Goal: Task Accomplishment & Management: Manage account settings

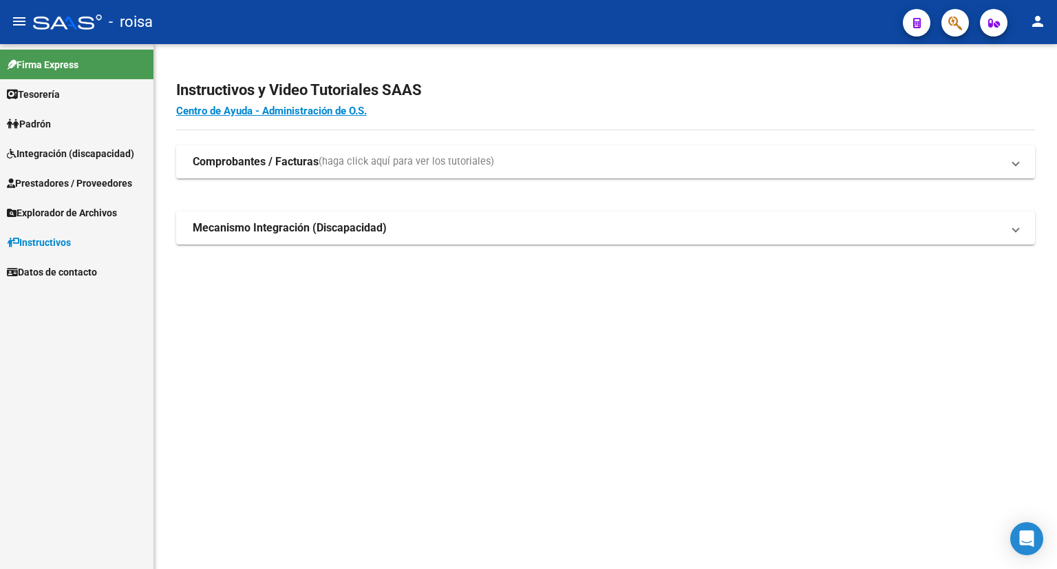
click at [50, 148] on span "Integración (discapacidad)" at bounding box center [70, 153] width 127 height 15
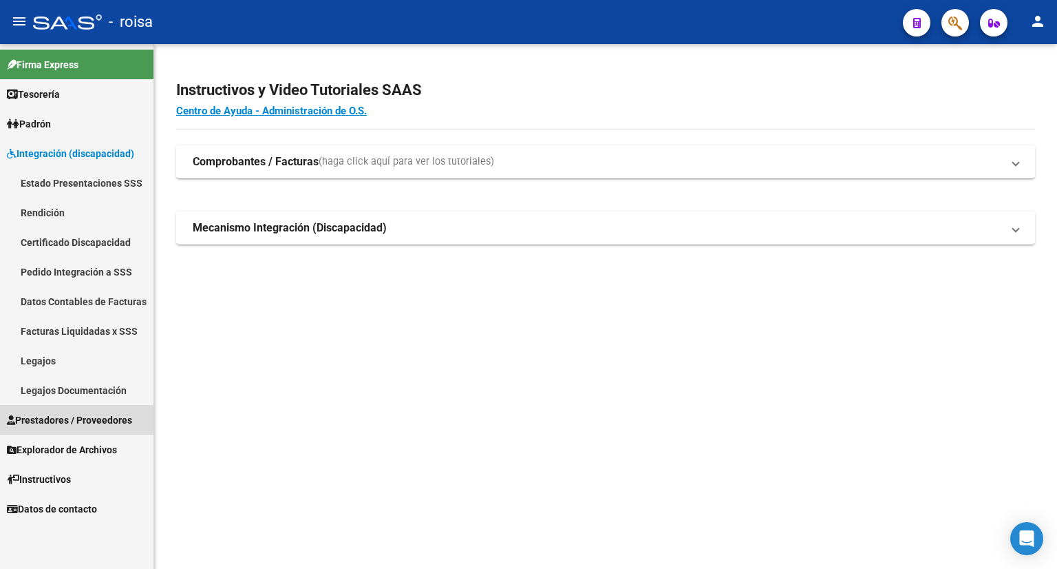
click at [59, 425] on span "Prestadores / Proveedores" at bounding box center [69, 419] width 125 height 15
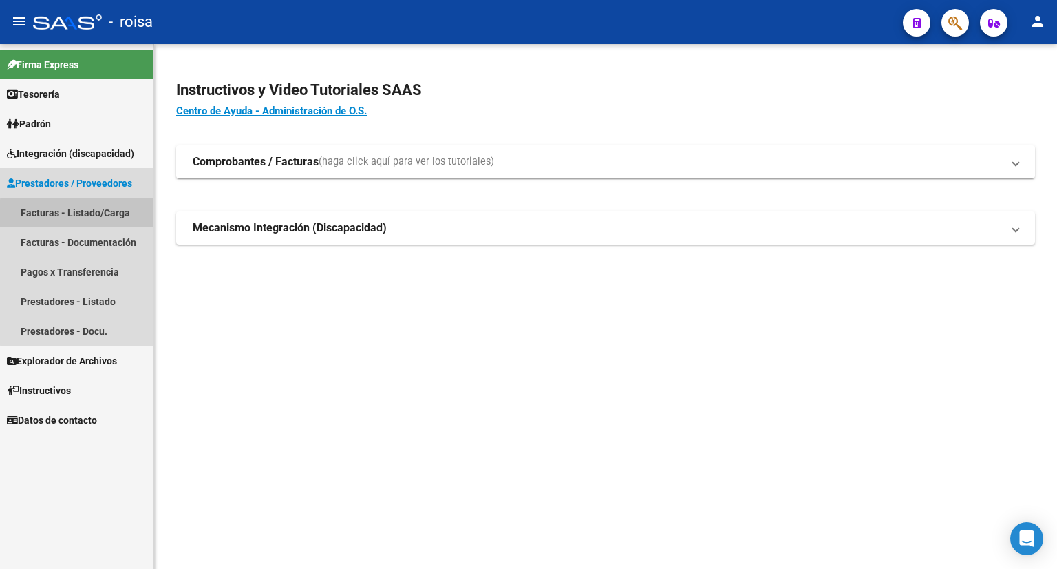
click at [109, 216] on link "Facturas - Listado/Carga" at bounding box center [76, 213] width 153 height 30
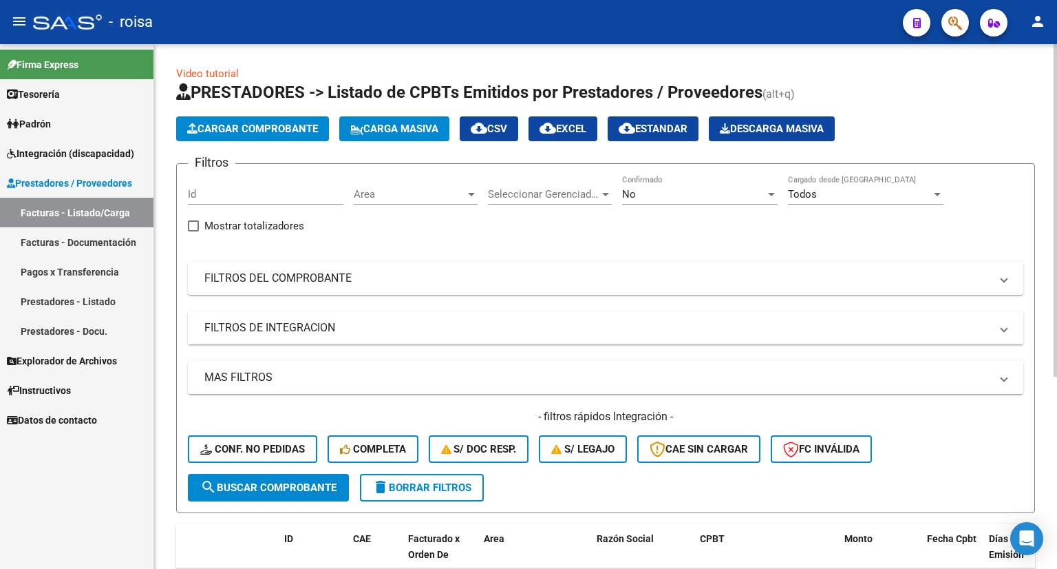
click at [306, 125] on span "Cargar Comprobante" at bounding box center [252, 129] width 131 height 12
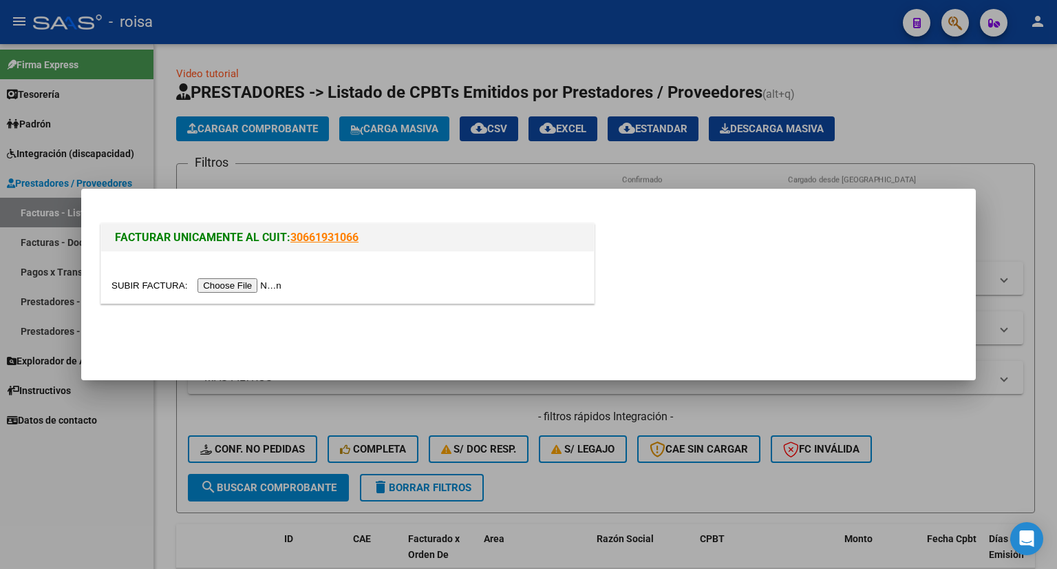
click at [263, 282] on input "file" at bounding box center [199, 285] width 174 height 14
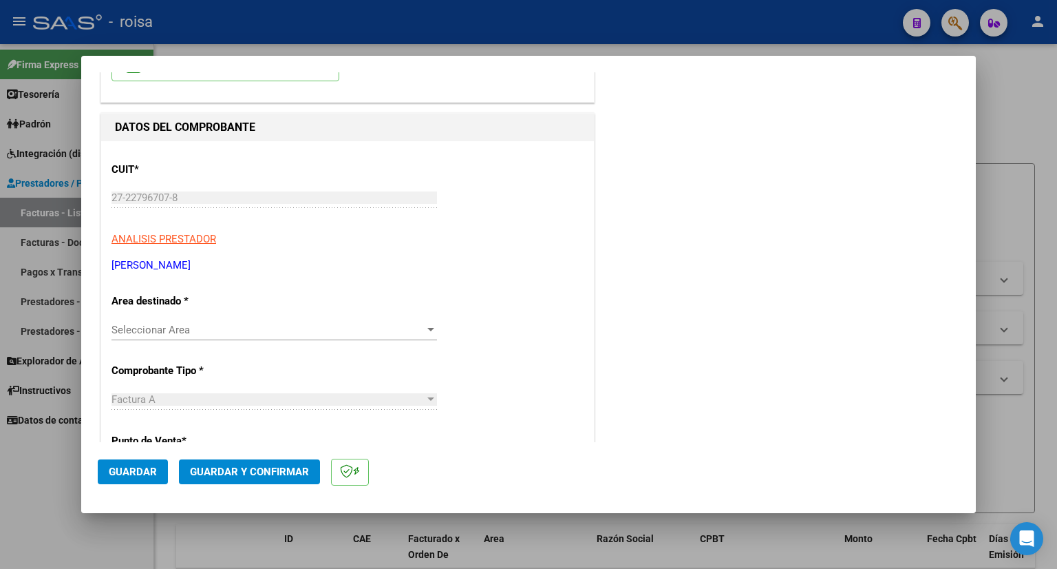
scroll to position [138, 0]
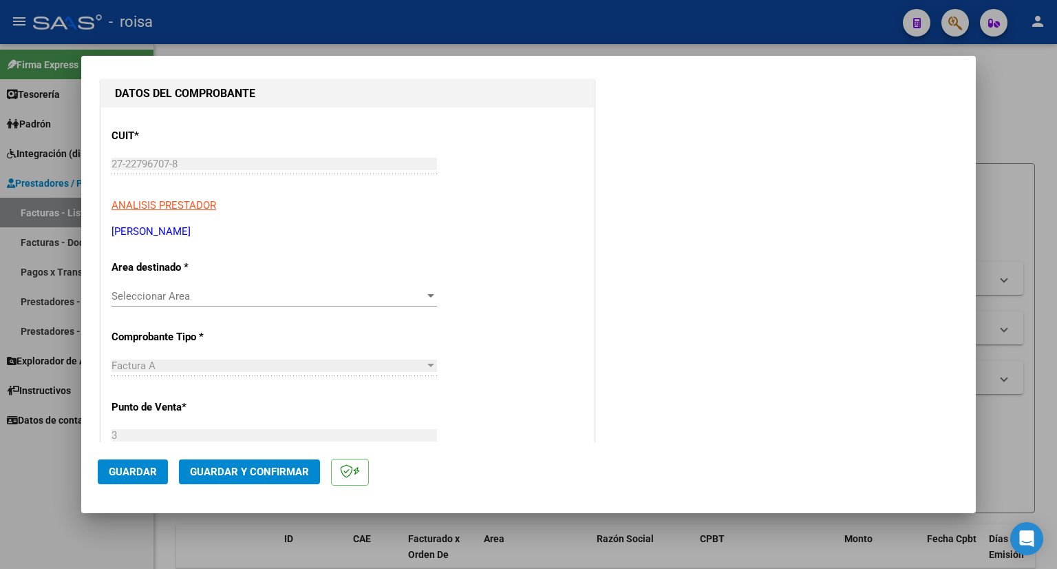
click at [387, 298] on span "Seleccionar Area" at bounding box center [268, 296] width 313 height 12
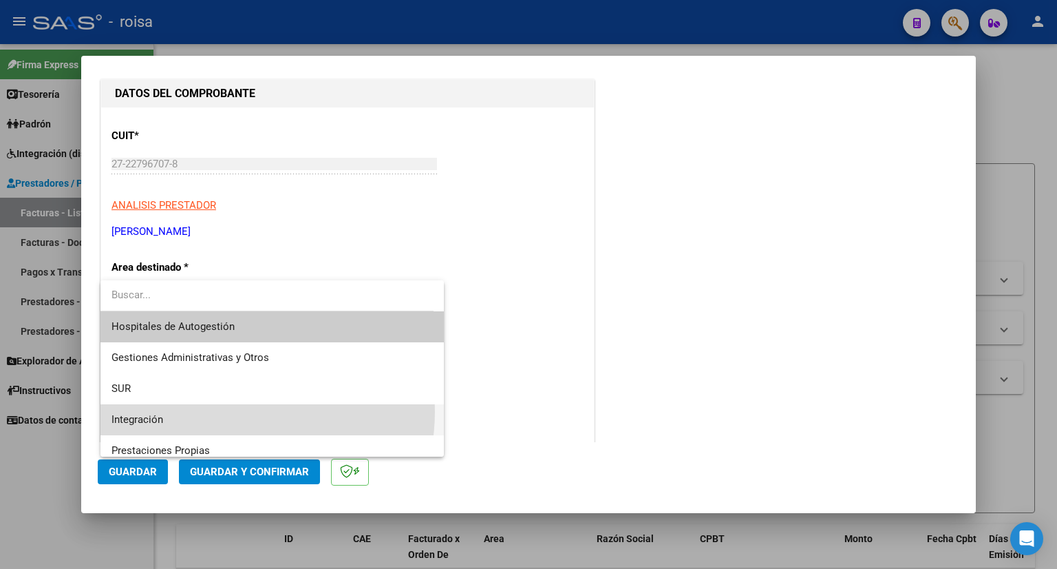
click at [223, 411] on span "Integración" at bounding box center [273, 419] width 322 height 31
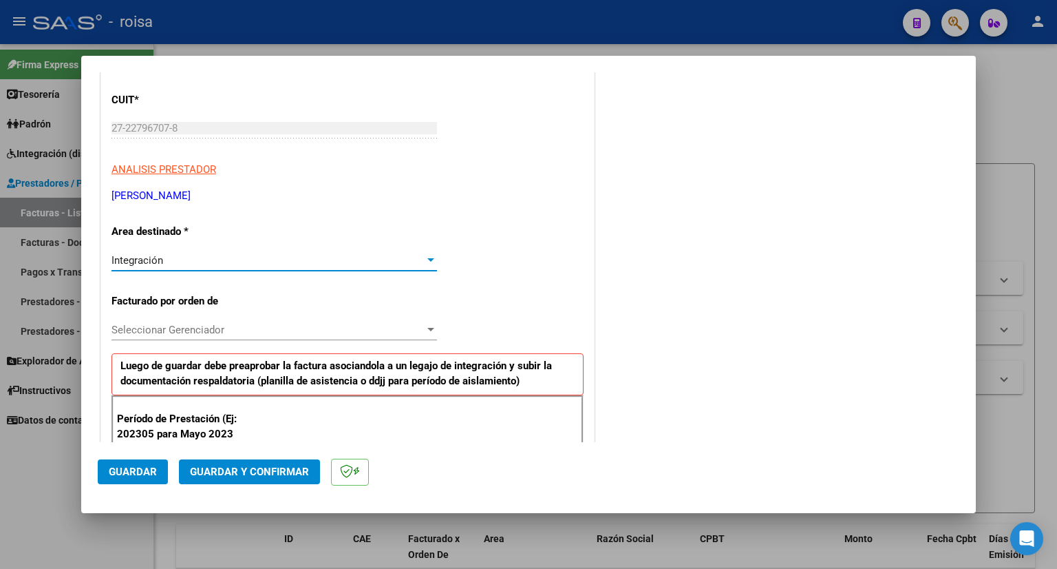
scroll to position [206, 0]
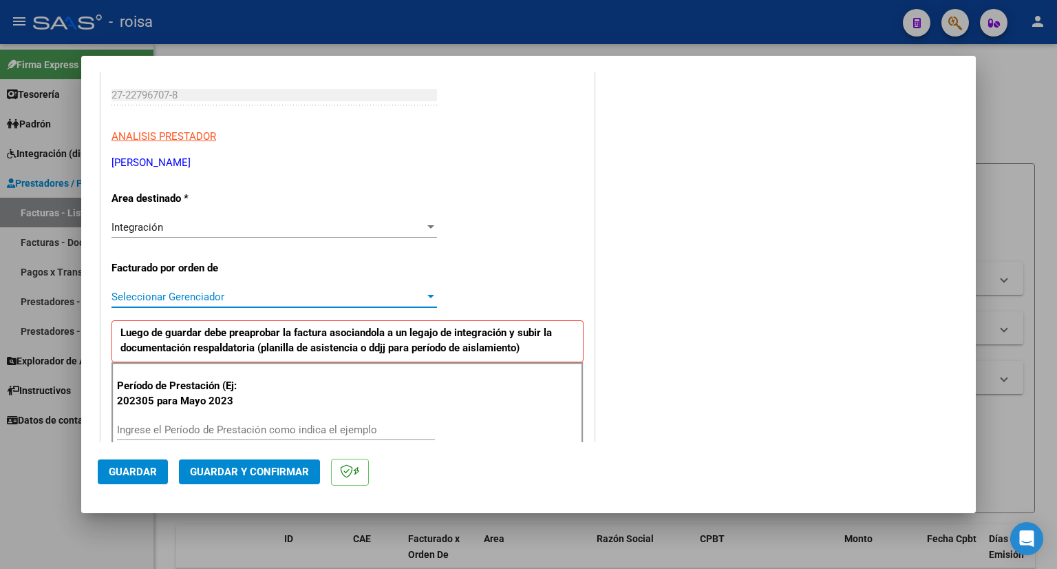
click at [204, 293] on span "Seleccionar Gerenciador" at bounding box center [268, 296] width 313 height 12
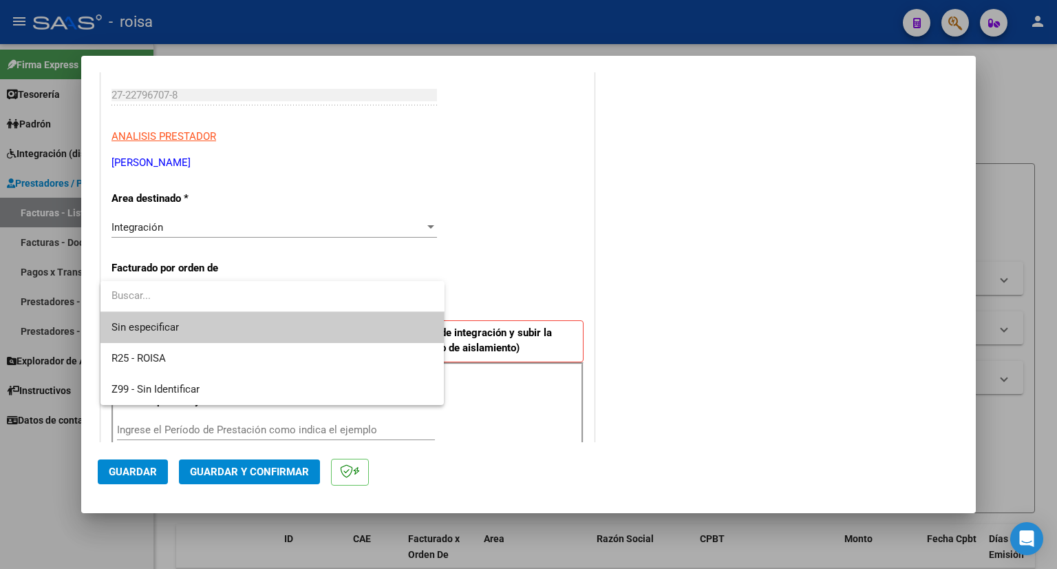
click at [520, 232] on div at bounding box center [528, 284] width 1057 height 569
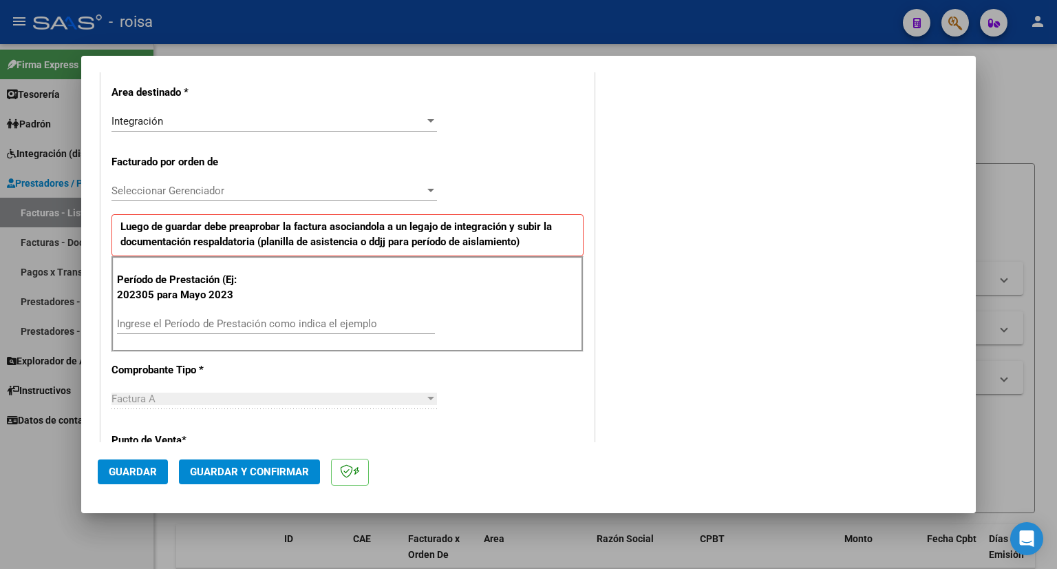
scroll to position [344, 0]
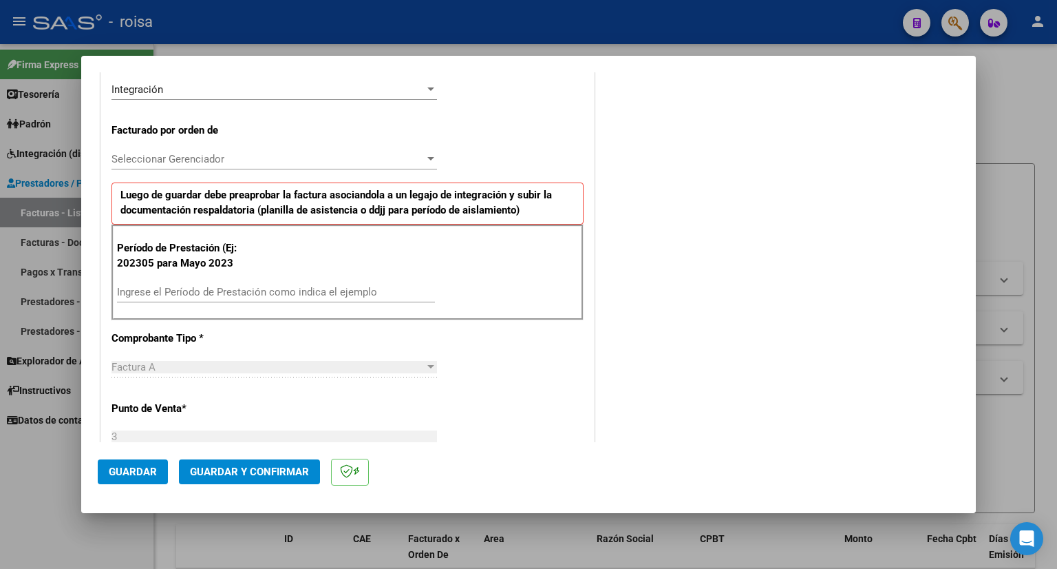
click at [157, 282] on div "Ingrese el Período de Prestación como indica el ejemplo" at bounding box center [276, 292] width 318 height 21
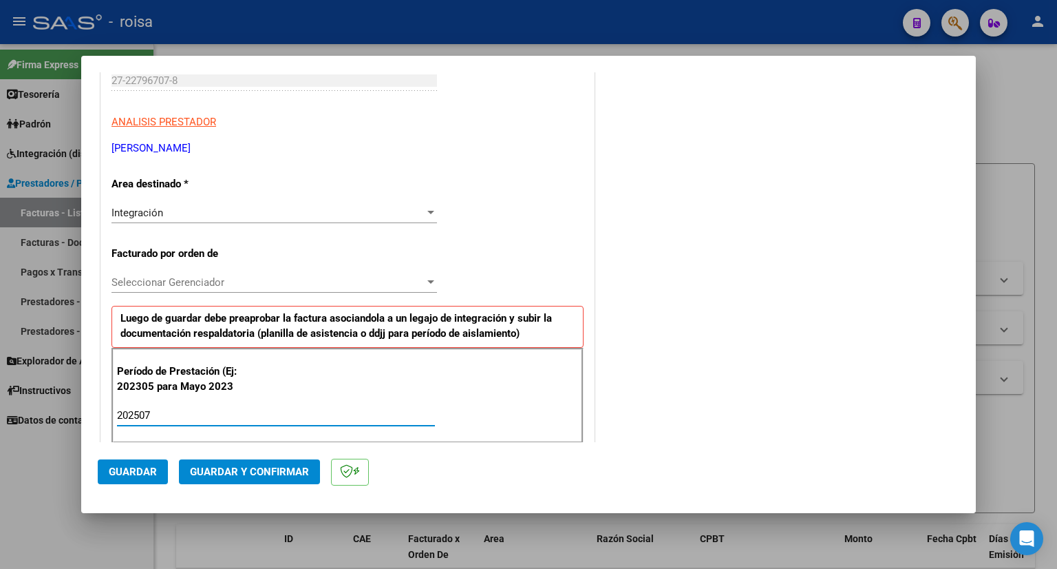
scroll to position [0, 0]
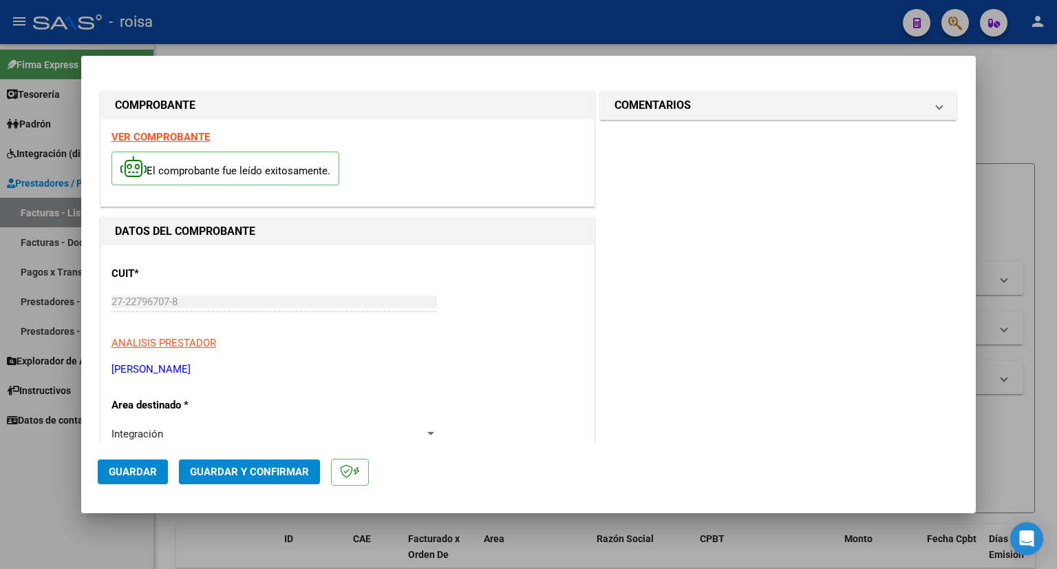
type input "202507"
click at [176, 135] on strong "VER COMPROBANTE" at bounding box center [161, 137] width 98 height 12
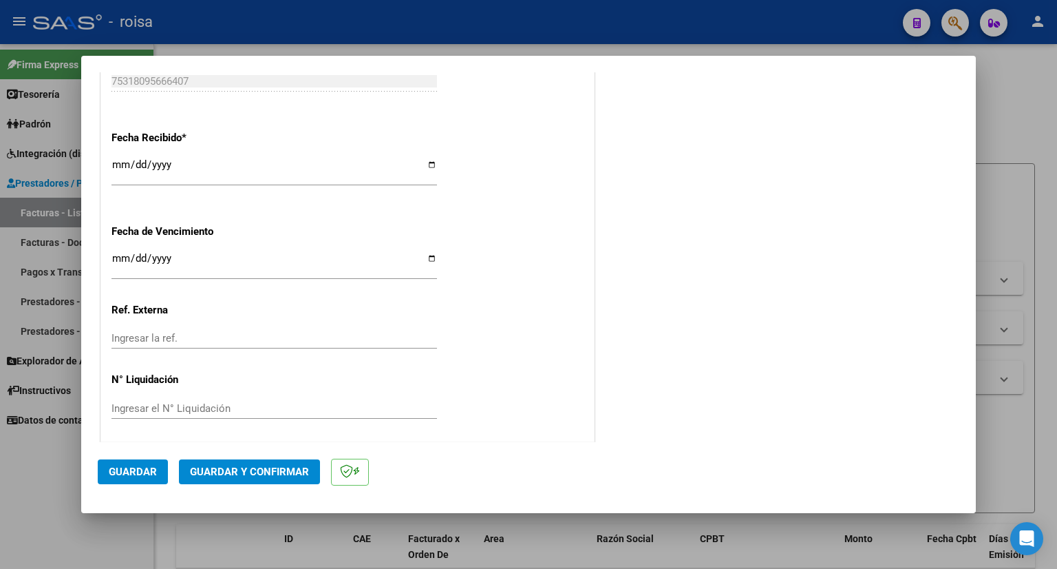
scroll to position [988, 0]
click at [140, 471] on span "Guardar" at bounding box center [133, 471] width 48 height 12
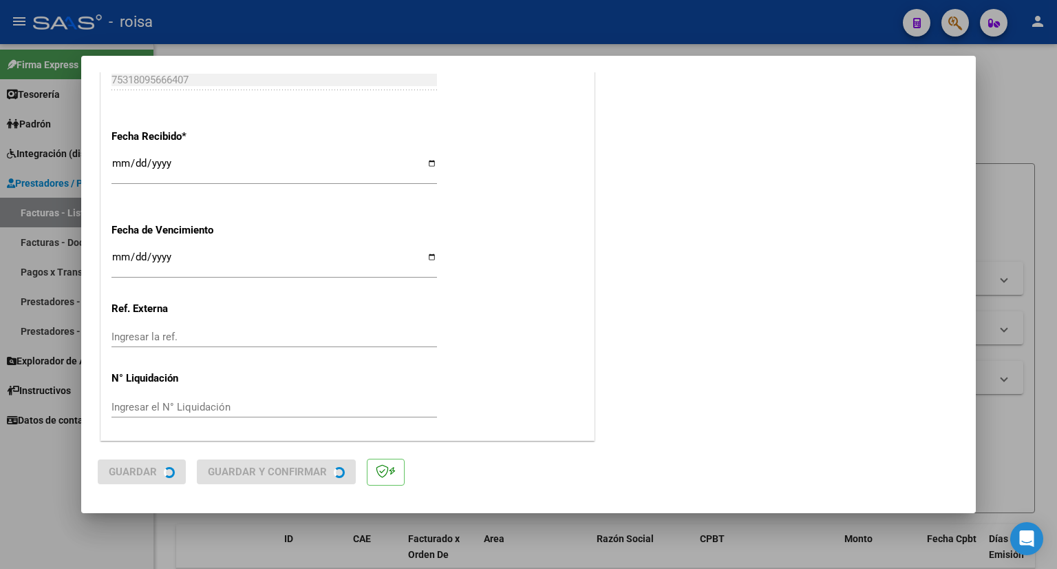
scroll to position [0, 0]
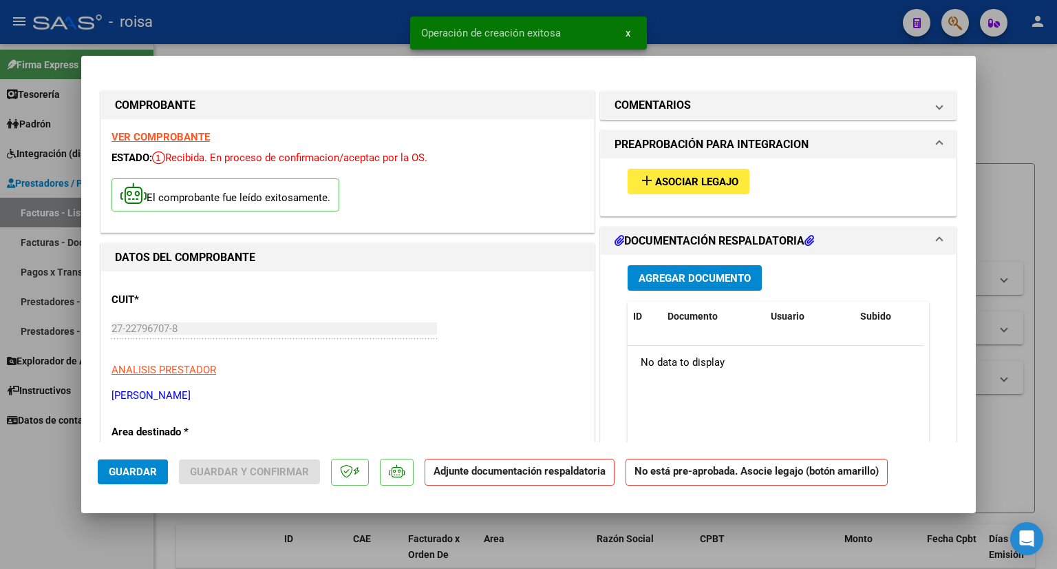
click at [721, 180] on span "Asociar Legajo" at bounding box center [696, 182] width 83 height 12
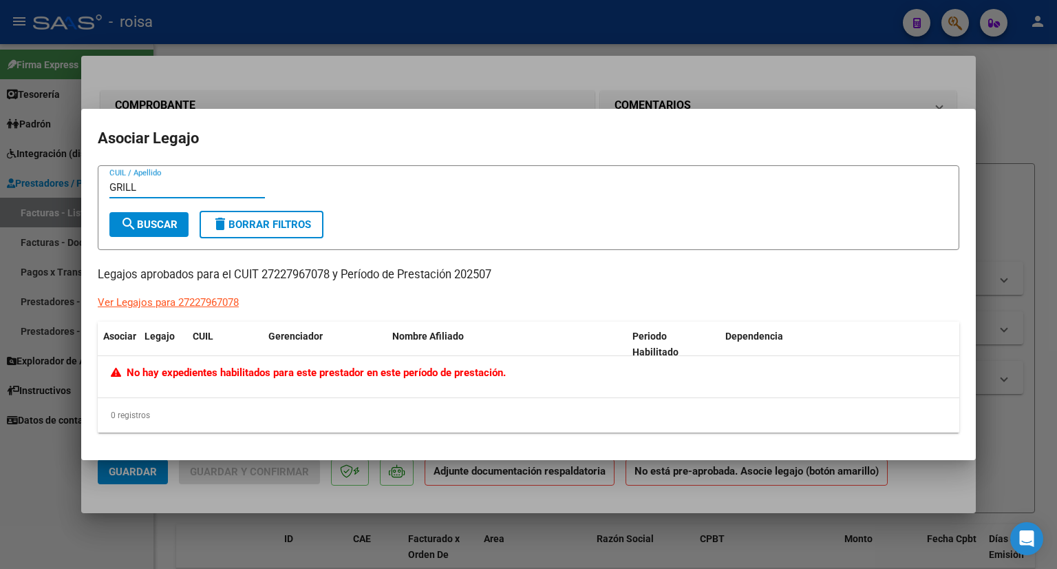
type input "GRILL"
click at [162, 231] on button "search Buscar" at bounding box center [148, 224] width 79 height 25
click at [761, 89] on div at bounding box center [528, 284] width 1057 height 569
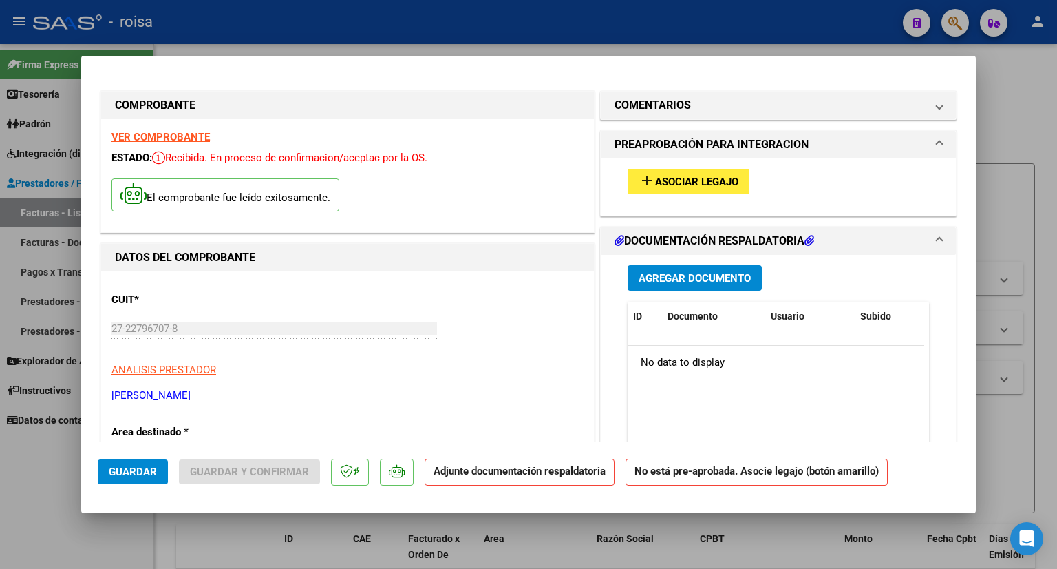
click at [1004, 138] on div at bounding box center [528, 284] width 1057 height 569
type input "$ 0,00"
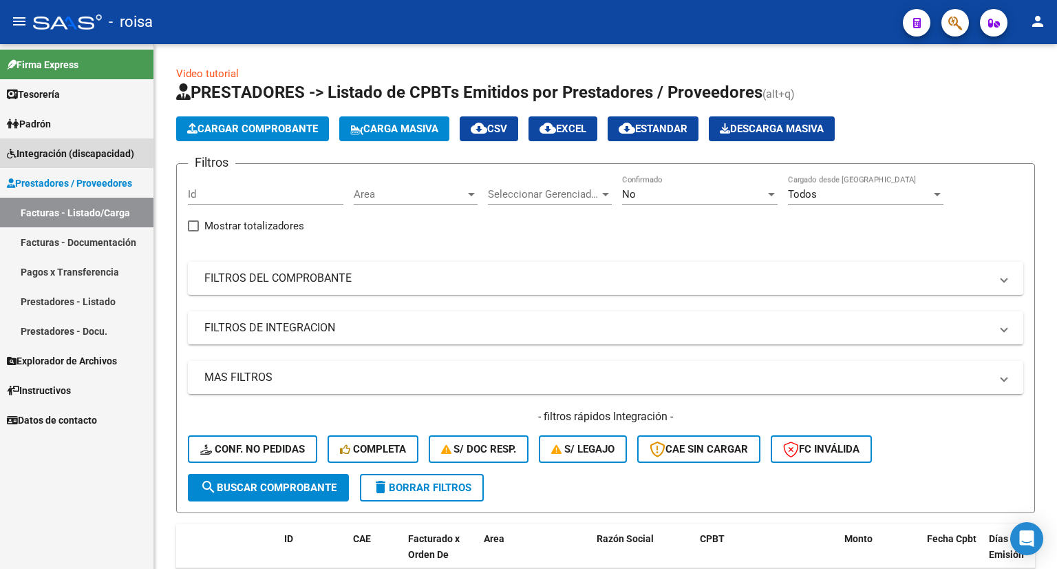
click at [74, 152] on span "Integración (discapacidad)" at bounding box center [70, 153] width 127 height 15
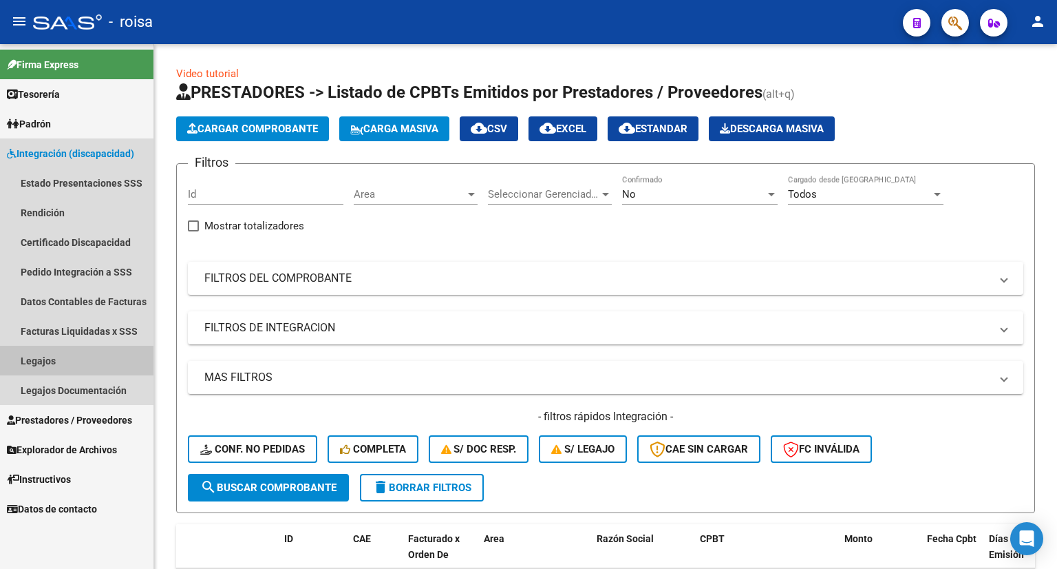
click at [35, 362] on link "Legajos" at bounding box center [76, 361] width 153 height 30
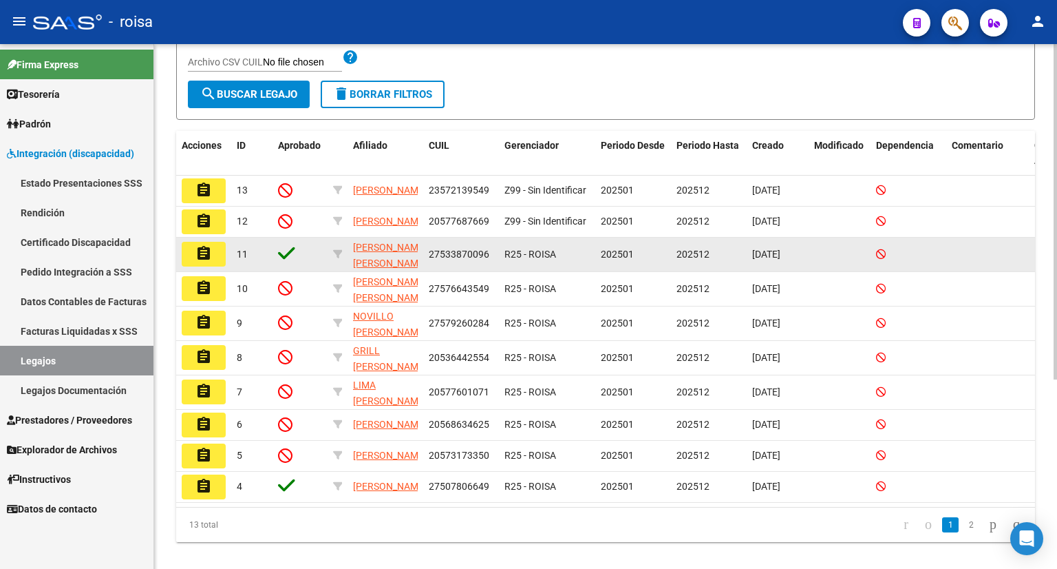
scroll to position [275, 0]
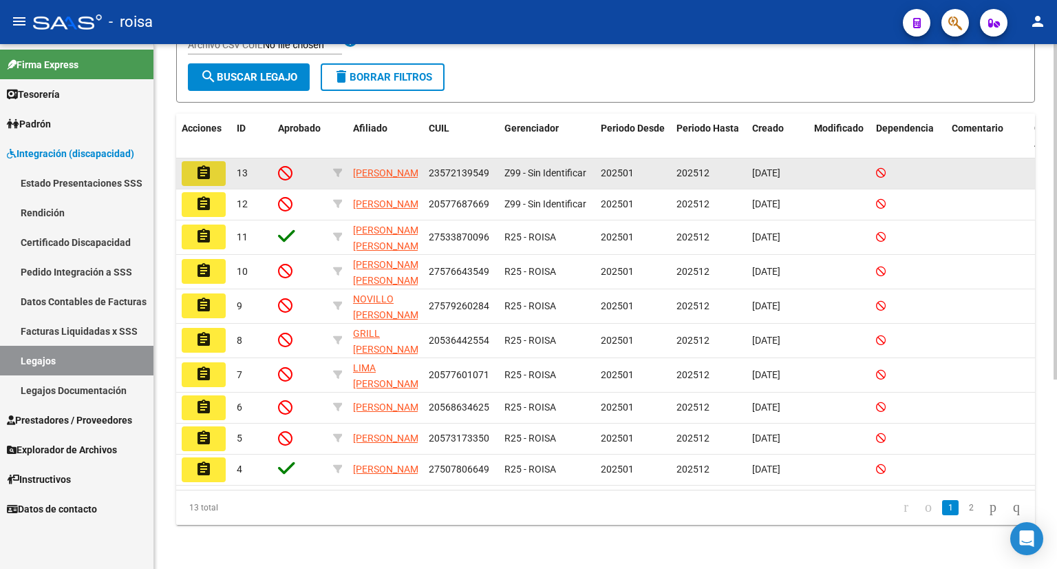
click at [203, 165] on mat-icon "assignment" at bounding box center [203, 173] width 17 height 17
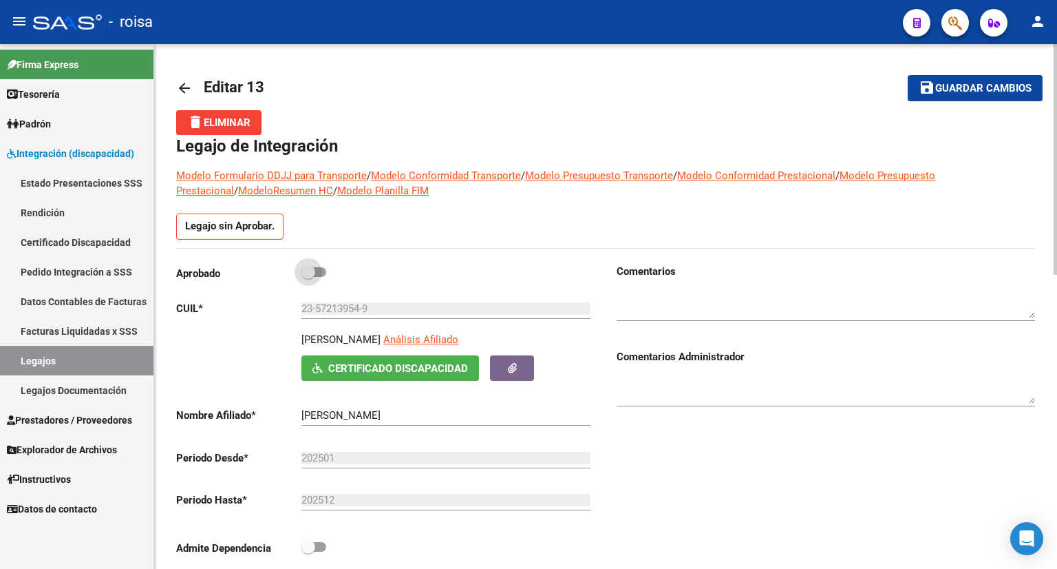
click at [320, 271] on span at bounding box center [313, 272] width 25 height 10
click at [308, 277] on input "checkbox" at bounding box center [308, 277] width 1 height 1
checkbox input "true"
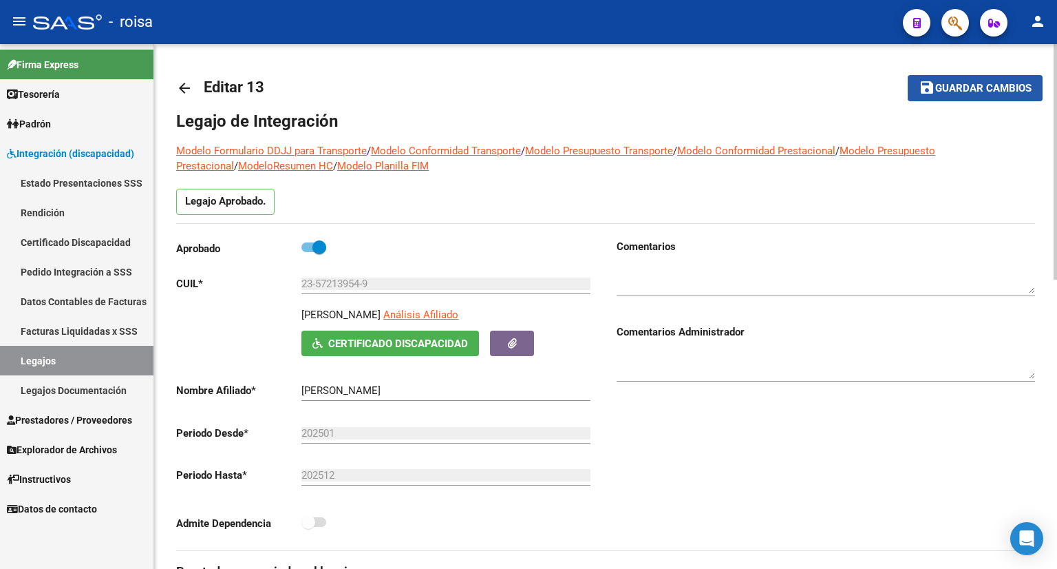
click at [986, 94] on span "Guardar cambios" at bounding box center [983, 89] width 96 height 12
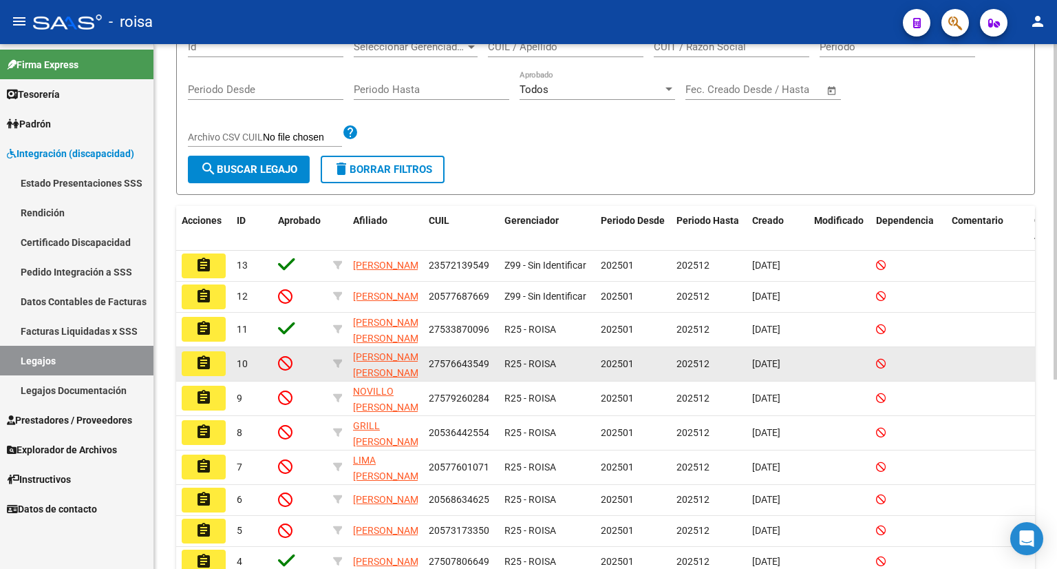
scroll to position [206, 0]
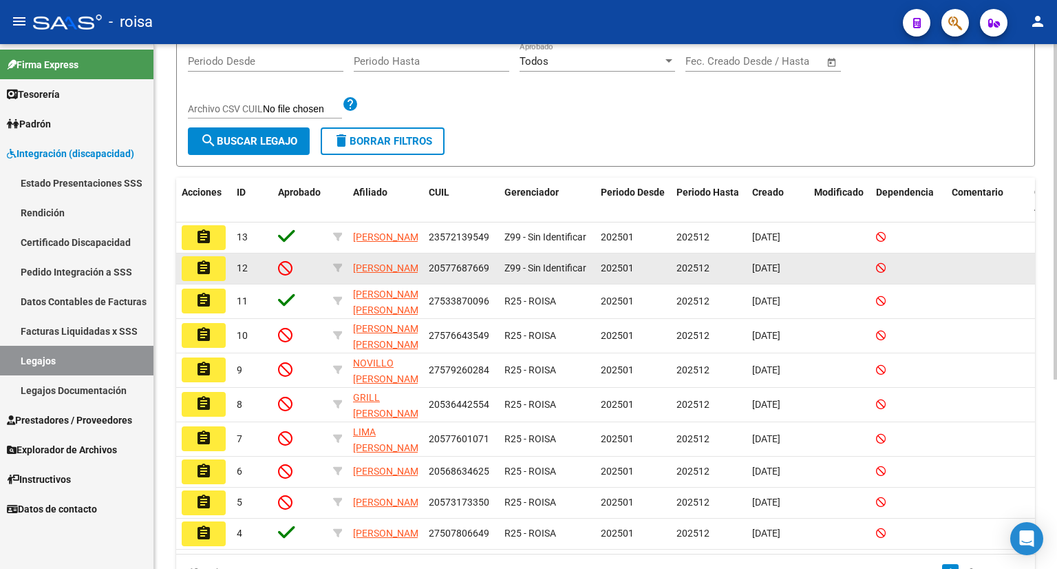
click at [201, 276] on mat-icon "assignment" at bounding box center [203, 267] width 17 height 17
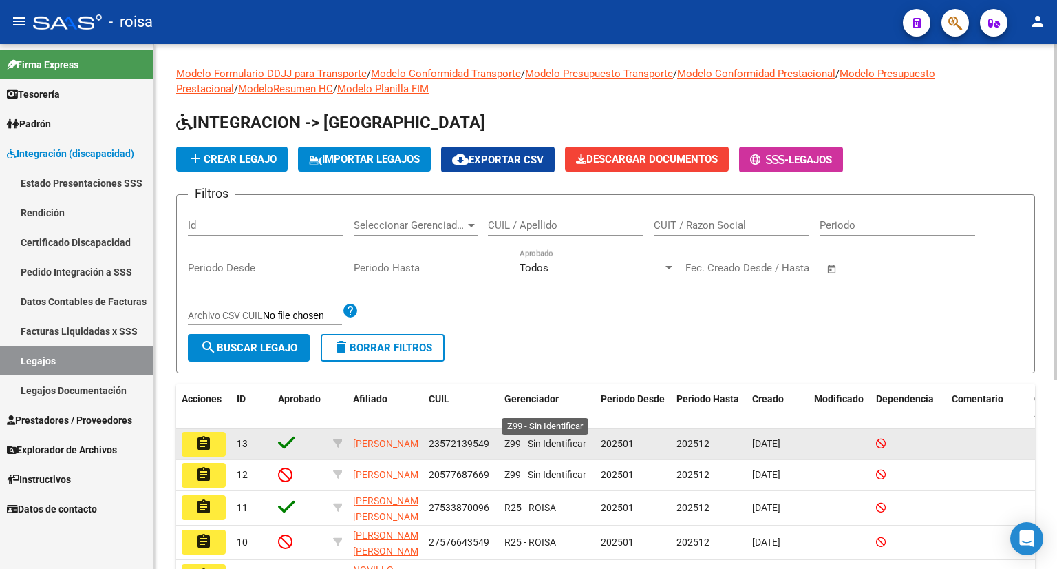
scroll to position [275, 0]
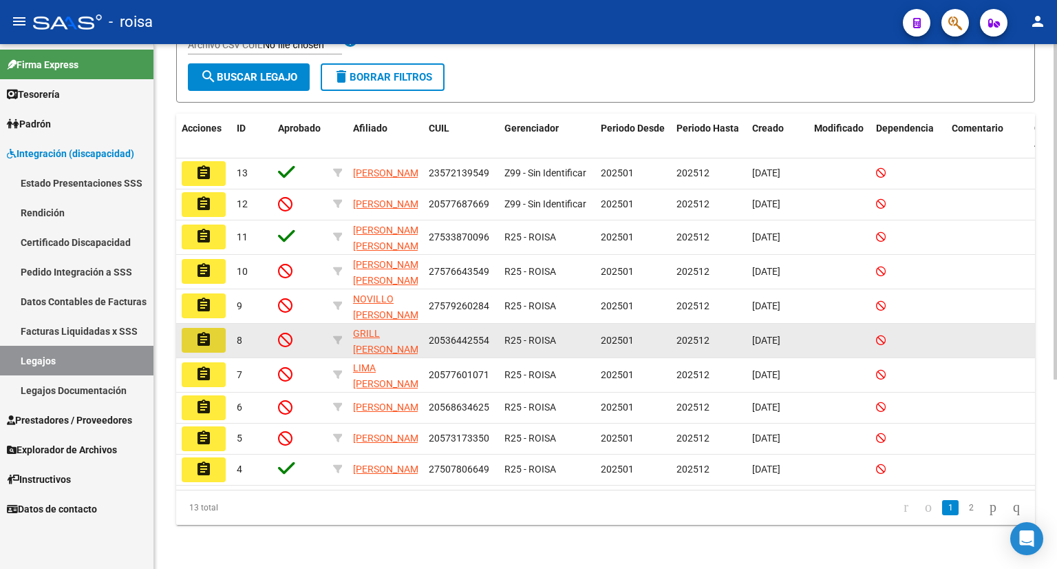
click at [208, 337] on mat-icon "assignment" at bounding box center [203, 339] width 17 height 17
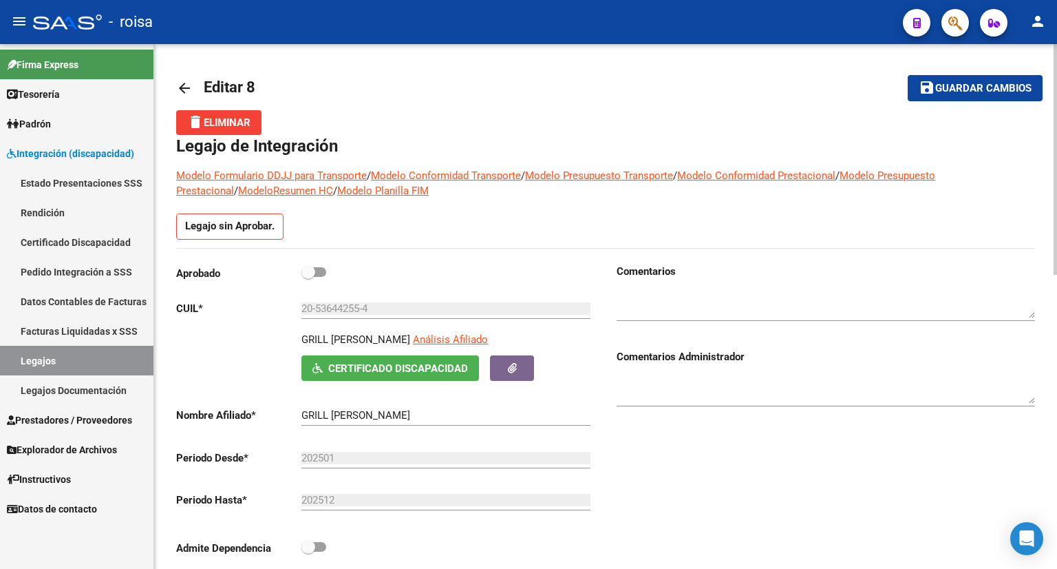
click at [319, 273] on span at bounding box center [313, 272] width 25 height 10
click at [308, 277] on input "checkbox" at bounding box center [308, 277] width 1 height 1
checkbox input "true"
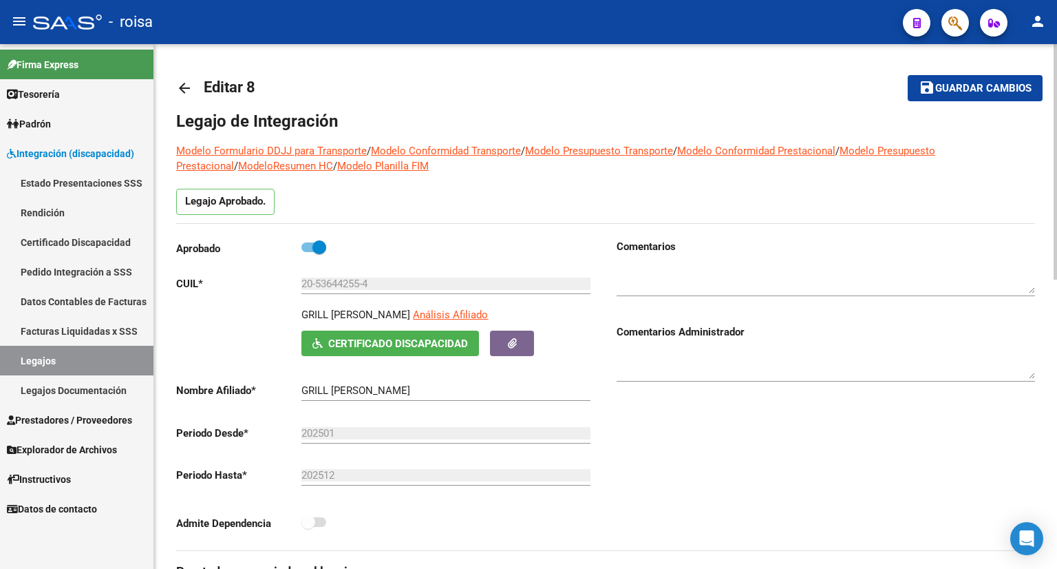
click at [956, 83] on span "Guardar cambios" at bounding box center [983, 89] width 96 height 12
click at [74, 422] on span "Prestadores / Proveedores" at bounding box center [69, 419] width 125 height 15
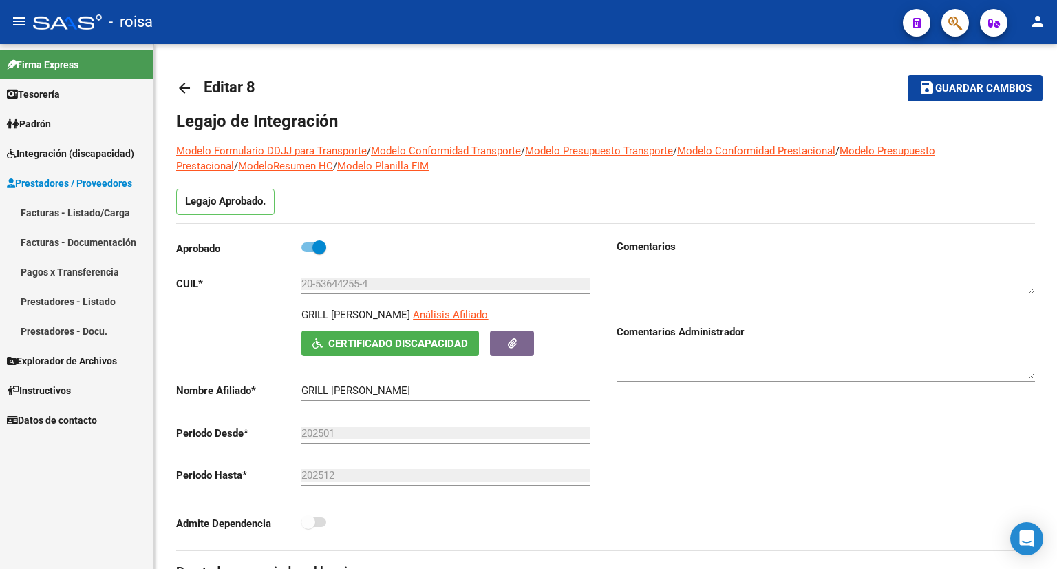
click at [76, 204] on link "Facturas - Listado/Carga" at bounding box center [76, 213] width 153 height 30
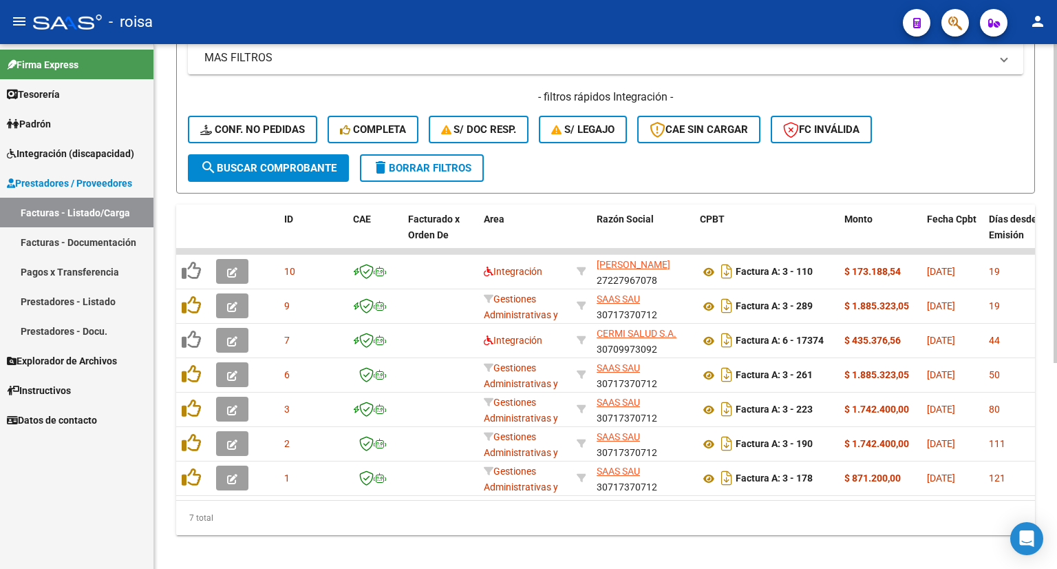
scroll to position [338, 0]
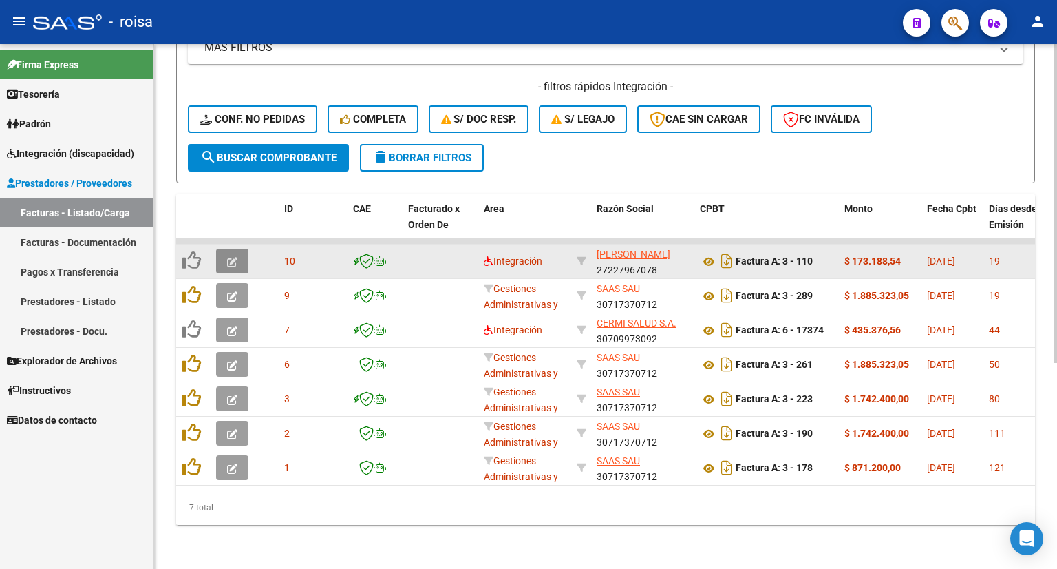
click at [224, 251] on button "button" at bounding box center [232, 260] width 32 height 25
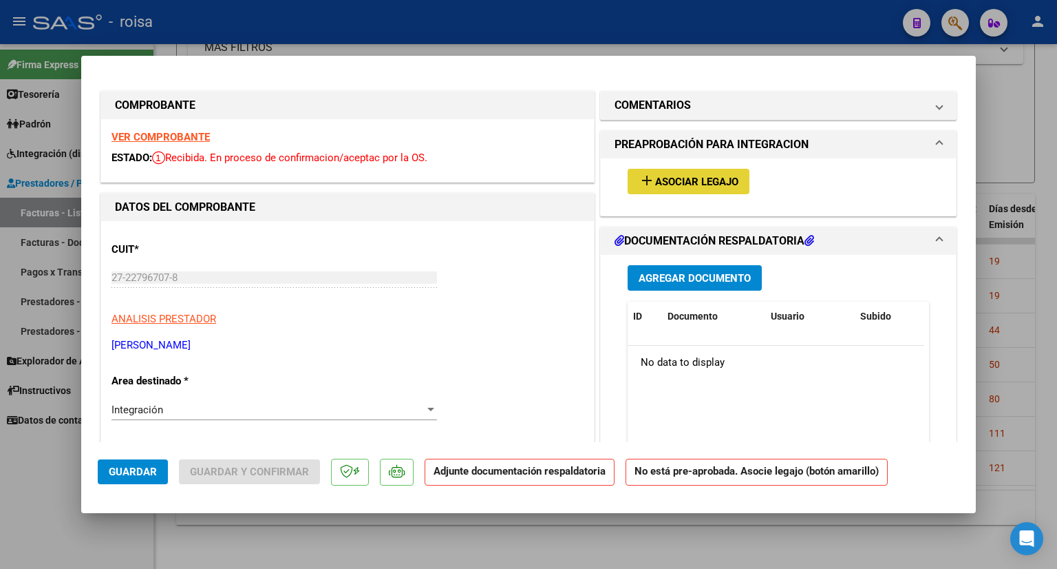
click at [667, 188] on span "Asociar Legajo" at bounding box center [696, 182] width 83 height 12
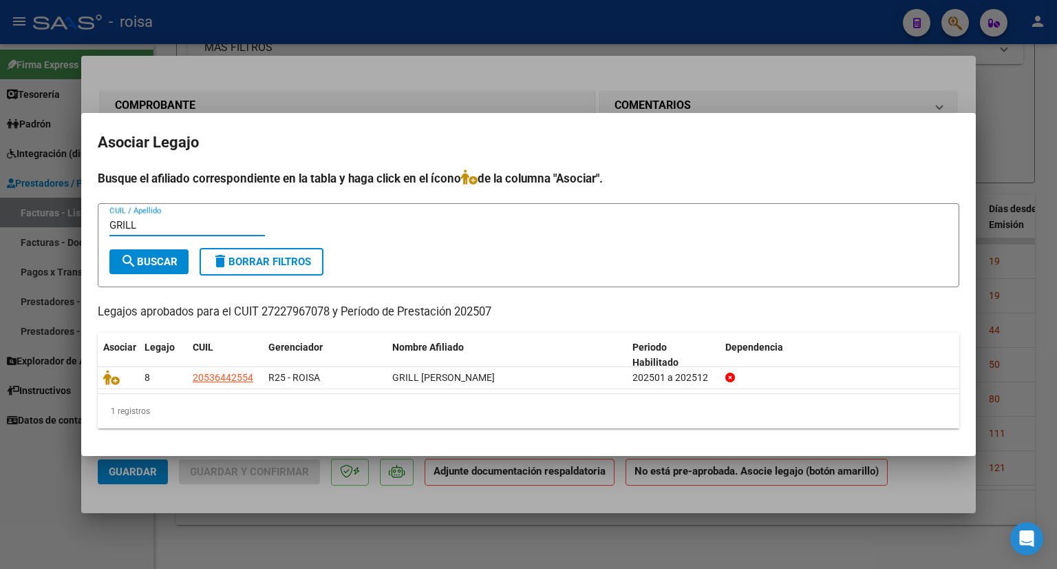
type input "GRILL"
click at [163, 265] on span "search Buscar" at bounding box center [148, 261] width 57 height 12
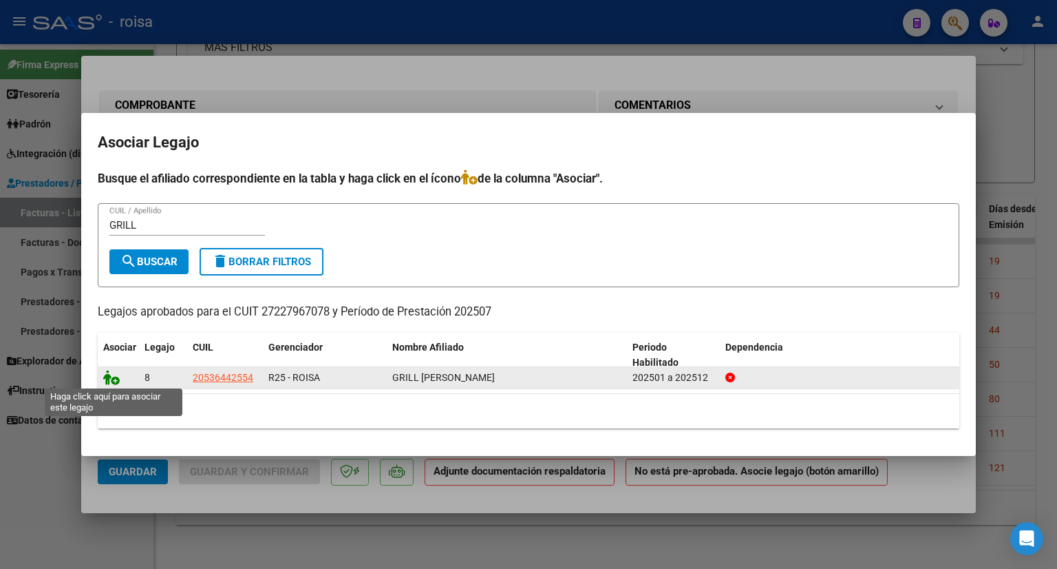
click at [114, 377] on icon at bounding box center [111, 377] width 17 height 15
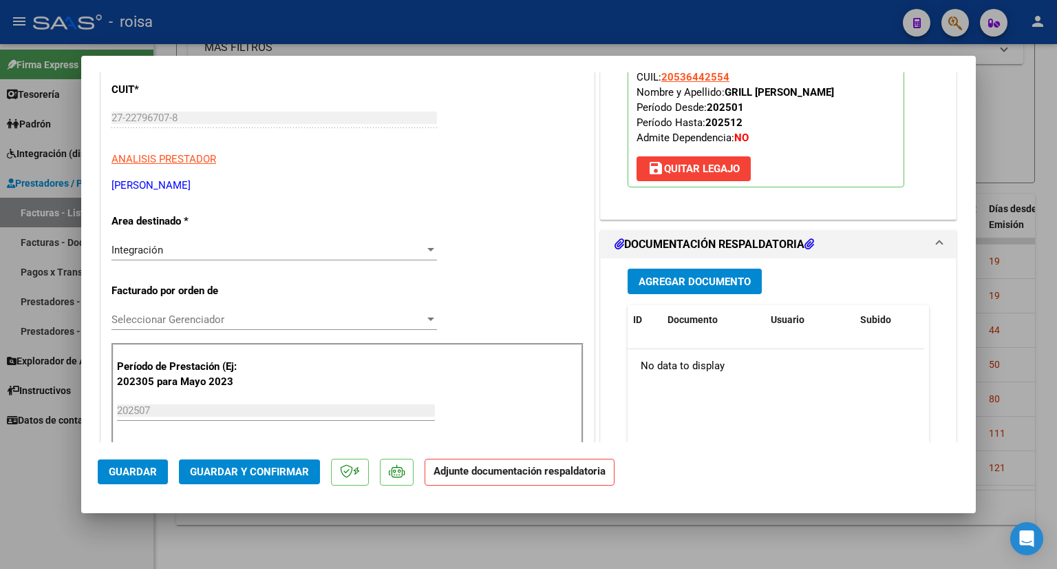
scroll to position [63, 0]
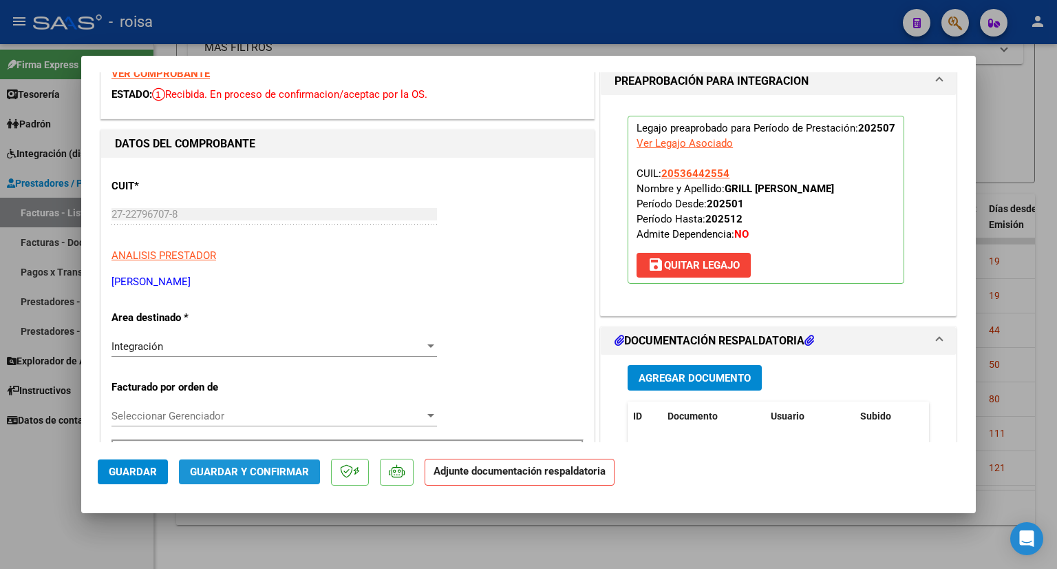
click at [258, 474] on span "Guardar y Confirmar" at bounding box center [249, 471] width 119 height 12
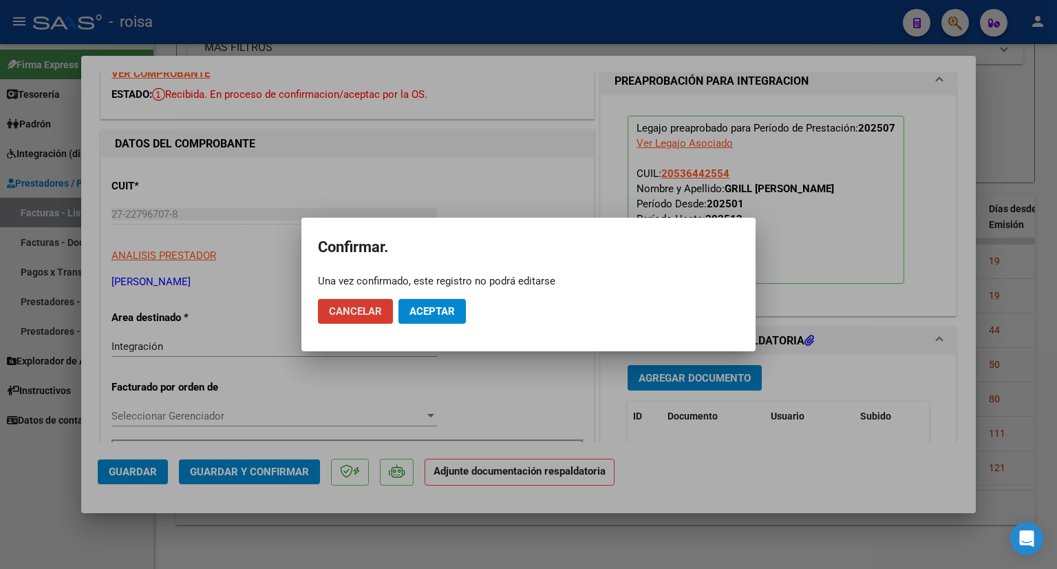
click at [487, 177] on div at bounding box center [528, 284] width 1057 height 569
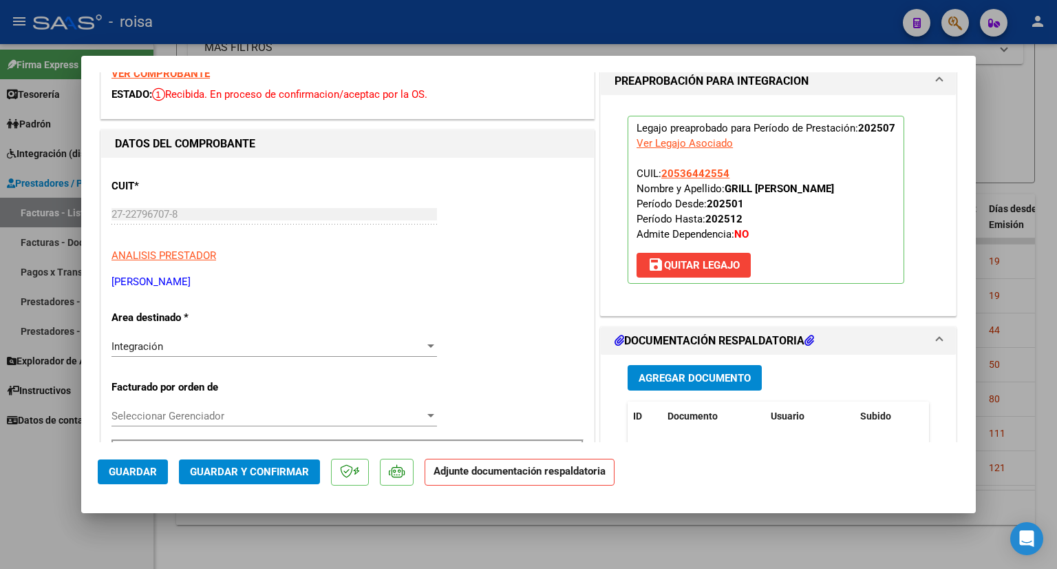
click at [131, 474] on span "Guardar" at bounding box center [133, 471] width 48 height 12
click at [1003, 135] on div at bounding box center [528, 284] width 1057 height 569
type input "$ 0,00"
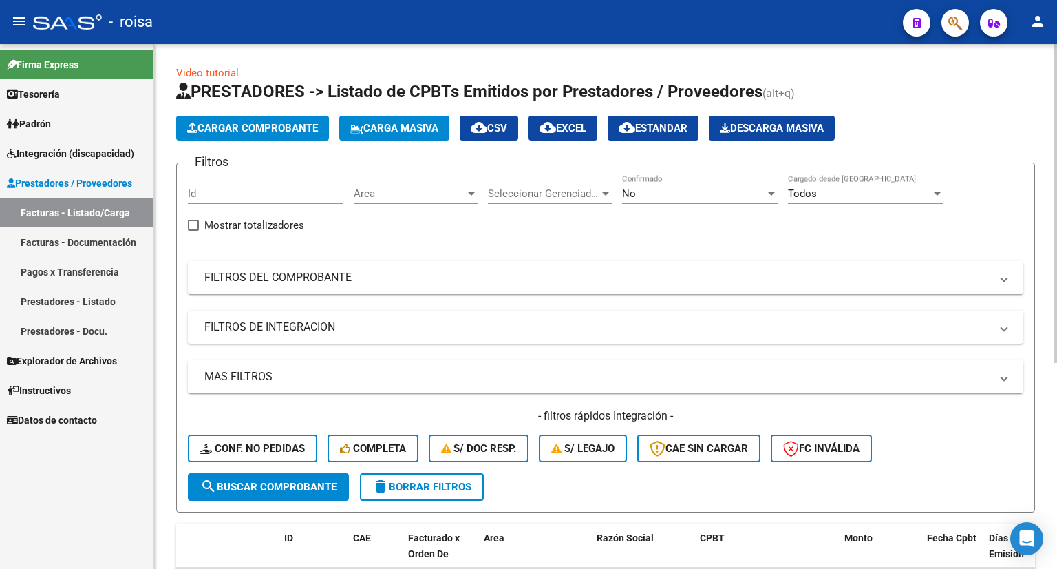
scroll to position [0, 0]
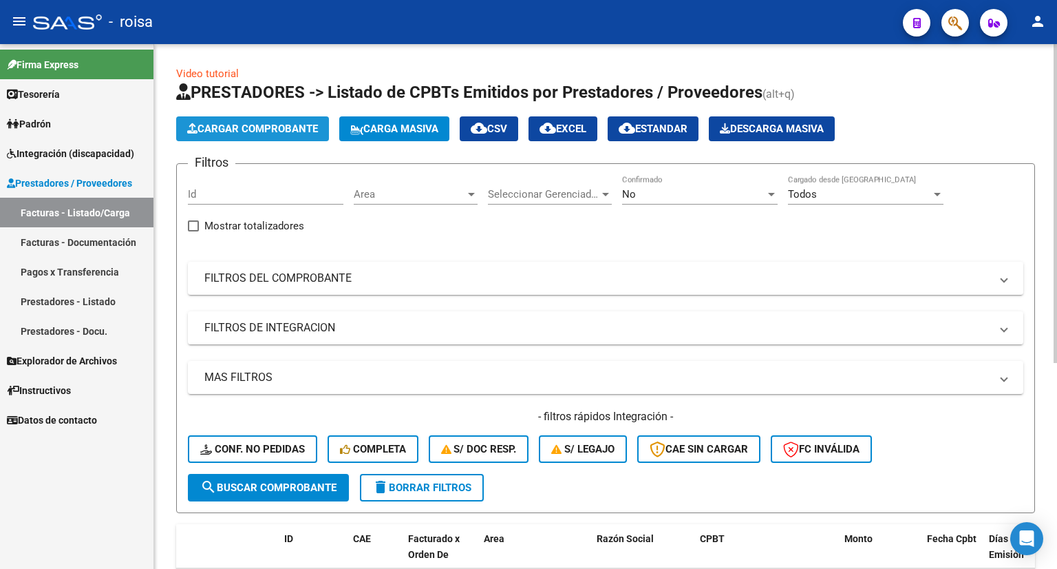
click at [254, 127] on span "Cargar Comprobante" at bounding box center [252, 129] width 131 height 12
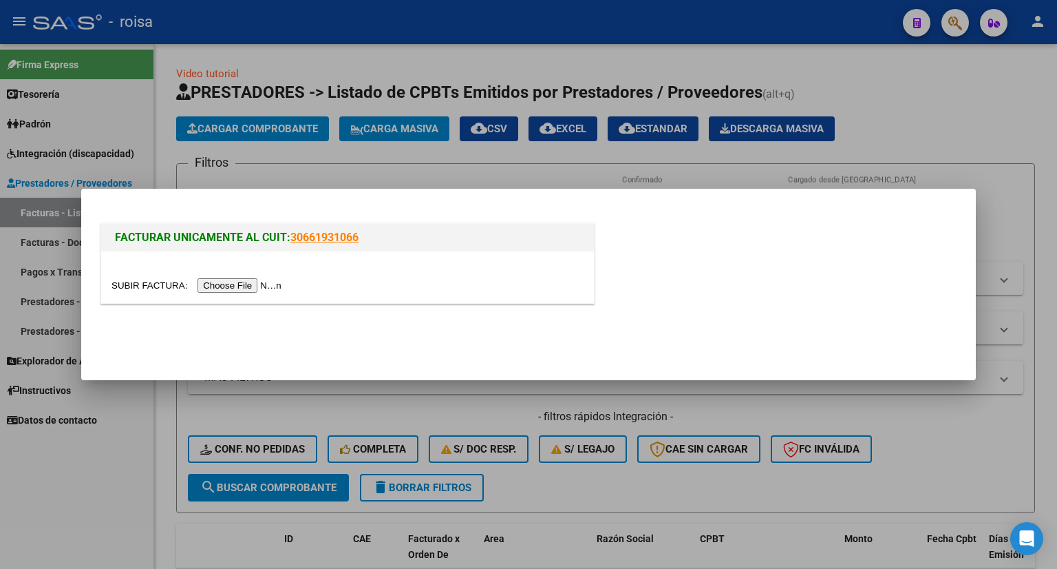
click at [255, 288] on input "file" at bounding box center [199, 285] width 174 height 14
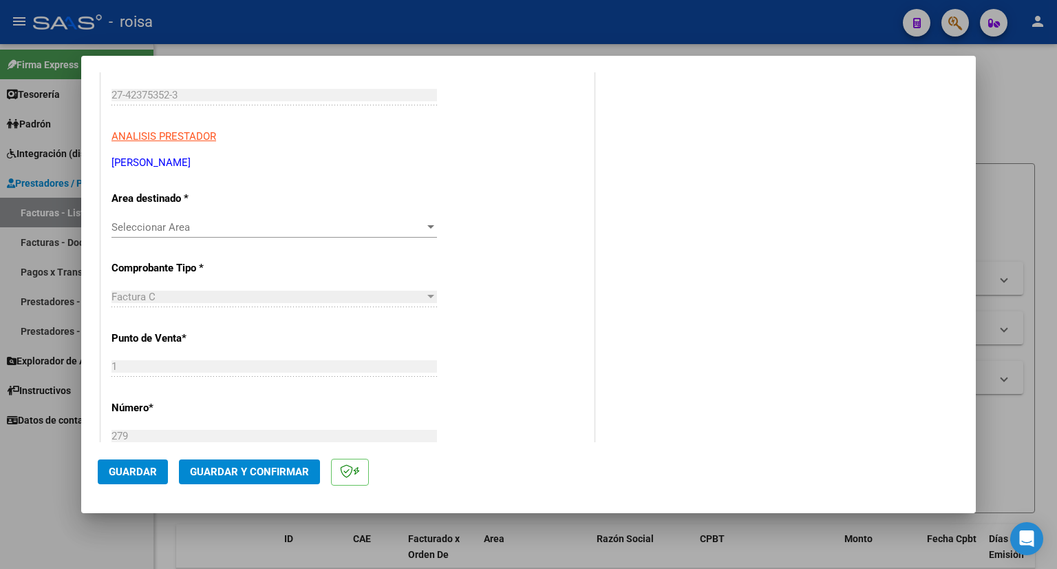
scroll to position [275, 0]
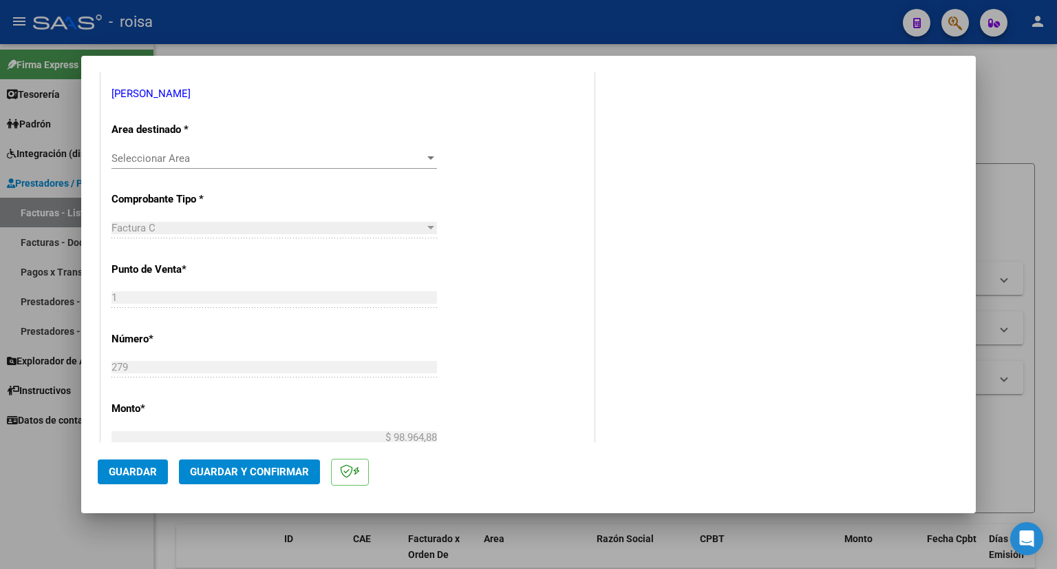
click at [317, 160] on span "Seleccionar Area" at bounding box center [268, 158] width 313 height 12
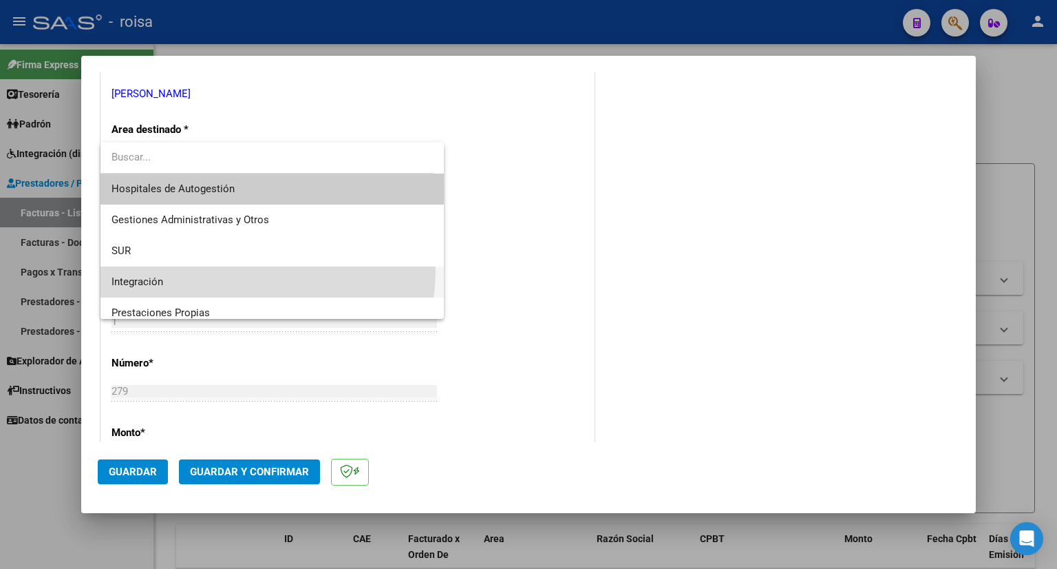
click at [221, 269] on span "Integración" at bounding box center [273, 281] width 322 height 31
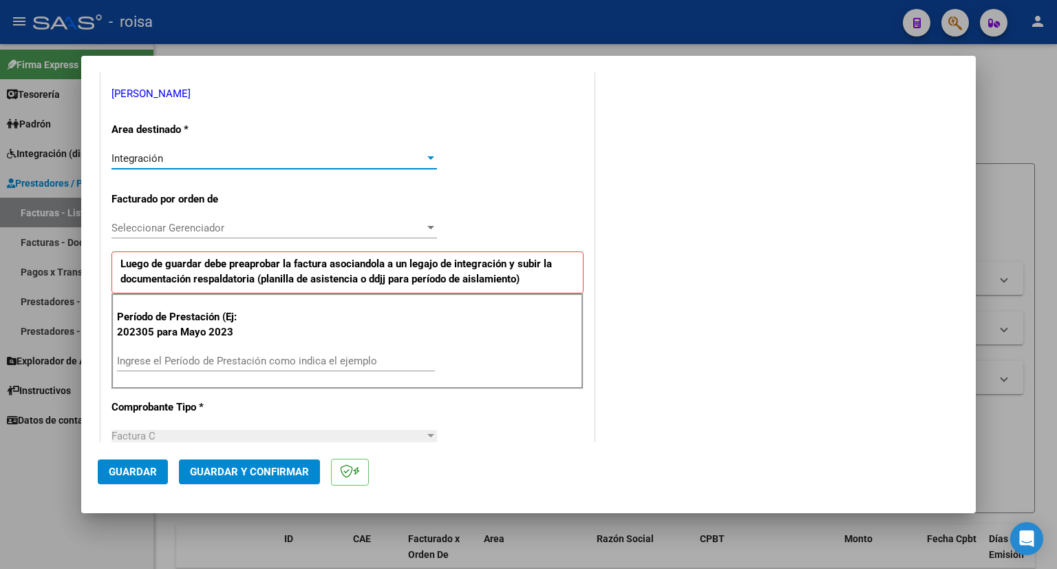
click at [225, 224] on span "Seleccionar Gerenciador" at bounding box center [268, 228] width 313 height 12
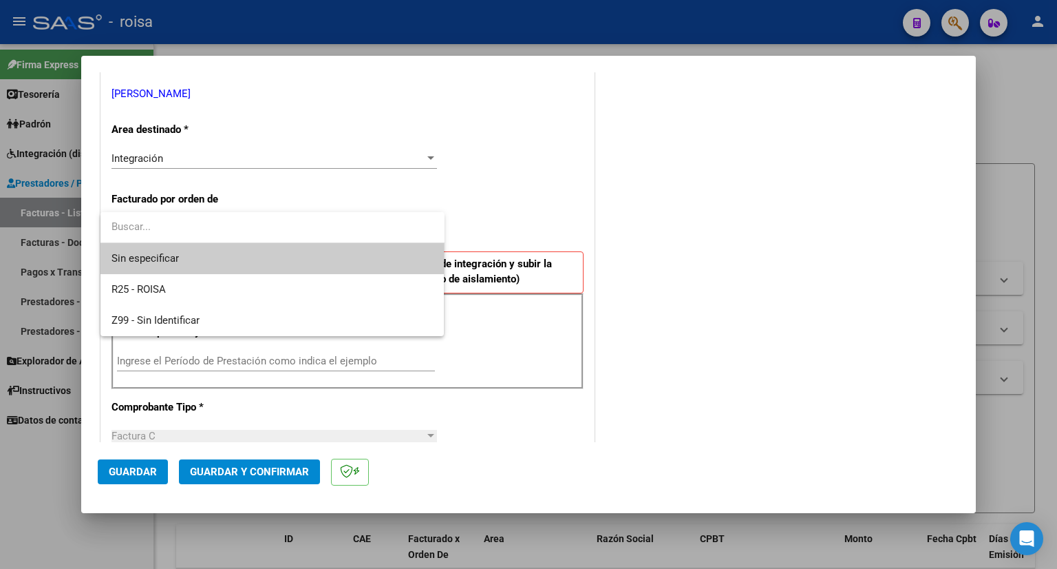
click at [225, 224] on input "dropdown search" at bounding box center [272, 226] width 344 height 31
click at [549, 207] on div at bounding box center [528, 284] width 1057 height 569
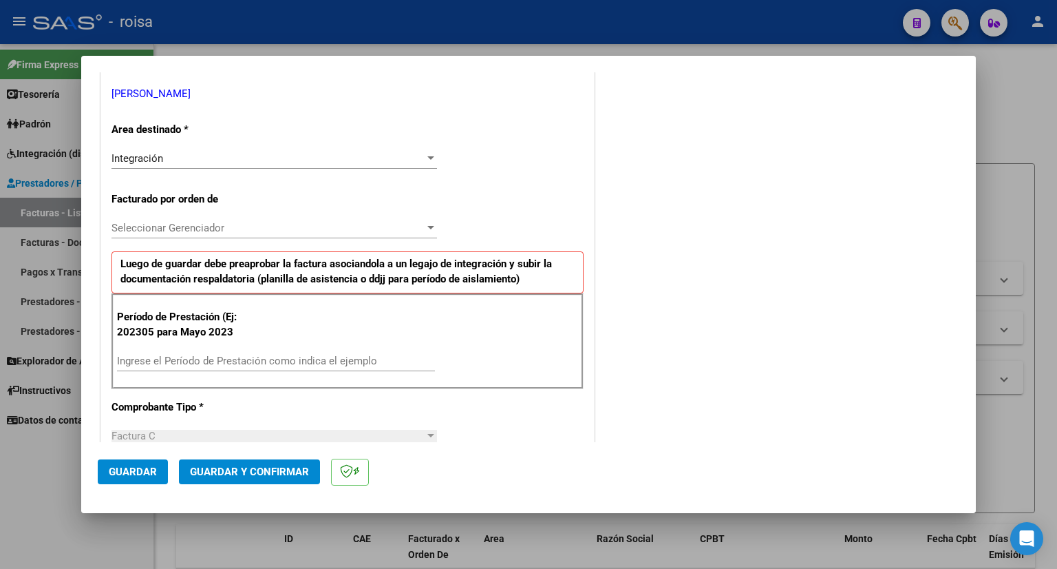
click at [227, 352] on div "Ingrese el Período de Prestación como indica el ejemplo" at bounding box center [276, 360] width 318 height 21
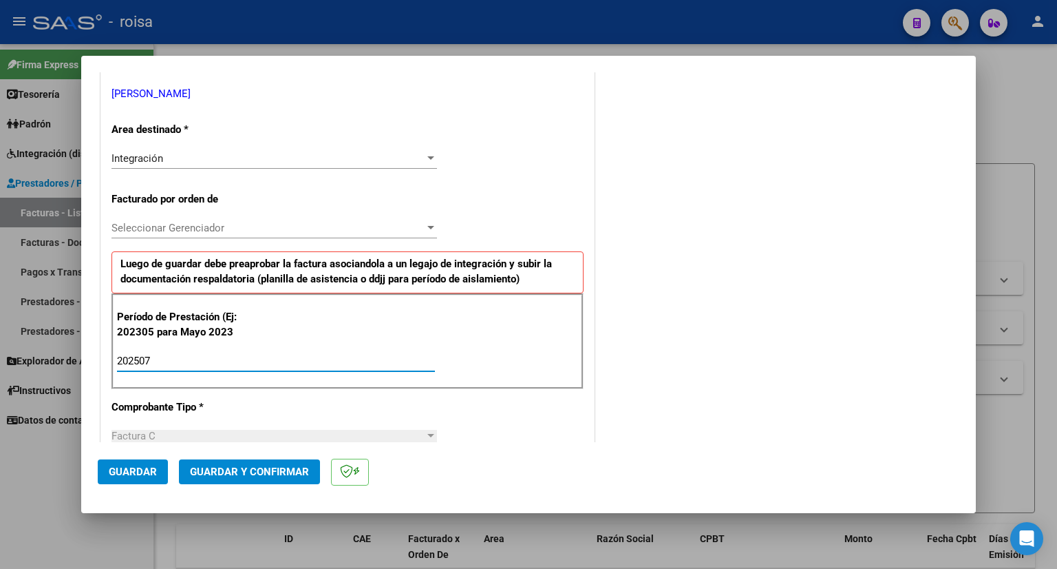
type input "202507"
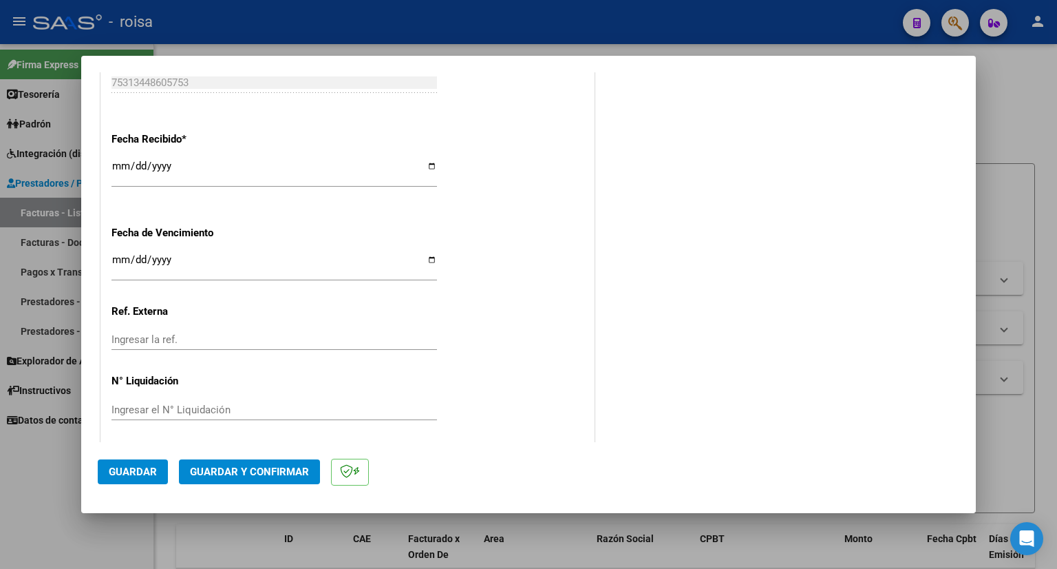
scroll to position [988, 0]
click at [143, 469] on span "Guardar" at bounding box center [133, 471] width 48 height 12
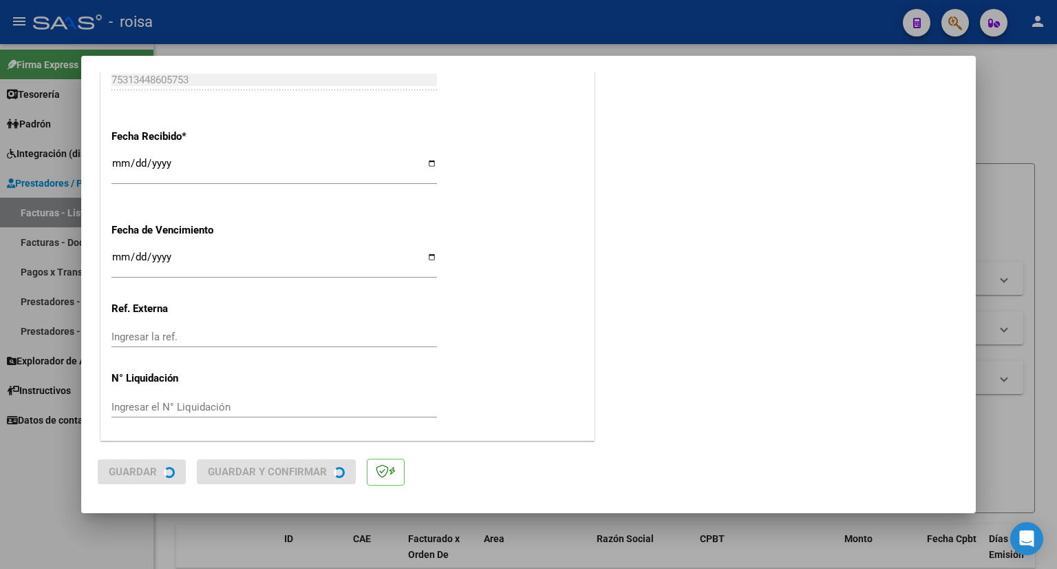
scroll to position [0, 0]
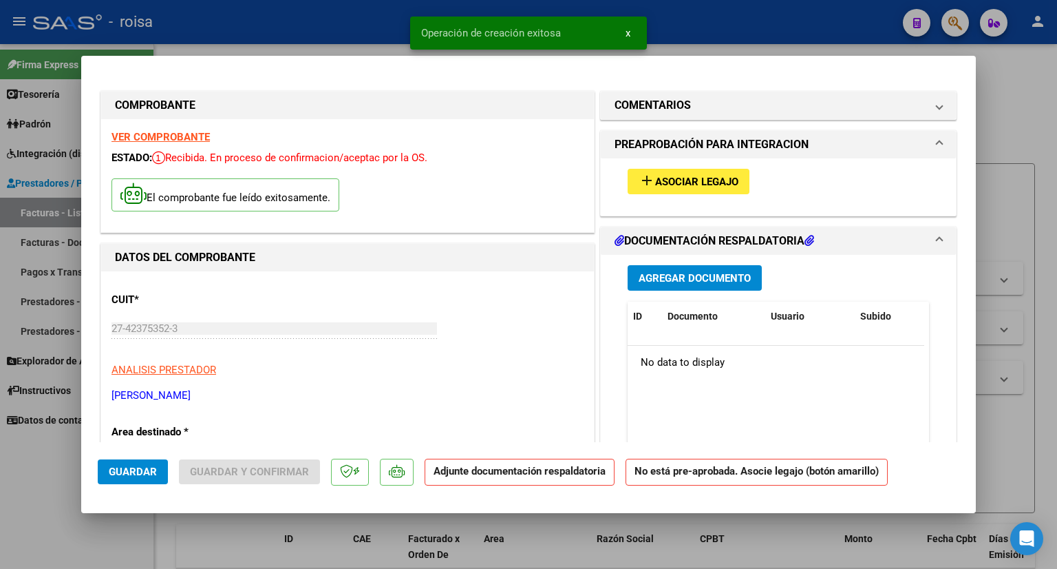
click at [719, 182] on span "Asociar Legajo" at bounding box center [696, 182] width 83 height 12
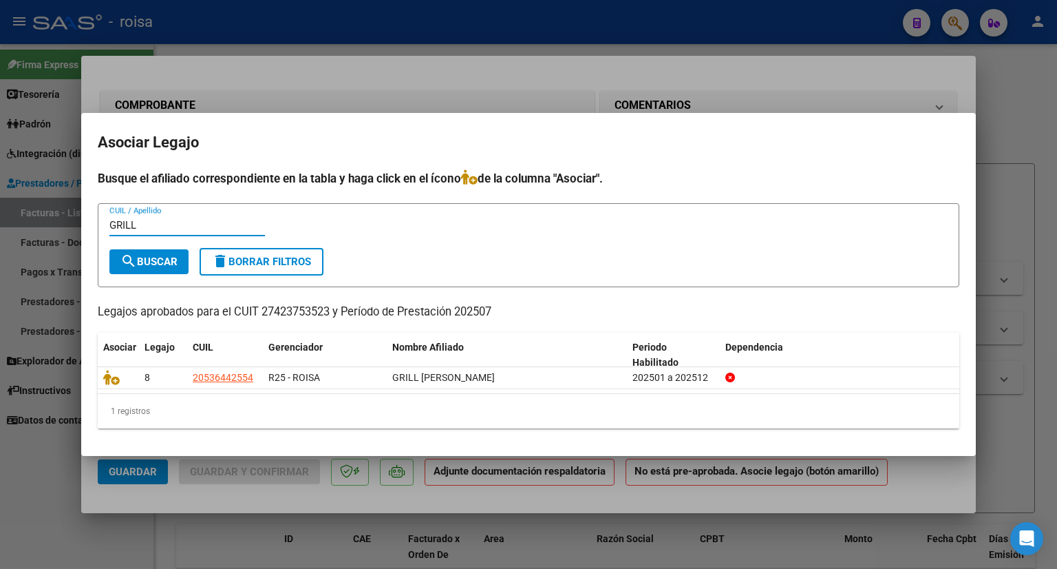
type input "GRILL"
click at [156, 263] on span "search Buscar" at bounding box center [148, 261] width 57 height 12
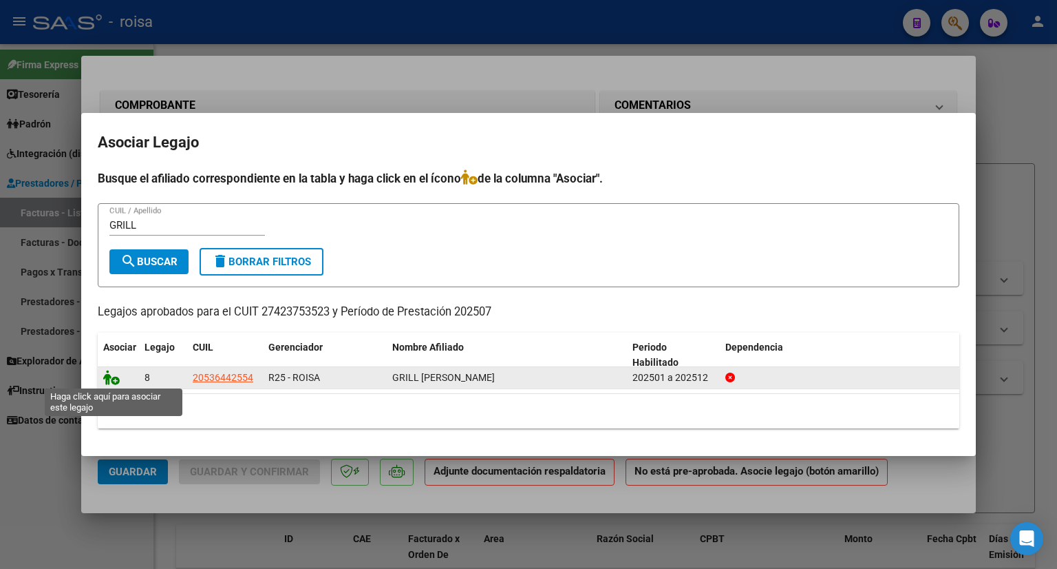
click at [116, 380] on icon at bounding box center [111, 377] width 17 height 15
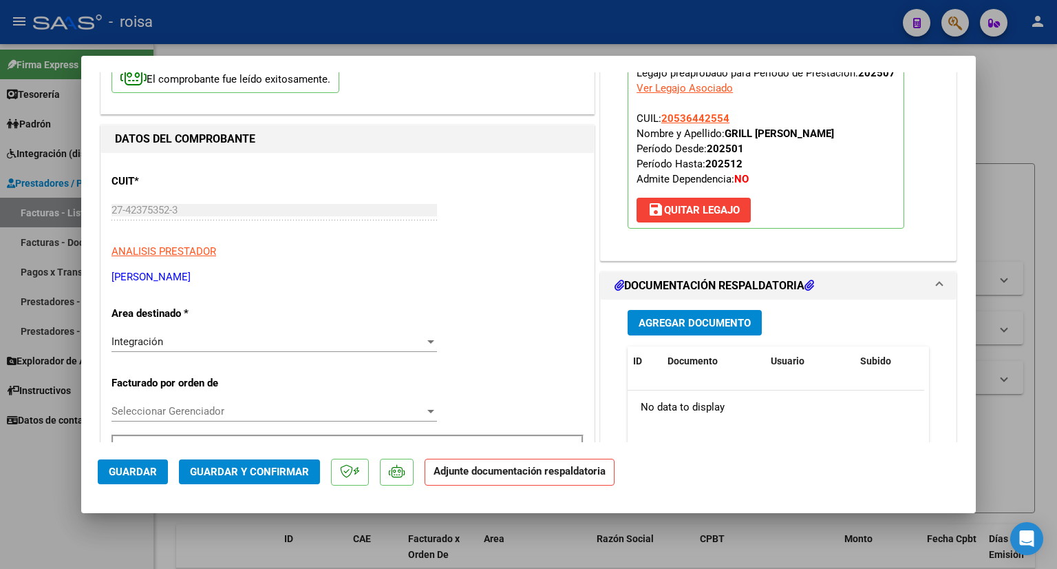
scroll to position [344, 0]
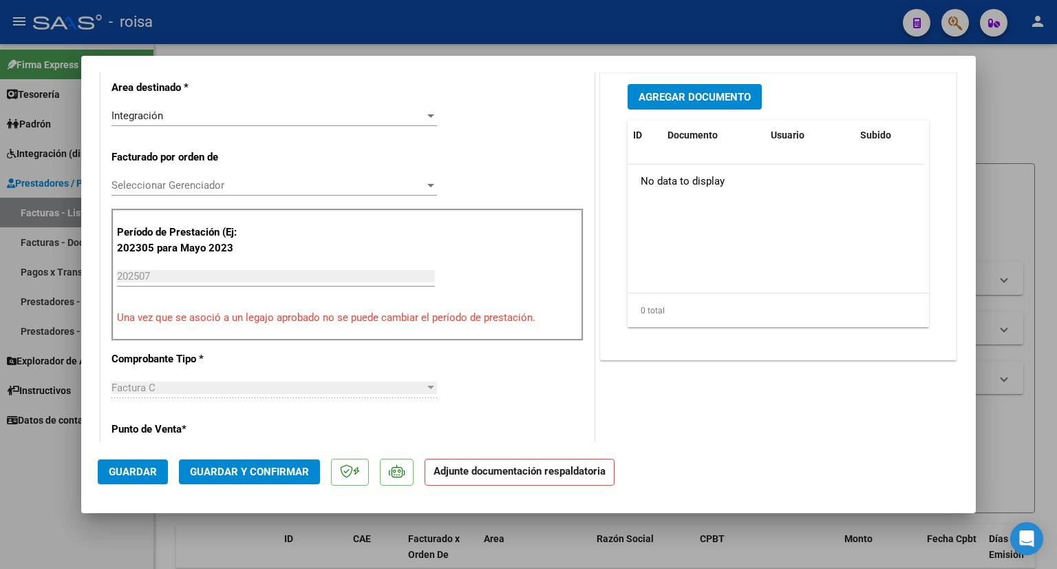
click at [151, 475] on span "Guardar" at bounding box center [133, 471] width 48 height 12
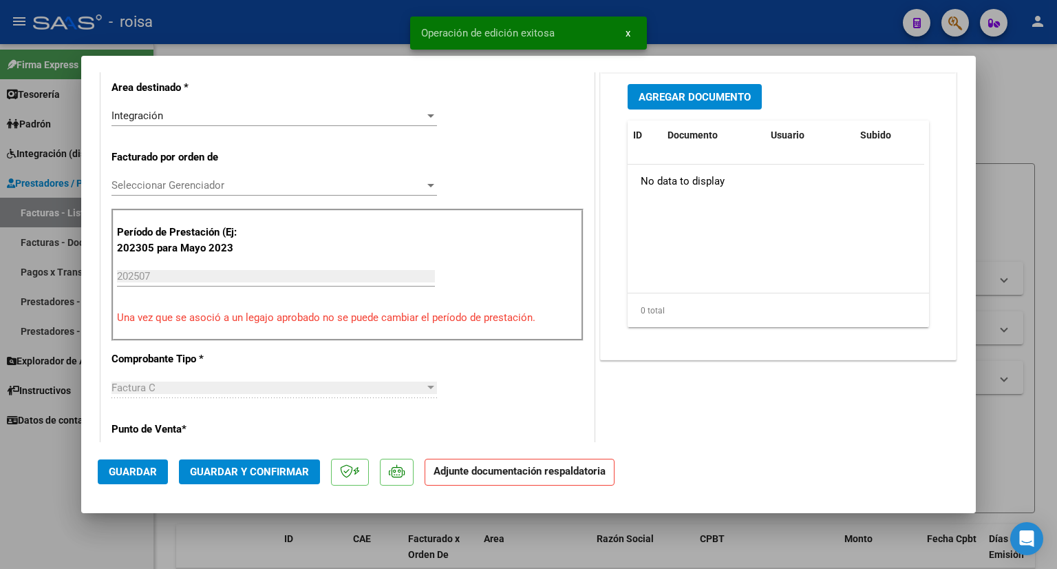
click at [1001, 97] on div at bounding box center [528, 284] width 1057 height 569
type input "$ 0,00"
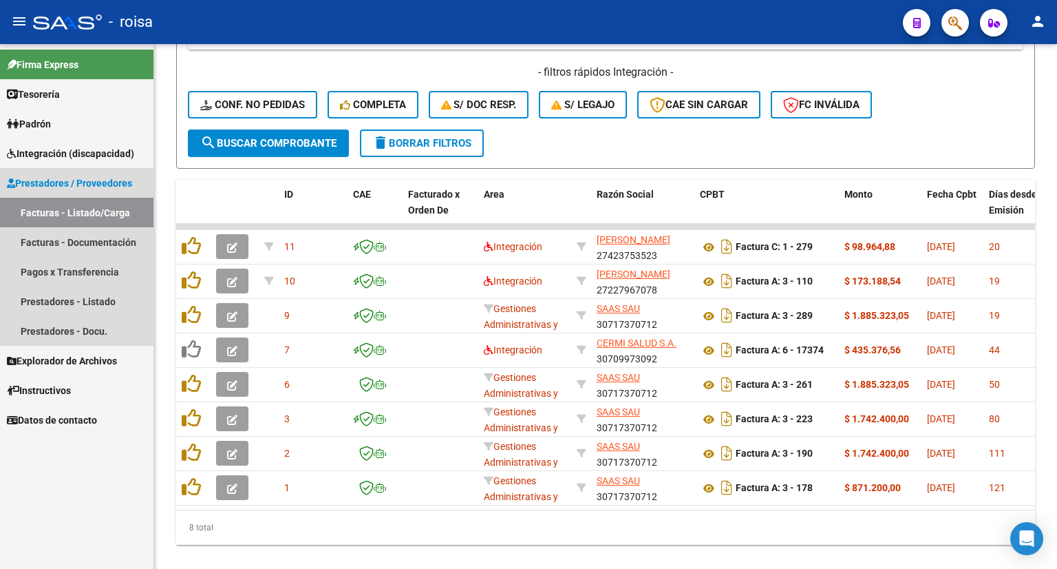
click at [84, 215] on link "Facturas - Listado/Carga" at bounding box center [76, 213] width 153 height 30
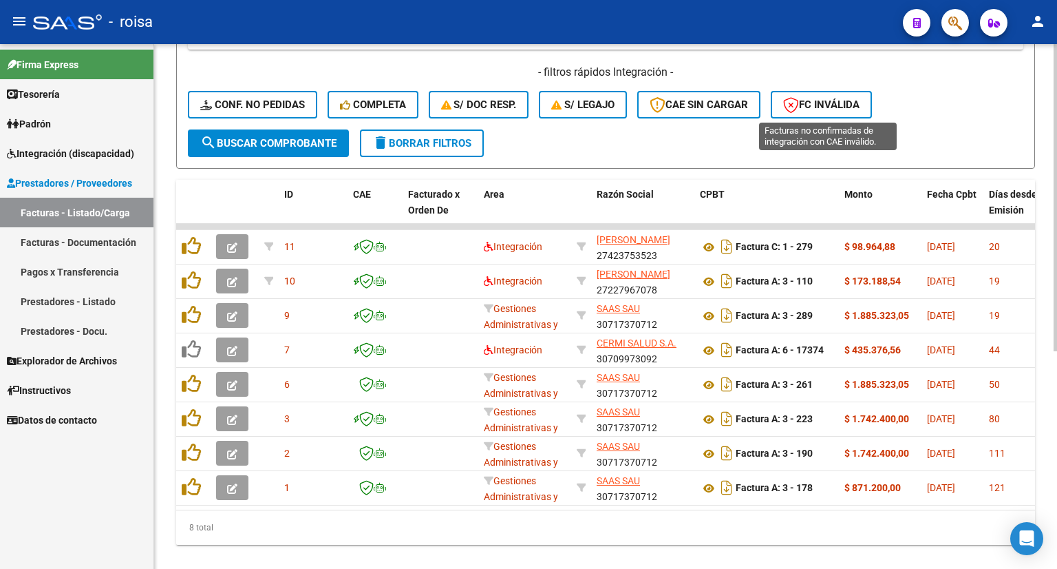
click at [838, 102] on span "FC Inválida" at bounding box center [821, 104] width 76 height 12
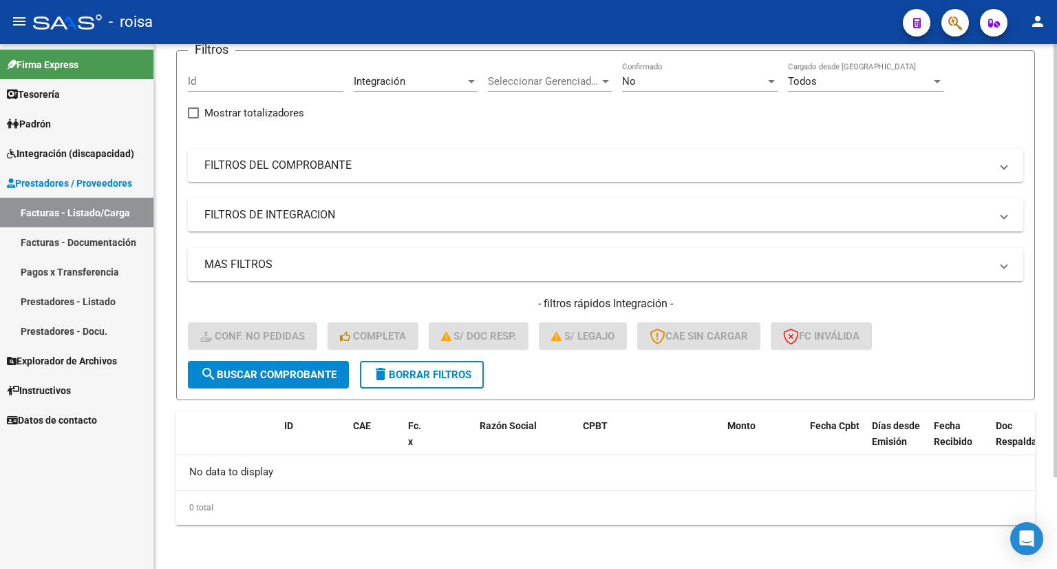
scroll to position [110, 0]
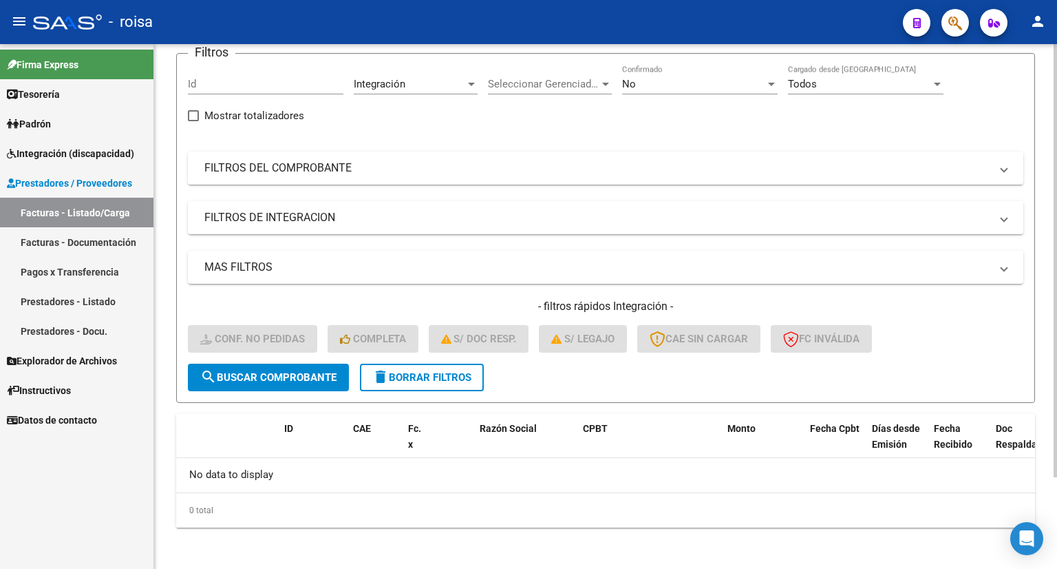
click at [456, 377] on span "delete Borrar Filtros" at bounding box center [421, 377] width 99 height 12
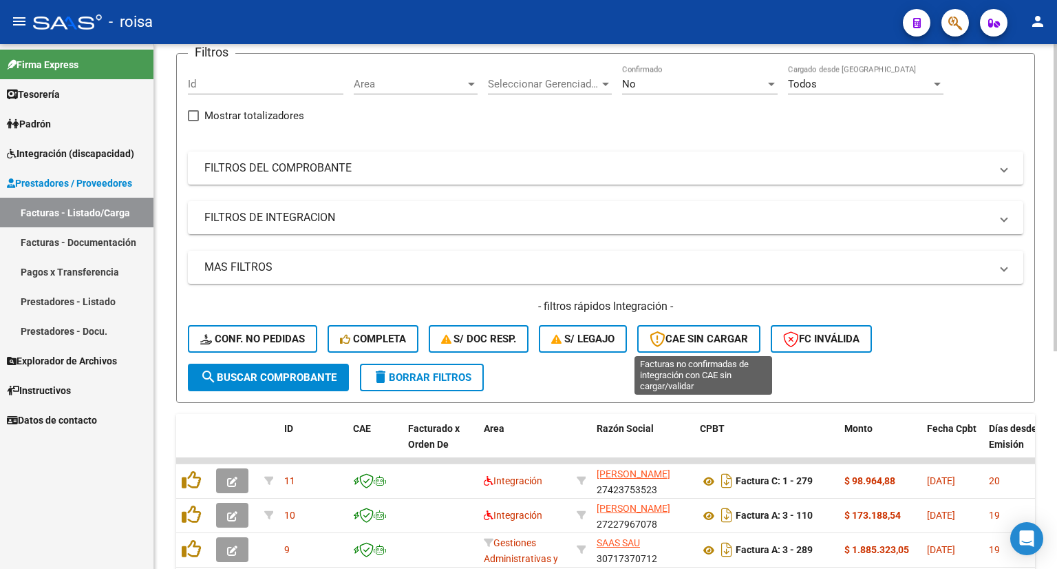
click at [721, 334] on span "CAE SIN CARGAR" at bounding box center [699, 338] width 98 height 12
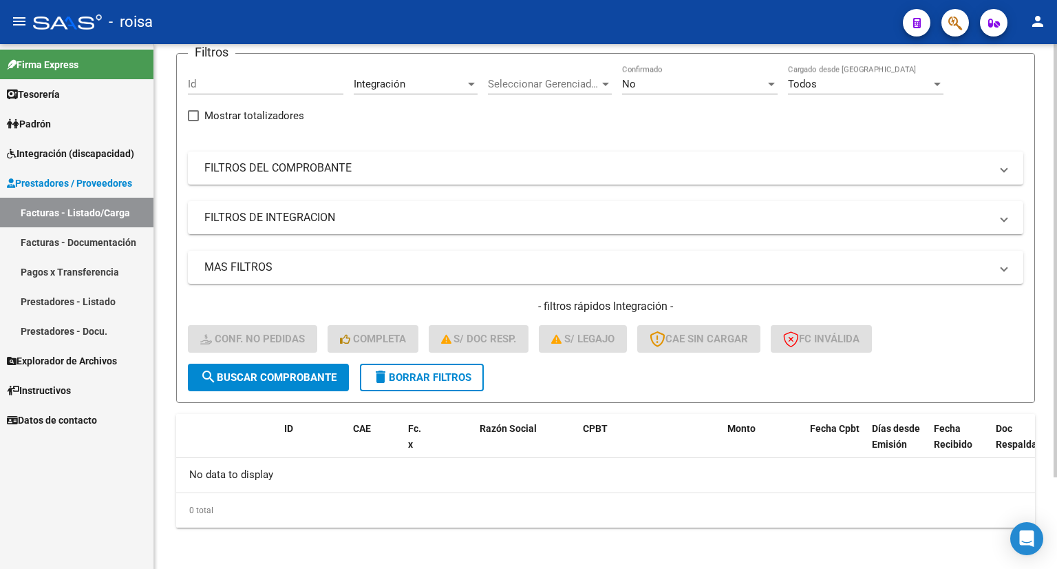
click at [423, 371] on span "delete Borrar Filtros" at bounding box center [421, 377] width 99 height 12
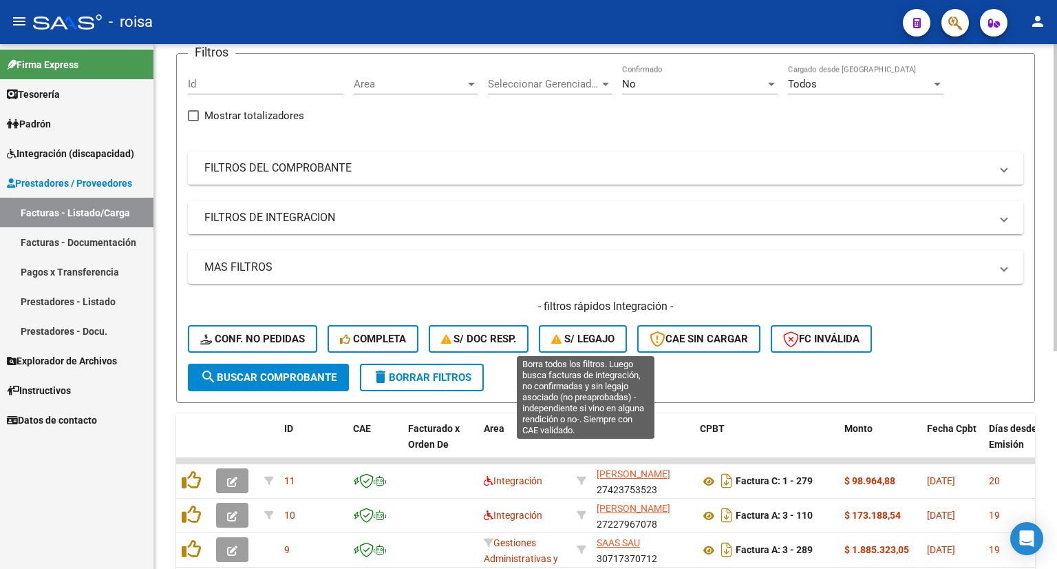
click at [597, 341] on span "S/ legajo" at bounding box center [582, 338] width 63 height 12
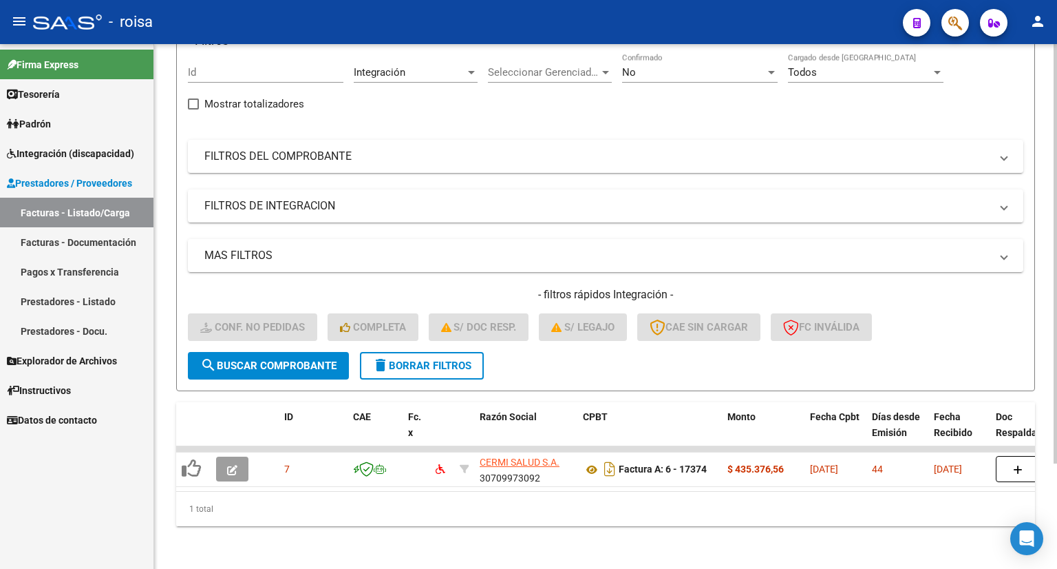
scroll to position [131, 0]
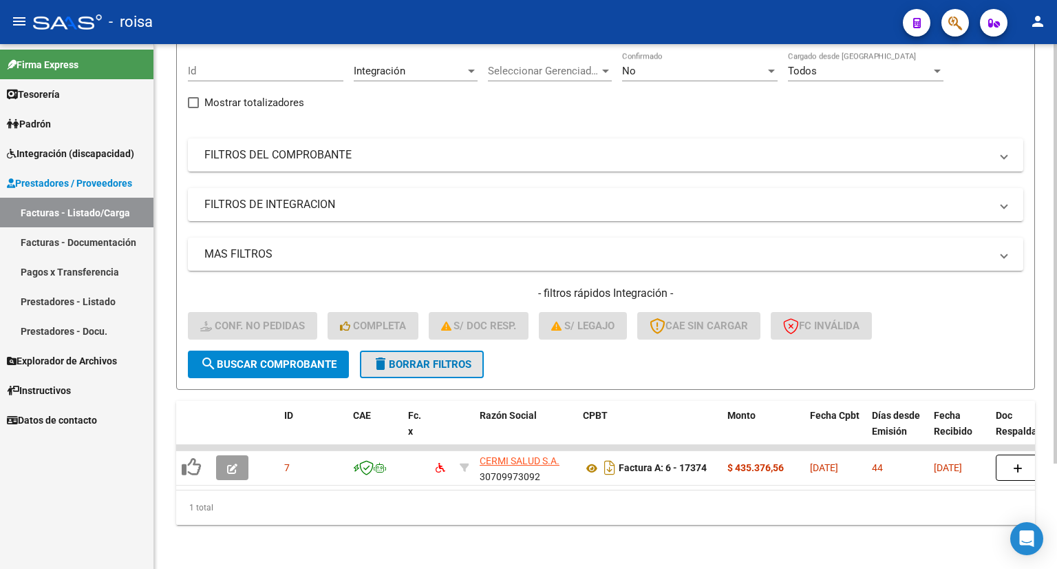
click at [445, 358] on span "delete Borrar Filtros" at bounding box center [421, 364] width 99 height 12
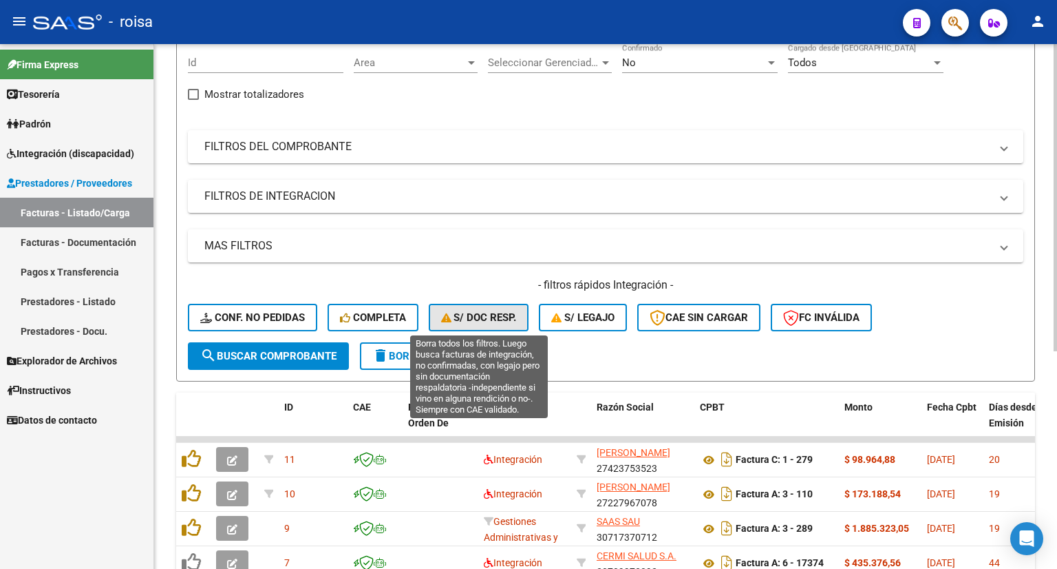
click at [472, 319] on span "S/ Doc Resp." at bounding box center [479, 317] width 76 height 12
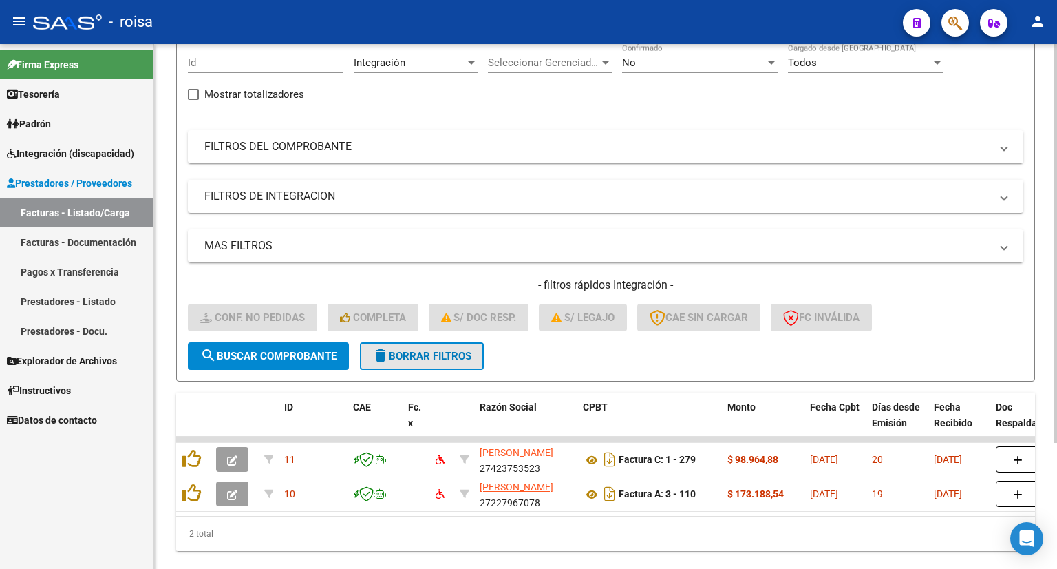
click at [443, 356] on span "delete Borrar Filtros" at bounding box center [421, 356] width 99 height 12
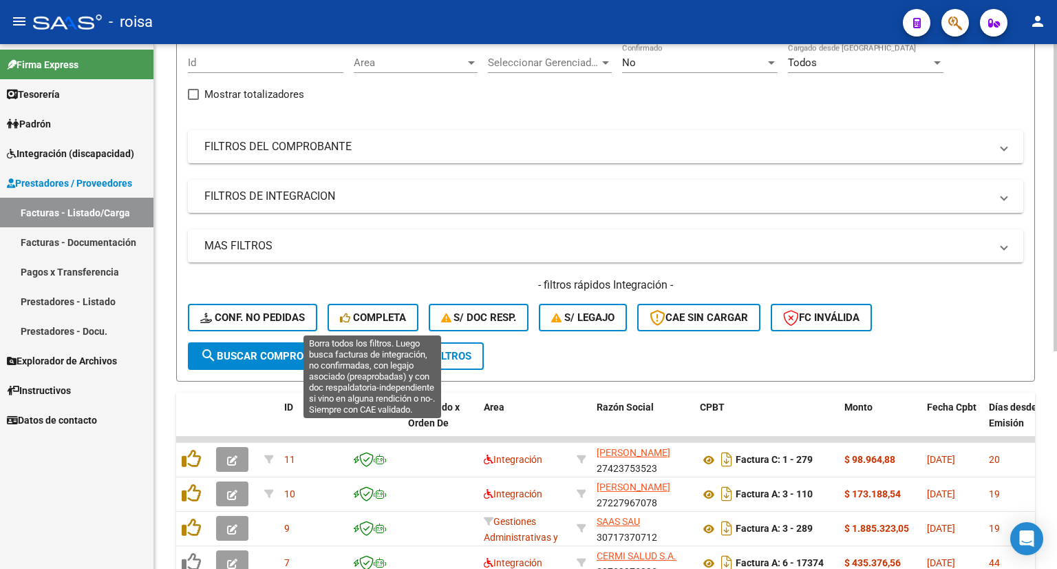
click at [388, 322] on span "Completa" at bounding box center [373, 317] width 66 height 12
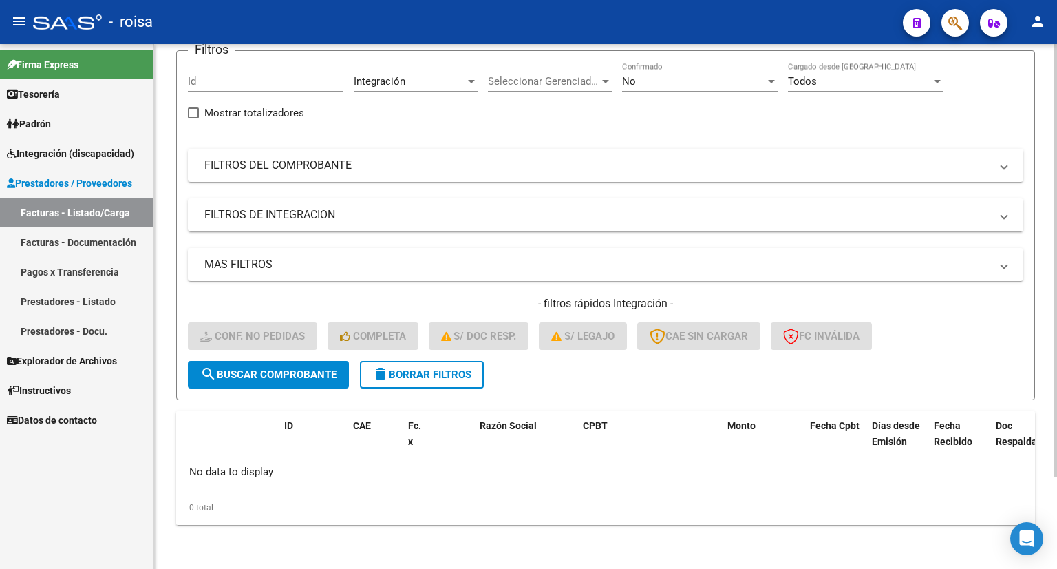
scroll to position [110, 0]
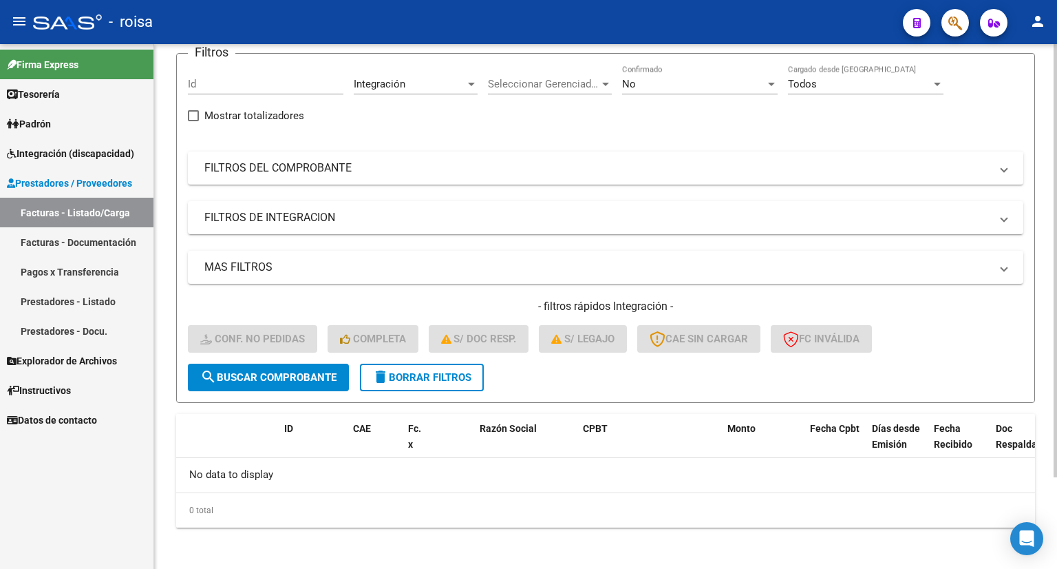
click at [421, 374] on span "delete Borrar Filtros" at bounding box center [421, 377] width 99 height 12
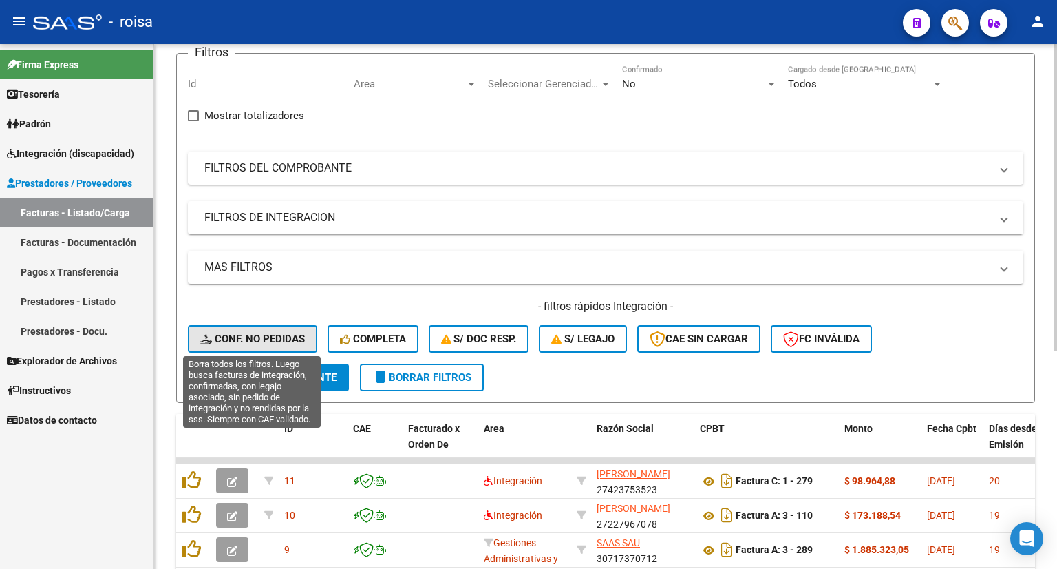
click at [284, 341] on span "Conf. no pedidas" at bounding box center [252, 338] width 105 height 12
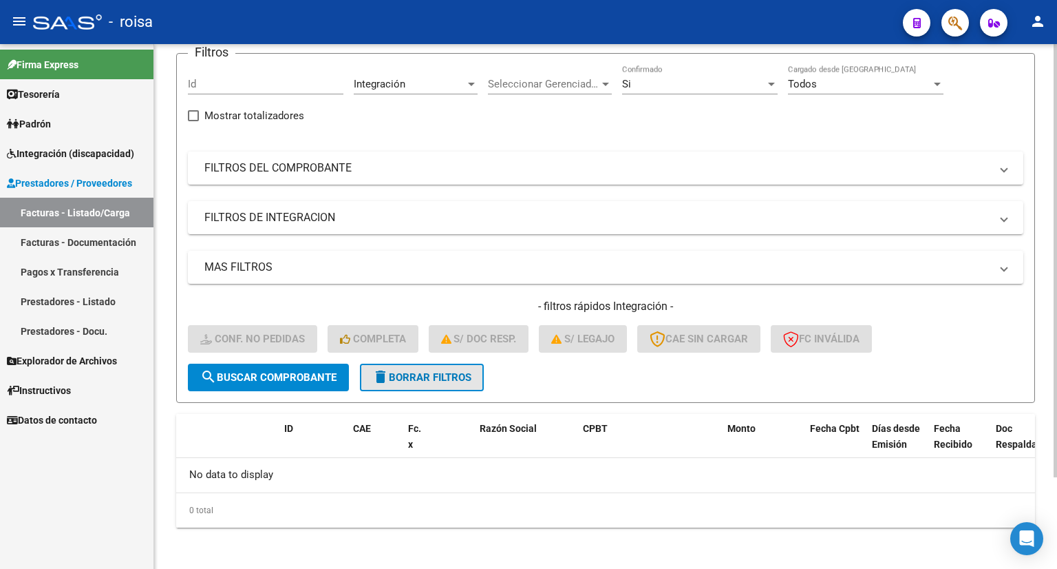
click at [433, 372] on span "delete Borrar Filtros" at bounding box center [421, 377] width 99 height 12
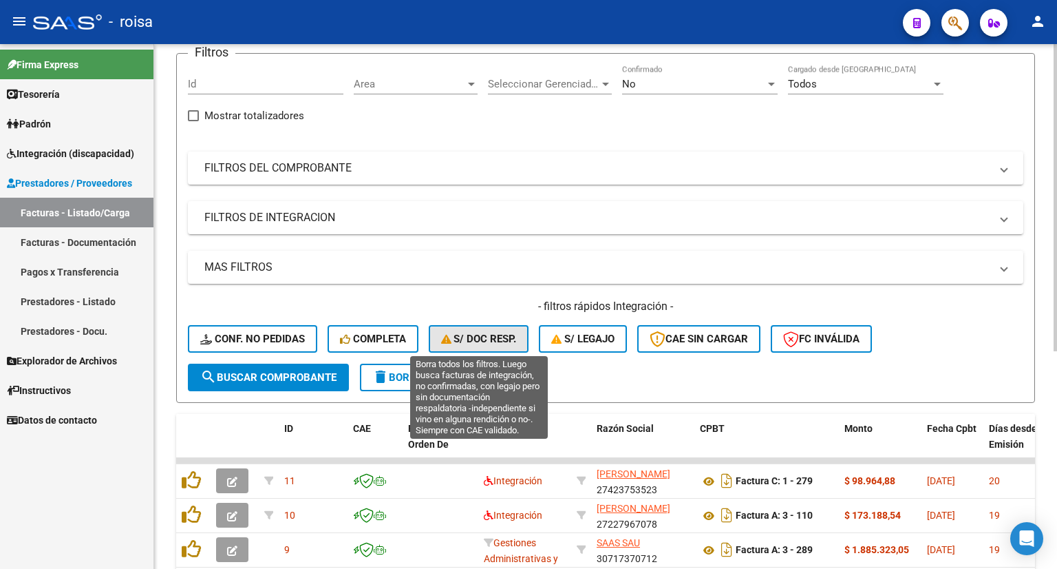
click at [492, 343] on span "S/ Doc Resp." at bounding box center [479, 338] width 76 height 12
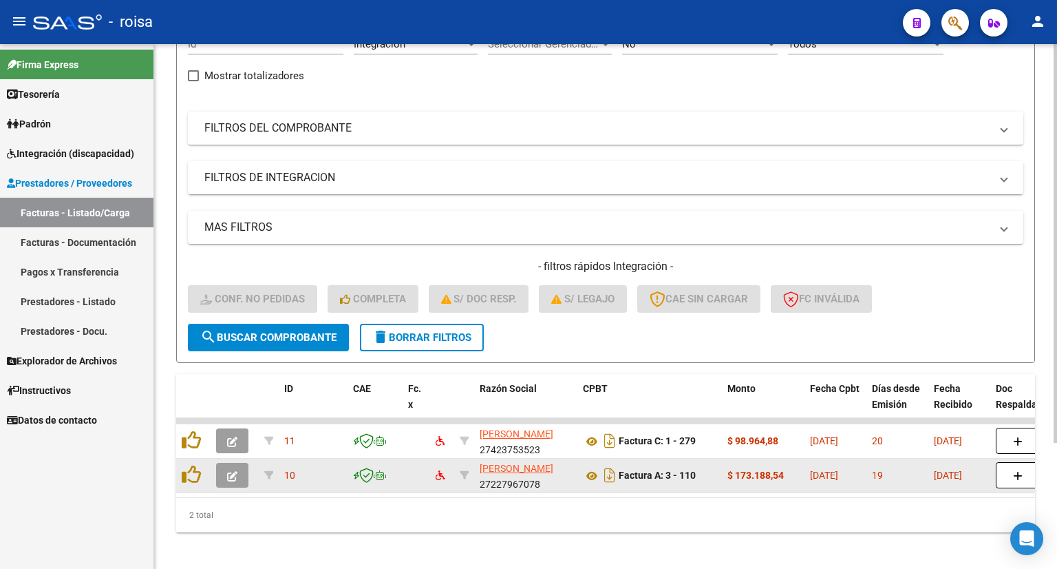
scroll to position [165, 0]
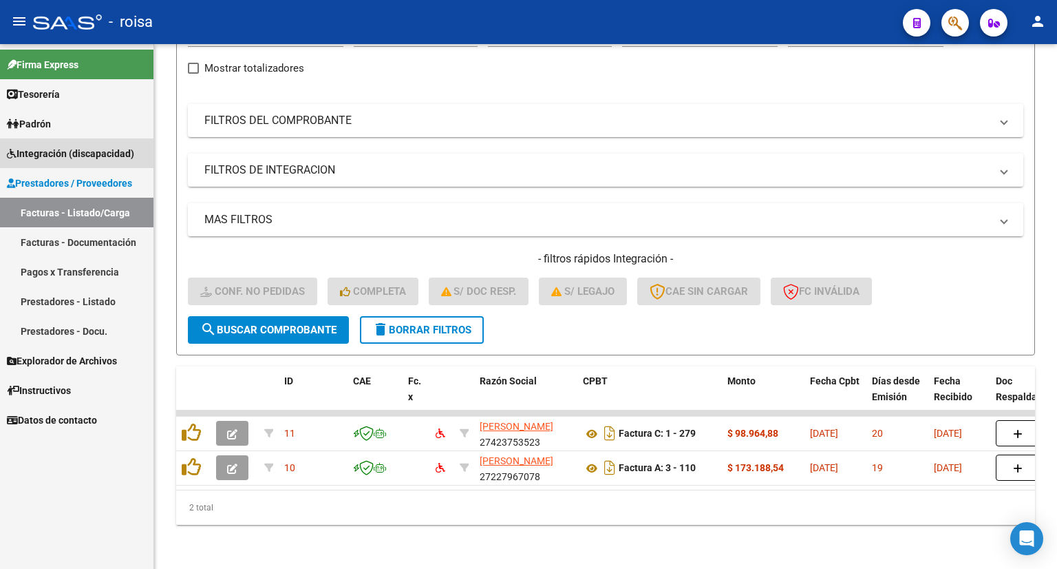
click at [87, 155] on span "Integración (discapacidad)" at bounding box center [70, 153] width 127 height 15
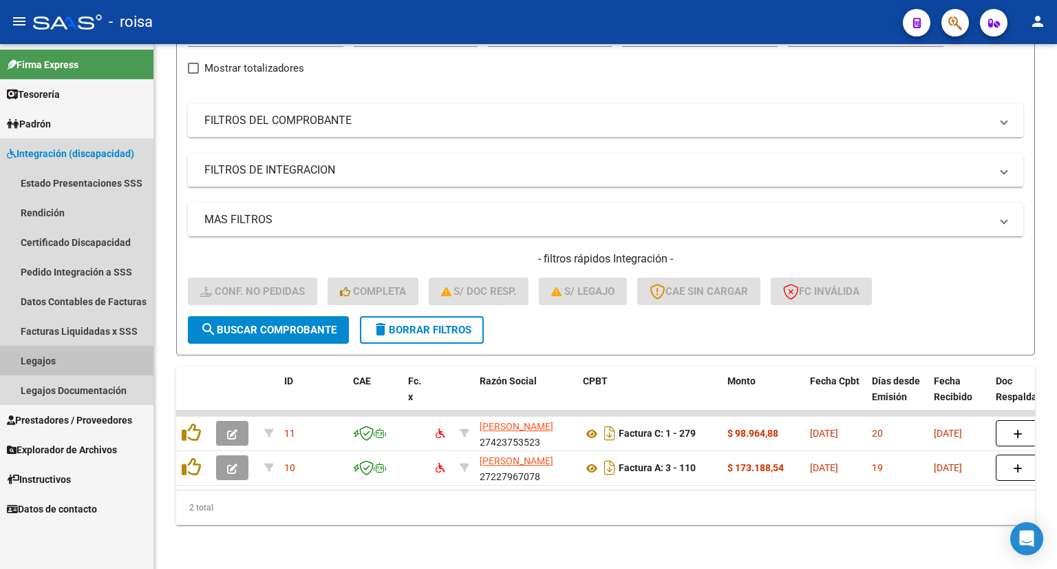
click at [40, 370] on link "Legajos" at bounding box center [76, 361] width 153 height 30
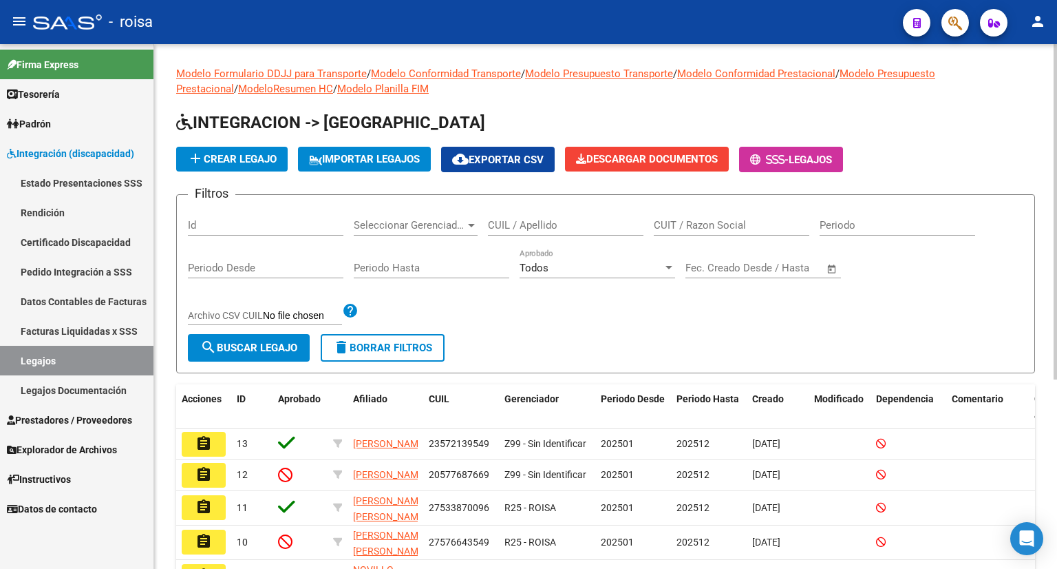
click at [544, 231] on div "CUIL / Apellido" at bounding box center [566, 221] width 156 height 30
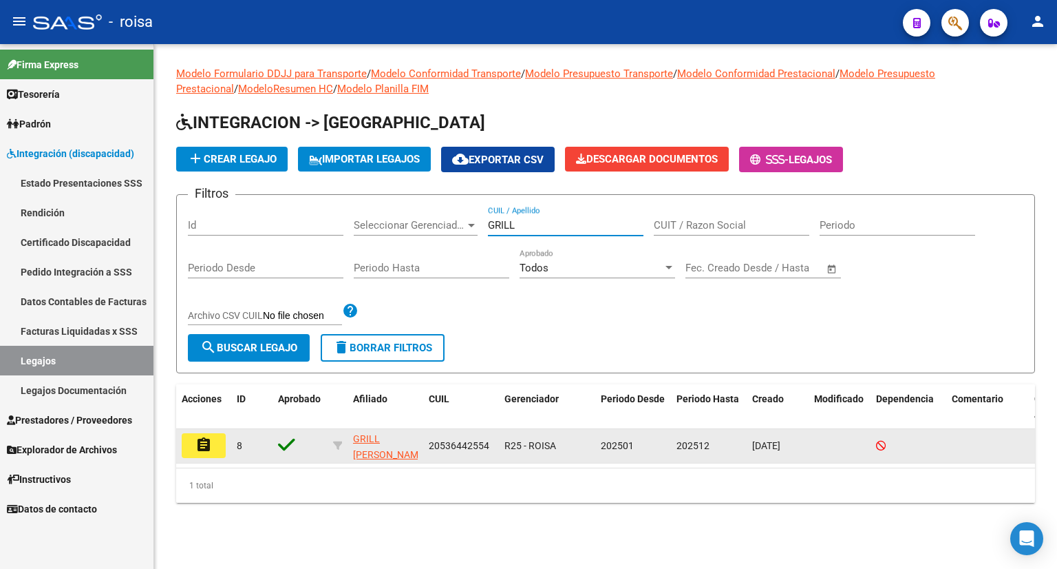
type input "GRILL"
click at [201, 446] on mat-icon "assignment" at bounding box center [203, 444] width 17 height 17
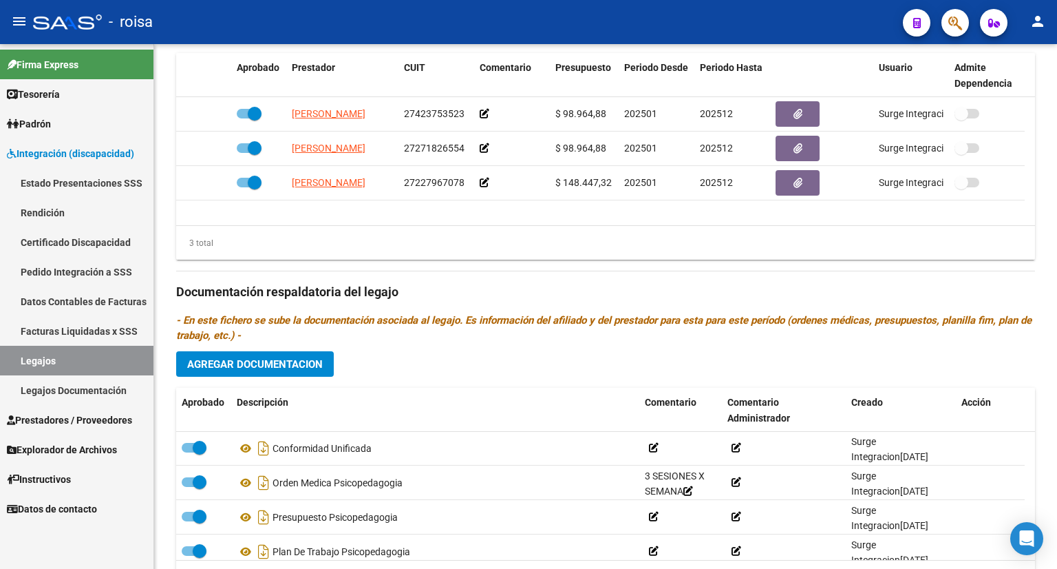
scroll to position [358, 0]
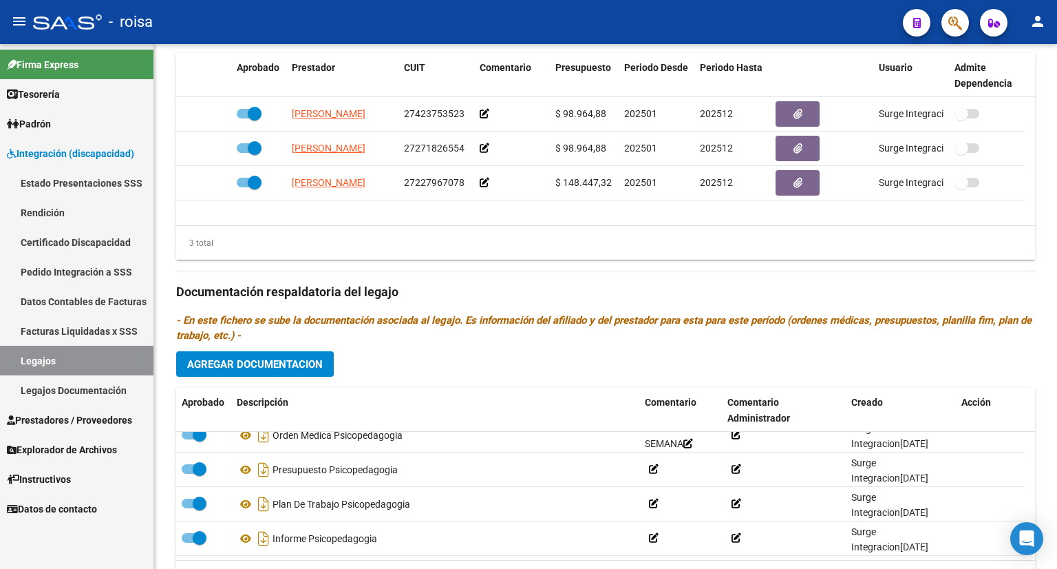
click at [61, 419] on span "Prestadores / Proveedores" at bounding box center [69, 419] width 125 height 15
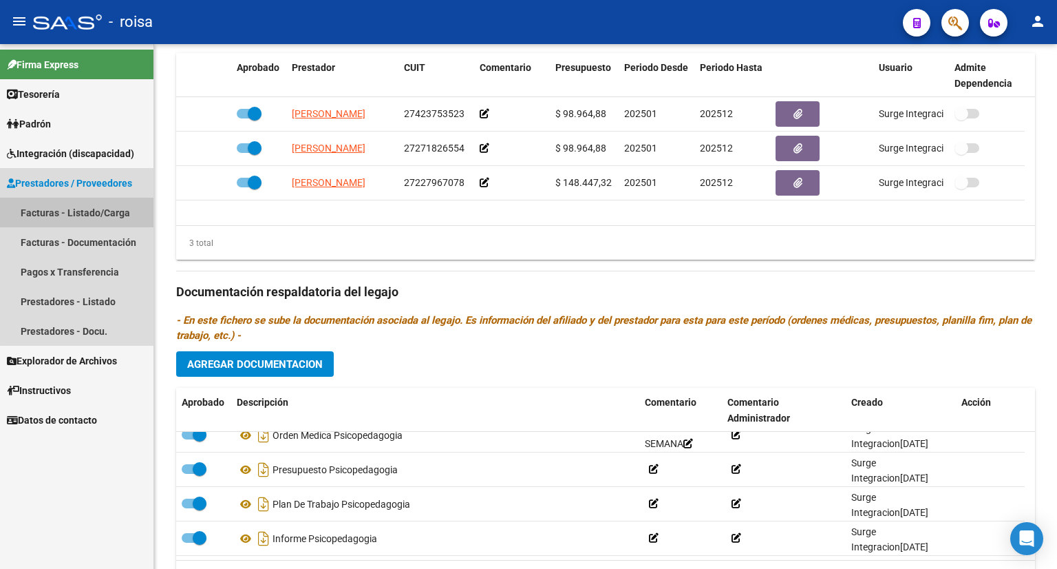
click at [80, 218] on link "Facturas - Listado/Carga" at bounding box center [76, 213] width 153 height 30
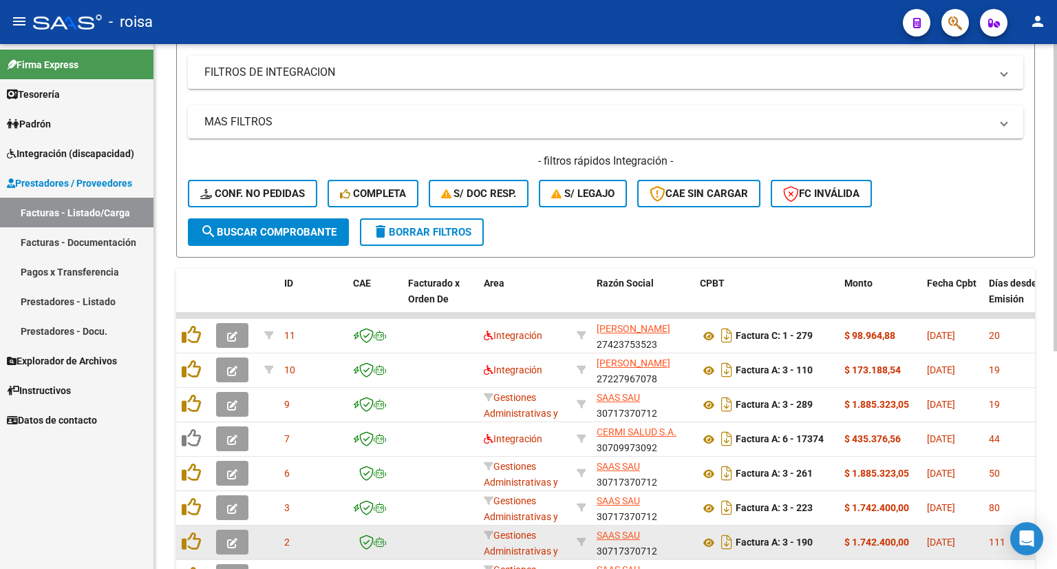
scroll to position [234, 0]
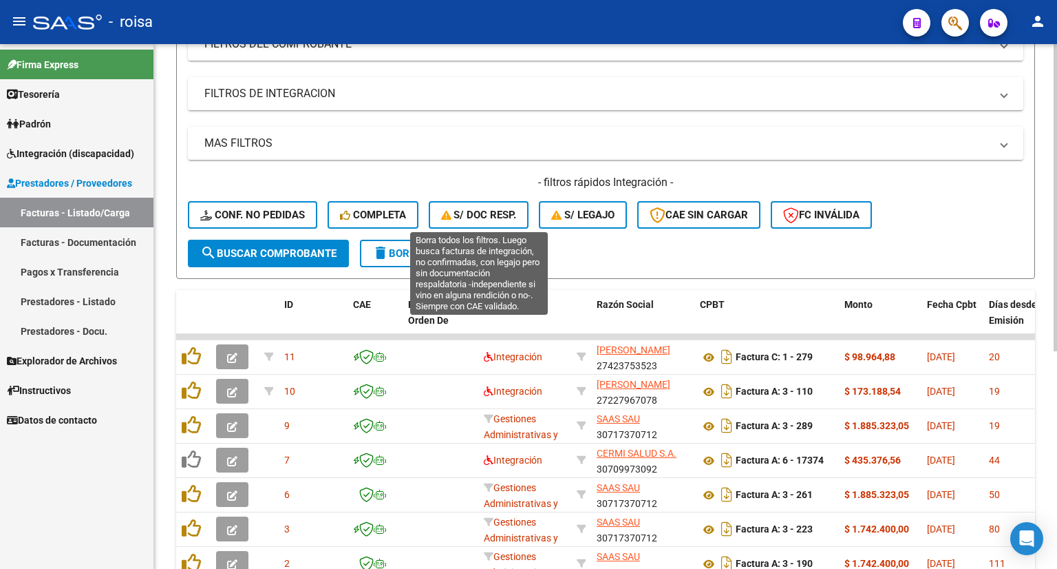
click at [478, 216] on span "S/ Doc Resp." at bounding box center [479, 215] width 76 height 12
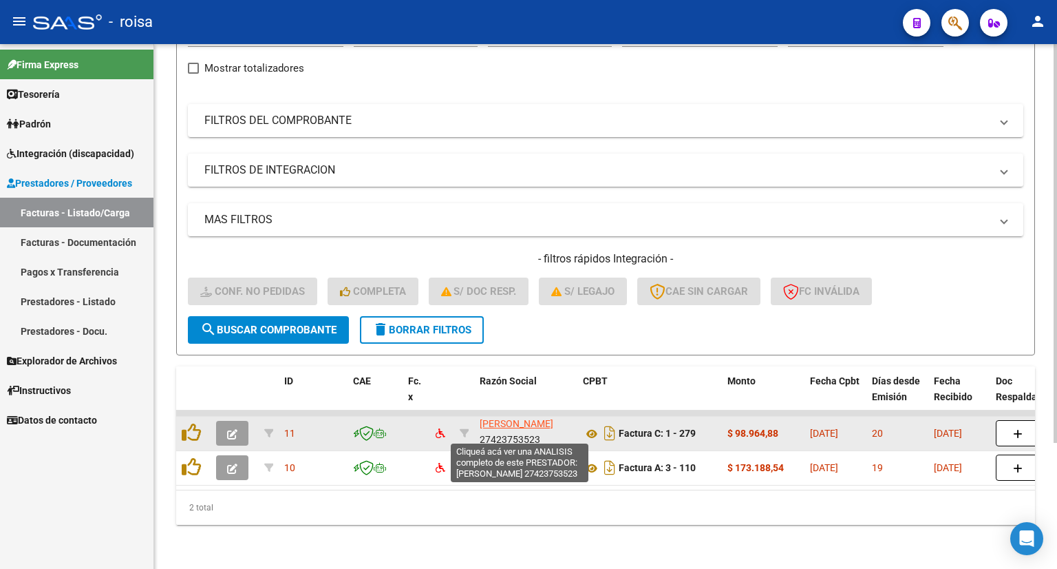
scroll to position [17, 0]
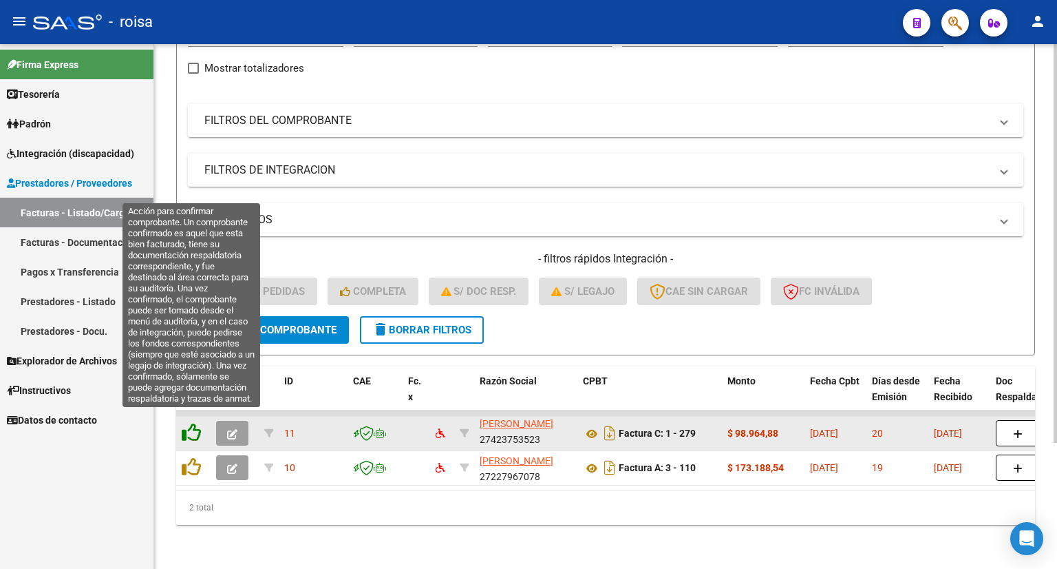
click at [190, 427] on icon at bounding box center [191, 432] width 19 height 19
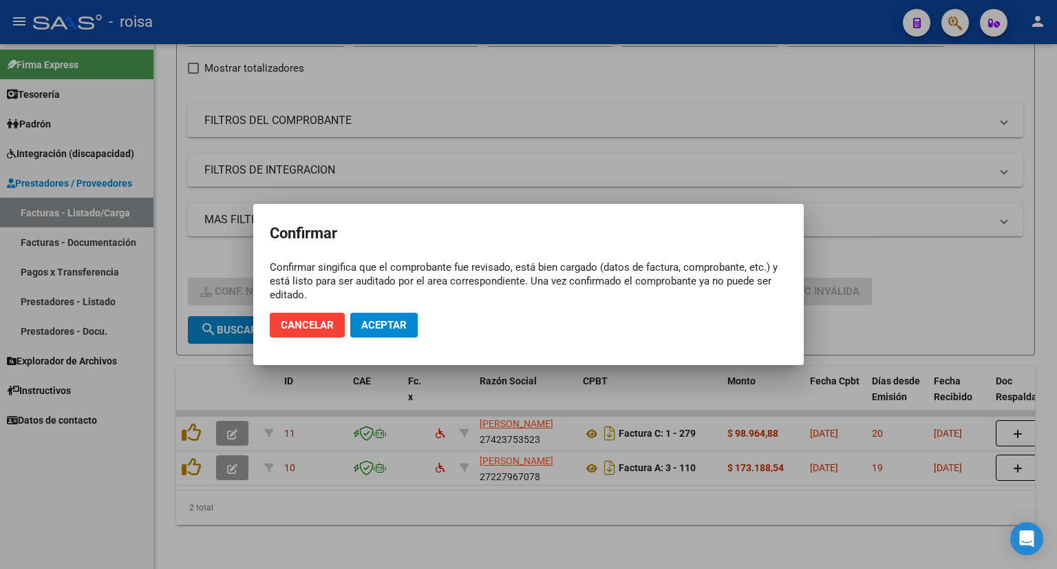
click at [496, 524] on div at bounding box center [528, 284] width 1057 height 569
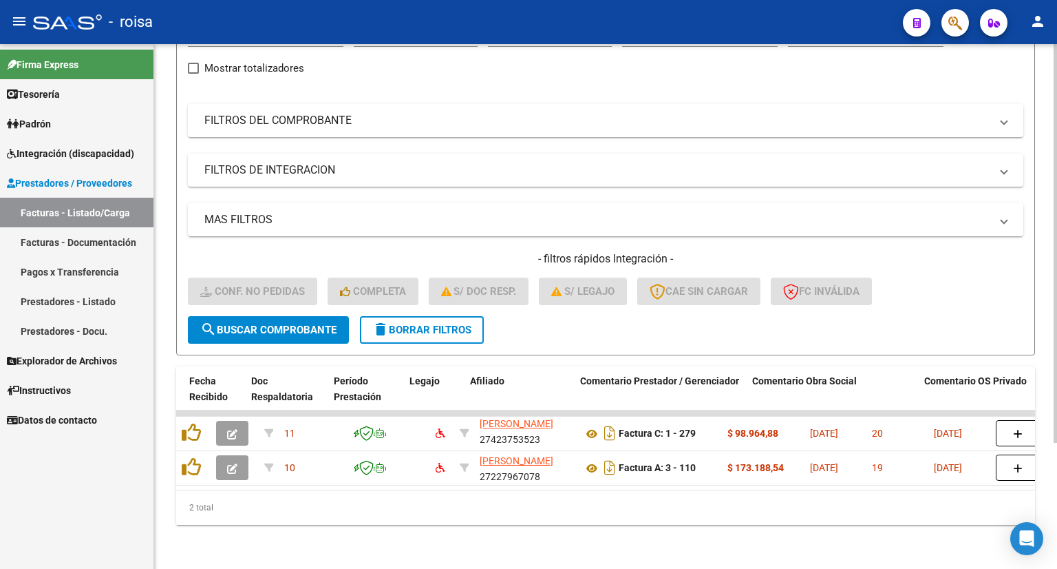
scroll to position [0, 752]
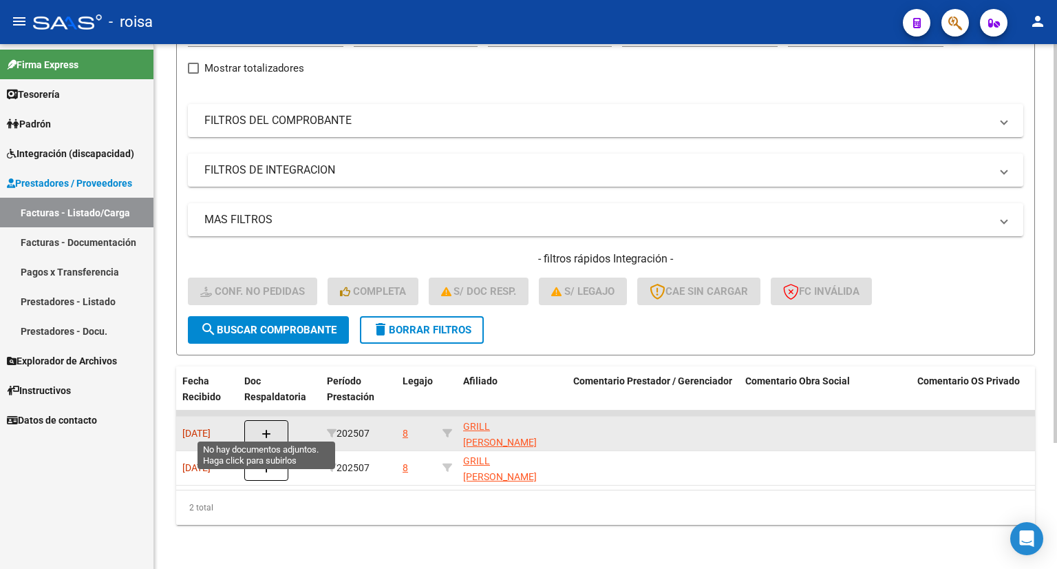
click at [270, 429] on icon "button" at bounding box center [267, 434] width 10 height 10
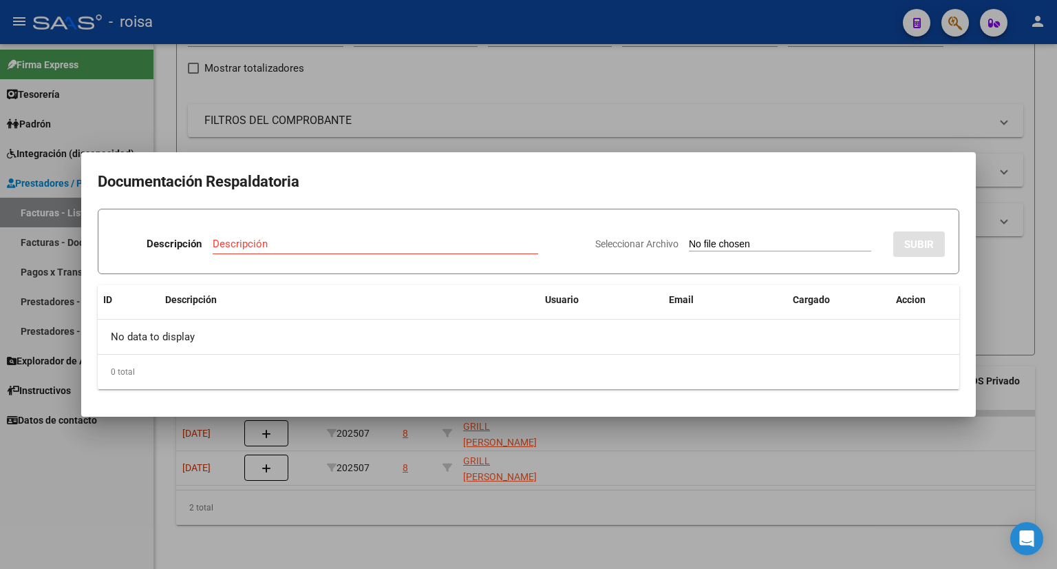
click at [677, 107] on div at bounding box center [528, 284] width 1057 height 569
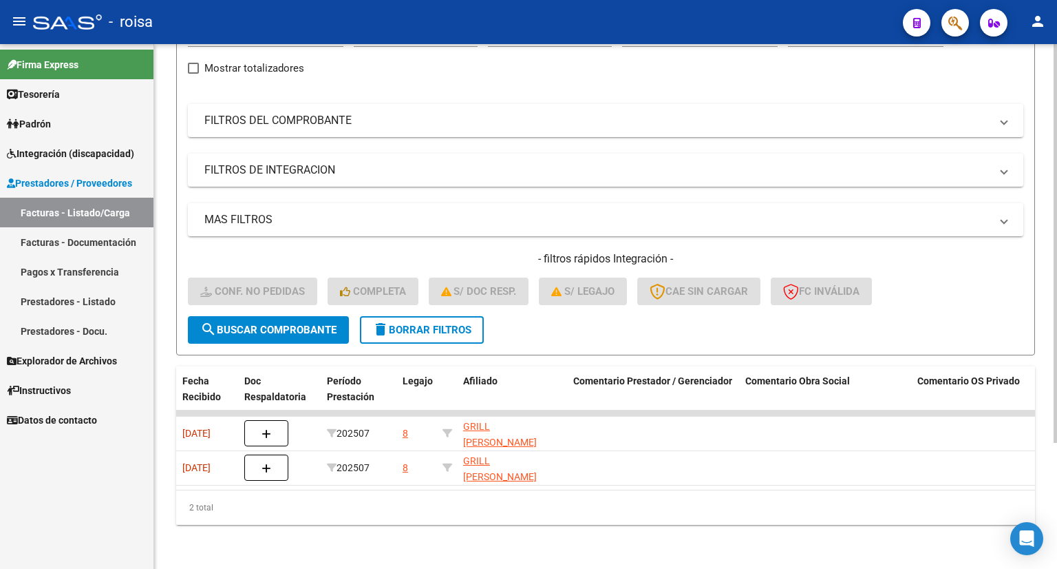
click at [363, 477] on datatable-body "11 [PERSON_NAME] 27423753523 Factura C: 1 - 279 $ 98.964,88 [DATE] 20 [DATE] 20…" at bounding box center [605, 449] width 859 height 79
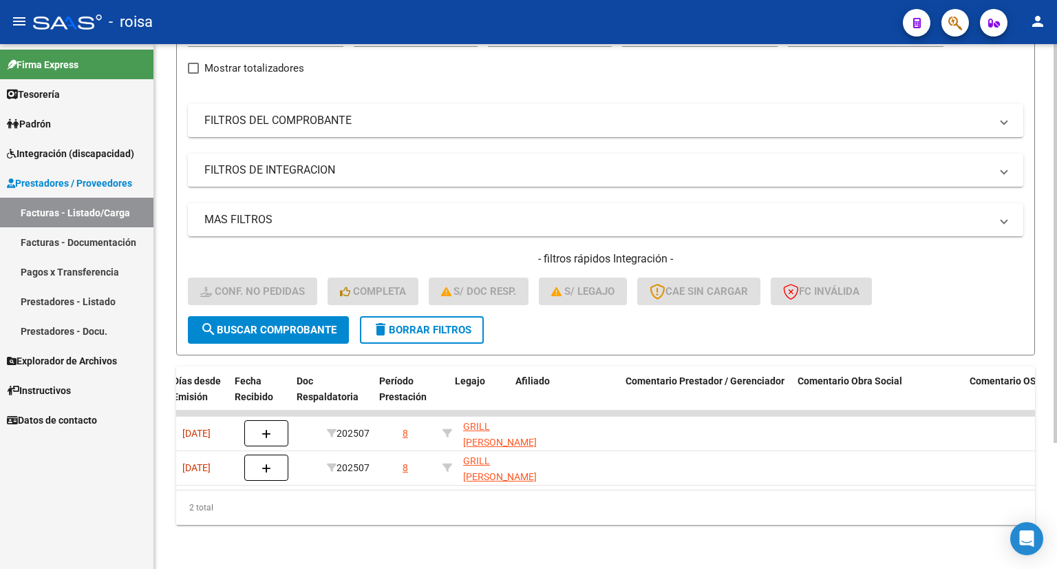
scroll to position [0, 0]
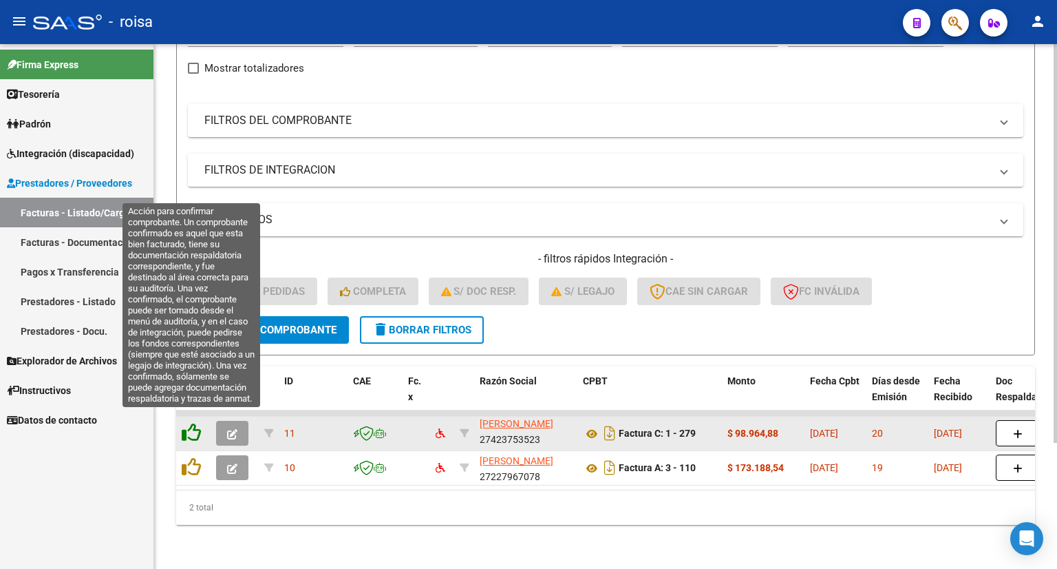
click at [191, 423] on icon at bounding box center [191, 432] width 19 height 19
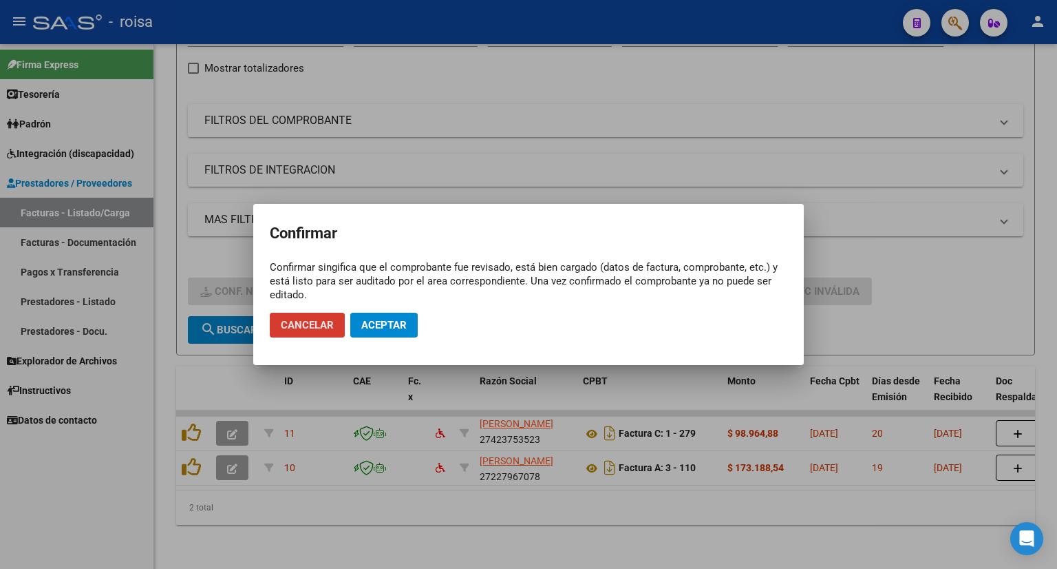
click at [310, 324] on span "Cancelar" at bounding box center [307, 325] width 53 height 12
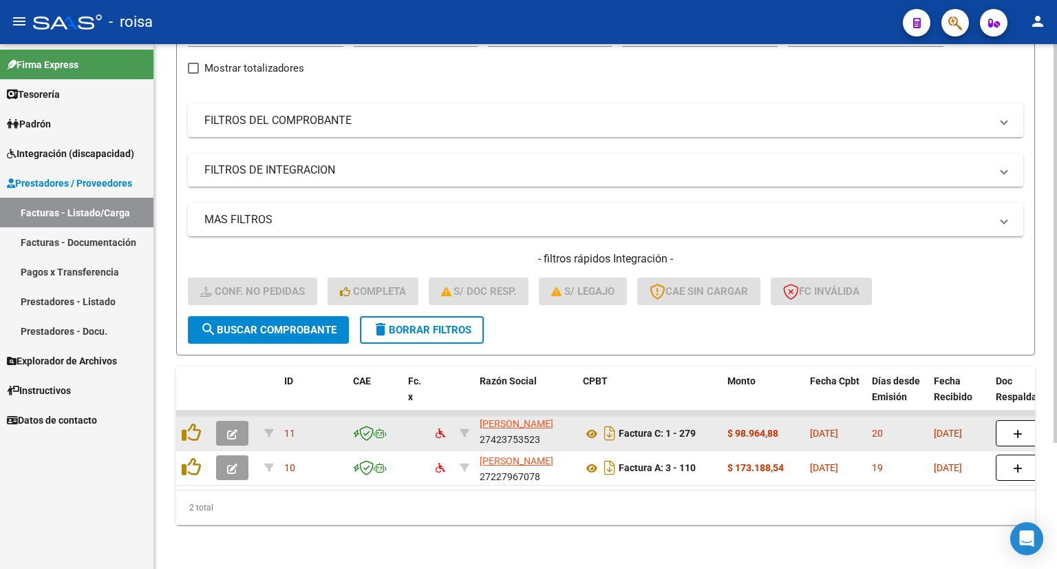
click at [320, 425] on div "11" at bounding box center [313, 433] width 58 height 16
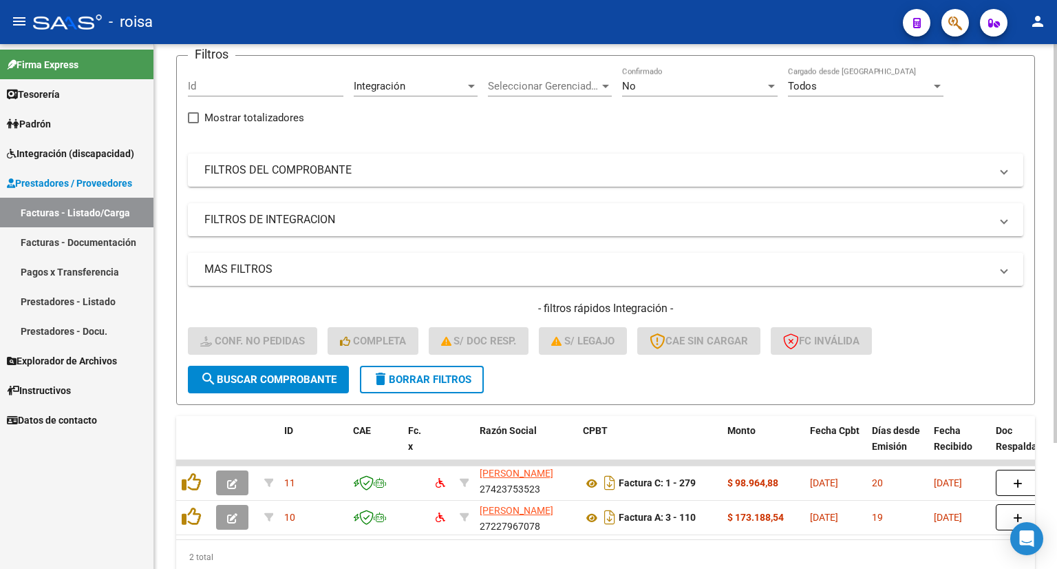
scroll to position [28, 0]
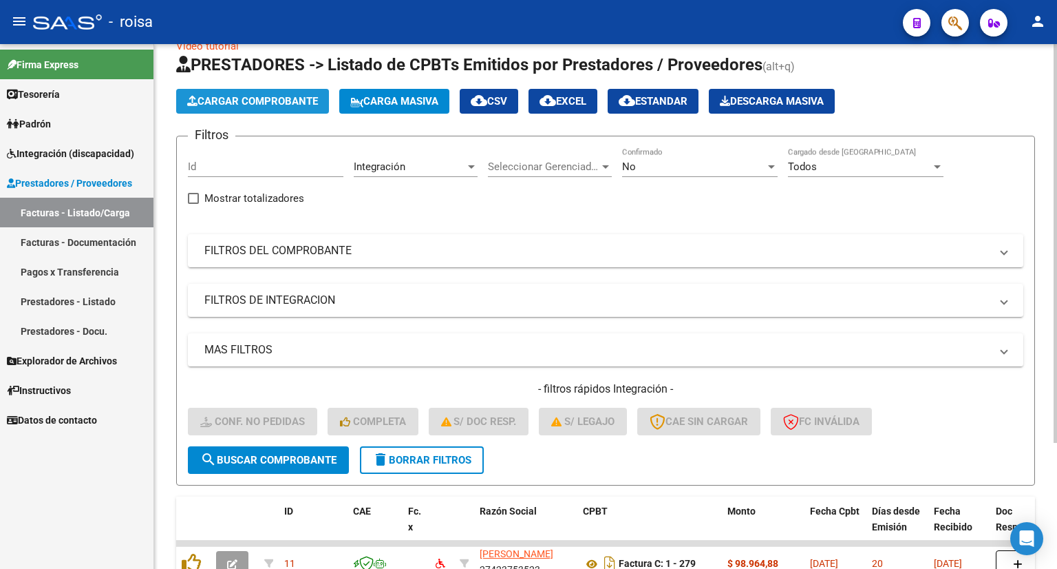
click at [290, 100] on span "Cargar Comprobante" at bounding box center [252, 101] width 131 height 12
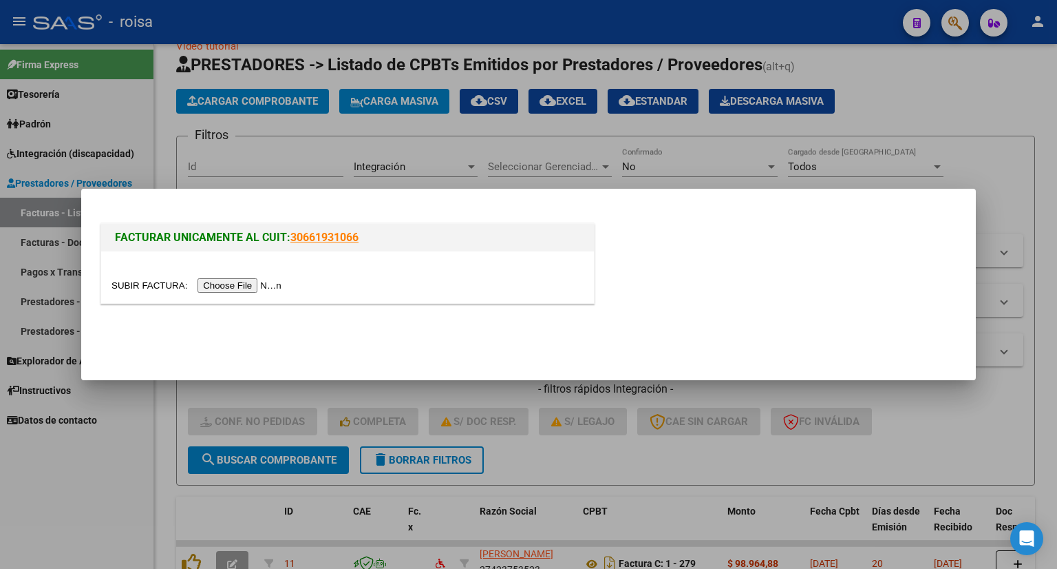
click at [237, 284] on input "file" at bounding box center [199, 285] width 174 height 14
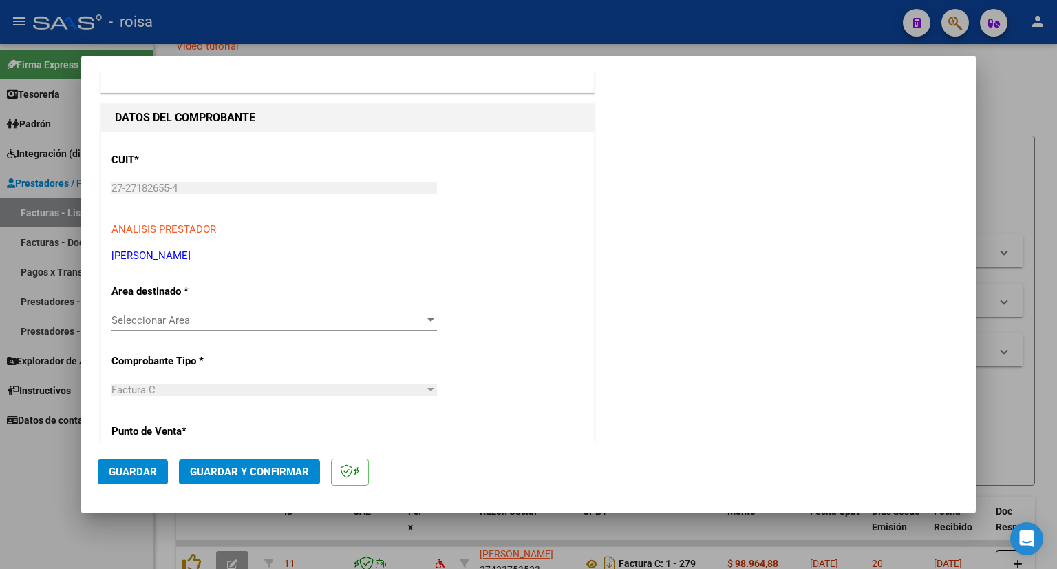
scroll to position [138, 0]
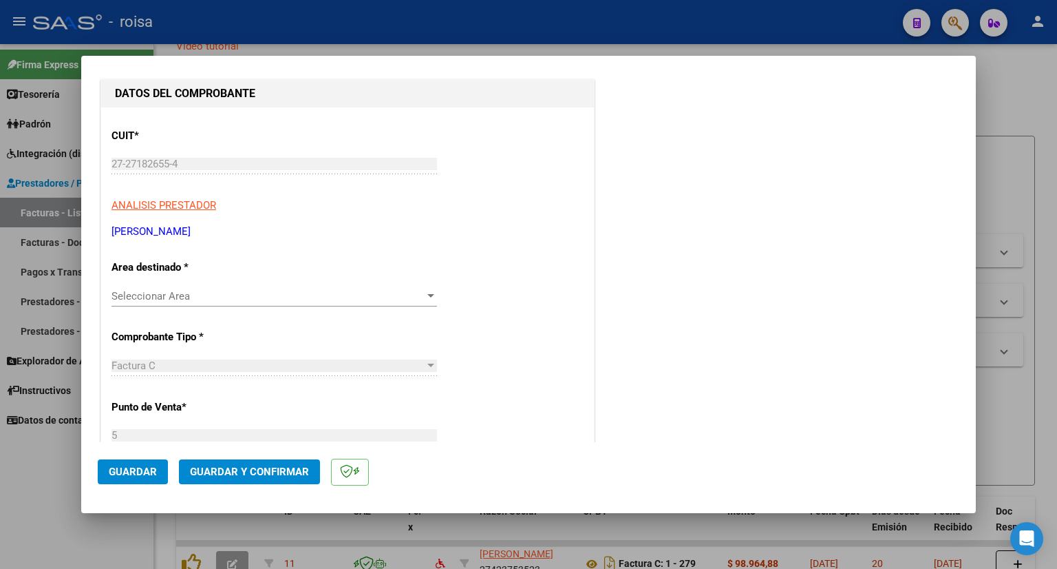
click at [173, 290] on span "Seleccionar Area" at bounding box center [268, 296] width 313 height 12
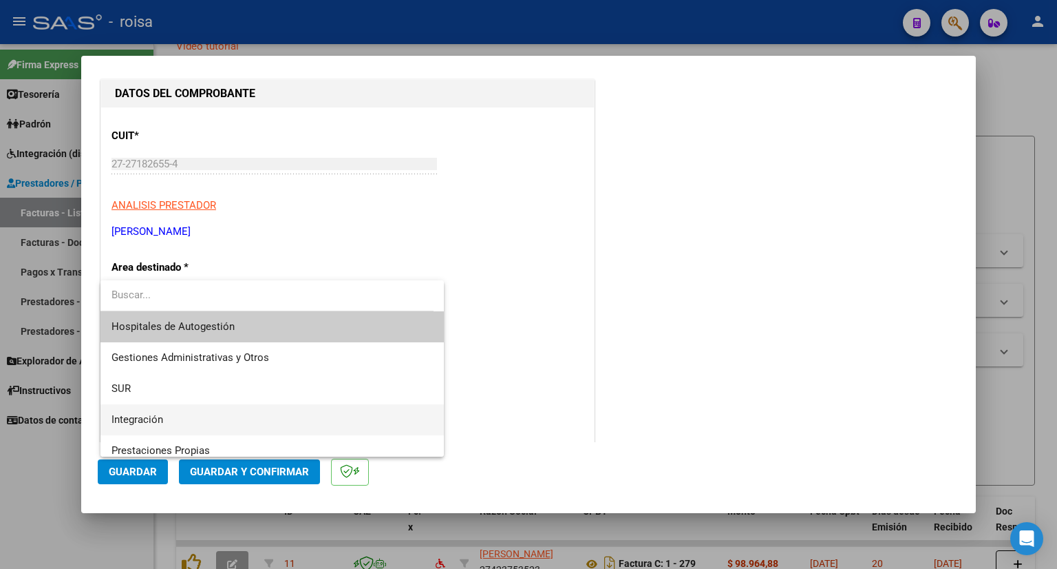
click at [166, 416] on span "Integración" at bounding box center [273, 419] width 322 height 31
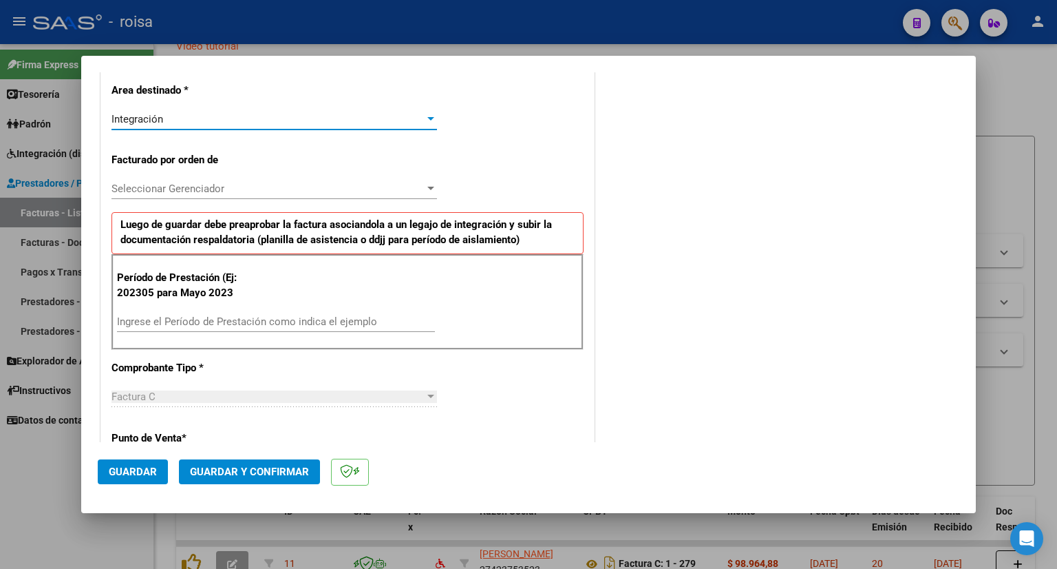
scroll to position [344, 0]
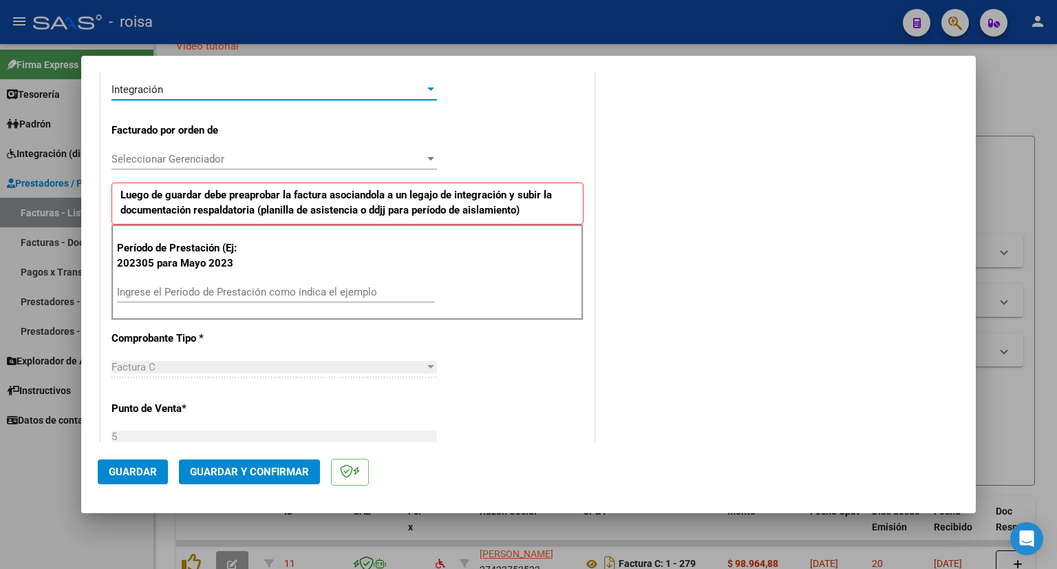
click at [230, 290] on input "Ingrese el Período de Prestación como indica el ejemplo" at bounding box center [276, 292] width 318 height 12
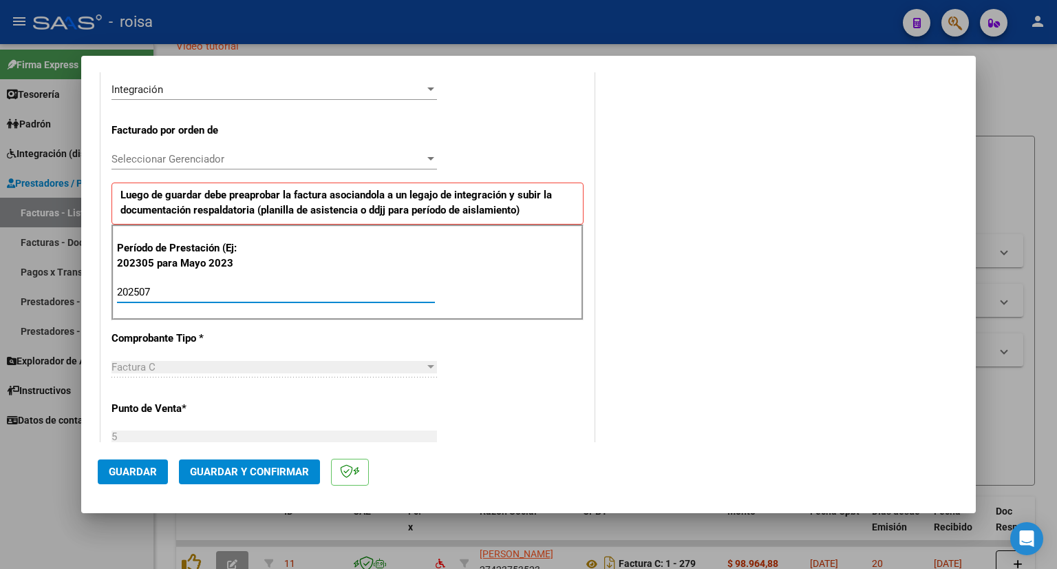
type input "202507"
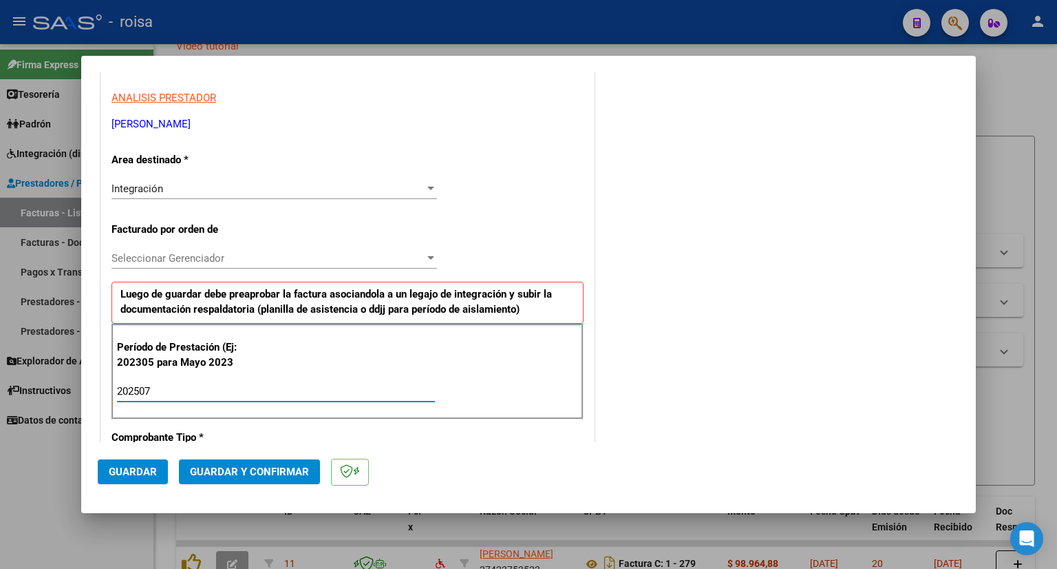
scroll to position [0, 0]
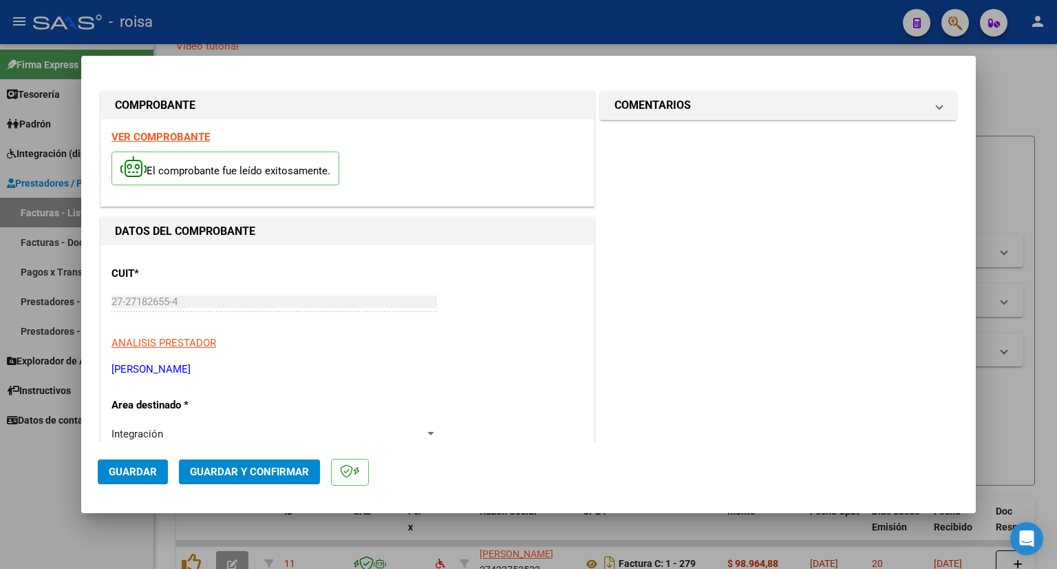
click at [184, 138] on strong "VER COMPROBANTE" at bounding box center [161, 137] width 98 height 12
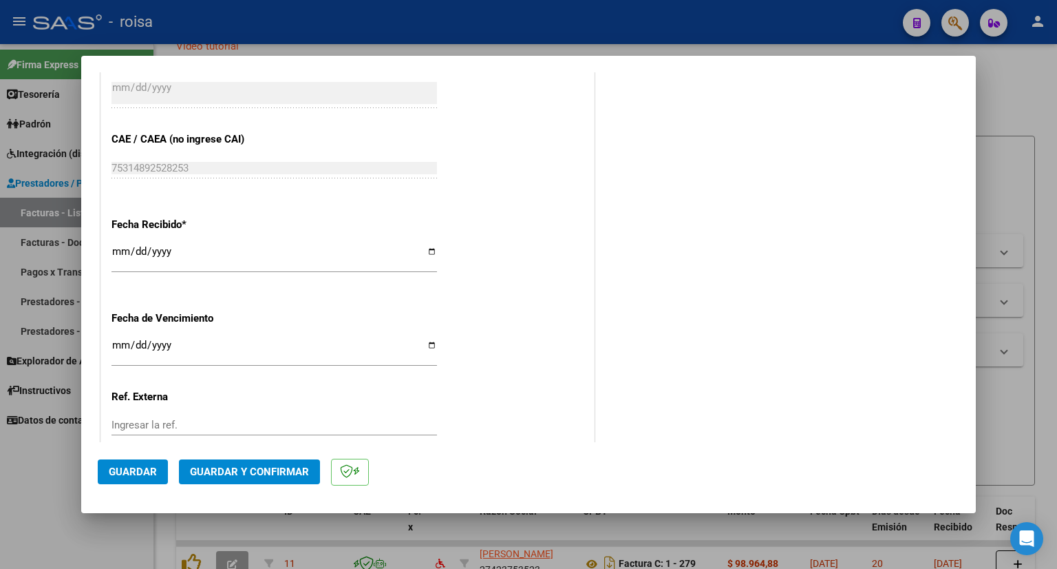
scroll to position [988, 0]
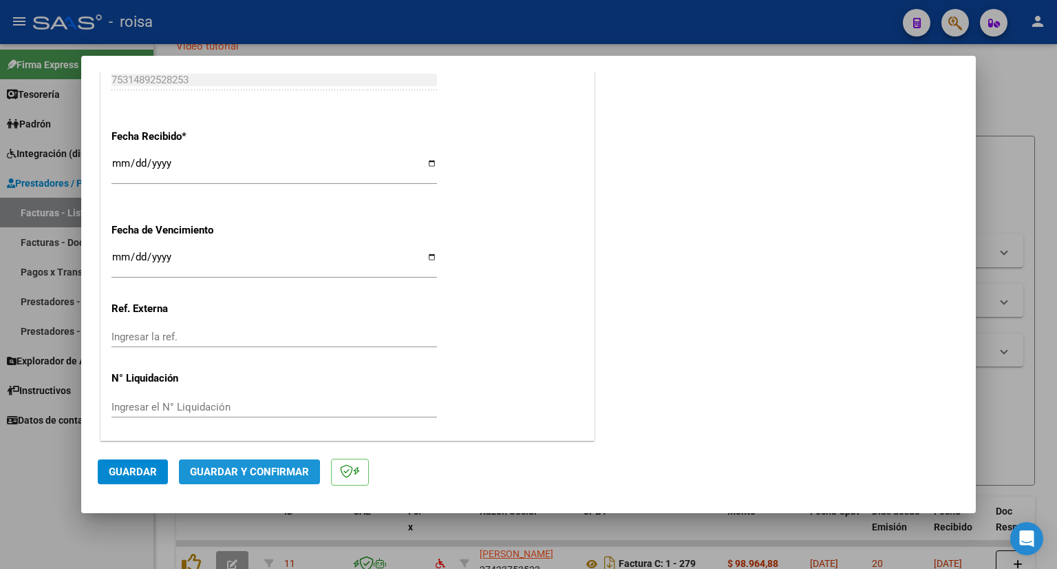
click at [223, 477] on span "Guardar y Confirmar" at bounding box center [249, 471] width 119 height 12
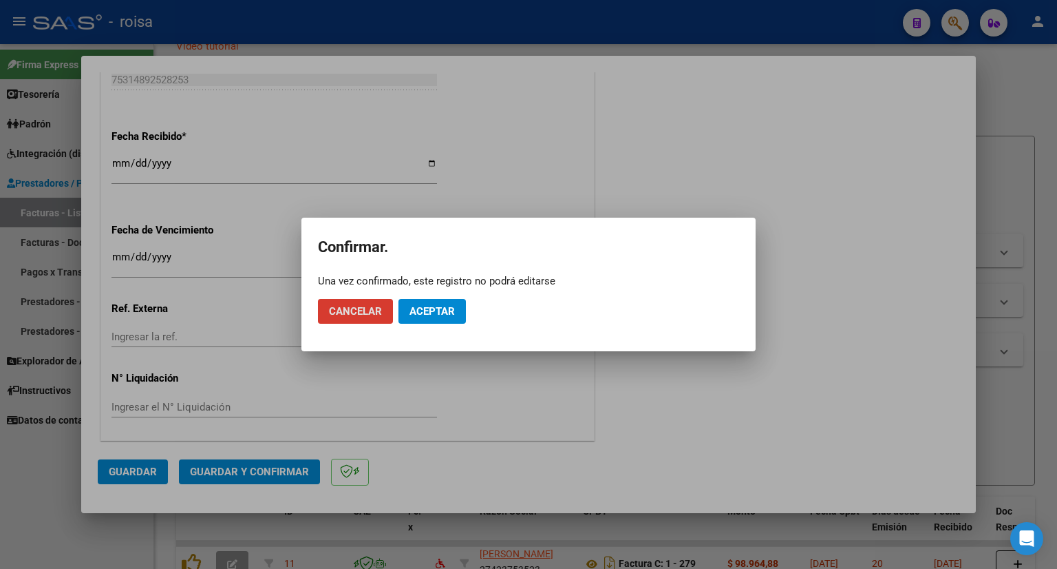
click at [465, 403] on div at bounding box center [528, 284] width 1057 height 569
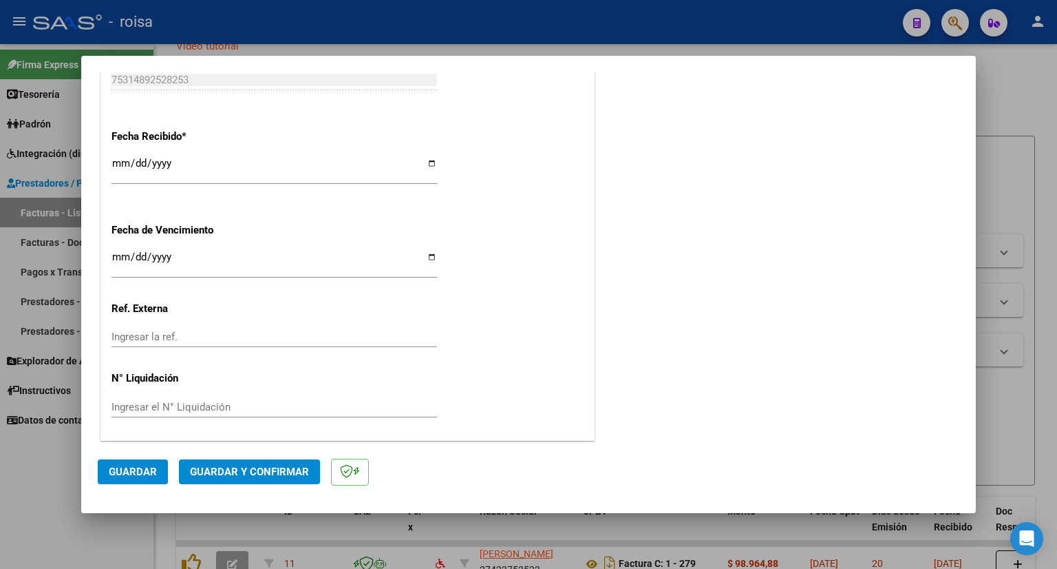
click at [139, 472] on span "Guardar" at bounding box center [133, 471] width 48 height 12
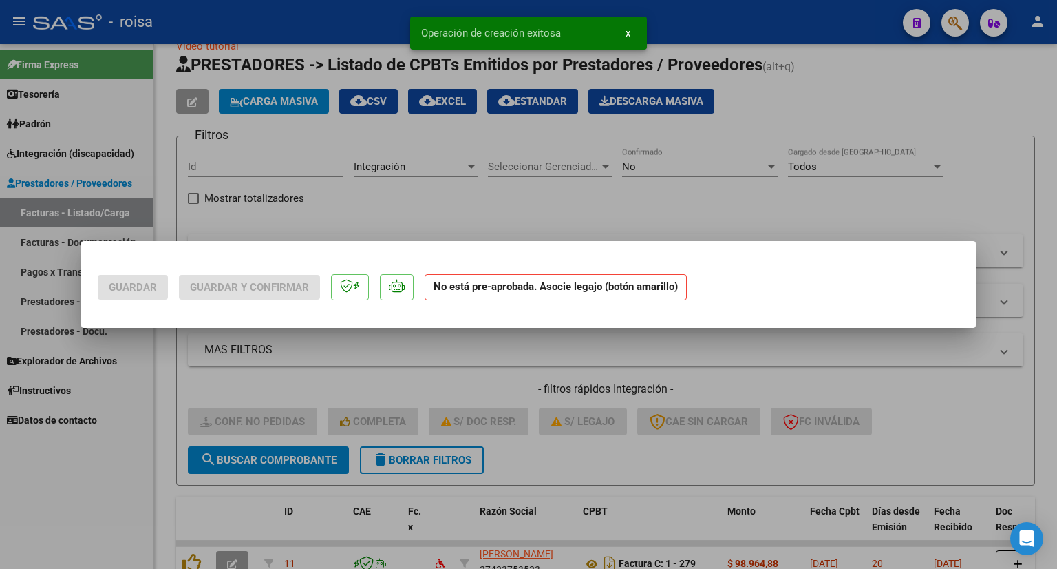
scroll to position [0, 0]
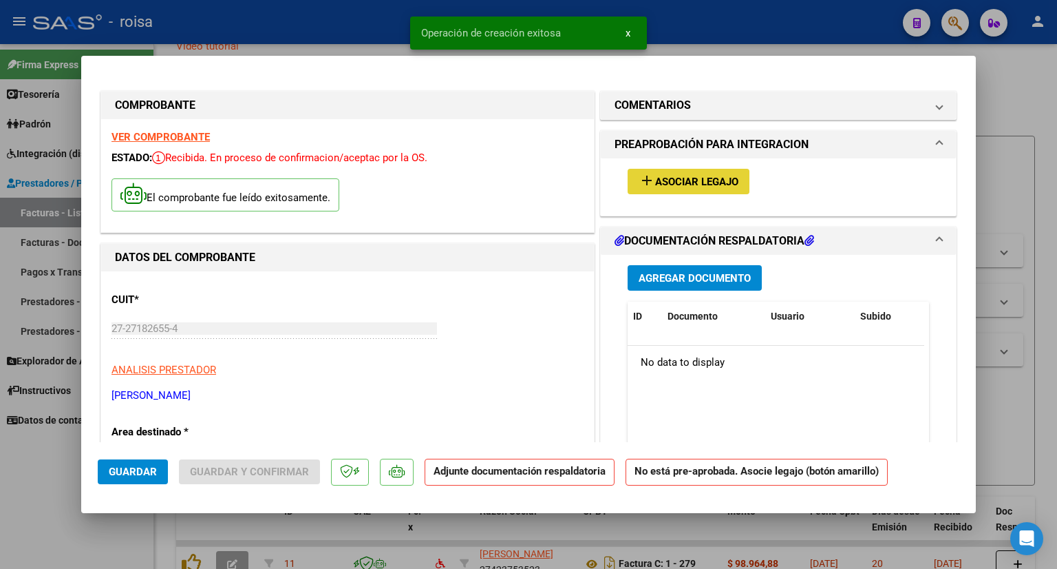
click at [714, 178] on span "Asociar Legajo" at bounding box center [696, 182] width 83 height 12
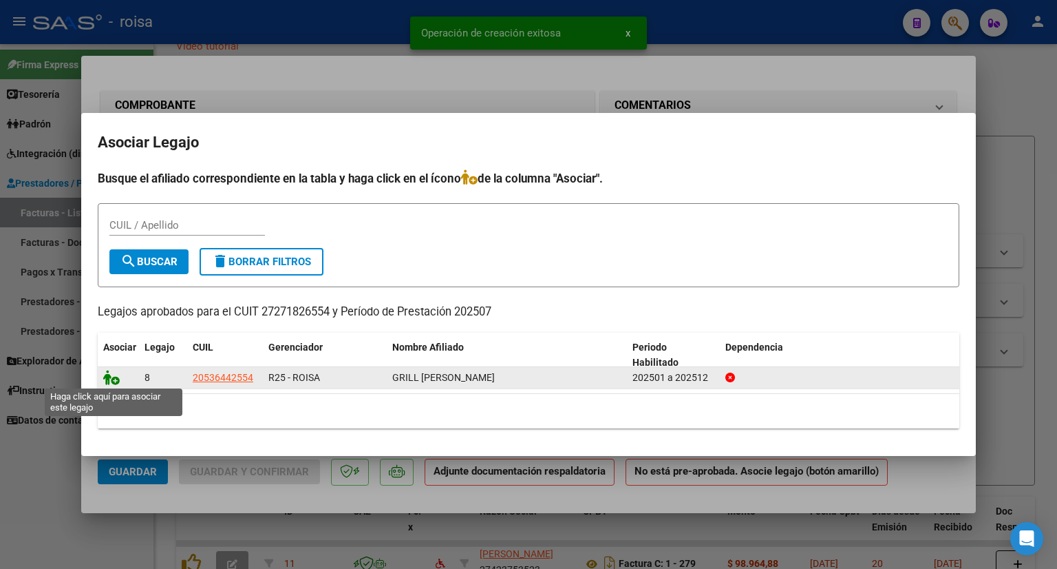
click at [107, 376] on icon at bounding box center [111, 377] width 17 height 15
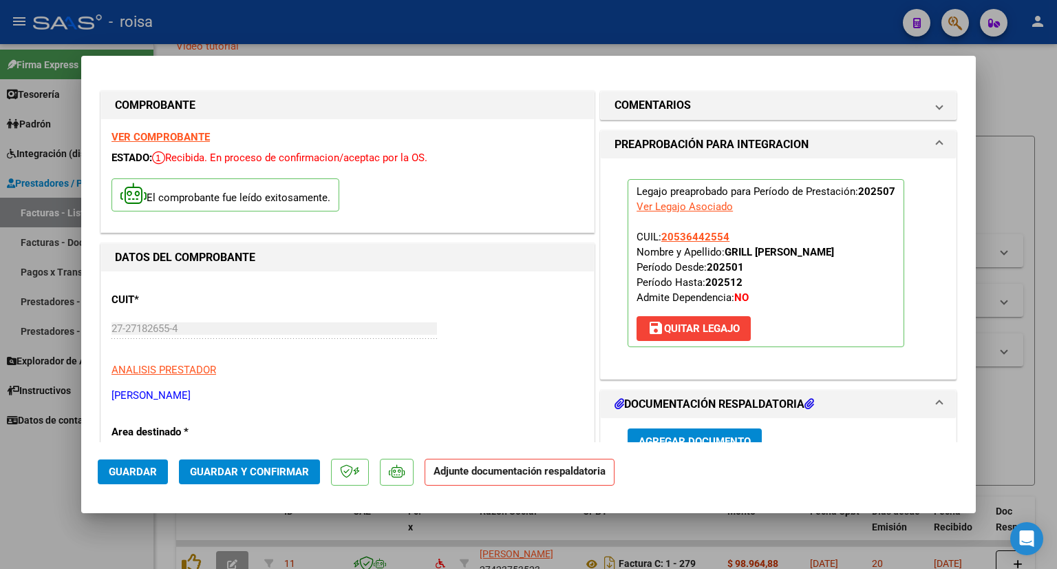
click at [246, 468] on span "Guardar y Confirmar" at bounding box center [249, 471] width 119 height 12
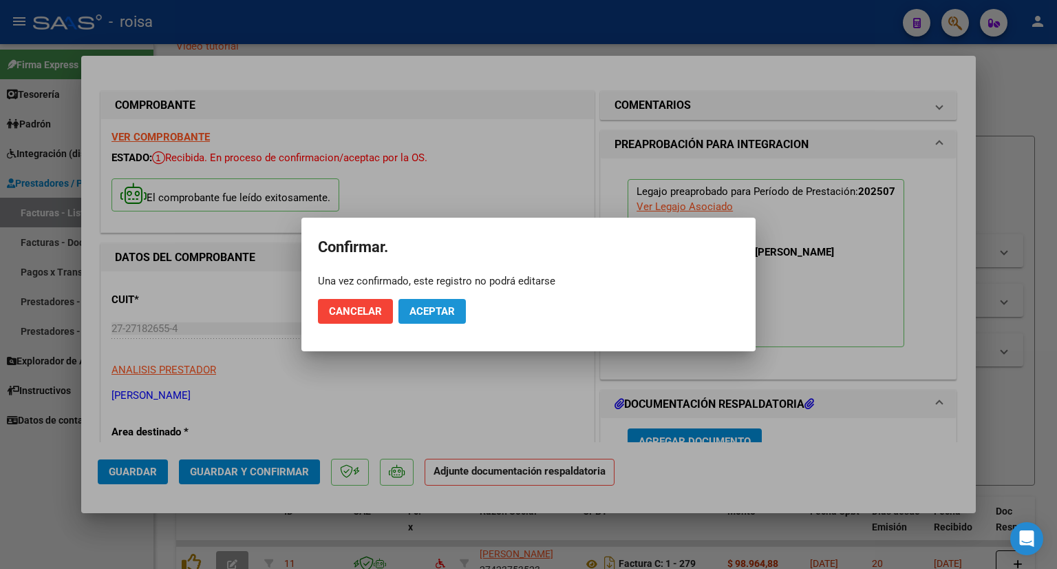
click at [447, 307] on span "Aceptar" at bounding box center [432, 311] width 45 height 12
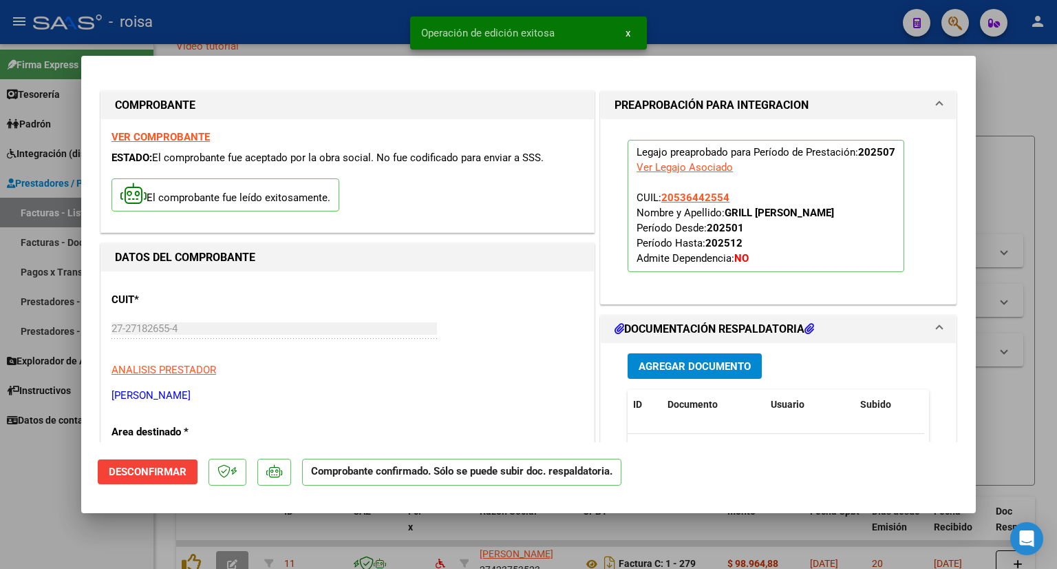
click at [1029, 70] on div at bounding box center [528, 284] width 1057 height 569
type input "$ 0,00"
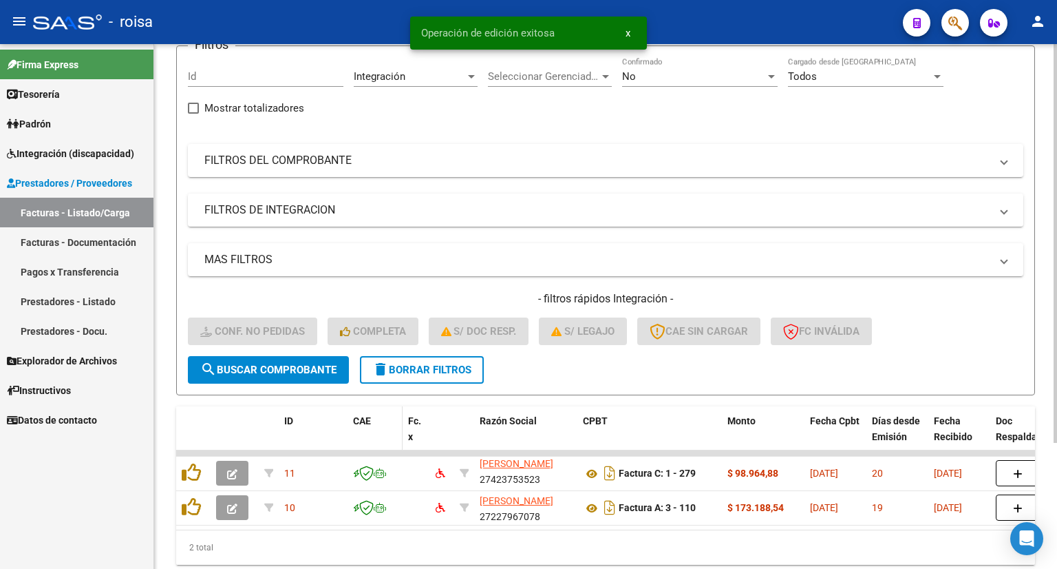
scroll to position [165, 0]
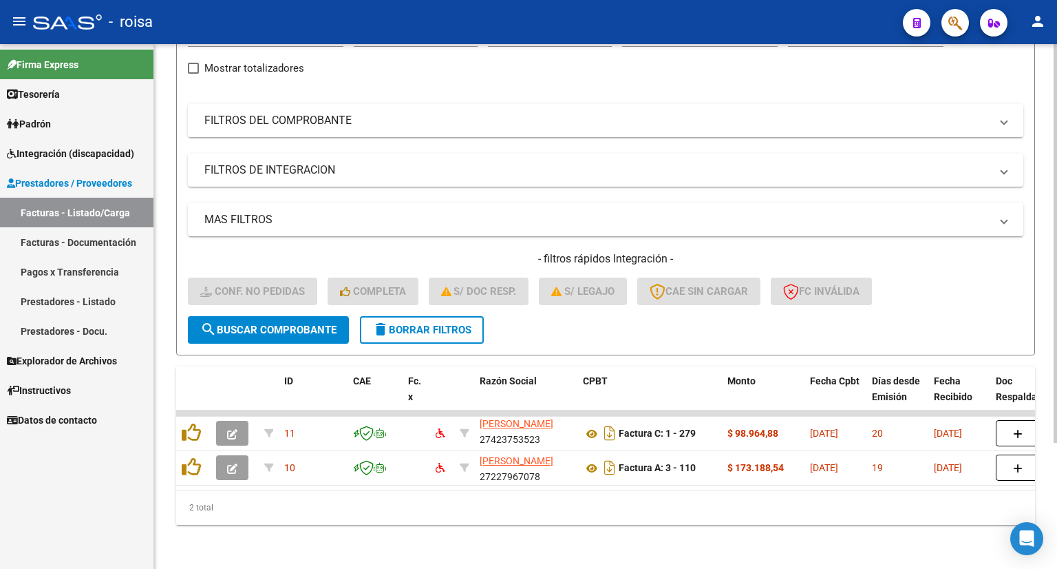
click at [416, 324] on span "delete Borrar Filtros" at bounding box center [421, 330] width 99 height 12
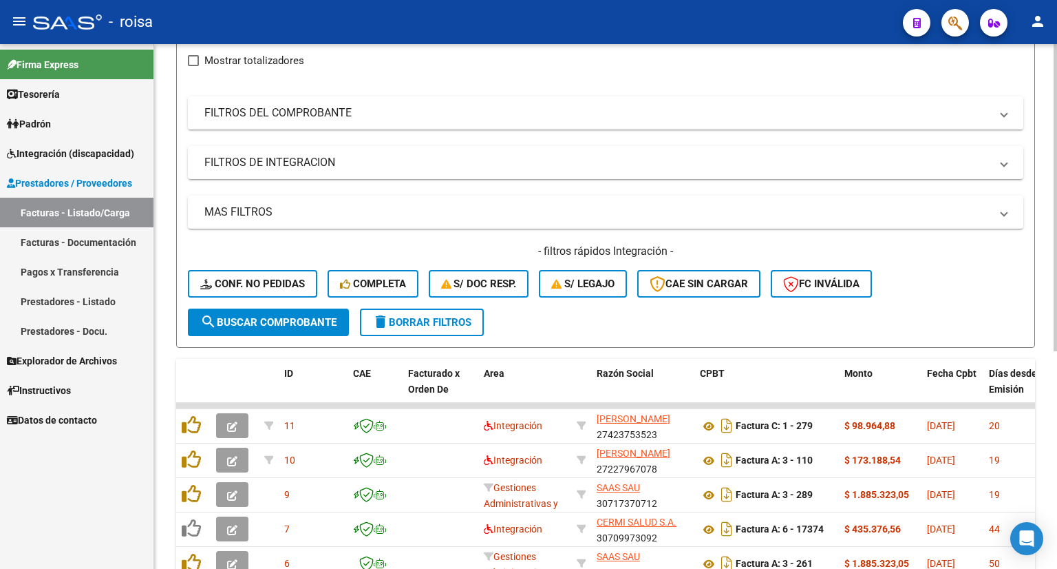
scroll to position [96, 0]
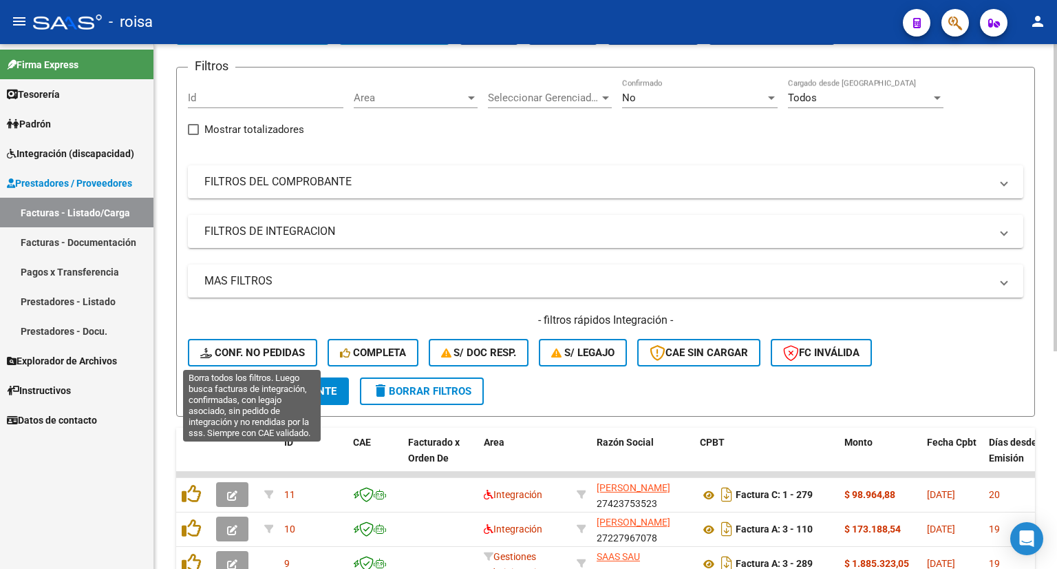
click at [245, 350] on span "Conf. no pedidas" at bounding box center [252, 352] width 105 height 12
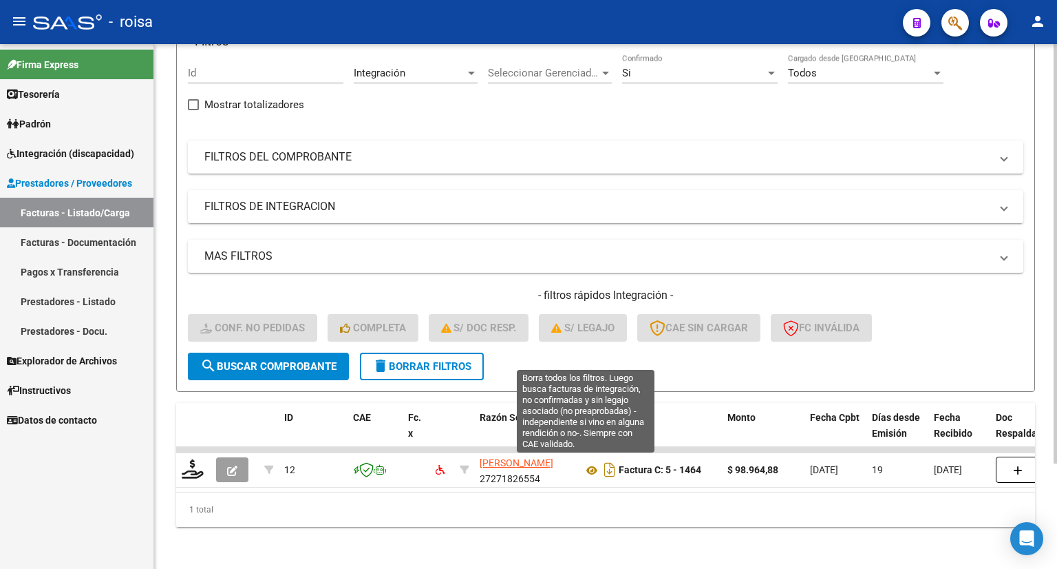
scroll to position [131, 0]
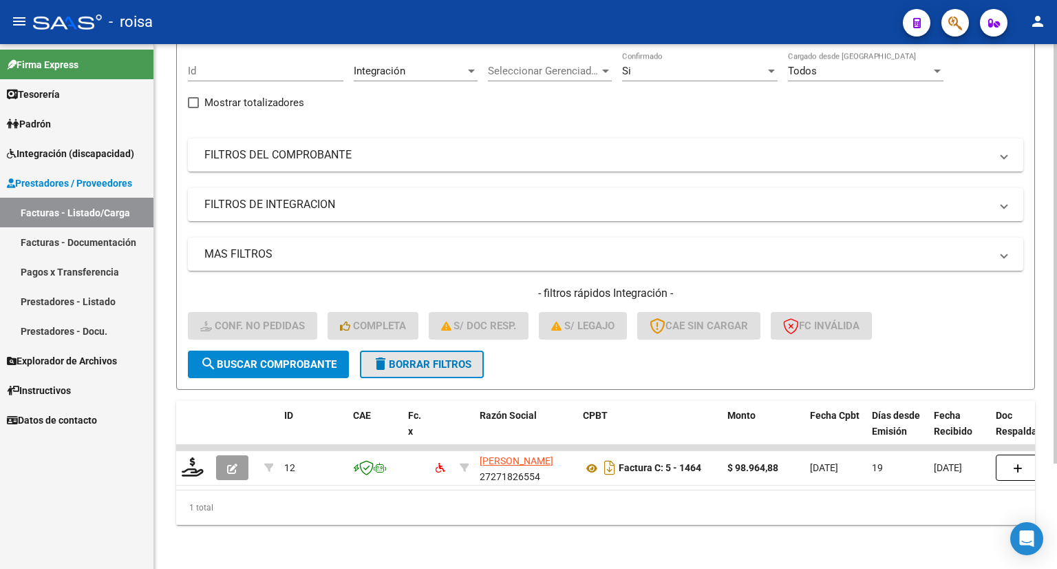
click at [421, 358] on span "delete Borrar Filtros" at bounding box center [421, 364] width 99 height 12
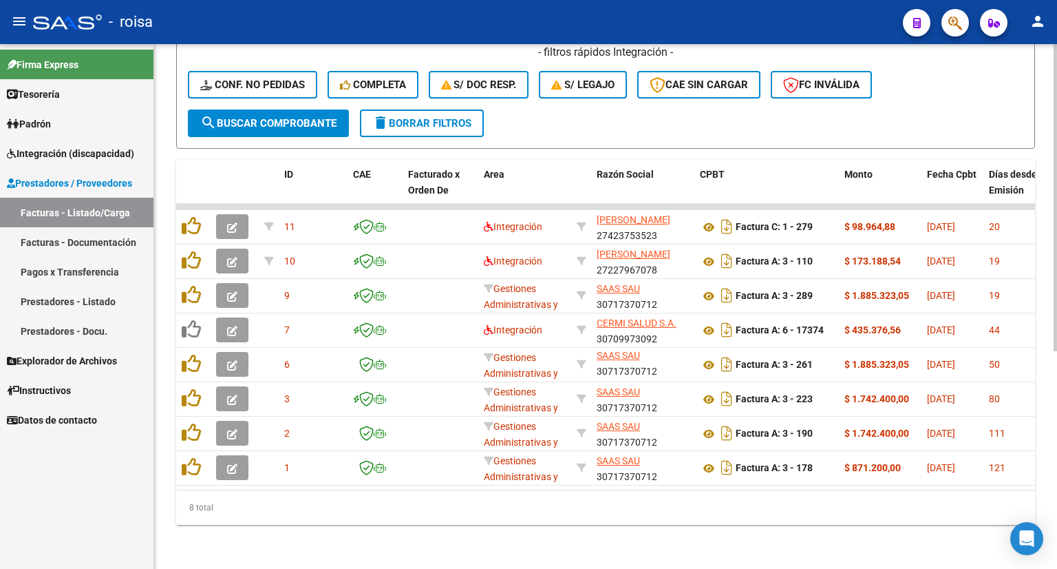
scroll to position [234, 0]
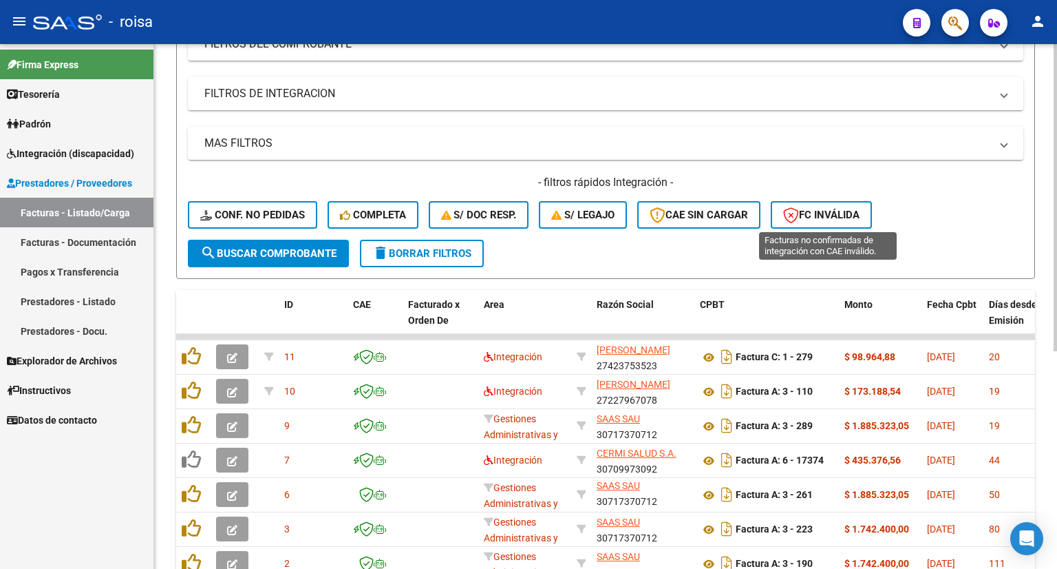
click at [856, 215] on span "FC Inválida" at bounding box center [821, 215] width 76 height 12
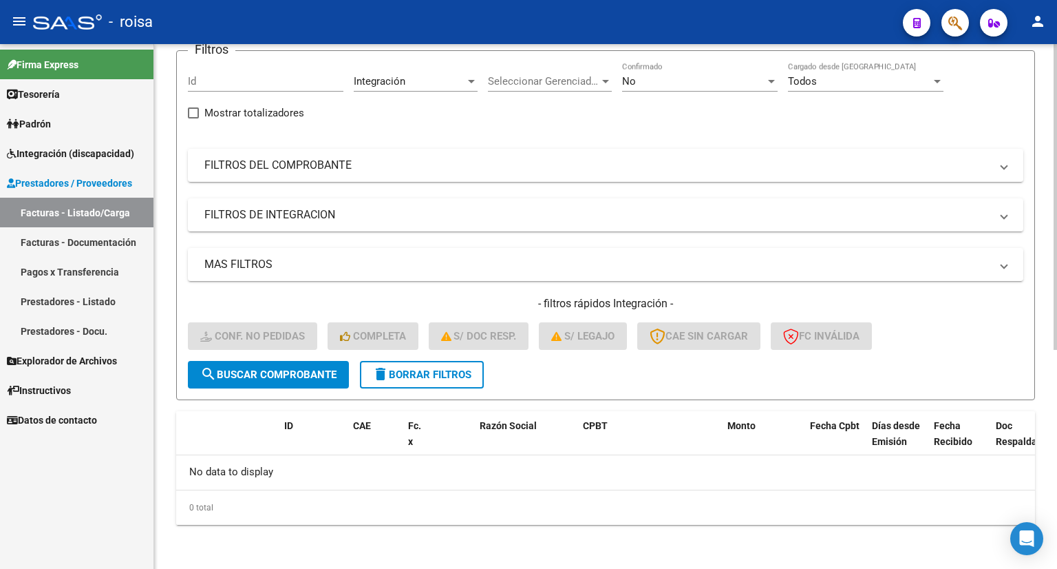
scroll to position [110, 0]
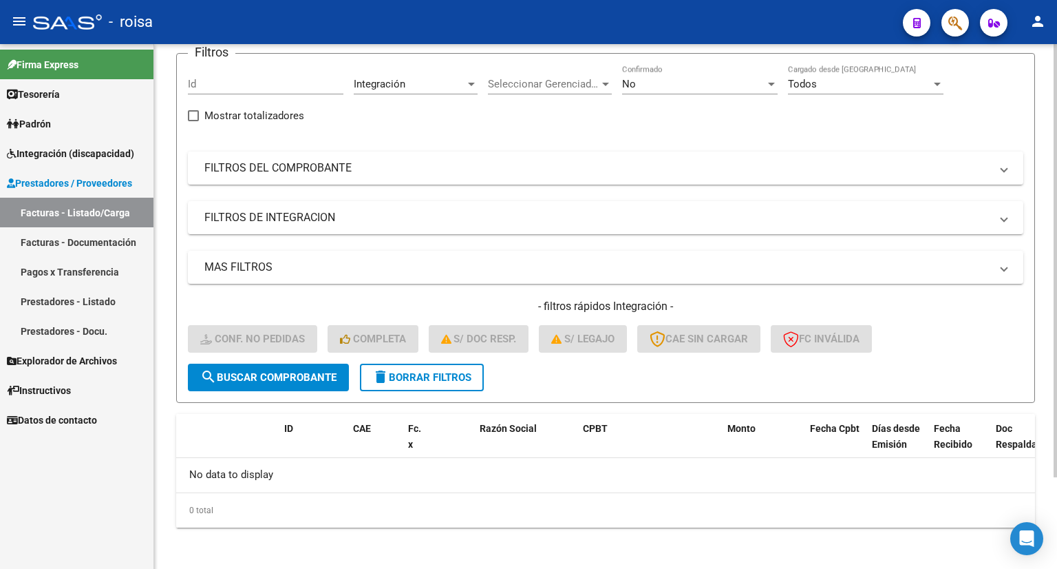
click at [460, 375] on span "delete Borrar Filtros" at bounding box center [421, 377] width 99 height 12
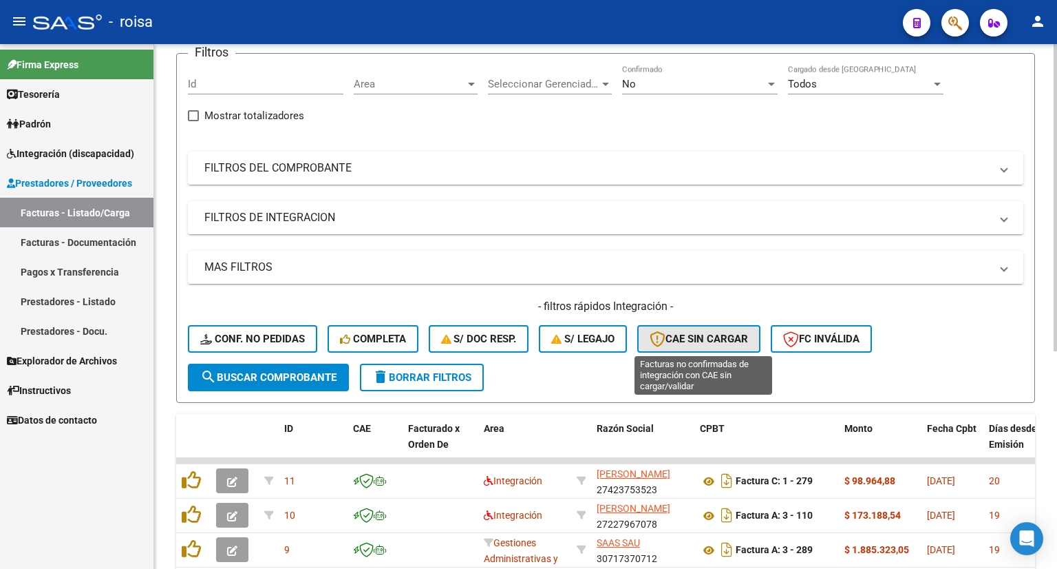
click at [716, 346] on button "CAE SIN CARGAR" at bounding box center [698, 339] width 123 height 28
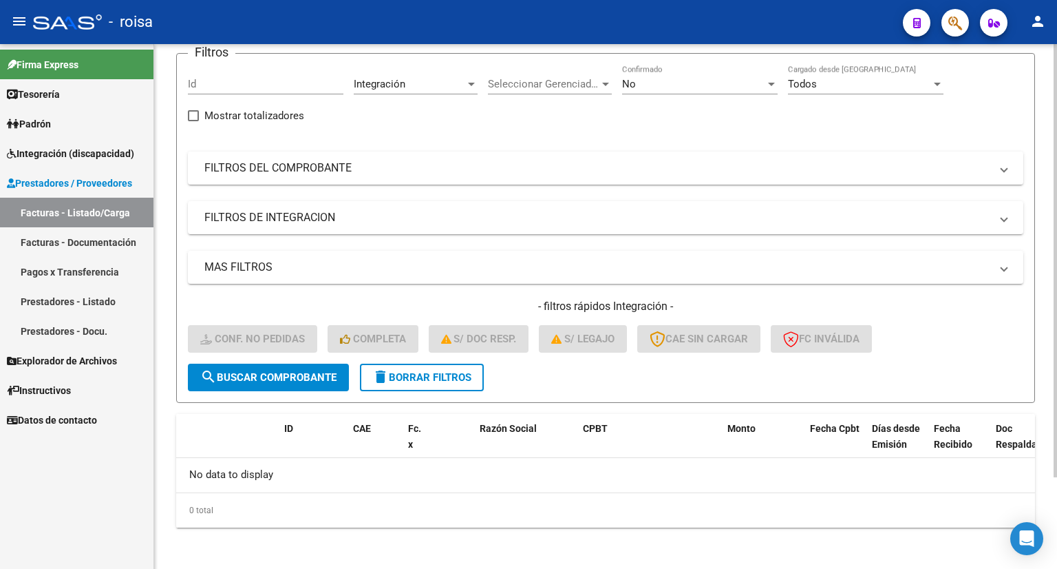
click at [443, 367] on button "delete Borrar Filtros" at bounding box center [422, 377] width 124 height 28
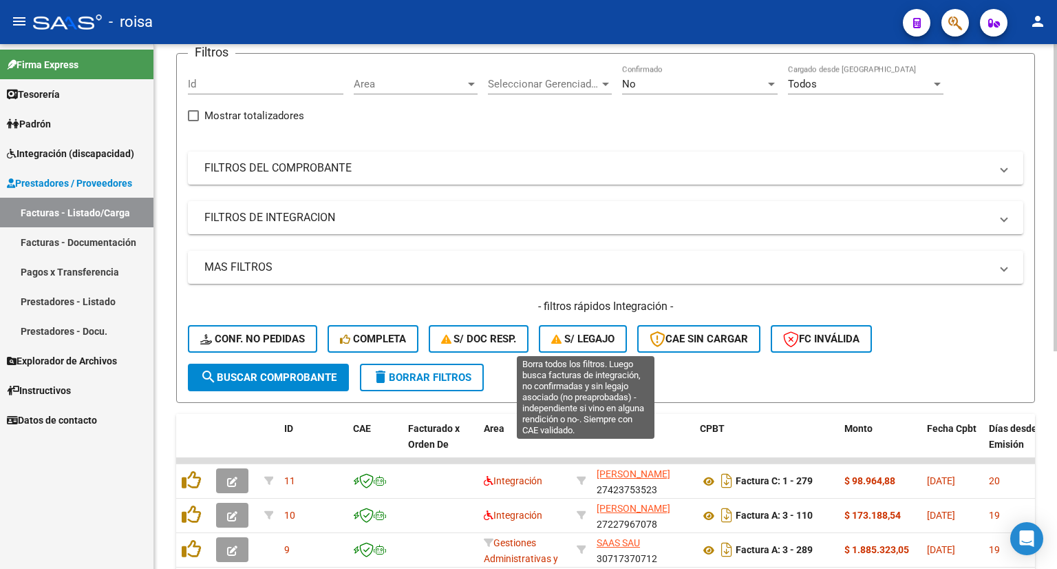
click at [595, 337] on span "S/ legajo" at bounding box center [582, 338] width 63 height 12
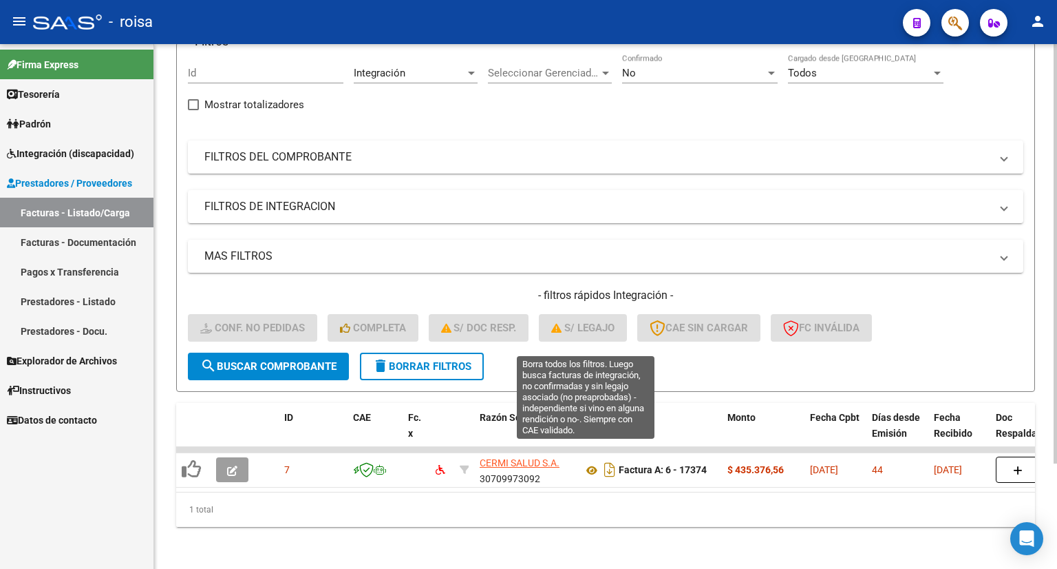
scroll to position [131, 0]
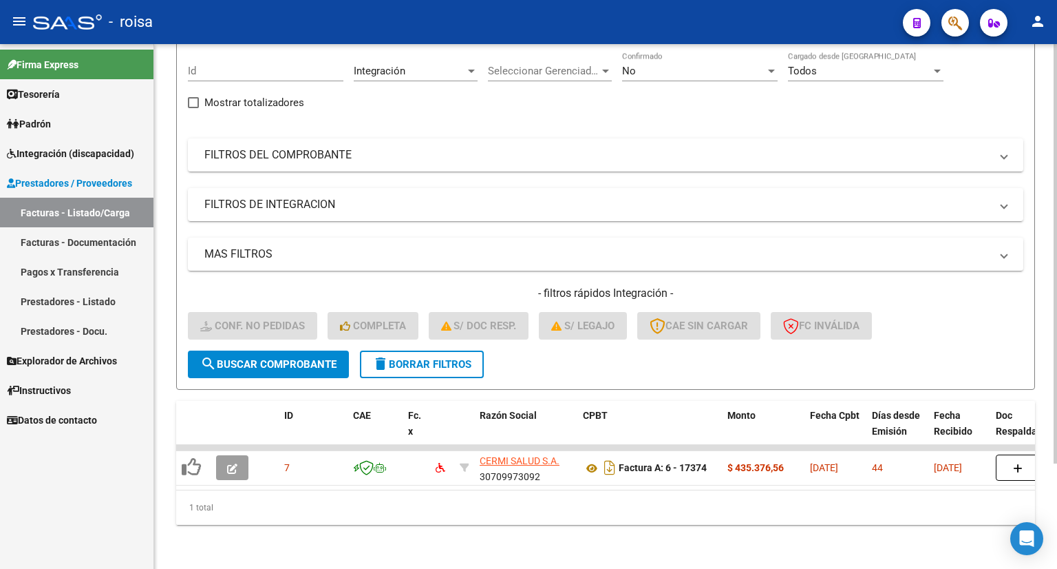
click at [443, 358] on span "delete Borrar Filtros" at bounding box center [421, 364] width 99 height 12
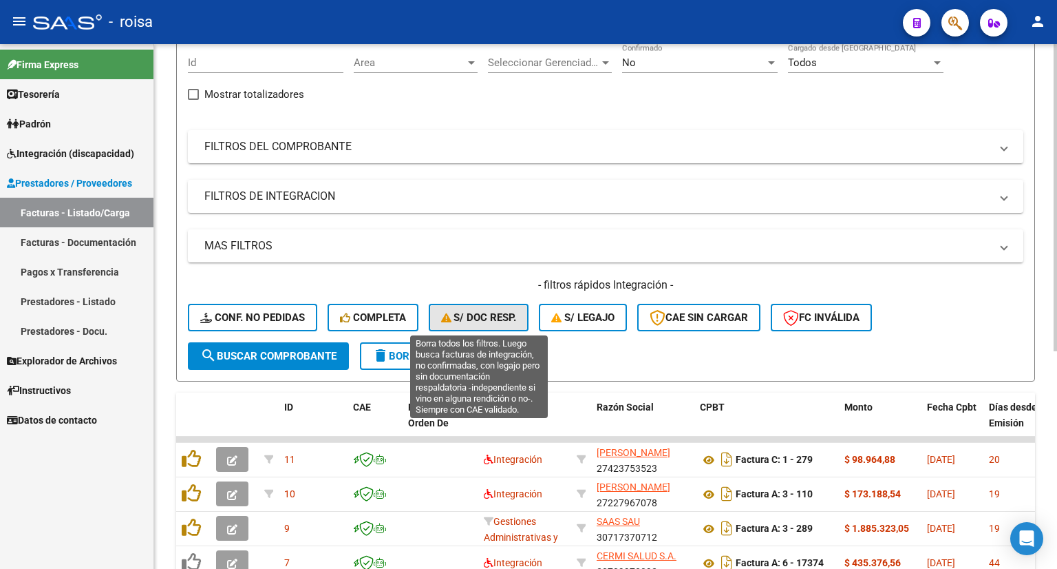
click at [494, 315] on span "S/ Doc Resp." at bounding box center [479, 317] width 76 height 12
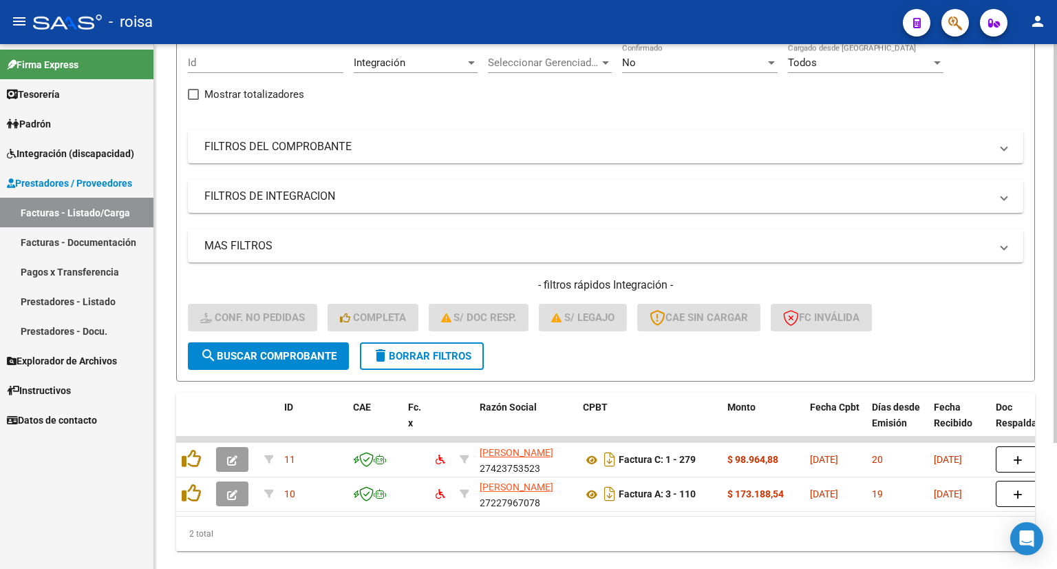
scroll to position [165, 0]
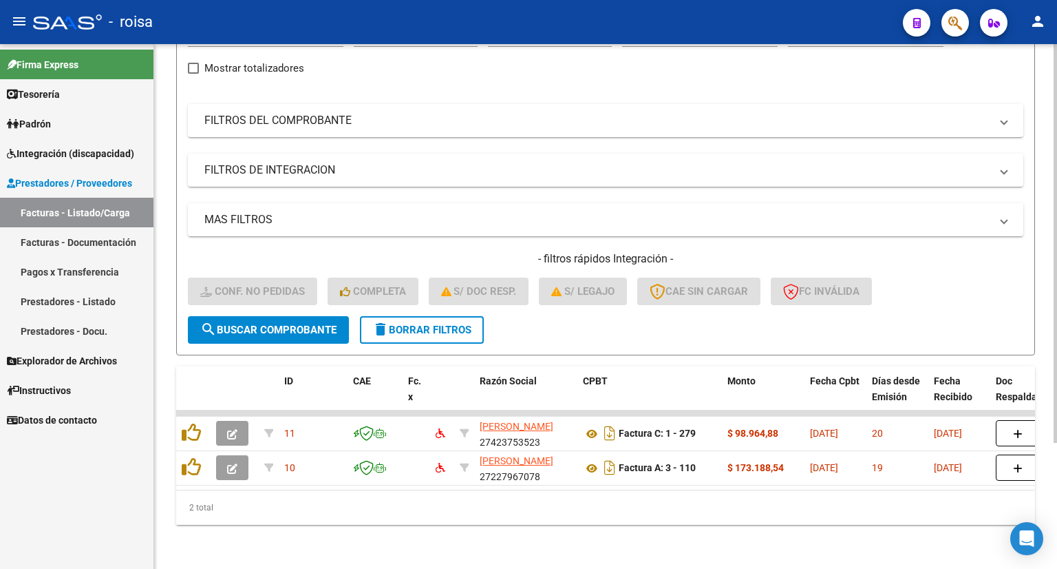
click at [469, 324] on span "delete Borrar Filtros" at bounding box center [421, 330] width 99 height 12
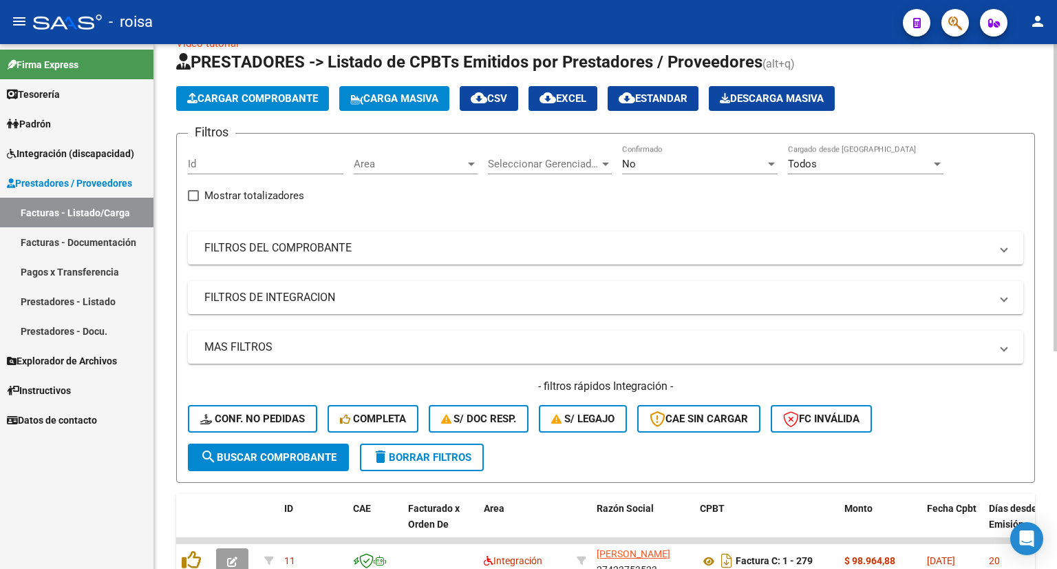
scroll to position [28, 0]
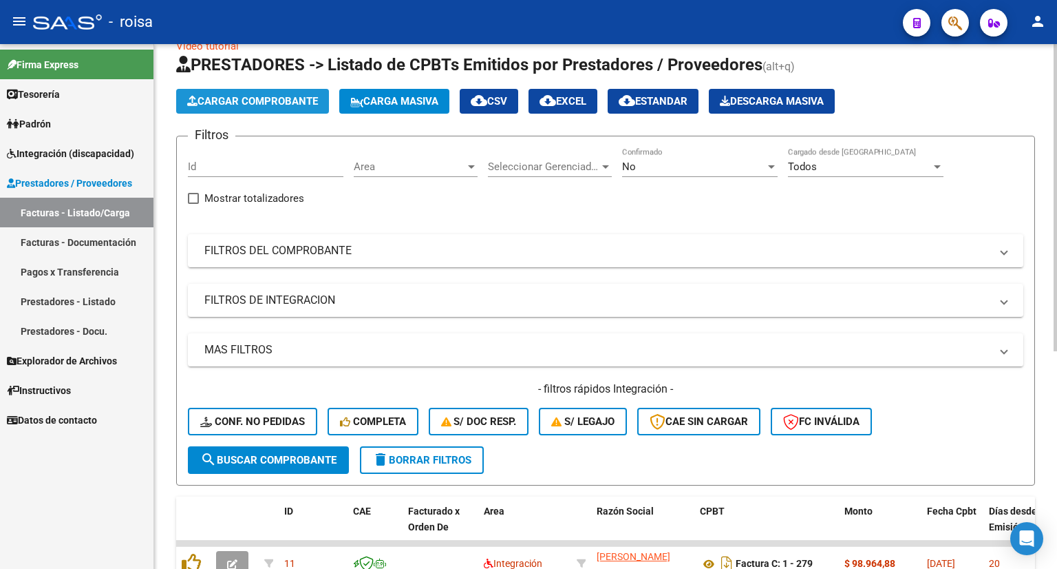
click at [286, 96] on span "Cargar Comprobante" at bounding box center [252, 101] width 131 height 12
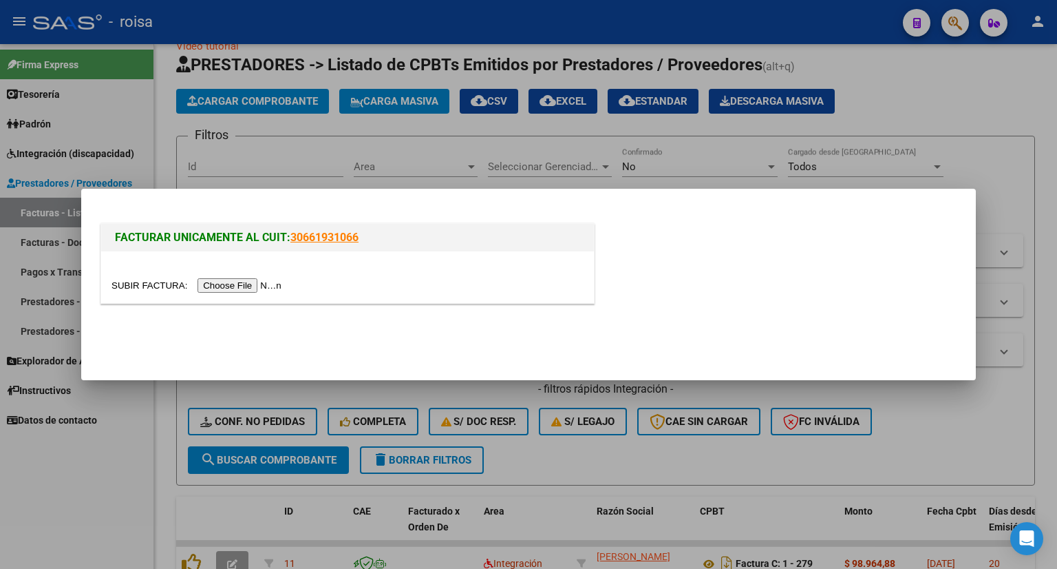
click at [273, 288] on input "file" at bounding box center [199, 285] width 174 height 14
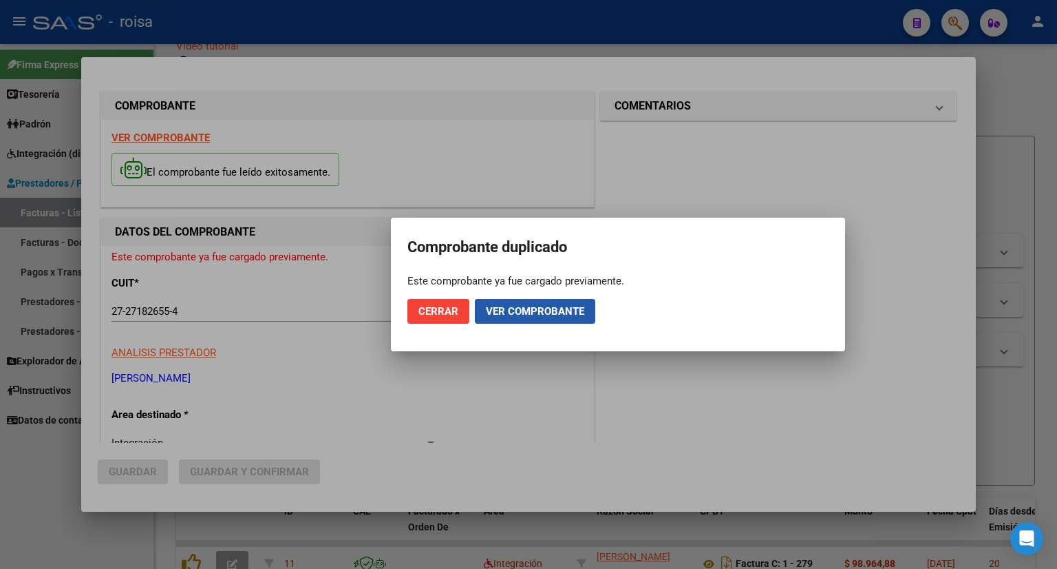
click at [517, 310] on span "Ver comprobante" at bounding box center [535, 311] width 98 height 12
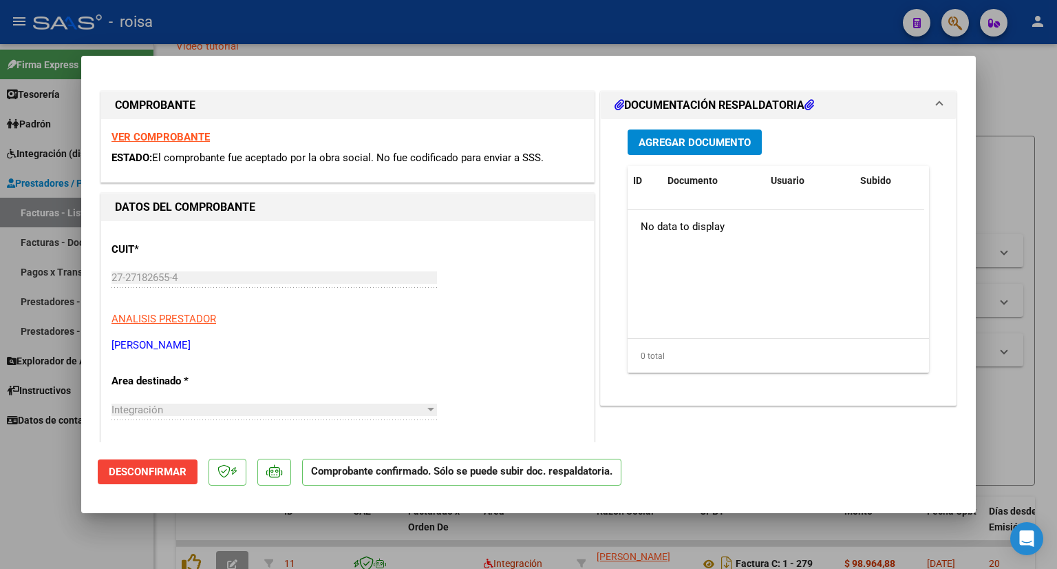
click at [1001, 111] on div at bounding box center [528, 284] width 1057 height 569
type input "$ 0,00"
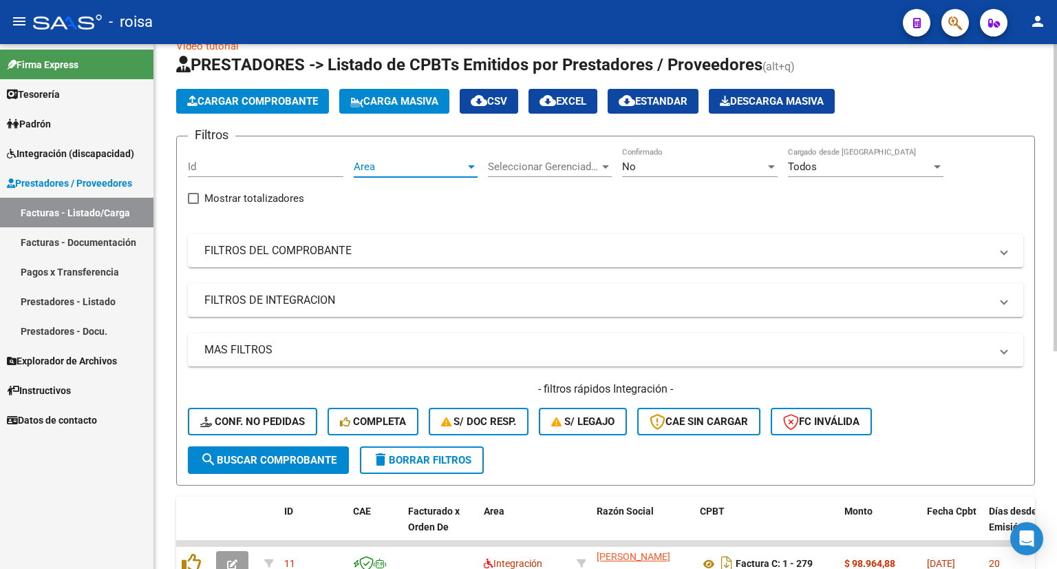
click at [421, 171] on span "Area" at bounding box center [410, 166] width 112 height 12
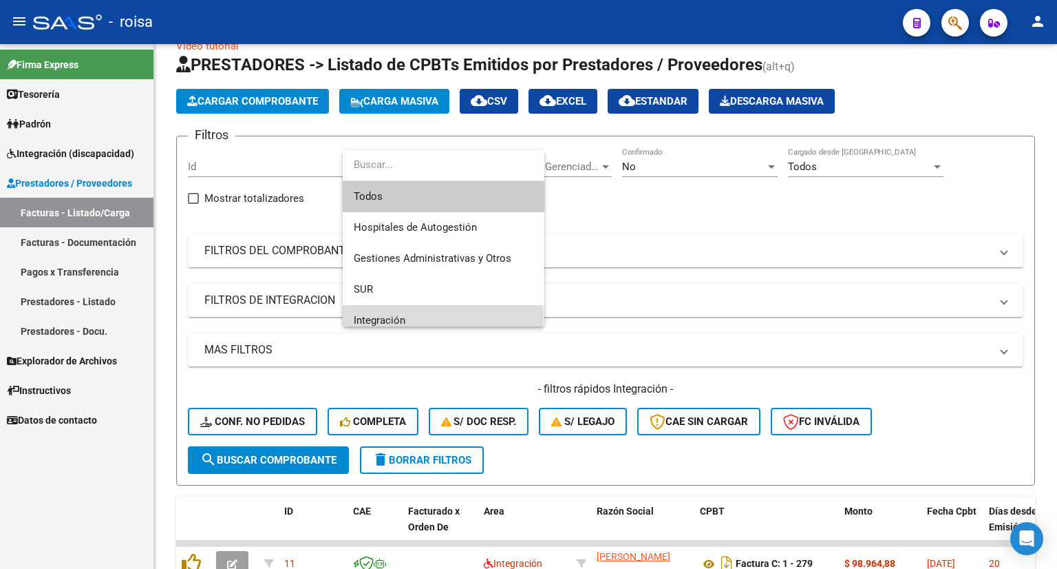
click at [415, 318] on span "Integración" at bounding box center [444, 320] width 180 height 31
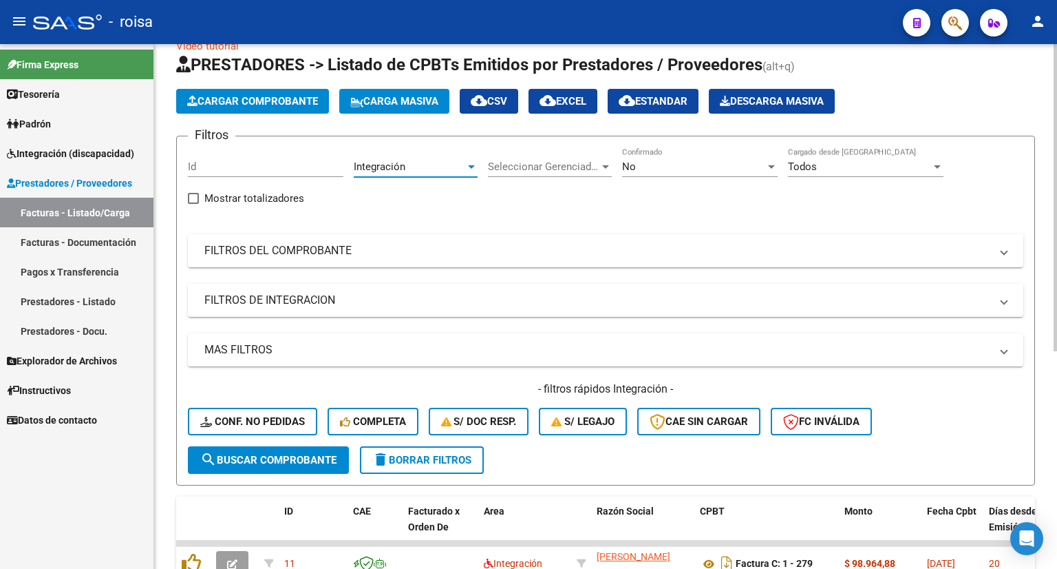
click at [321, 460] on span "search Buscar Comprobante" at bounding box center [268, 460] width 136 height 12
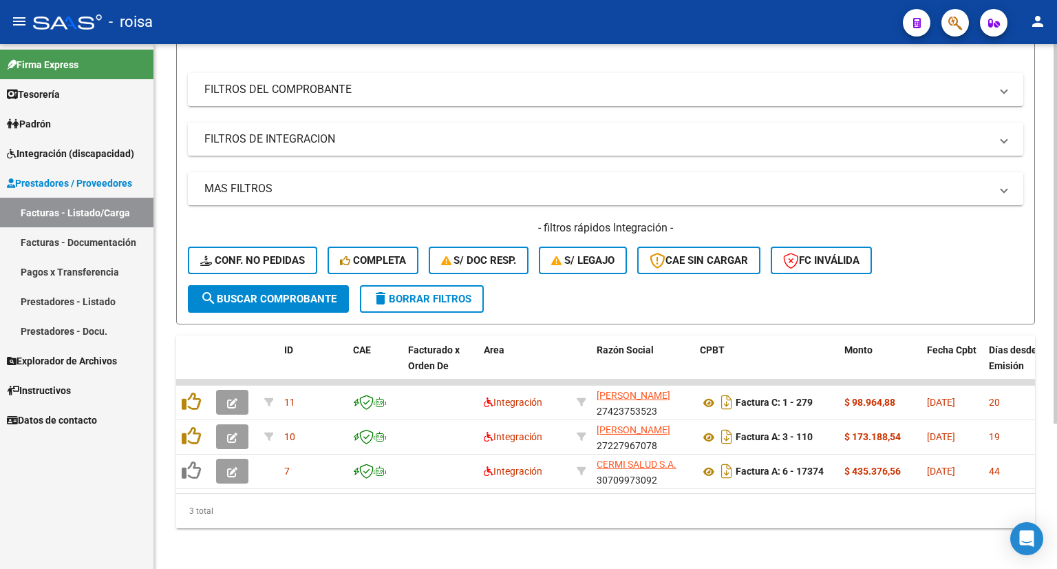
scroll to position [200, 0]
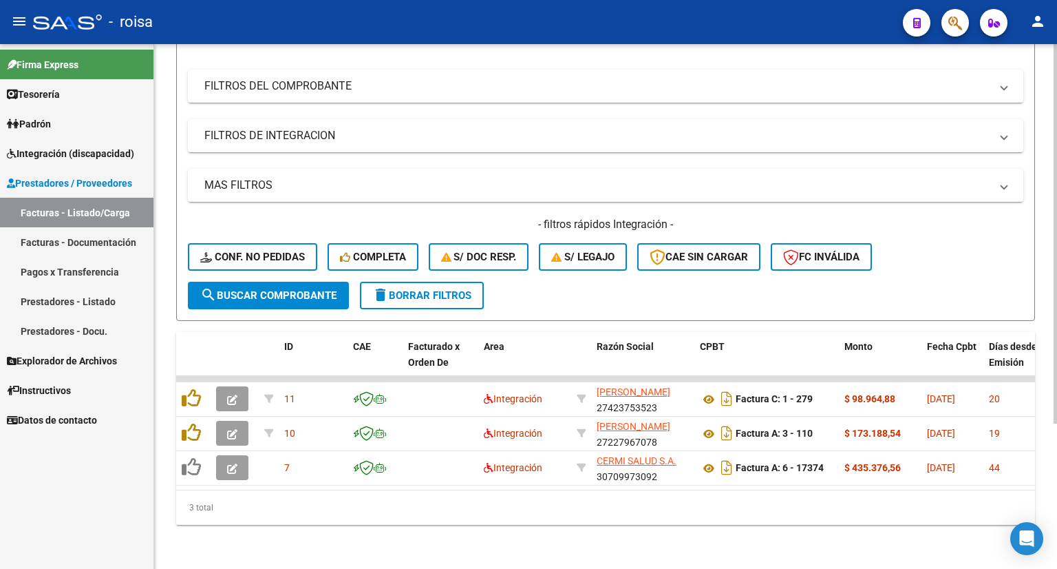
click at [399, 282] on button "delete Borrar Filtros" at bounding box center [422, 296] width 124 height 28
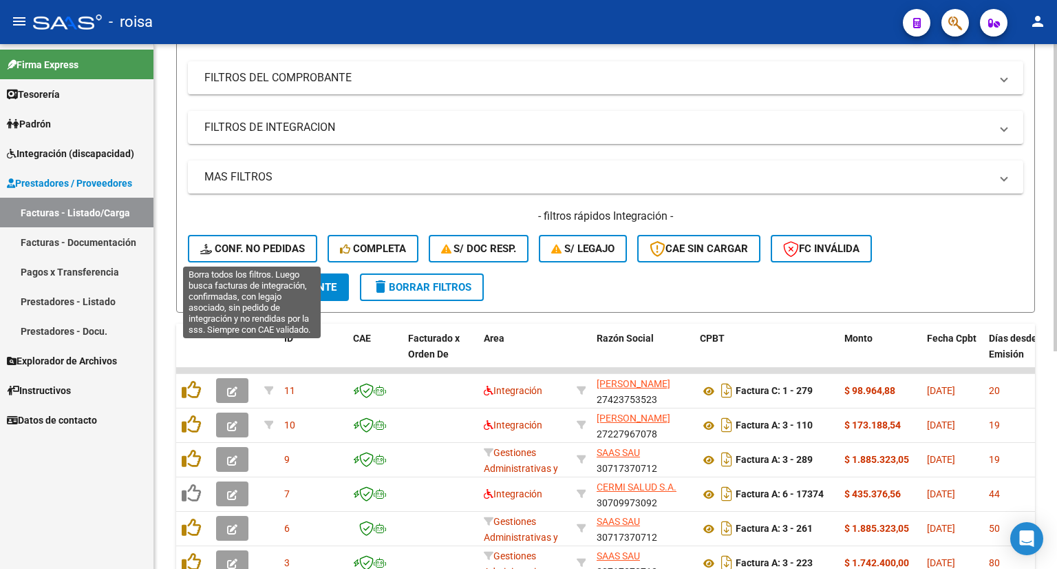
click at [268, 251] on span "Conf. no pedidas" at bounding box center [252, 248] width 105 height 12
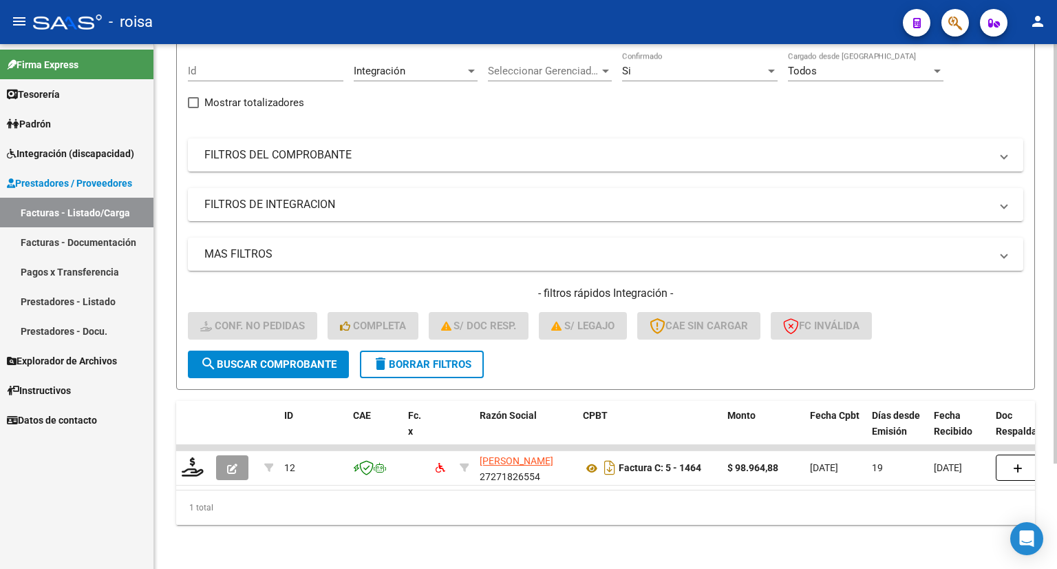
scroll to position [131, 0]
click at [439, 362] on button "delete Borrar Filtros" at bounding box center [422, 364] width 124 height 28
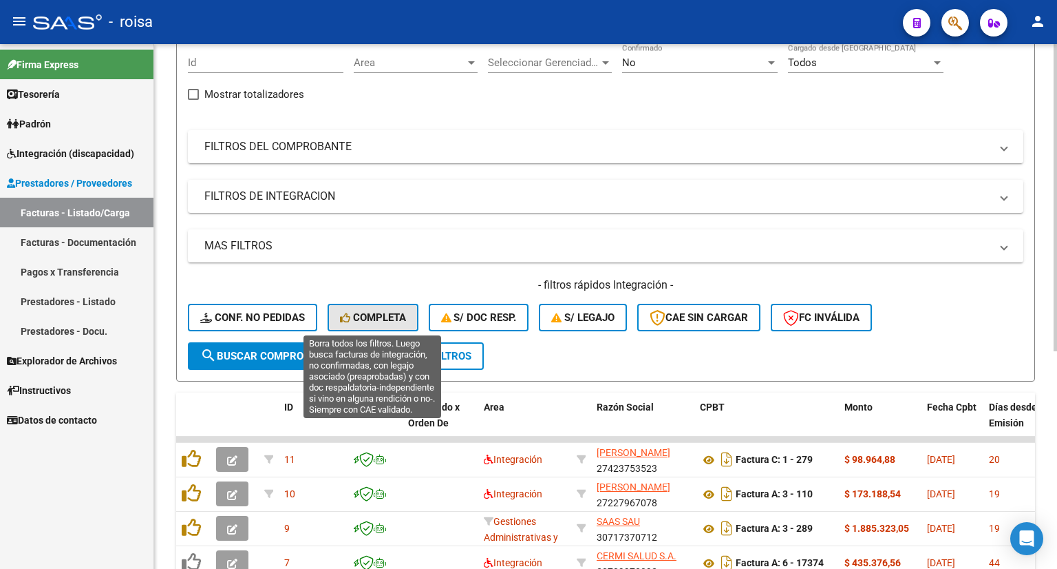
click at [386, 322] on span "Completa" at bounding box center [373, 317] width 66 height 12
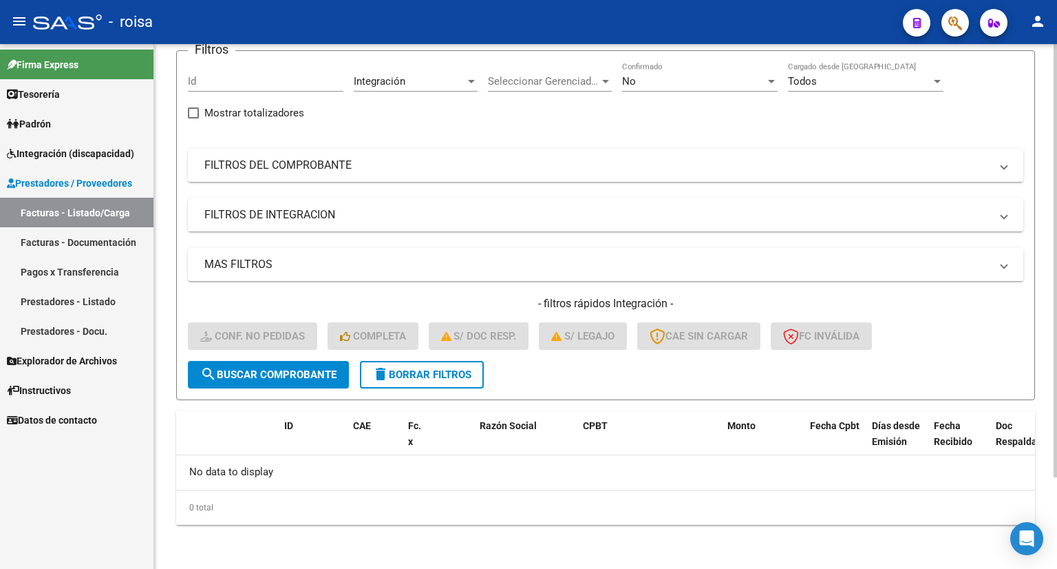
scroll to position [110, 0]
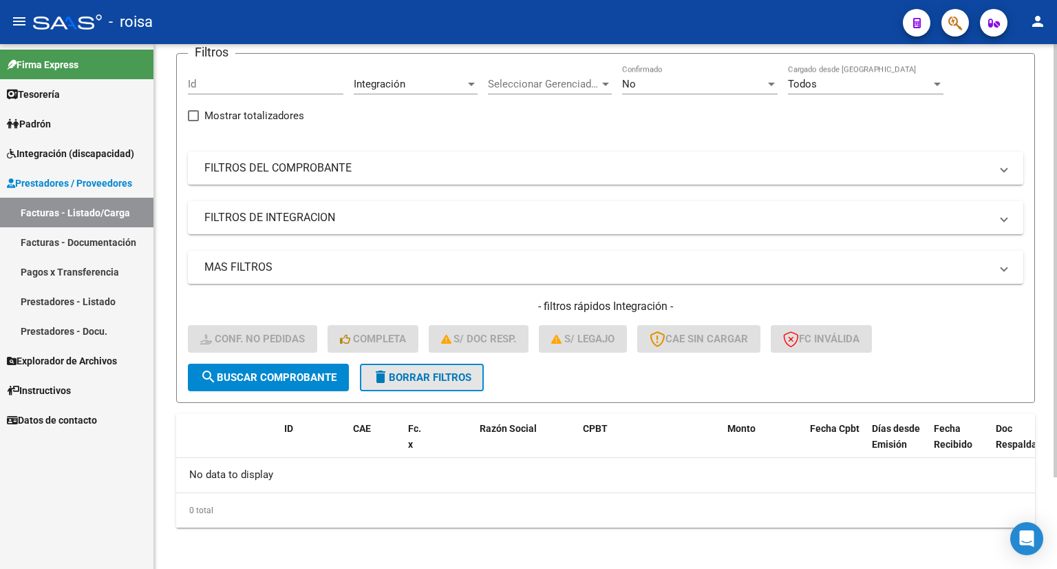
click at [435, 377] on span "delete Borrar Filtros" at bounding box center [421, 377] width 99 height 12
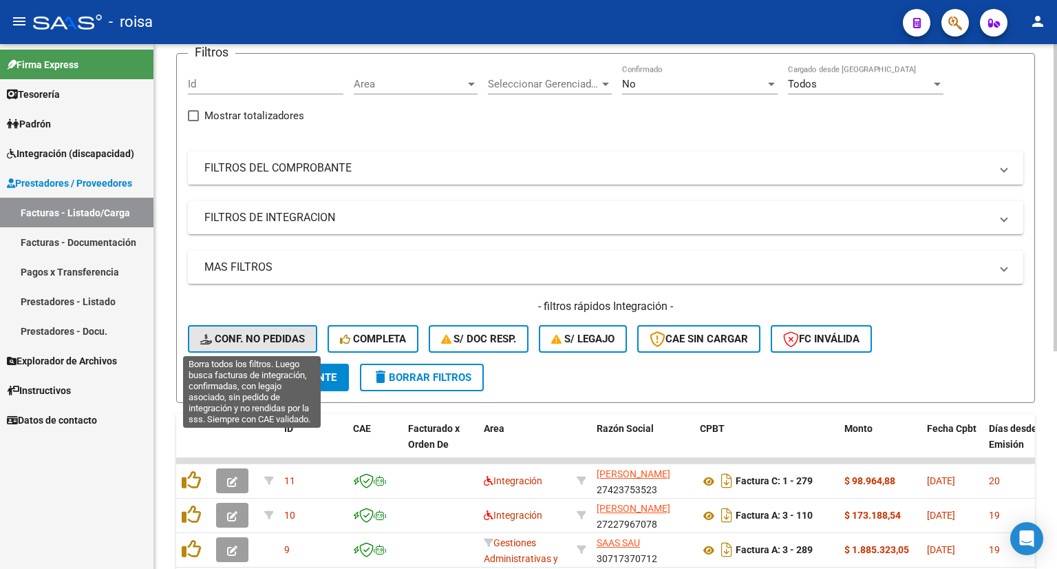
click at [288, 339] on span "Conf. no pedidas" at bounding box center [252, 338] width 105 height 12
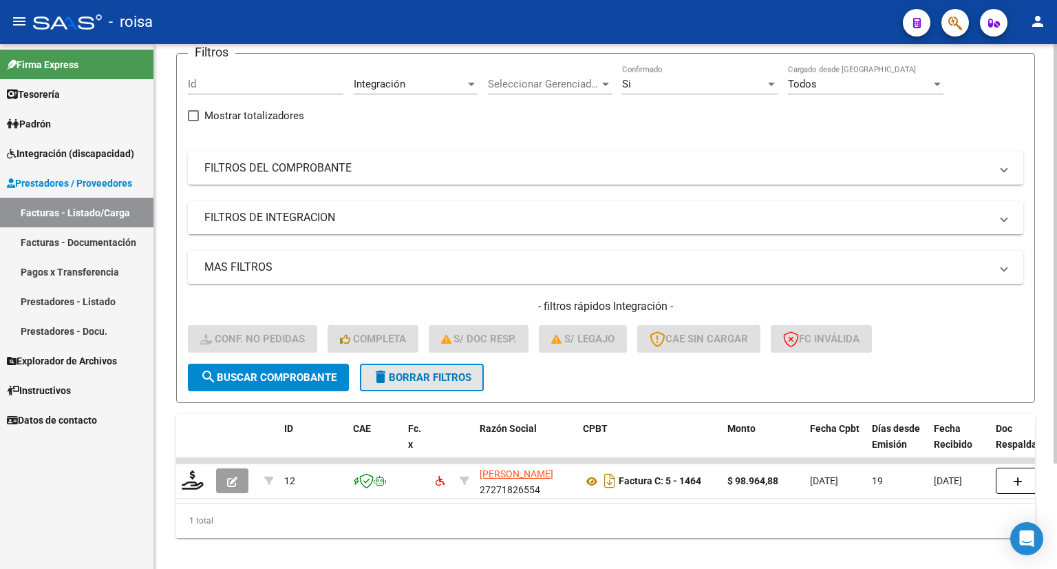
click at [437, 372] on span "delete Borrar Filtros" at bounding box center [421, 377] width 99 height 12
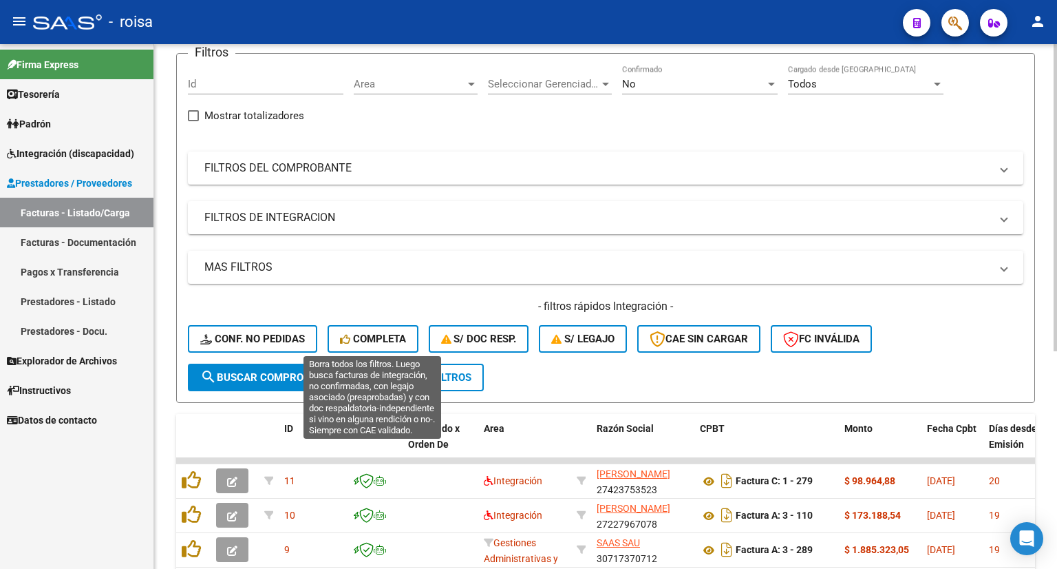
click at [385, 342] on span "Completa" at bounding box center [373, 338] width 66 height 12
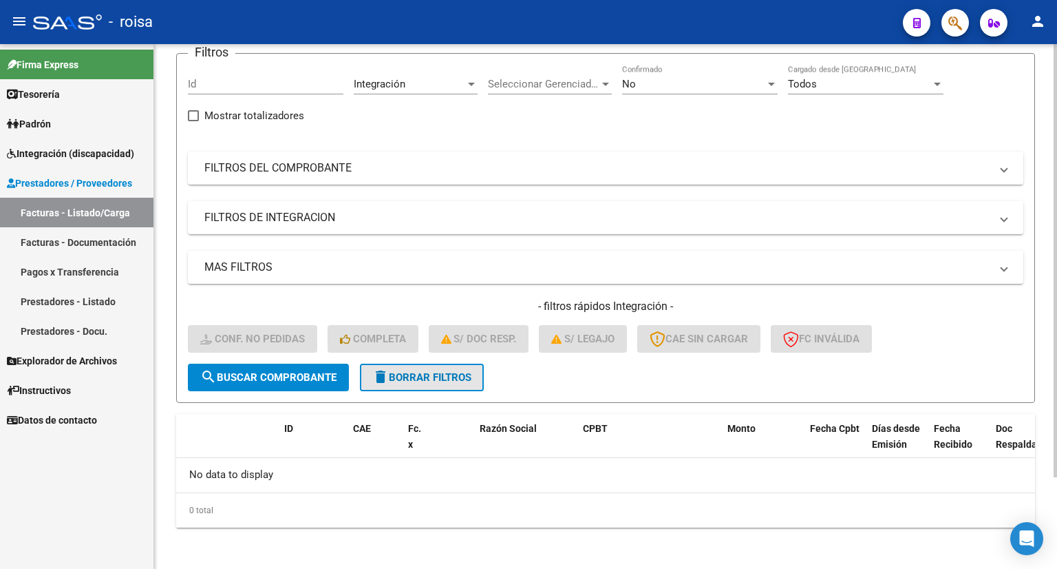
click at [407, 374] on span "delete Borrar Filtros" at bounding box center [421, 377] width 99 height 12
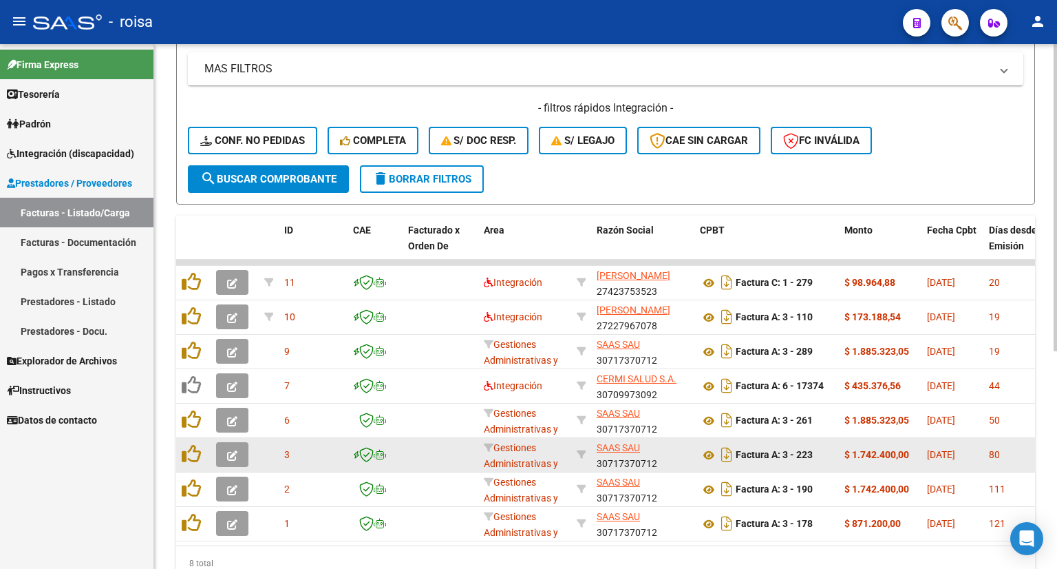
scroll to position [372, 0]
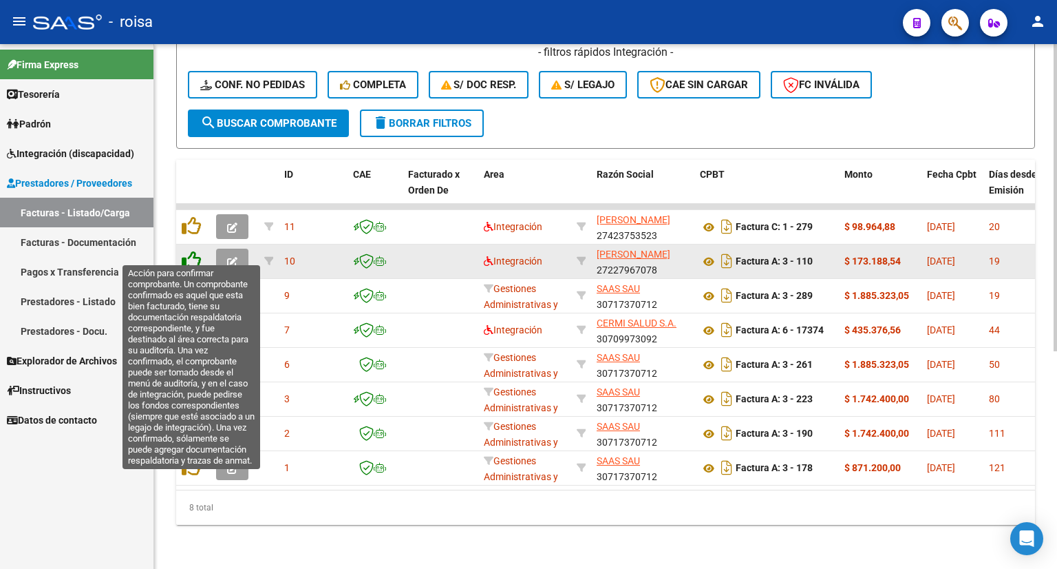
click at [187, 251] on icon at bounding box center [191, 260] width 19 height 19
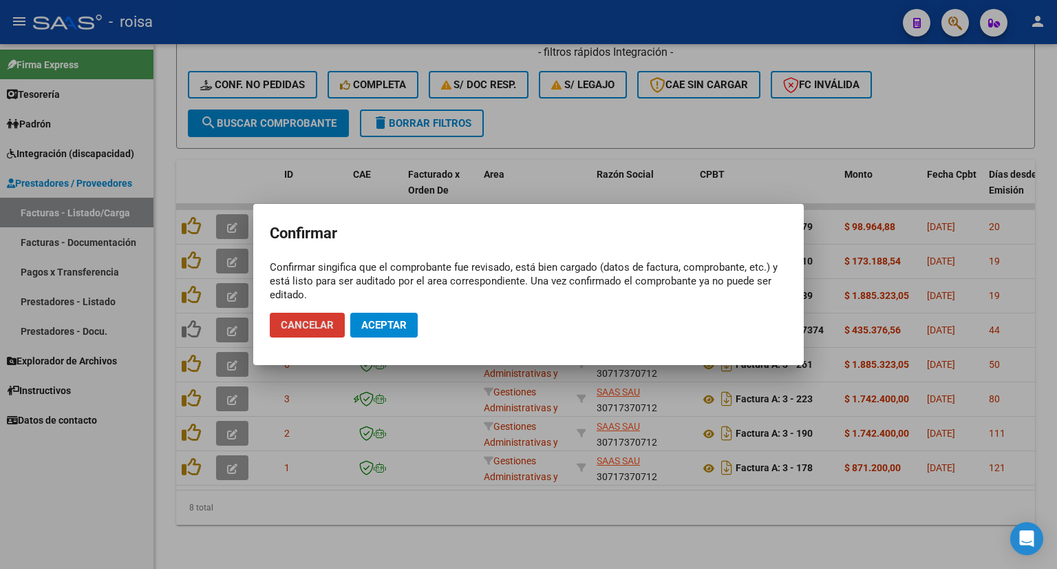
click at [385, 329] on span "Aceptar" at bounding box center [383, 325] width 45 height 12
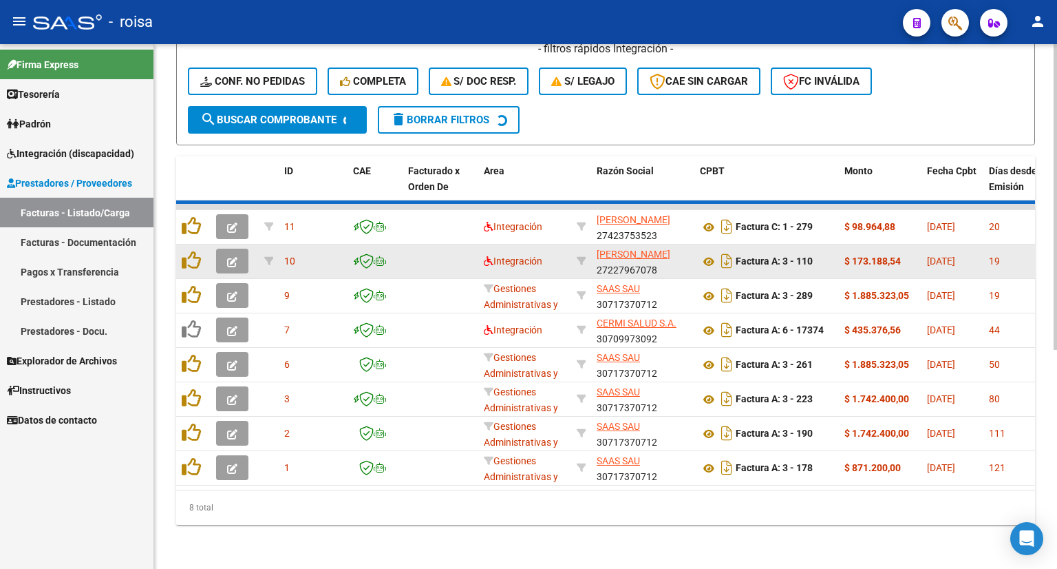
scroll to position [338, 0]
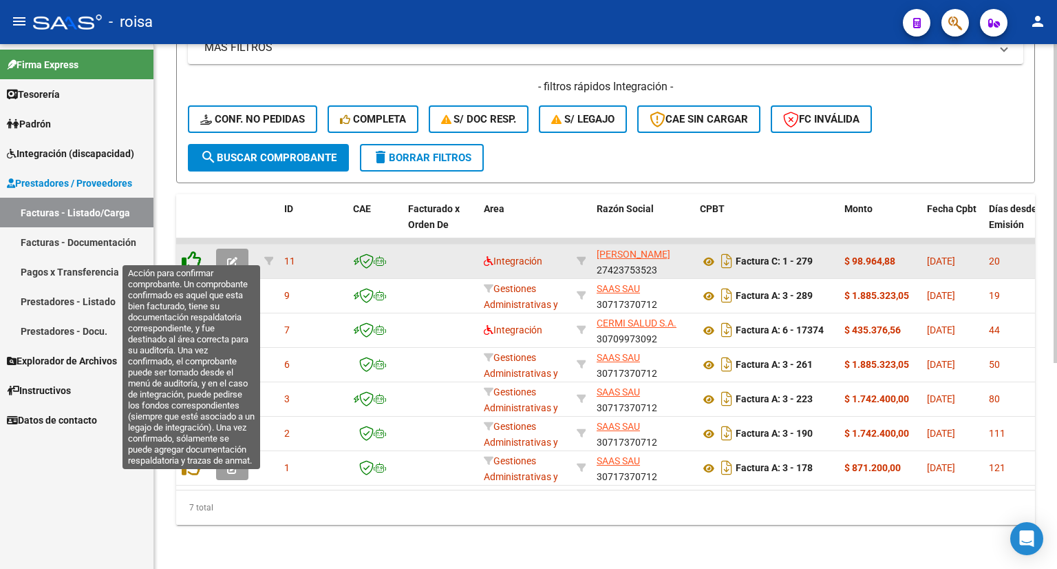
click at [198, 251] on icon at bounding box center [191, 260] width 19 height 19
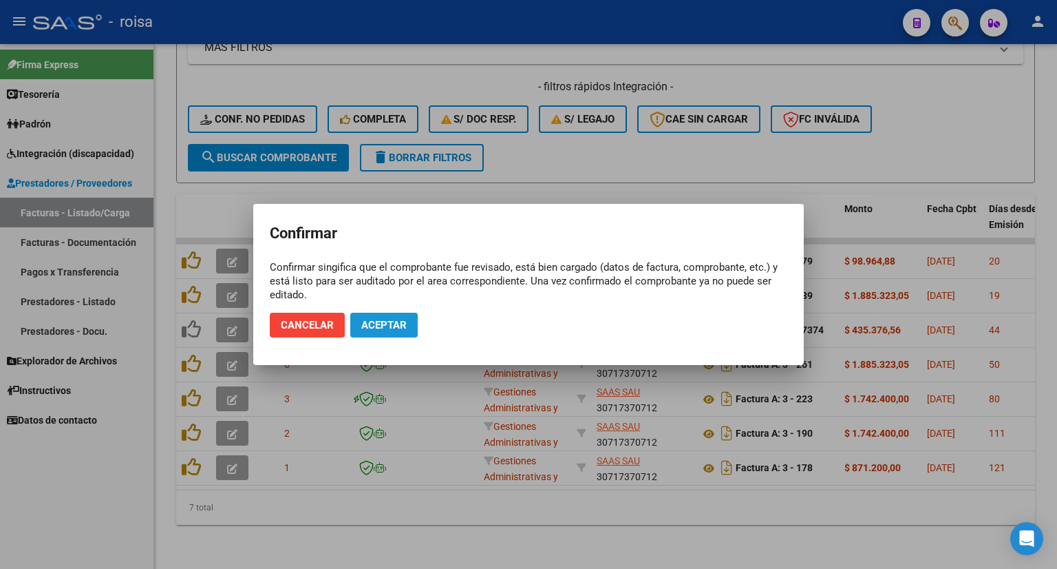
click at [369, 325] on span "Aceptar" at bounding box center [383, 325] width 45 height 12
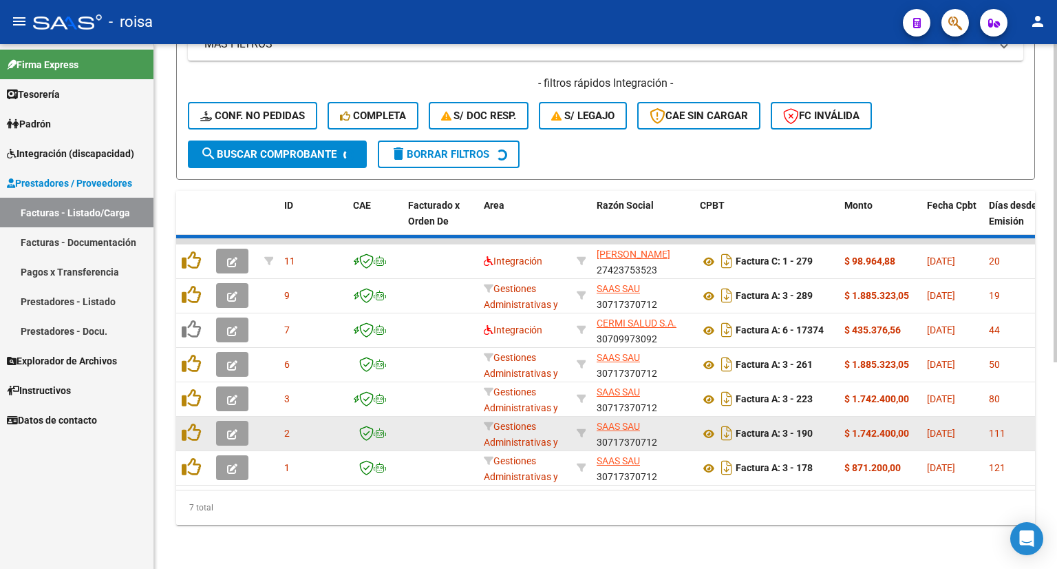
scroll to position [303, 0]
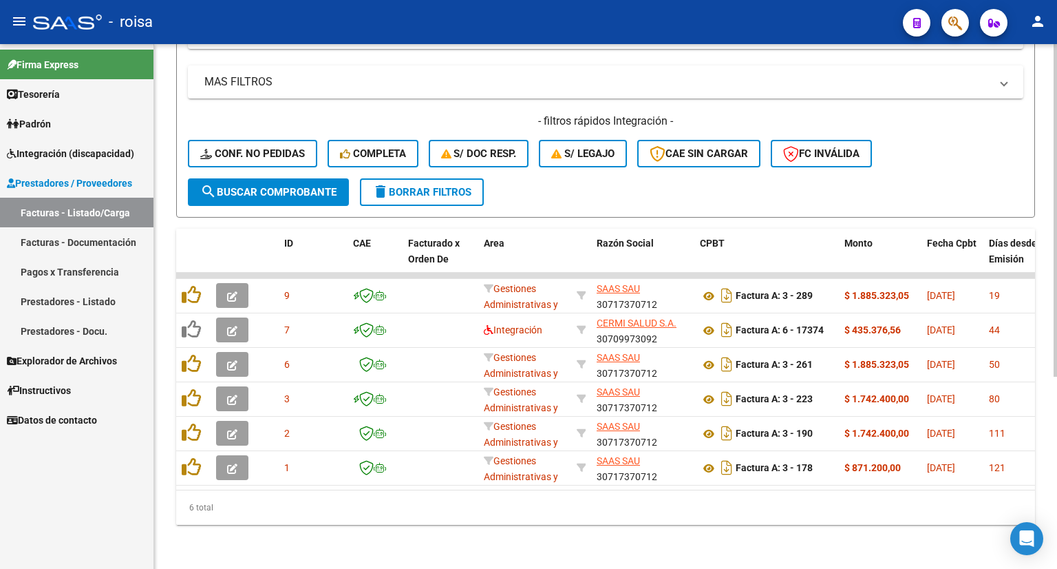
click at [456, 186] on span "delete Borrar Filtros" at bounding box center [421, 192] width 99 height 12
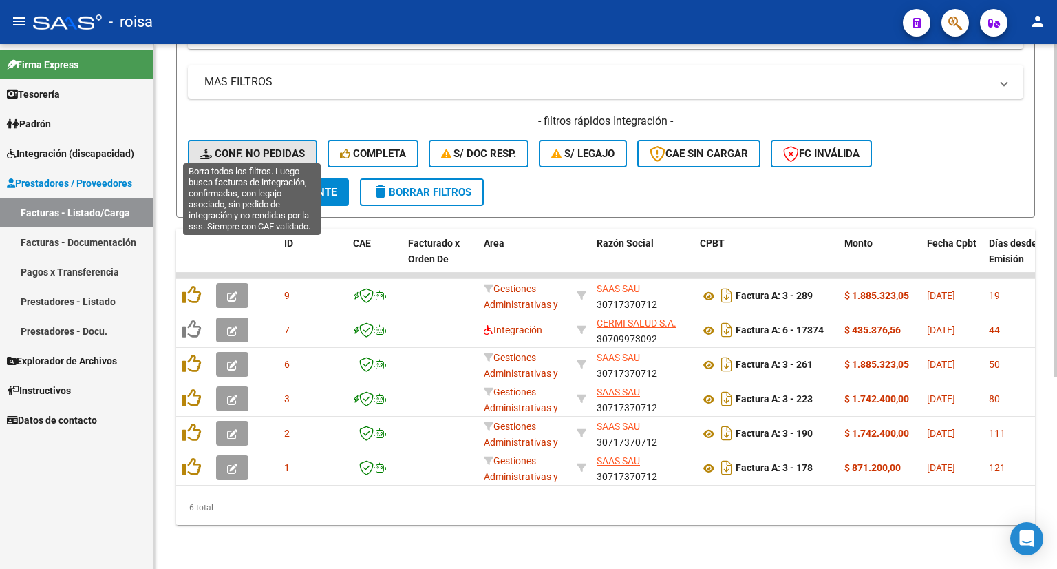
click at [286, 147] on span "Conf. no pedidas" at bounding box center [252, 153] width 105 height 12
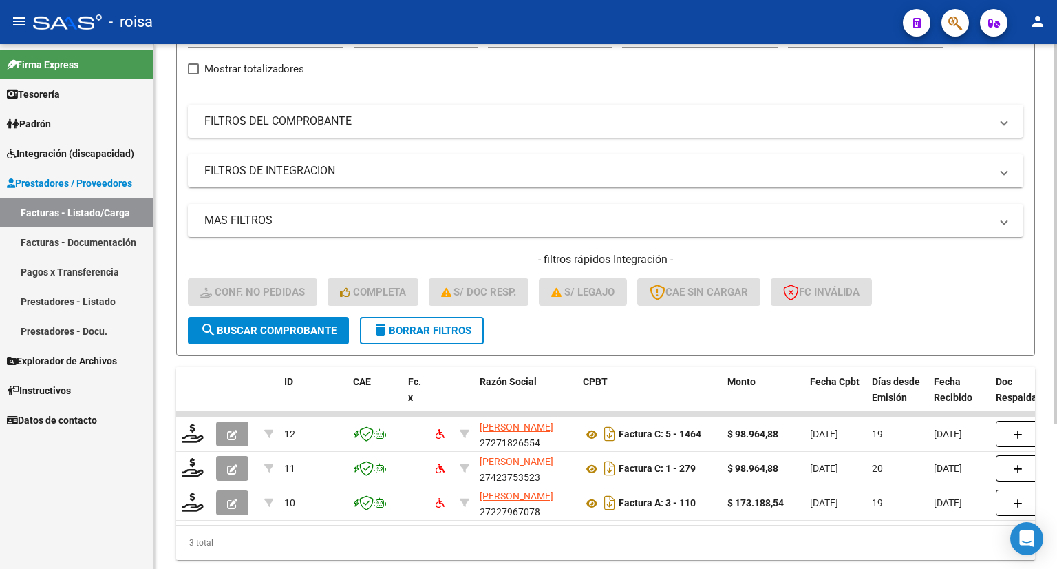
scroll to position [200, 0]
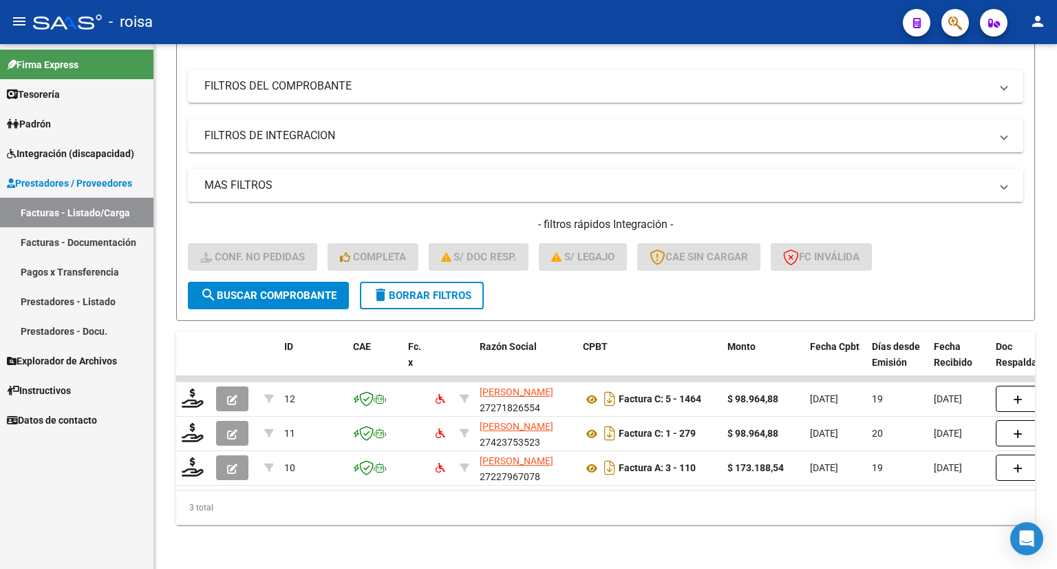
click at [74, 156] on span "Integración (discapacidad)" at bounding box center [70, 153] width 127 height 15
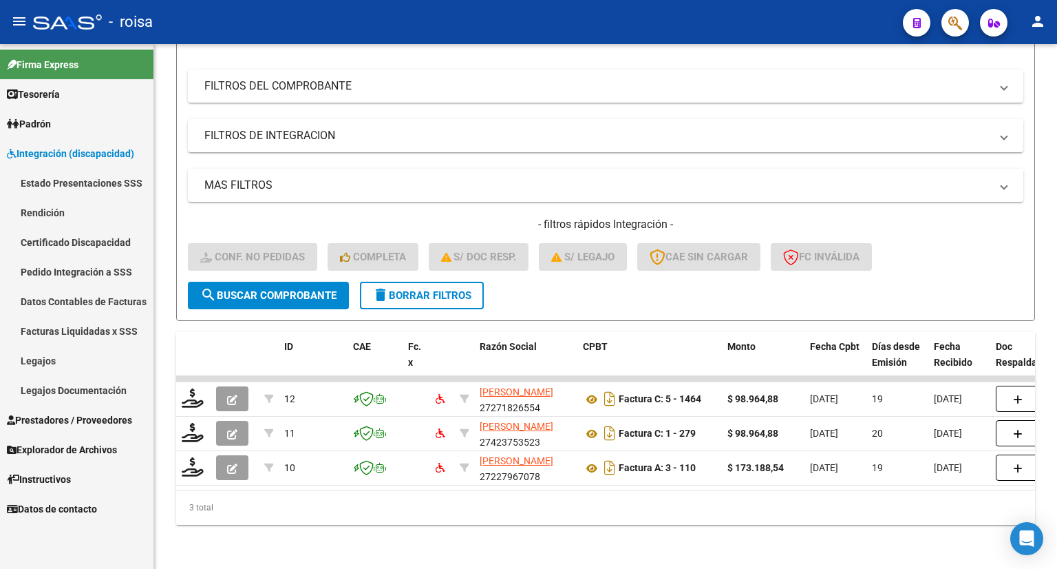
click at [42, 360] on link "Legajos" at bounding box center [76, 361] width 153 height 30
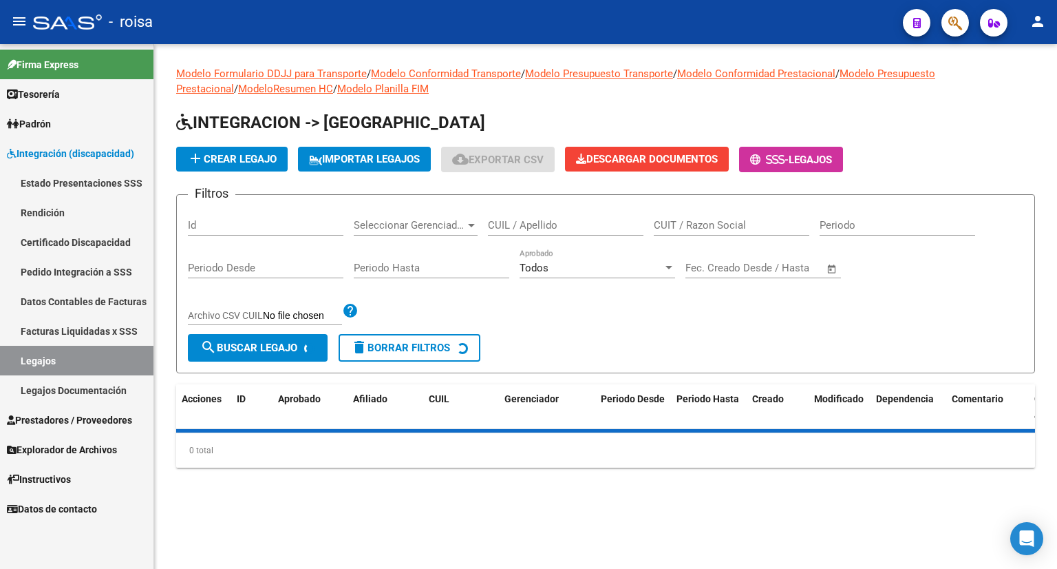
click at [540, 229] on input "CUIL / Apellido" at bounding box center [566, 225] width 156 height 12
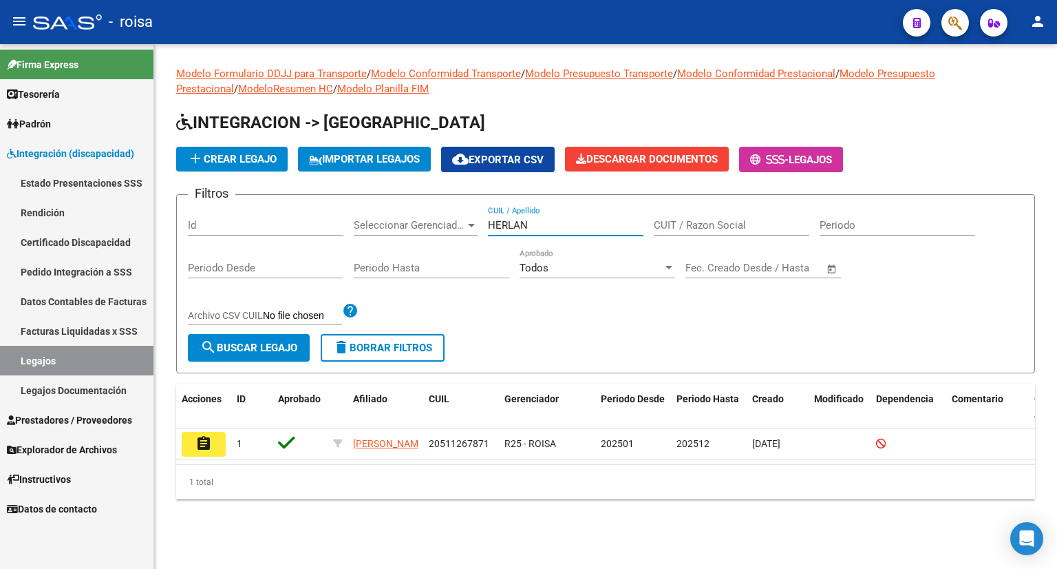
type input "HERLAN"
click at [94, 419] on span "Prestadores / Proveedores" at bounding box center [69, 419] width 125 height 15
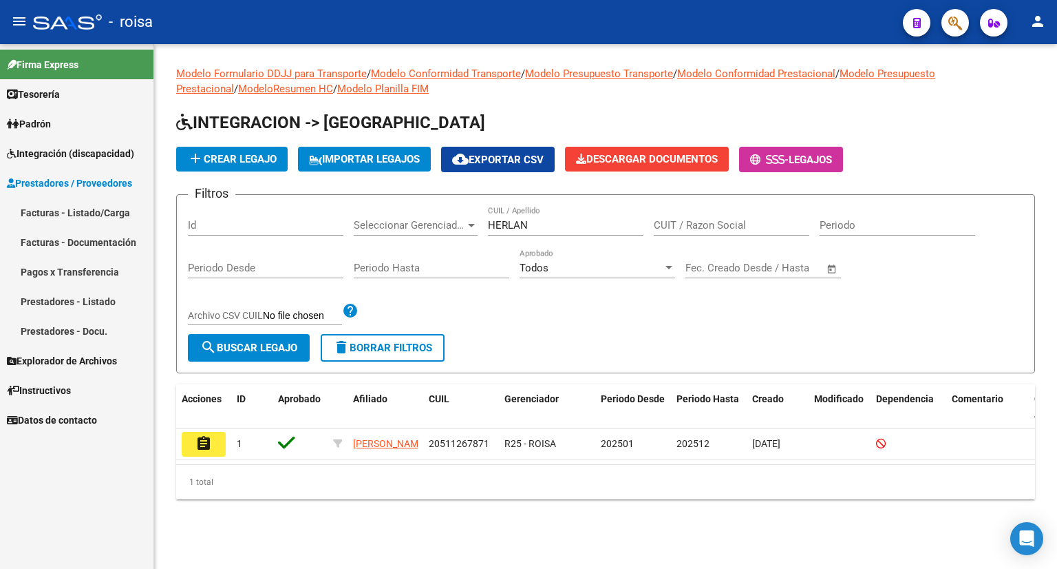
click at [72, 212] on link "Facturas - Listado/Carga" at bounding box center [76, 213] width 153 height 30
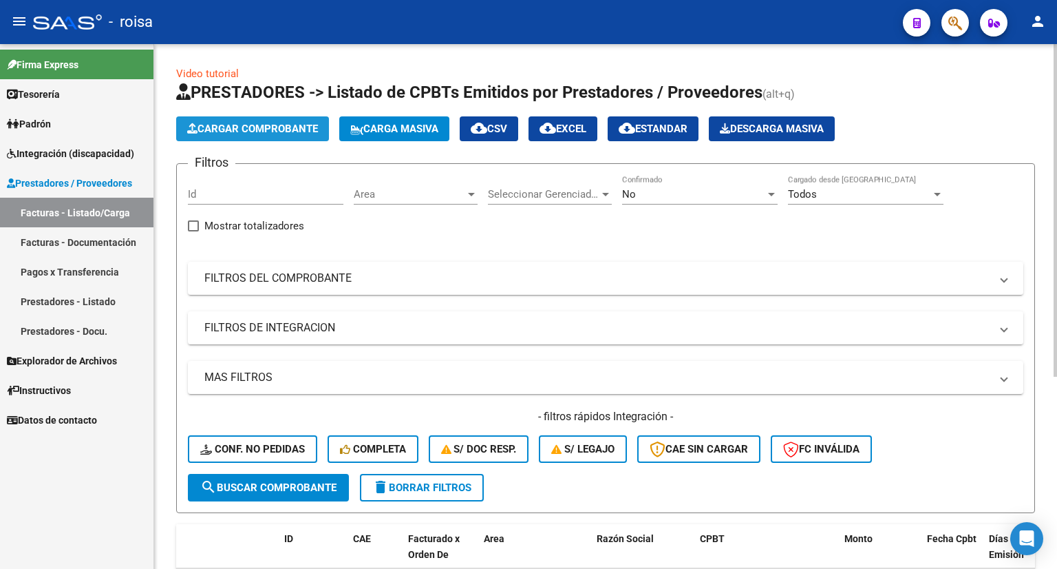
click at [297, 125] on span "Cargar Comprobante" at bounding box center [252, 129] width 131 height 12
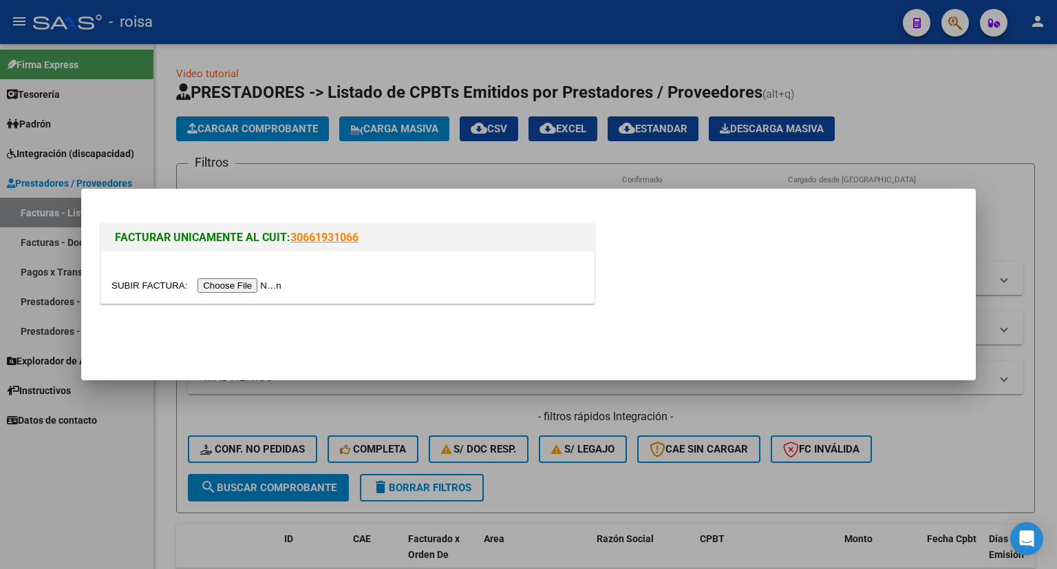
click at [274, 287] on input "file" at bounding box center [199, 285] width 174 height 14
click at [942, 140] on div at bounding box center [528, 284] width 1057 height 569
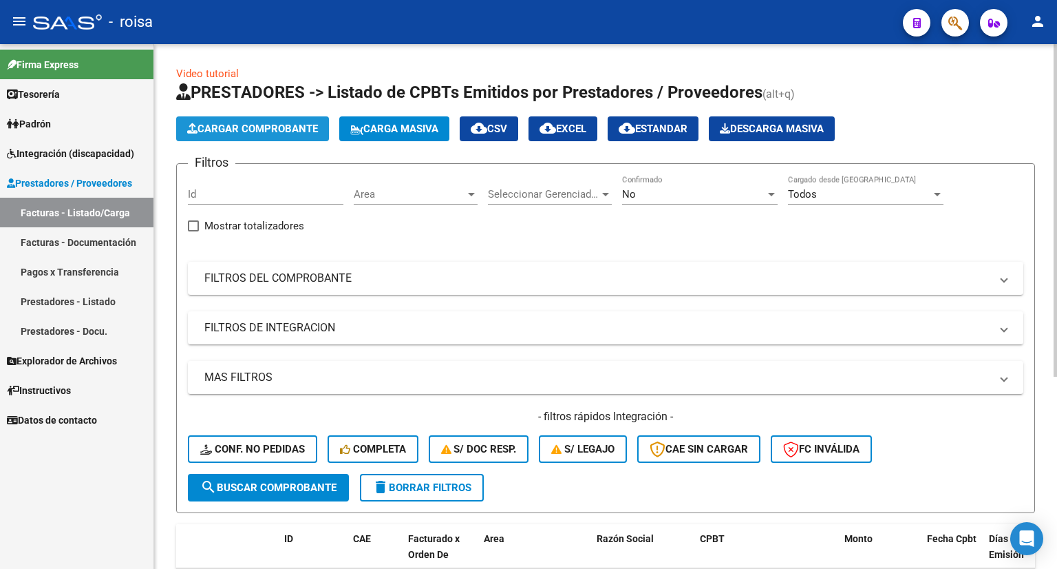
click at [280, 130] on span "Cargar Comprobante" at bounding box center [252, 129] width 131 height 12
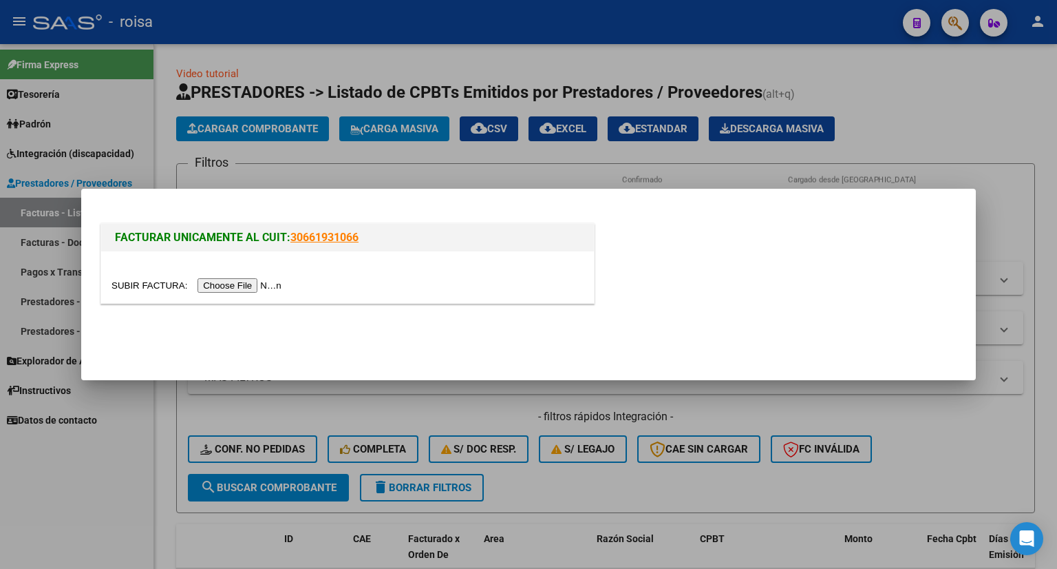
click at [267, 284] on input "file" at bounding box center [199, 285] width 174 height 14
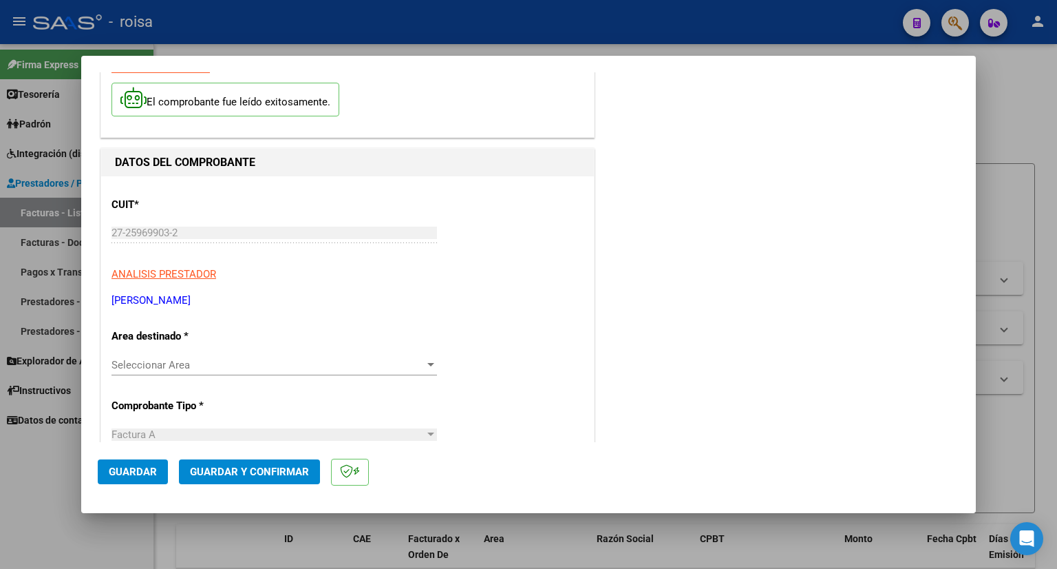
scroll to position [138, 0]
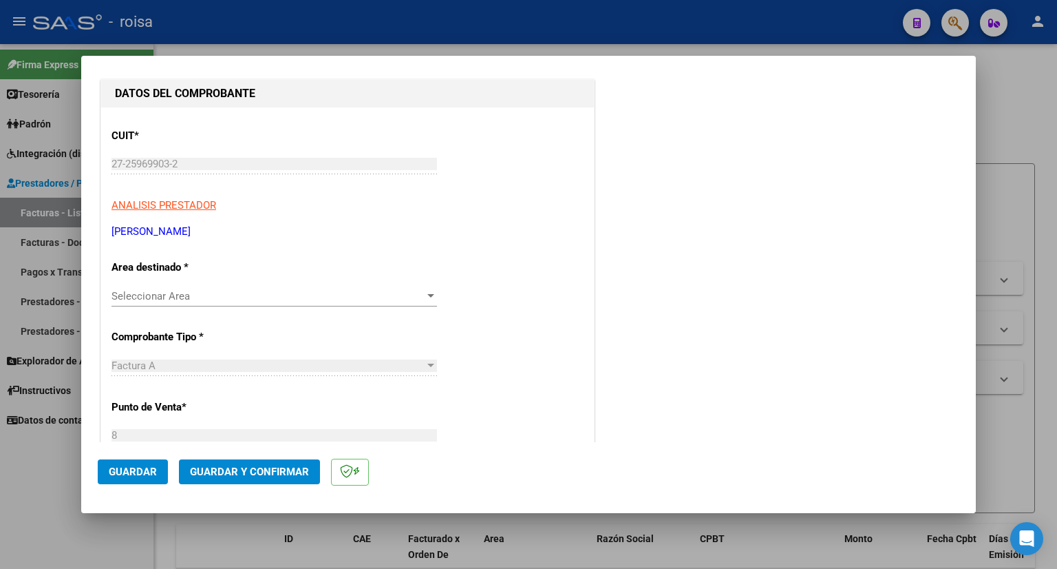
click at [245, 295] on span "Seleccionar Area" at bounding box center [268, 296] width 313 height 12
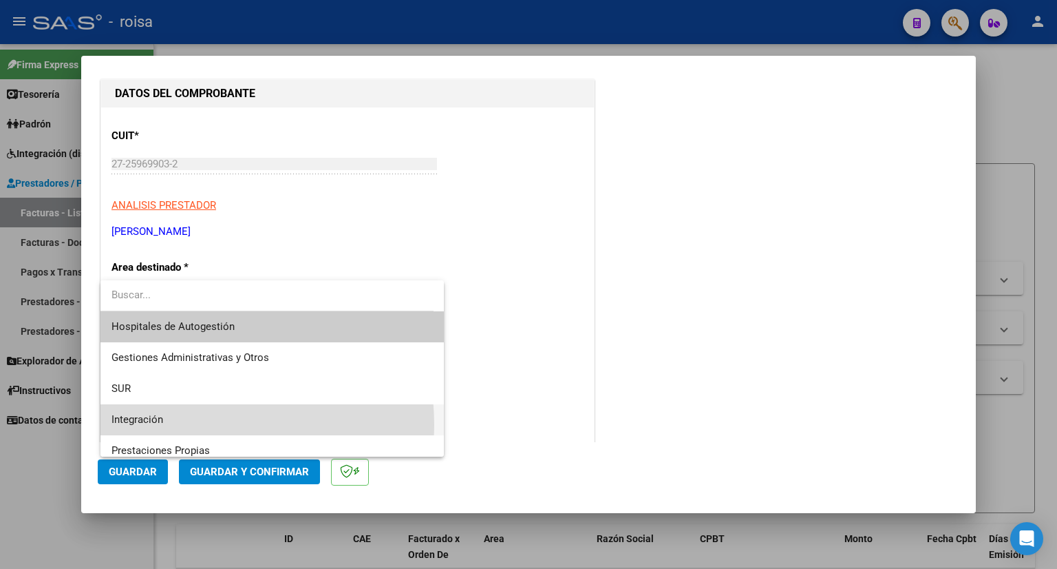
click at [175, 425] on span "Integración" at bounding box center [273, 419] width 322 height 31
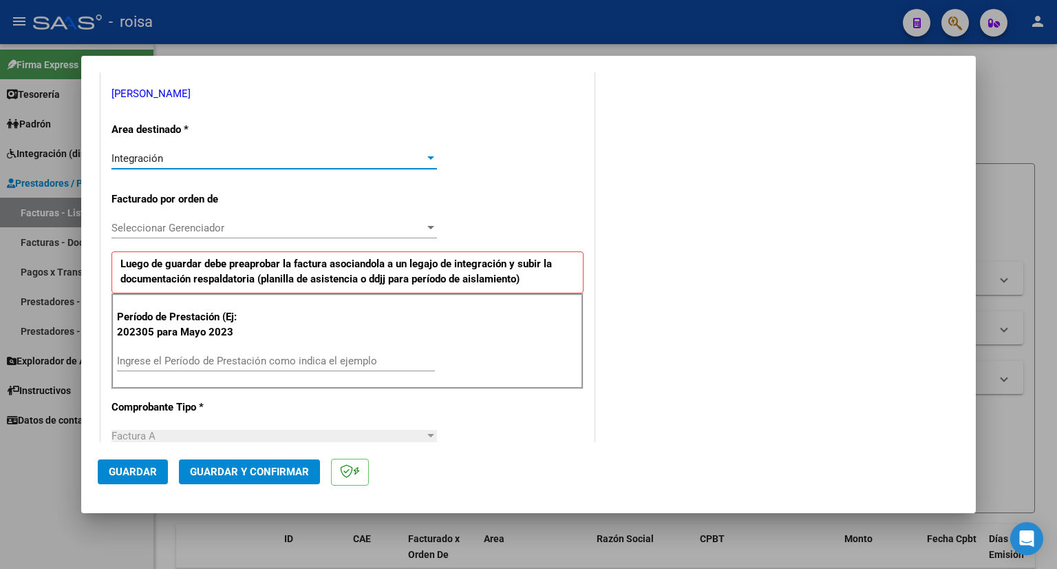
scroll to position [0, 0]
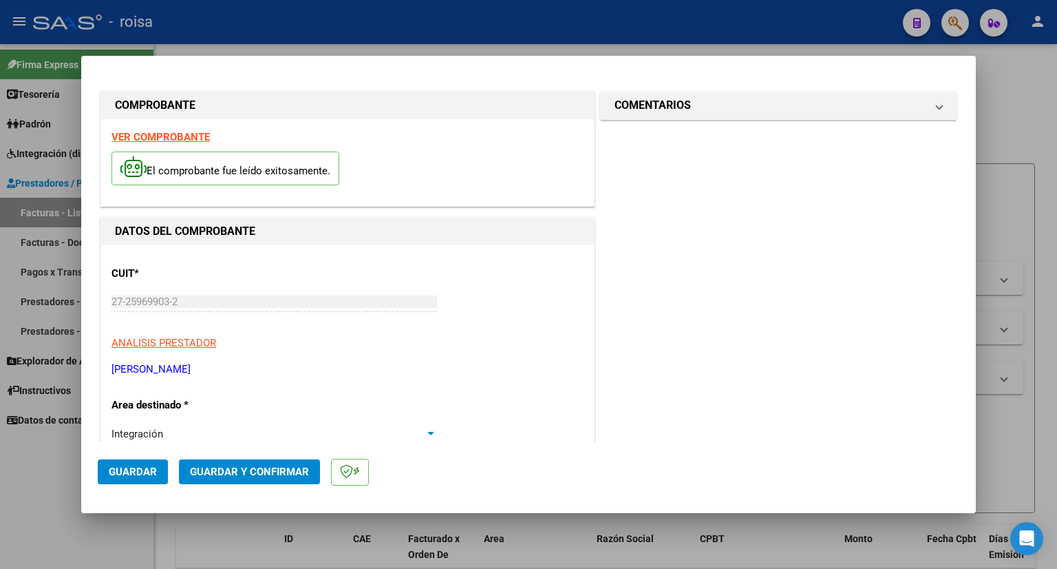
click at [184, 139] on strong "VER COMPROBANTE" at bounding box center [161, 137] width 98 height 12
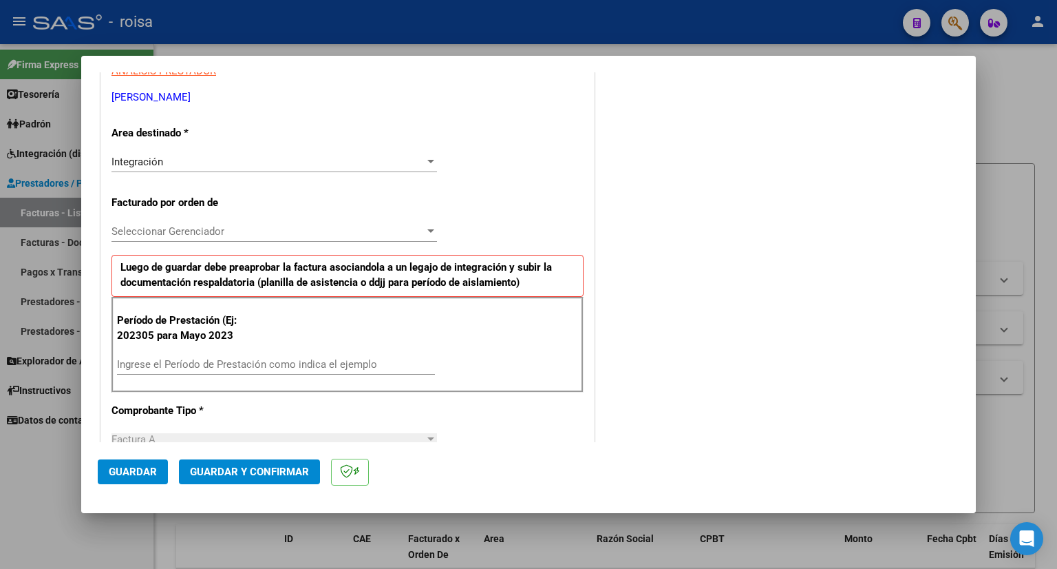
scroll to position [275, 0]
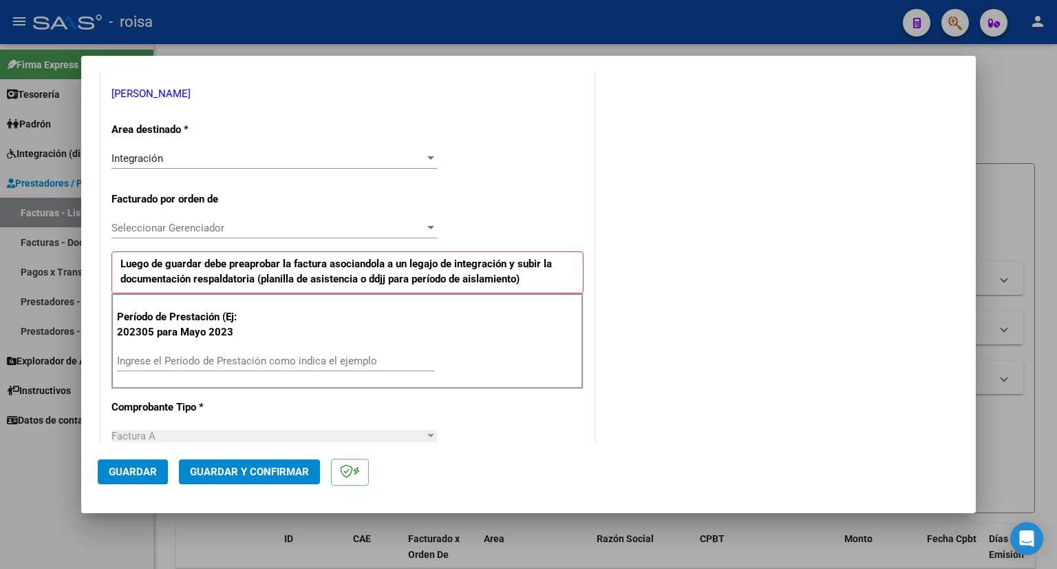
click at [214, 356] on input "Ingrese el Período de Prestación como indica el ejemplo" at bounding box center [276, 360] width 318 height 12
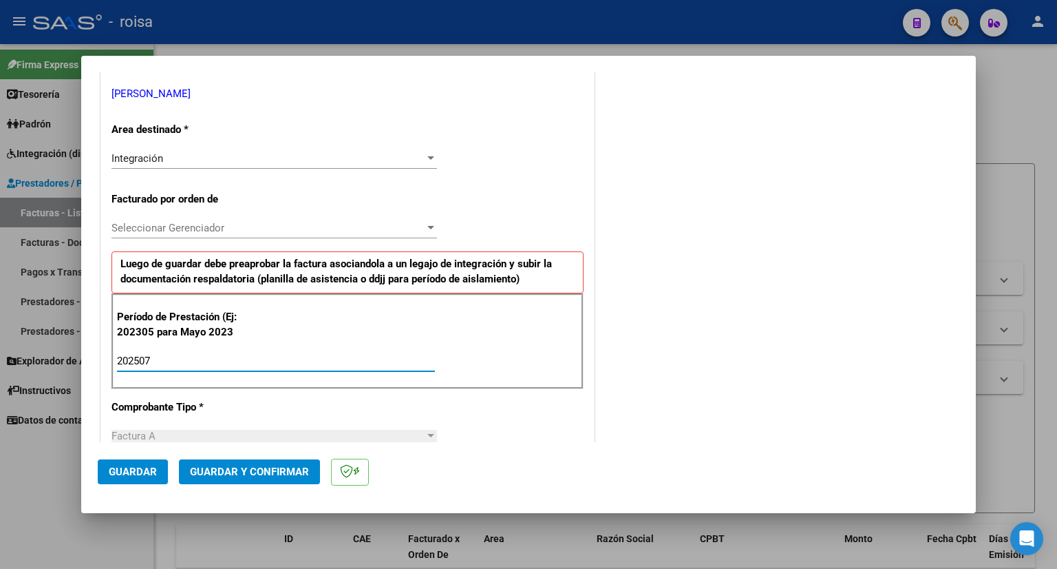
type input "202507"
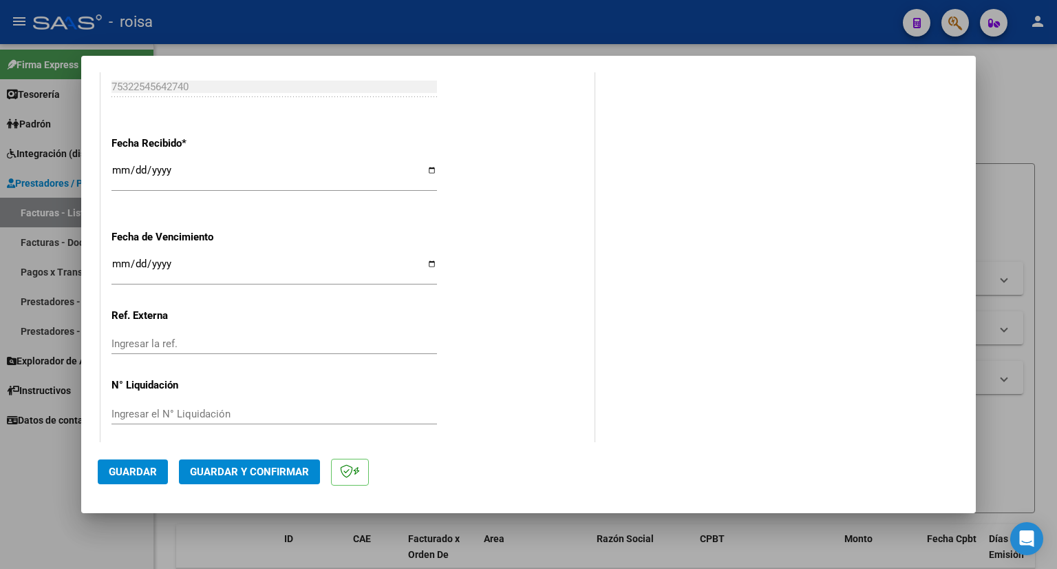
scroll to position [988, 0]
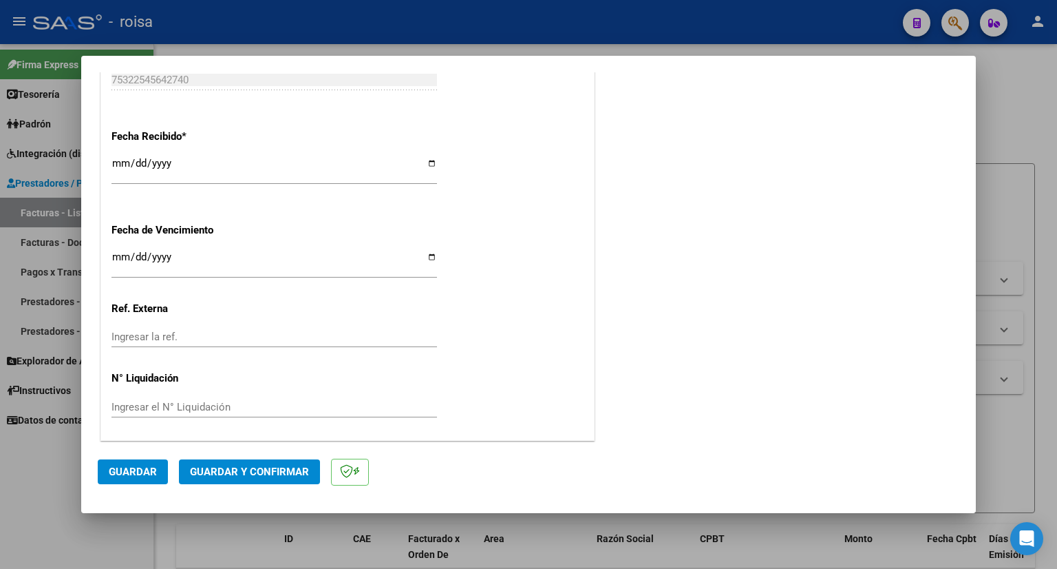
click at [136, 475] on span "Guardar" at bounding box center [133, 471] width 48 height 12
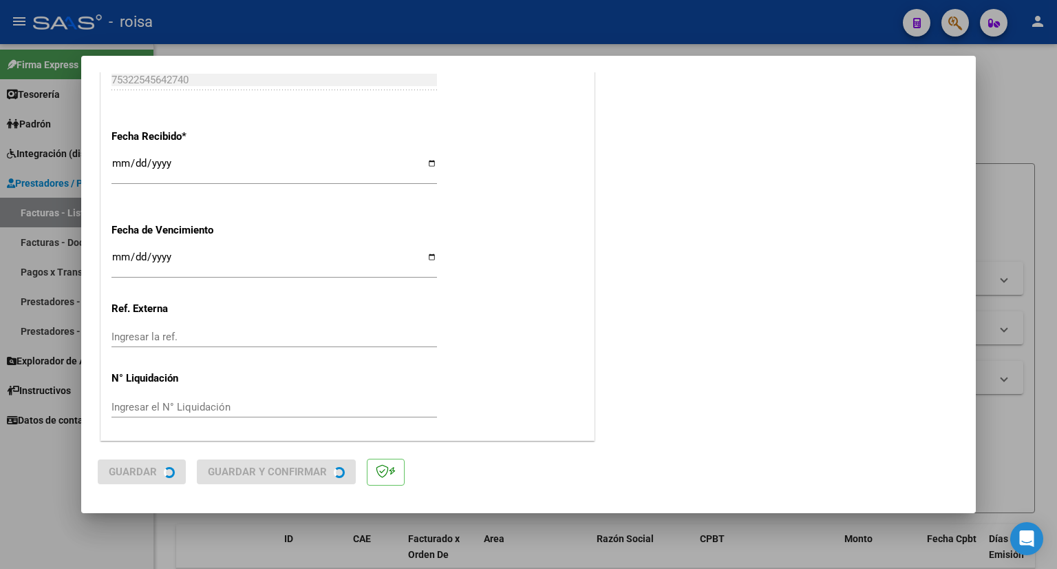
scroll to position [0, 0]
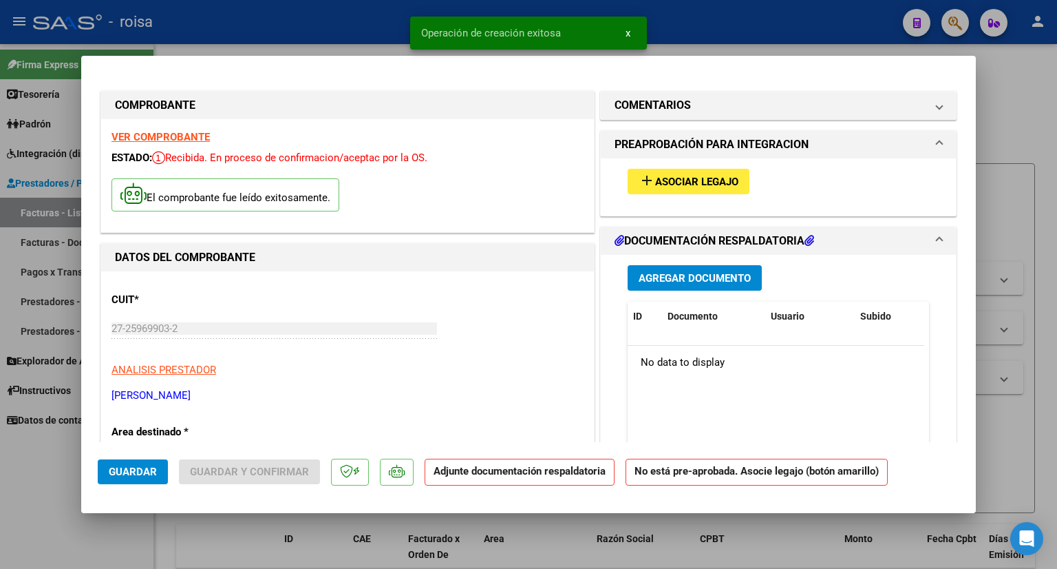
click at [706, 171] on button "add Asociar Legajo" at bounding box center [689, 181] width 122 height 25
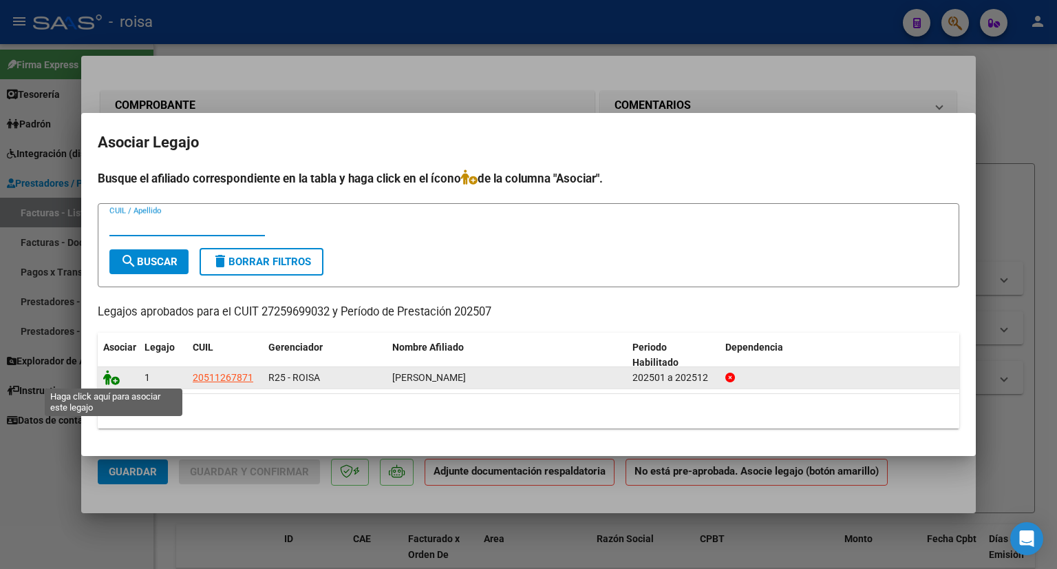
click at [109, 377] on icon at bounding box center [111, 377] width 17 height 15
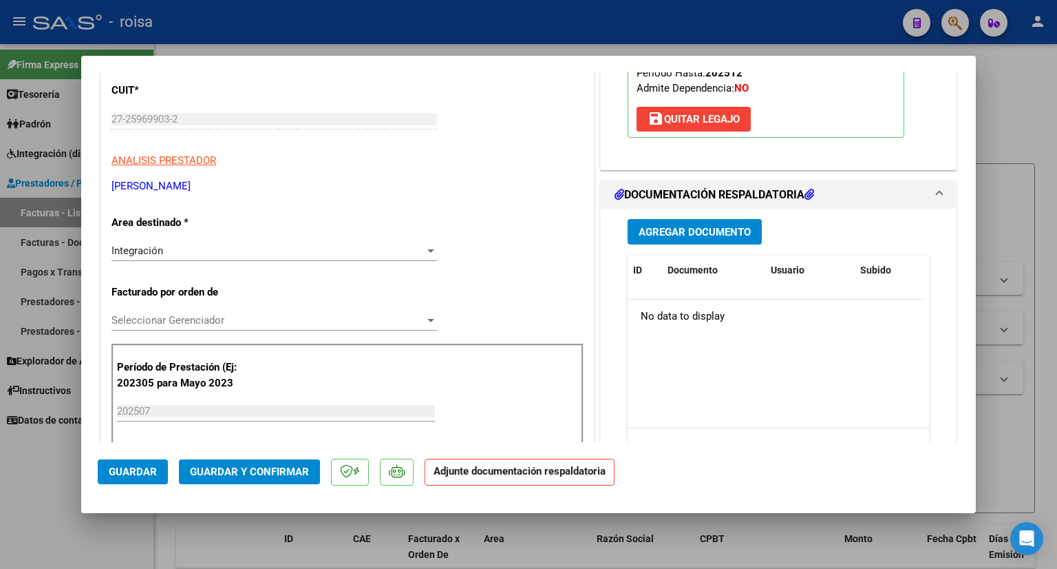
scroll to position [206, 0]
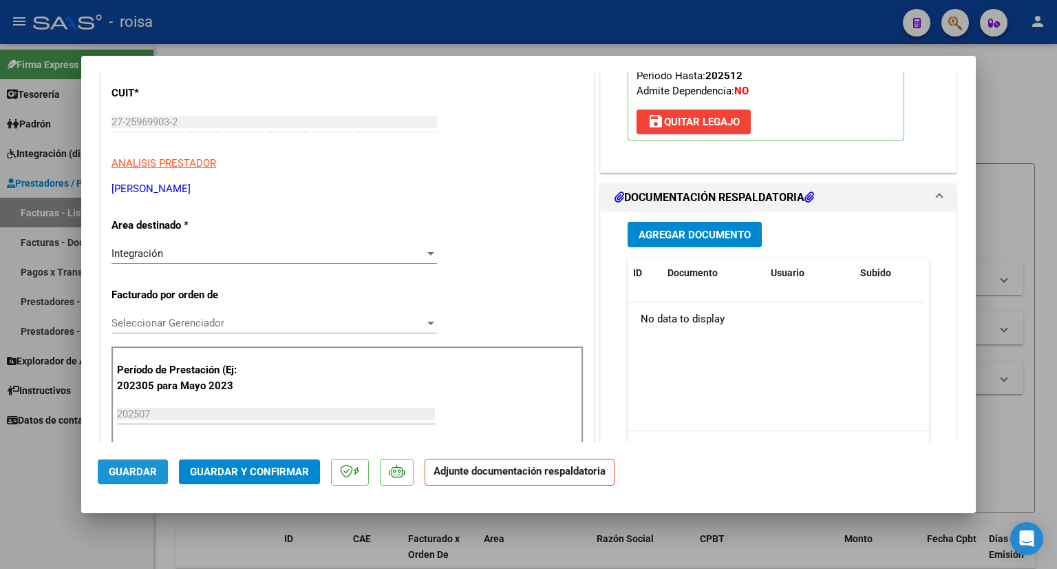
click at [145, 472] on span "Guardar" at bounding box center [133, 471] width 48 height 12
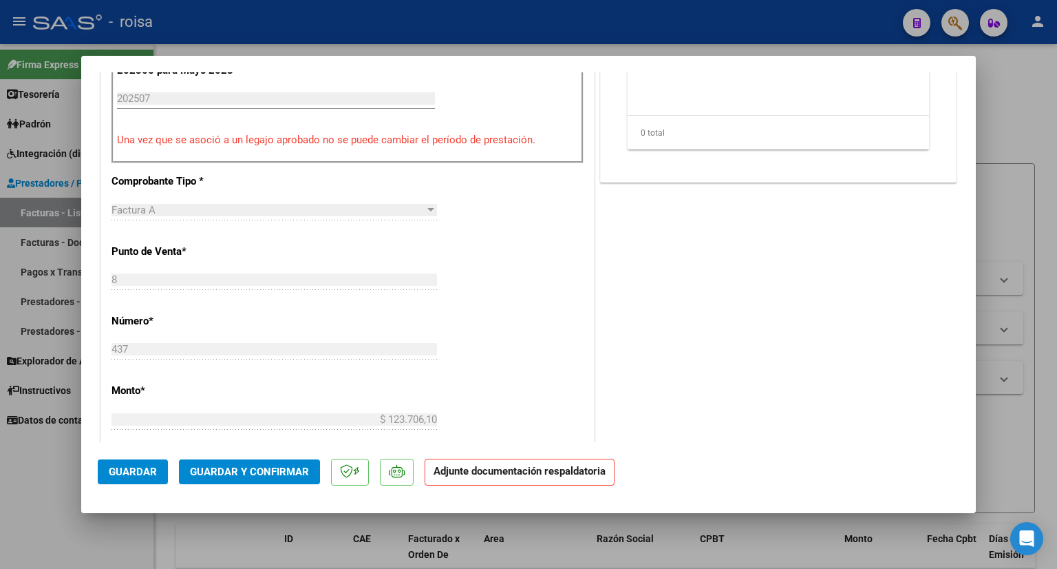
scroll to position [527, 0]
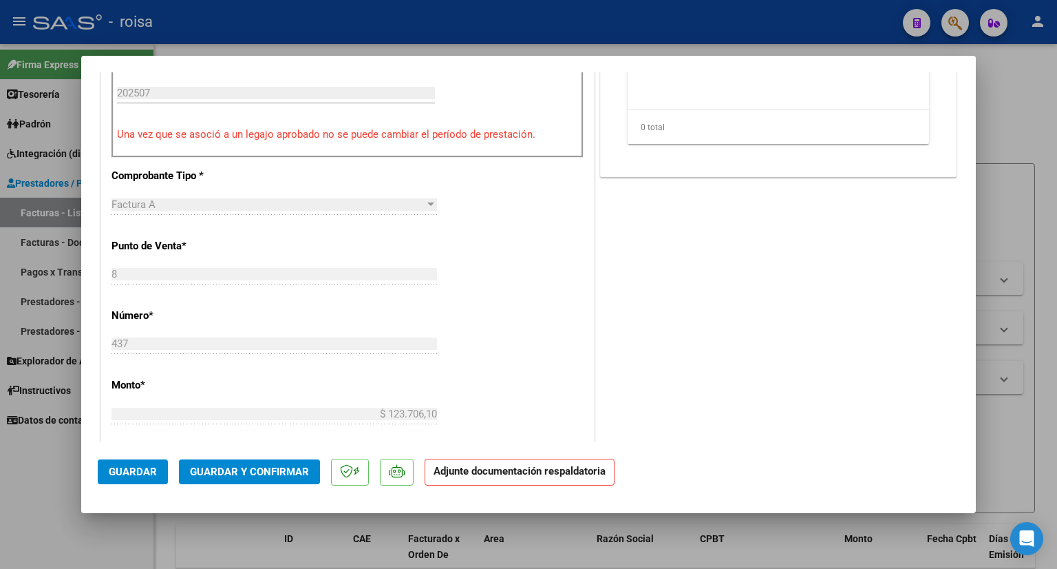
click at [134, 472] on span "Guardar" at bounding box center [133, 471] width 48 height 12
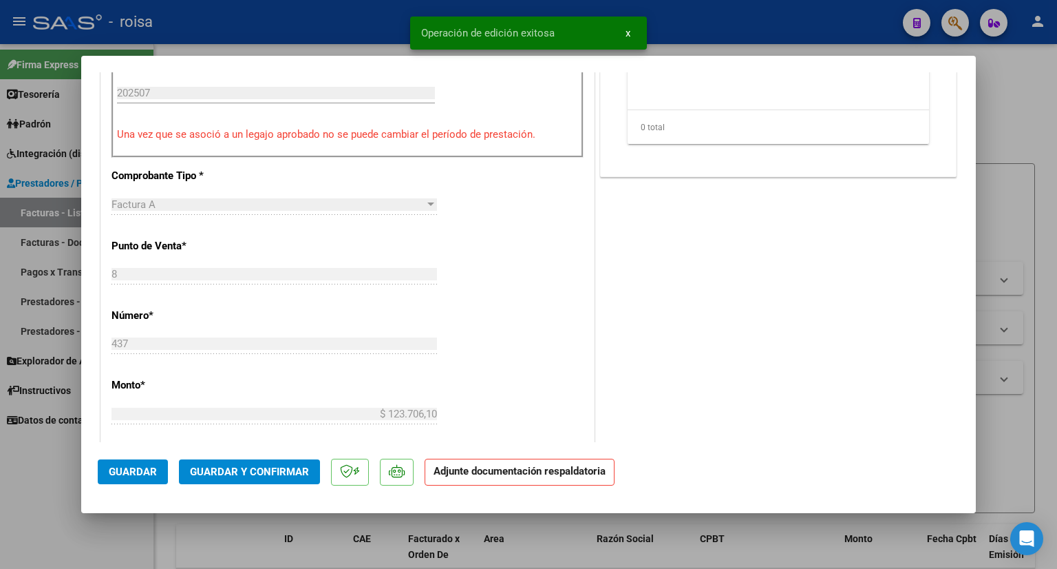
click at [1019, 82] on div at bounding box center [528, 284] width 1057 height 569
type input "$ 0,00"
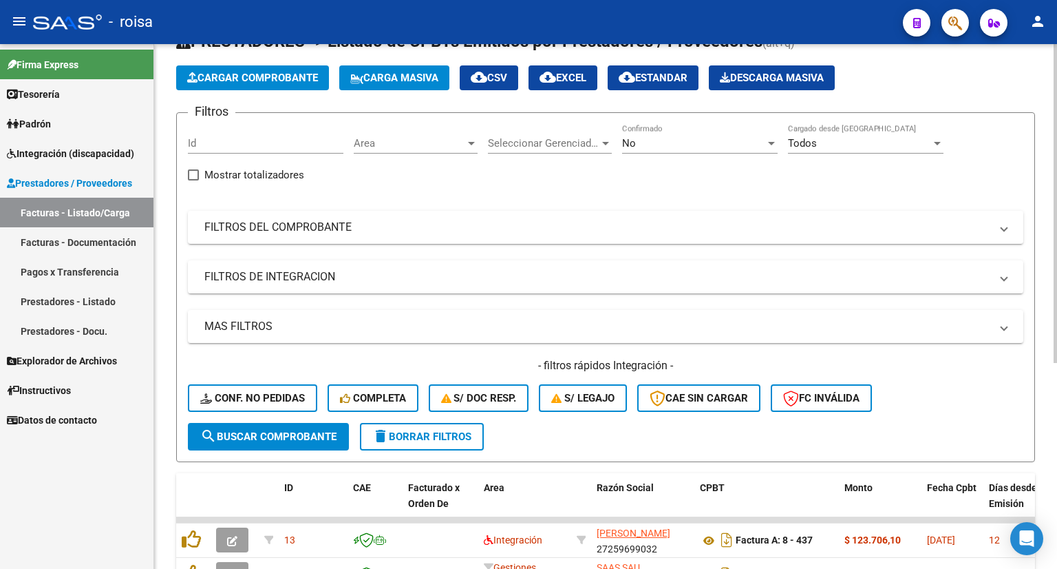
scroll to position [0, 0]
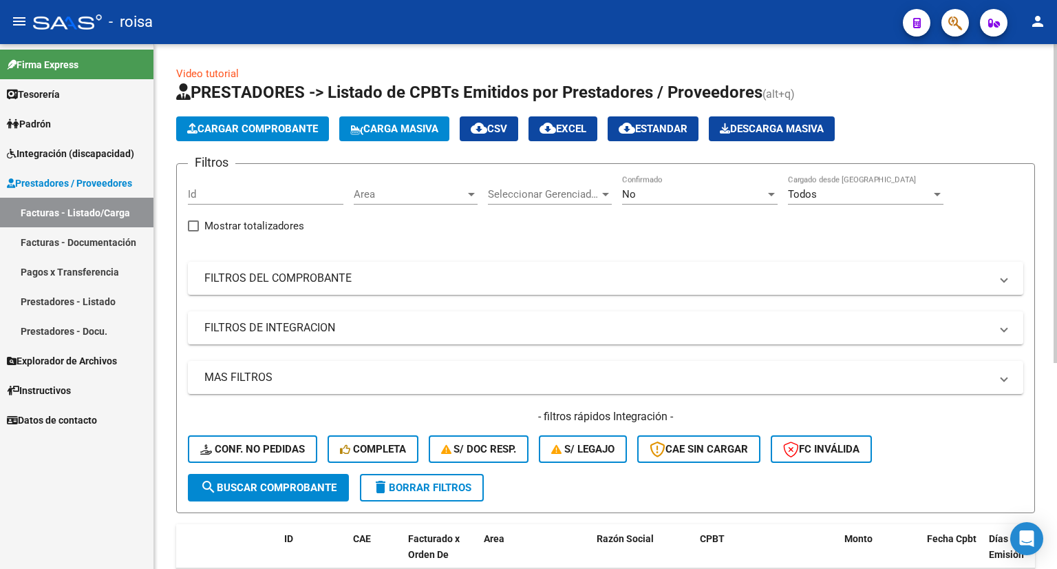
click at [272, 128] on span "Cargar Comprobante" at bounding box center [252, 129] width 131 height 12
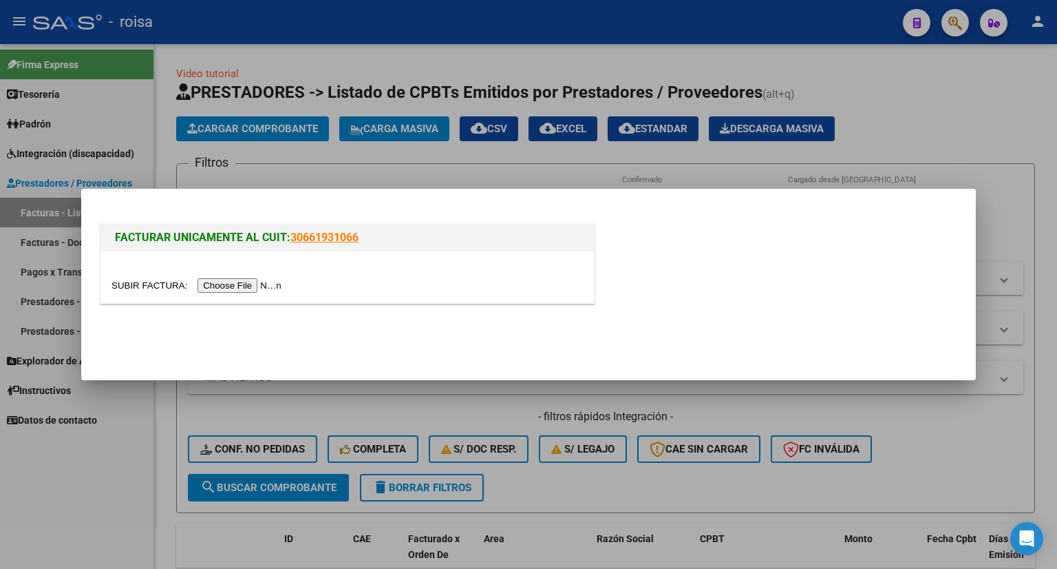
click at [254, 280] on input "file" at bounding box center [199, 285] width 174 height 14
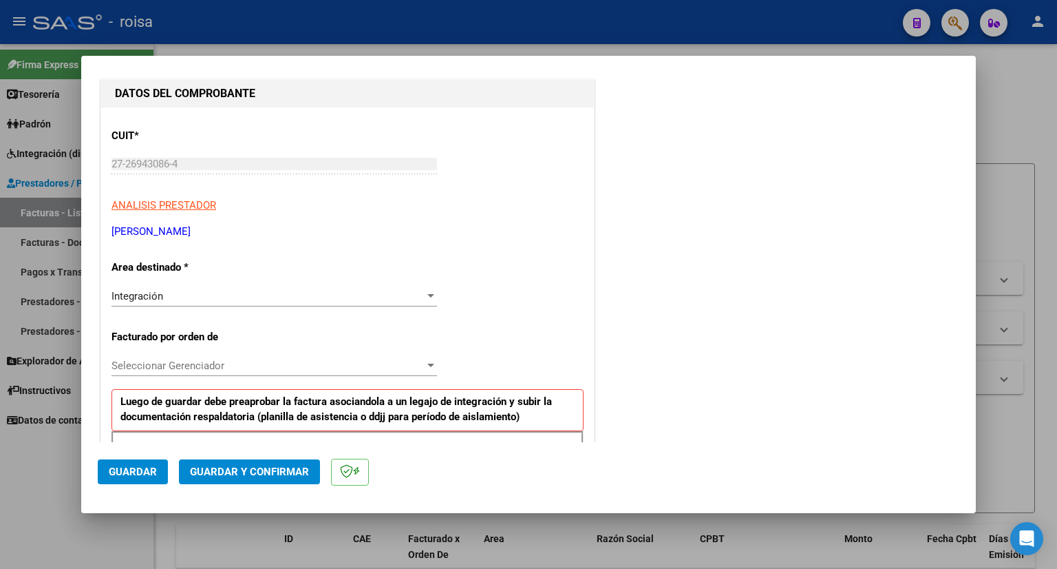
scroll to position [206, 0]
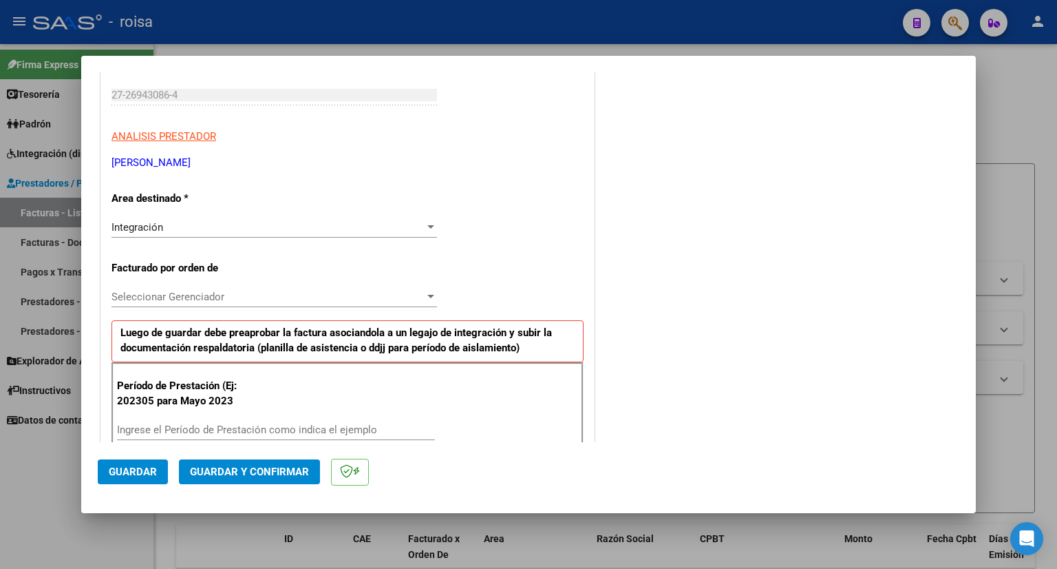
click at [337, 228] on div "Integración" at bounding box center [268, 227] width 313 height 12
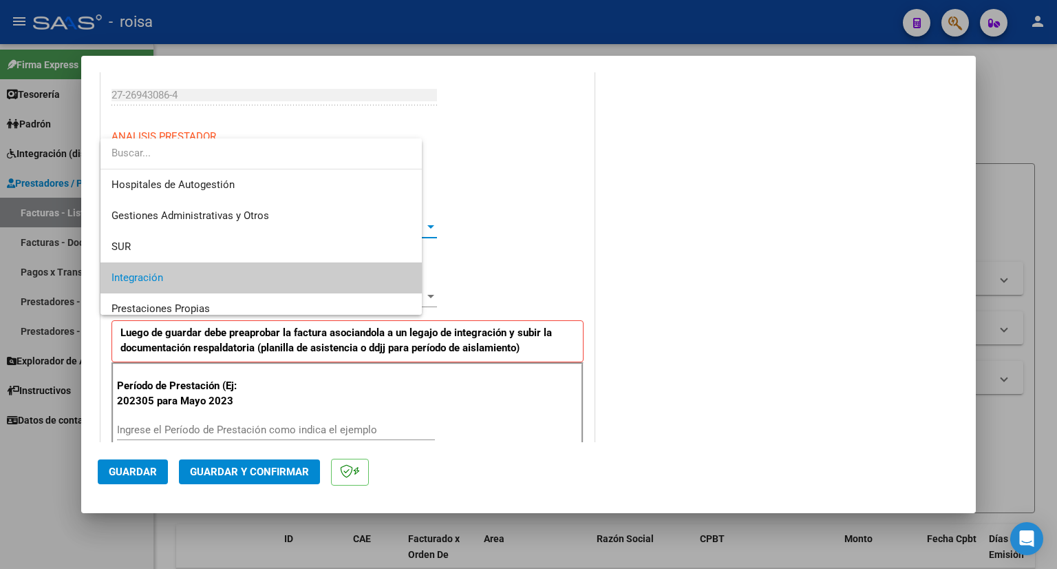
scroll to position [51, 0]
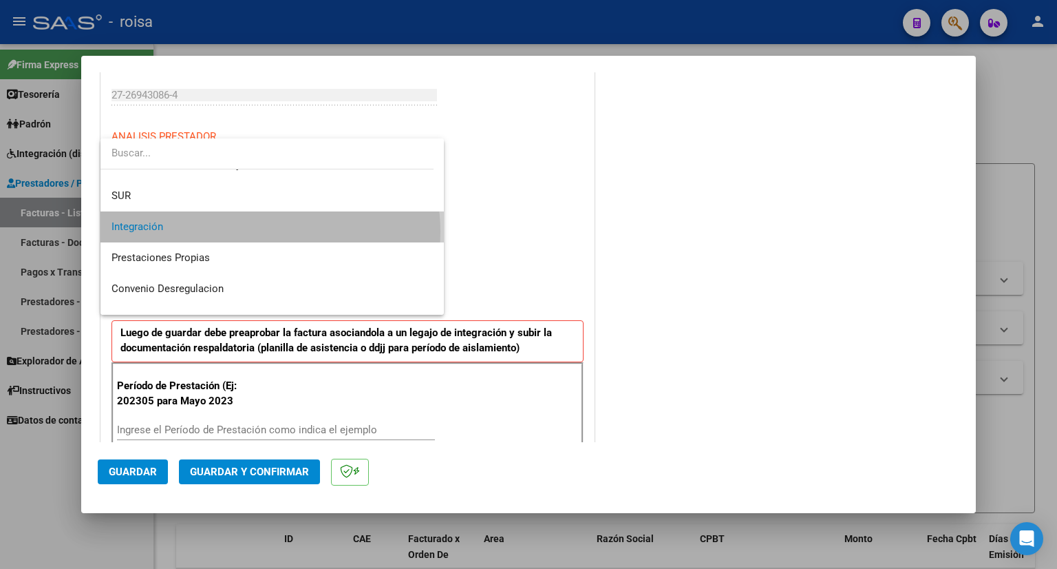
click at [270, 231] on span "Integración" at bounding box center [273, 226] width 322 height 31
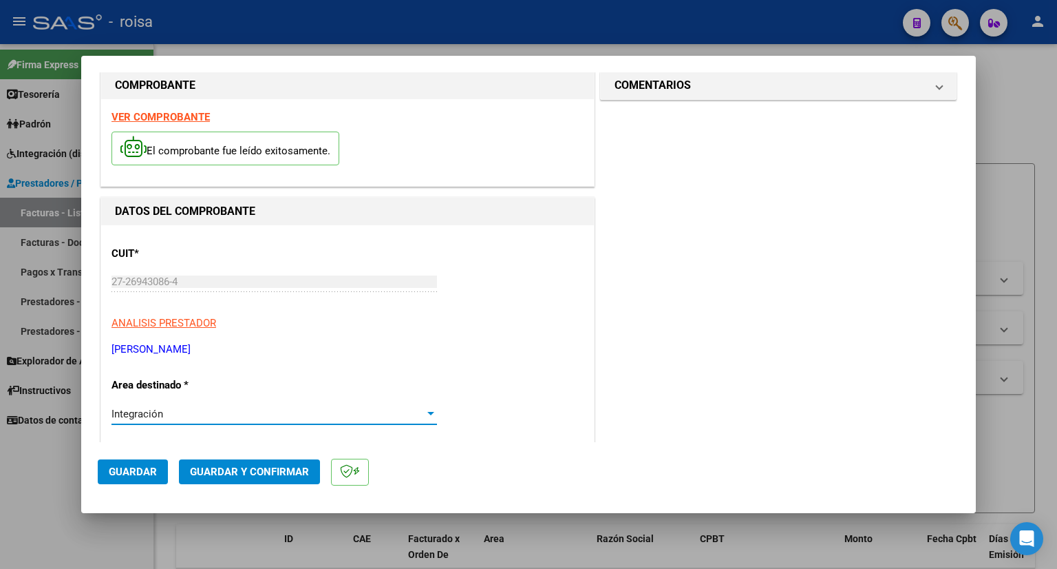
scroll to position [0, 0]
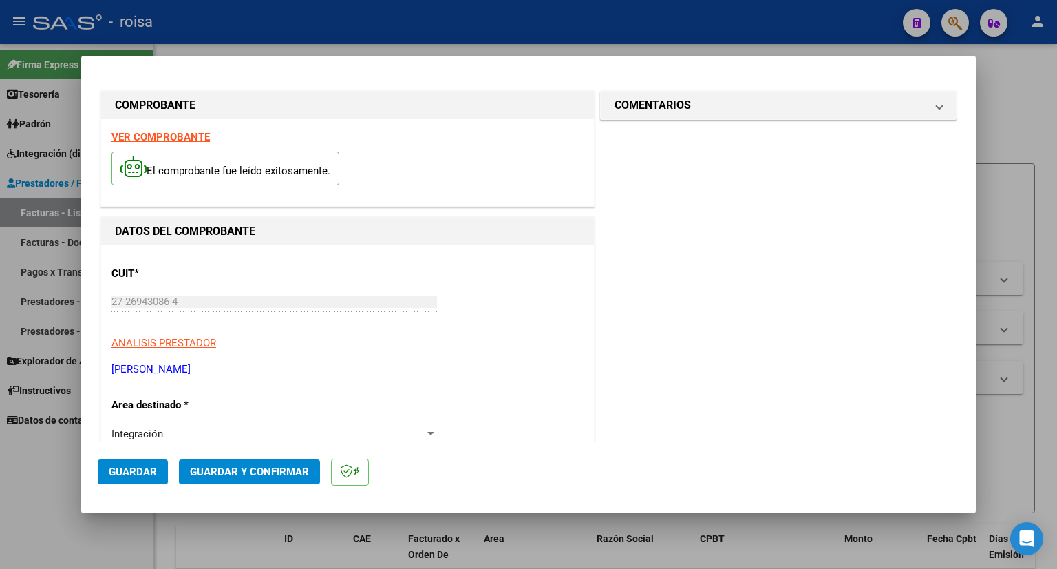
click at [193, 144] on div "VER COMPROBANTE El comprobante fue leído exitosamente." at bounding box center [347, 162] width 493 height 87
click at [193, 140] on strong "VER COMPROBANTE" at bounding box center [161, 137] width 98 height 12
click at [182, 138] on strong "VER COMPROBANTE" at bounding box center [161, 137] width 98 height 12
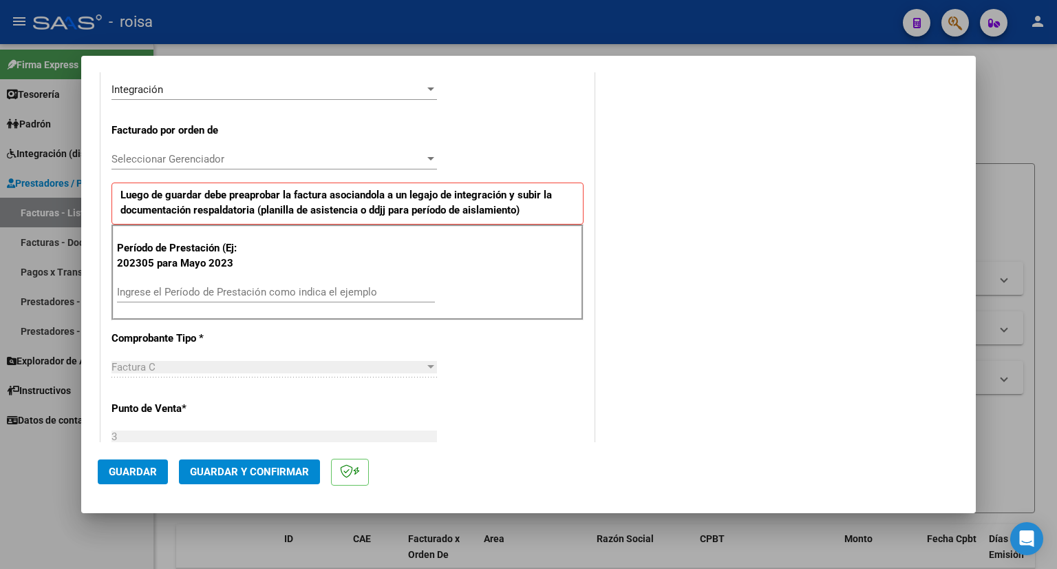
scroll to position [413, 0]
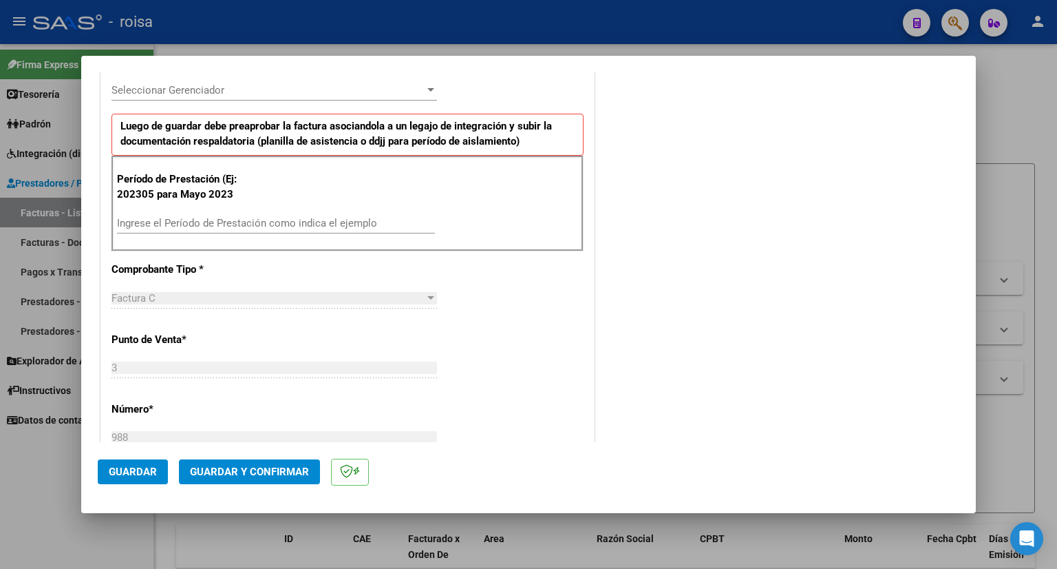
click at [234, 217] on input "Ingrese el Período de Prestación como indica el ejemplo" at bounding box center [276, 223] width 318 height 12
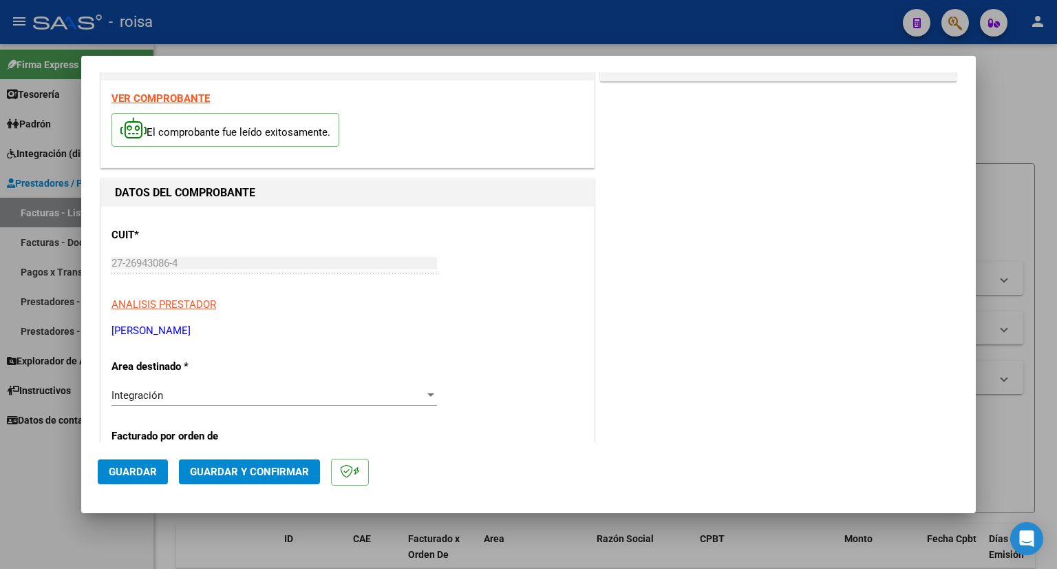
scroll to position [0, 0]
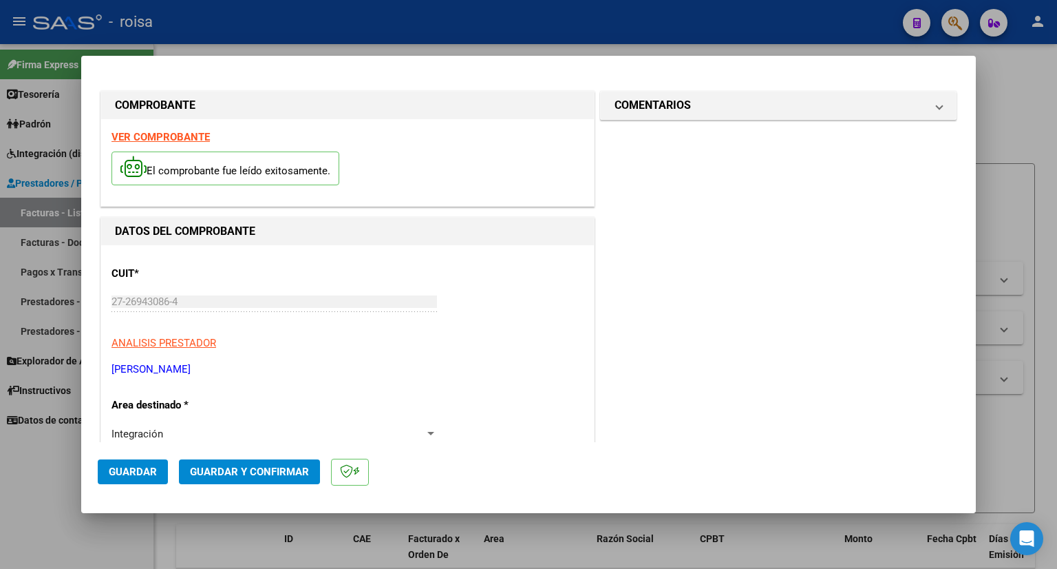
type input "202507"
click at [131, 472] on span "Guardar" at bounding box center [133, 471] width 48 height 12
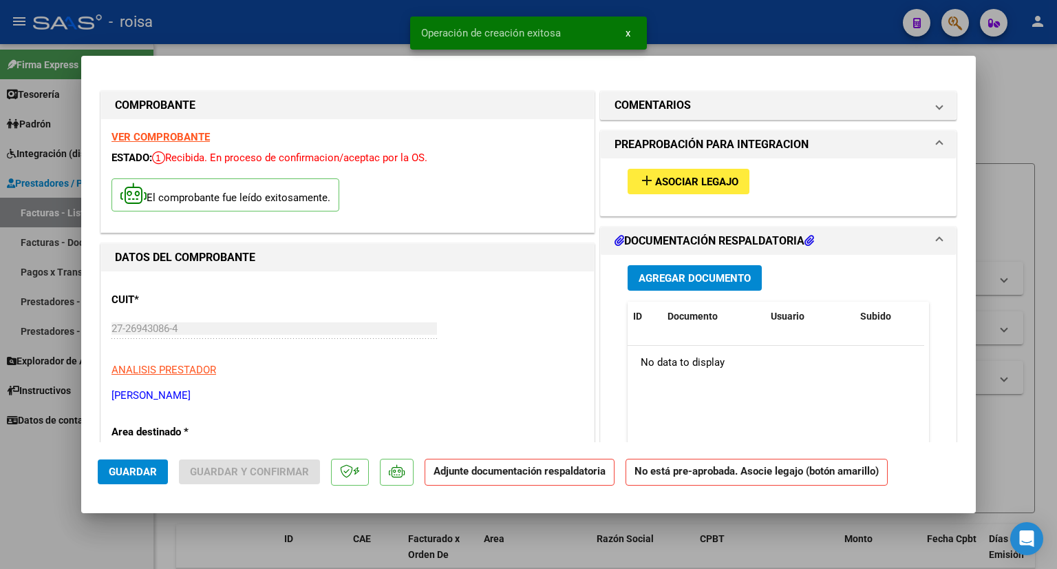
click at [725, 182] on span "Asociar Legajo" at bounding box center [696, 182] width 83 height 12
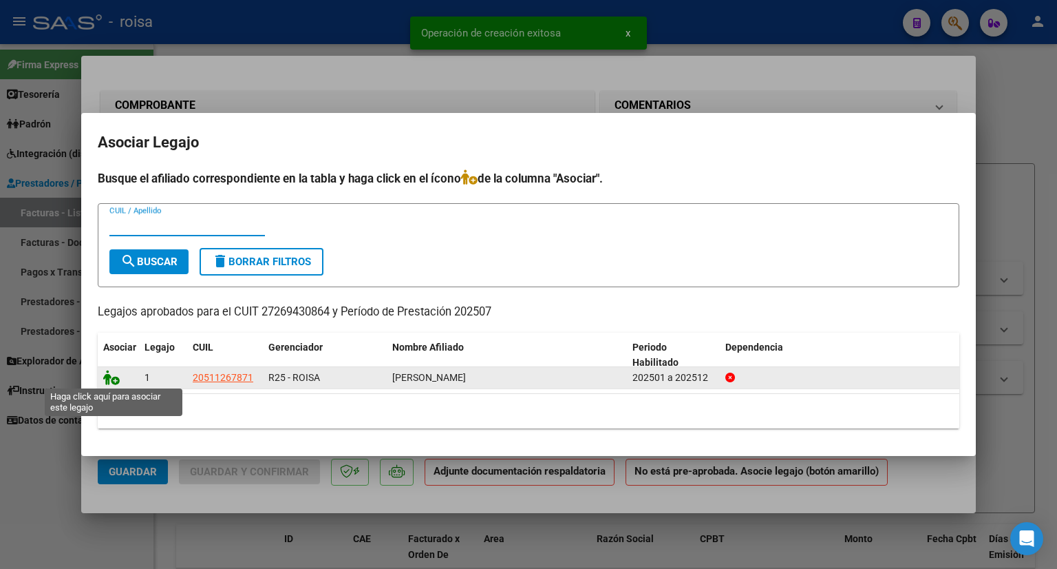
click at [112, 381] on icon at bounding box center [111, 377] width 17 height 15
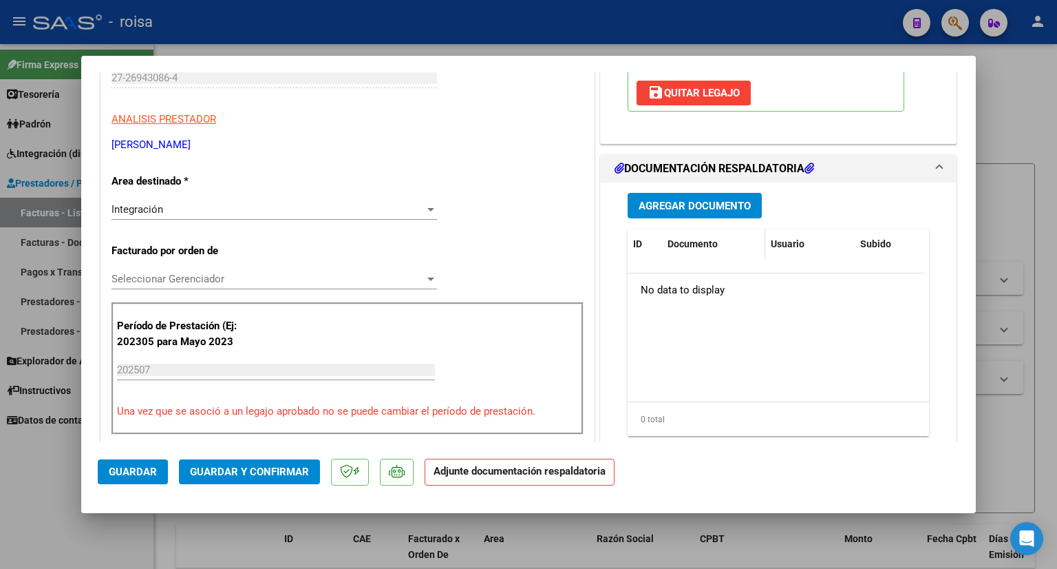
scroll to position [275, 0]
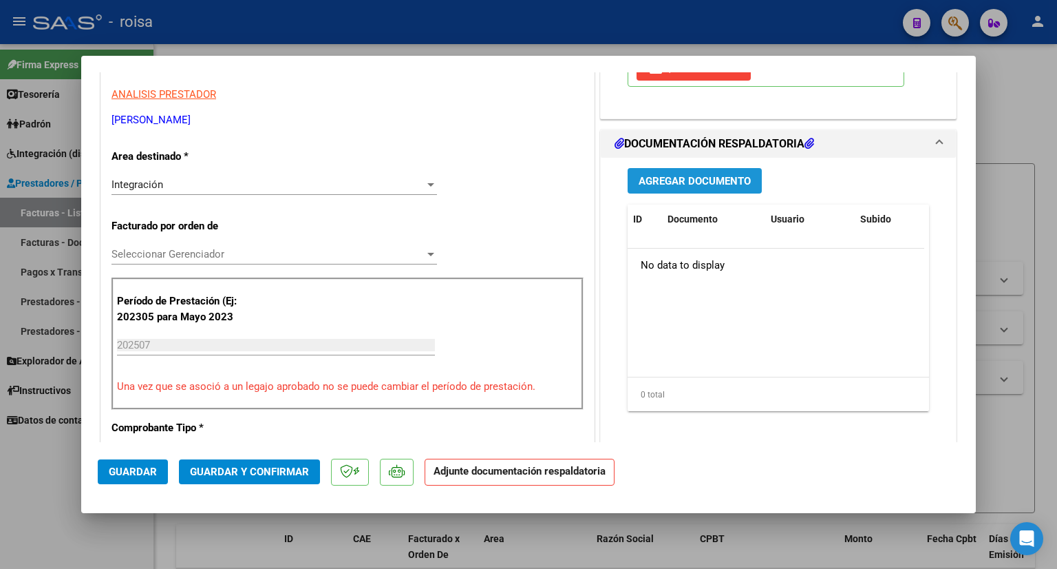
click at [737, 180] on span "Agregar Documento" at bounding box center [695, 181] width 112 height 12
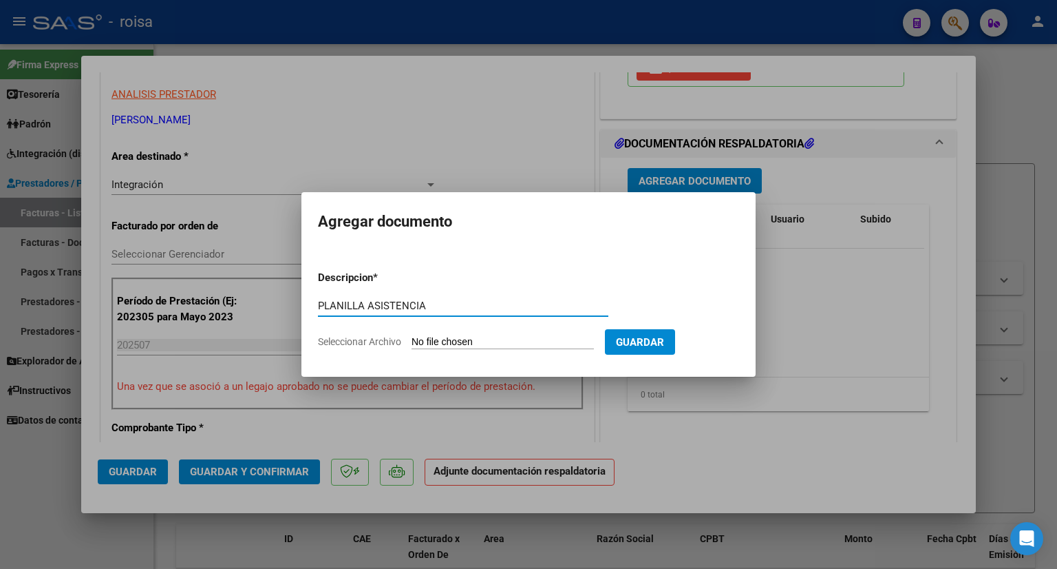
type input "PLANILLA ASISTENCIA"
click at [664, 341] on span "Guardar" at bounding box center [640, 342] width 48 height 12
click at [480, 337] on input "Seleccionar Archivo" at bounding box center [503, 342] width 182 height 13
type input "C:\fakepath\PA [PERSON_NAME].pdf"
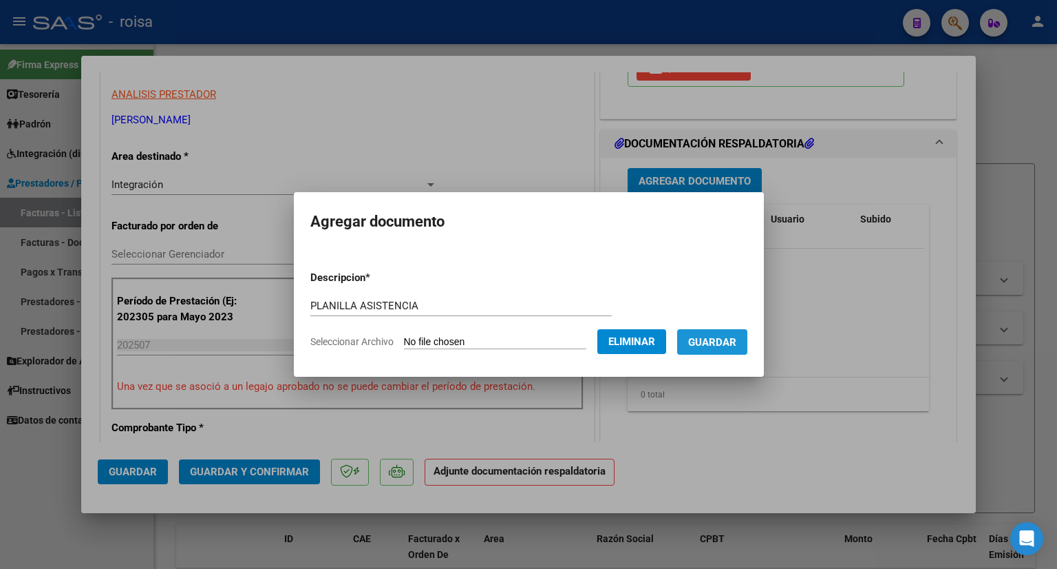
click at [735, 337] on span "Guardar" at bounding box center [712, 342] width 48 height 12
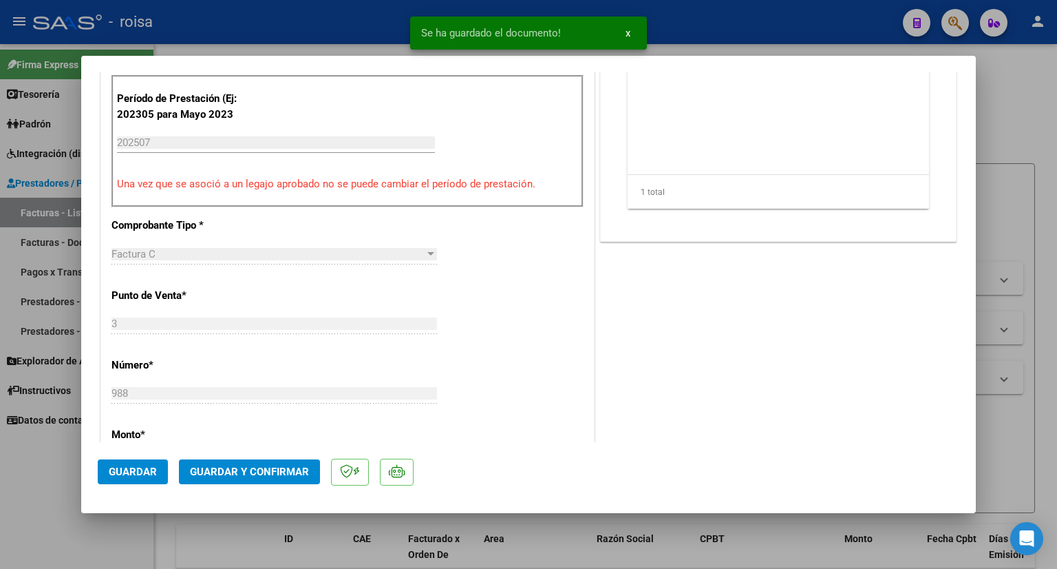
scroll to position [482, 0]
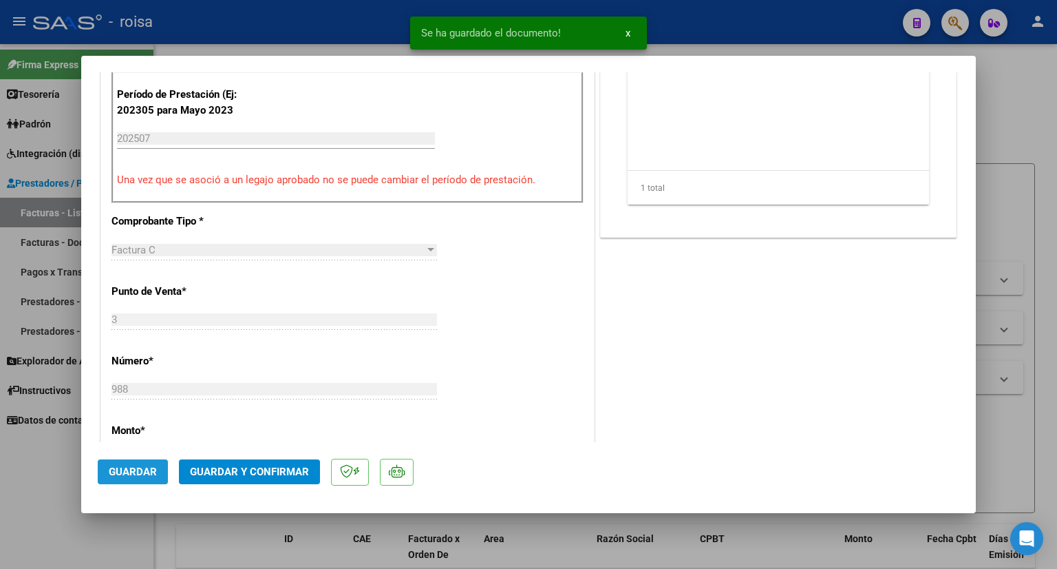
click at [149, 472] on span "Guardar" at bounding box center [133, 471] width 48 height 12
click at [1024, 112] on div at bounding box center [528, 284] width 1057 height 569
type input "$ 0,00"
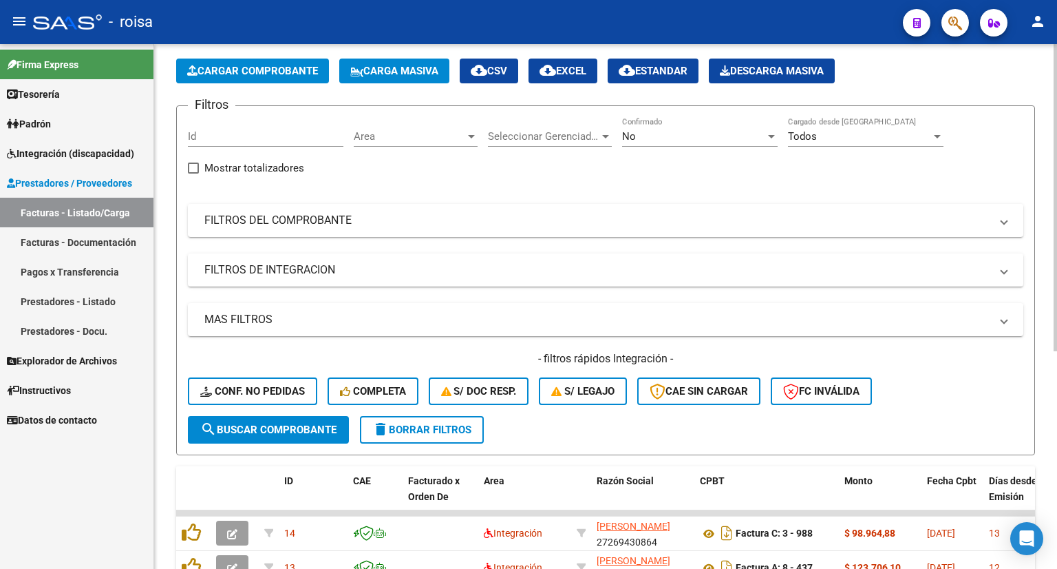
scroll to position [138, 0]
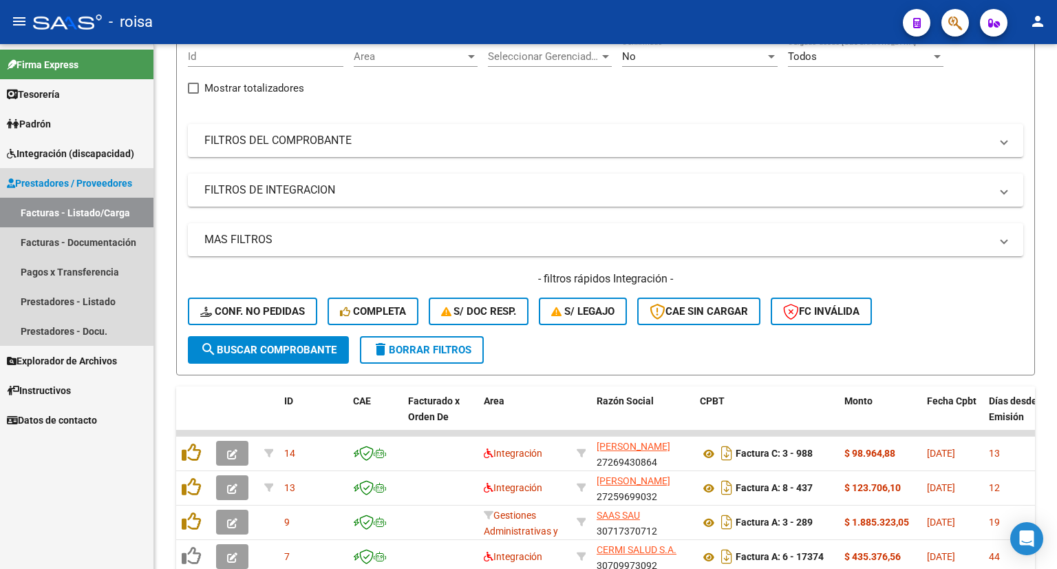
click at [102, 183] on span "Prestadores / Proveedores" at bounding box center [69, 183] width 125 height 15
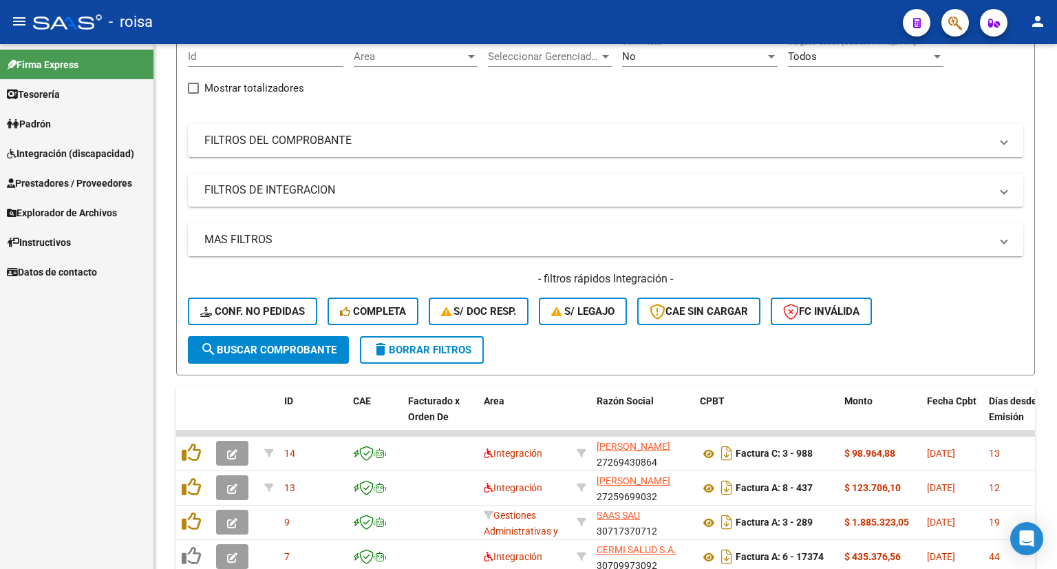
click at [102, 183] on span "Prestadores / Proveedores" at bounding box center [69, 183] width 125 height 15
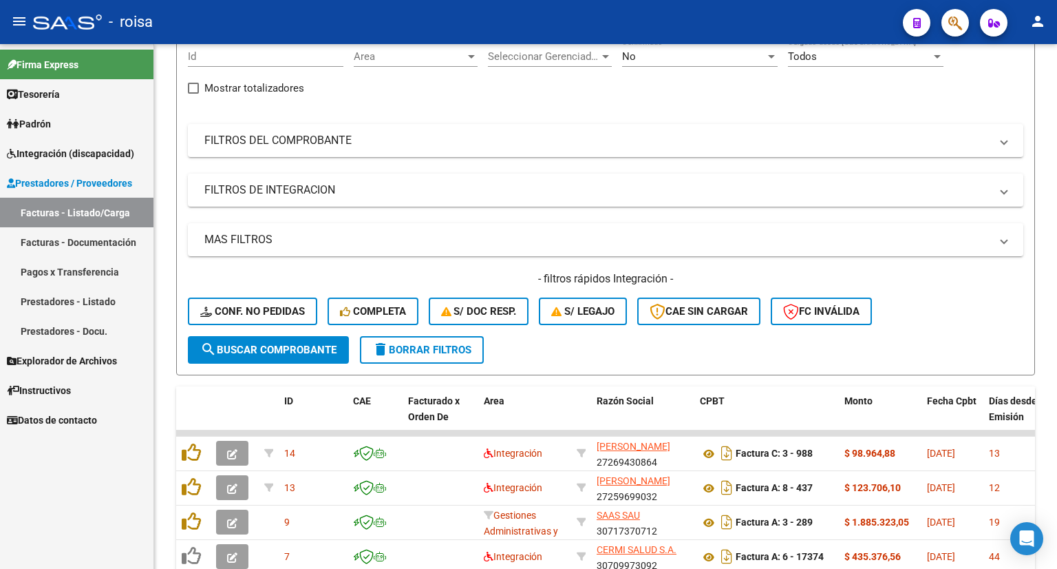
click at [92, 212] on link "Facturas - Listado/Carga" at bounding box center [76, 213] width 153 height 30
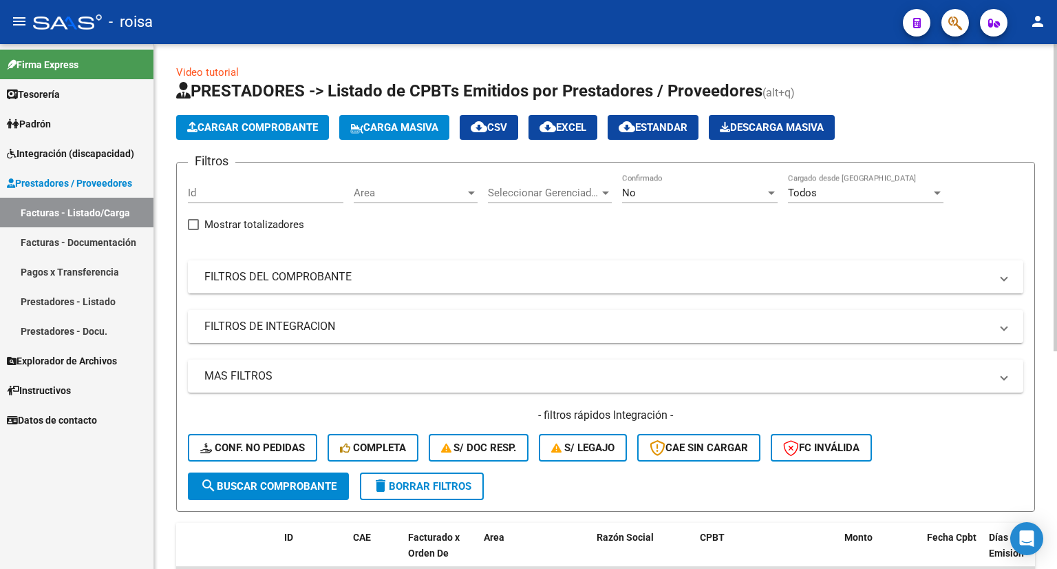
scroll to position [0, 0]
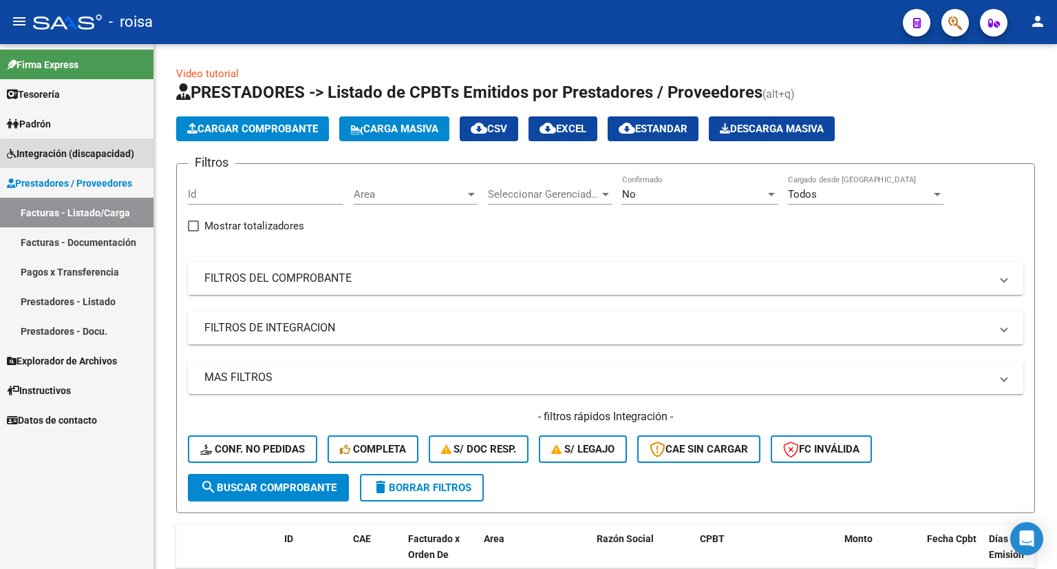
click at [105, 156] on span "Integración (discapacidad)" at bounding box center [70, 153] width 127 height 15
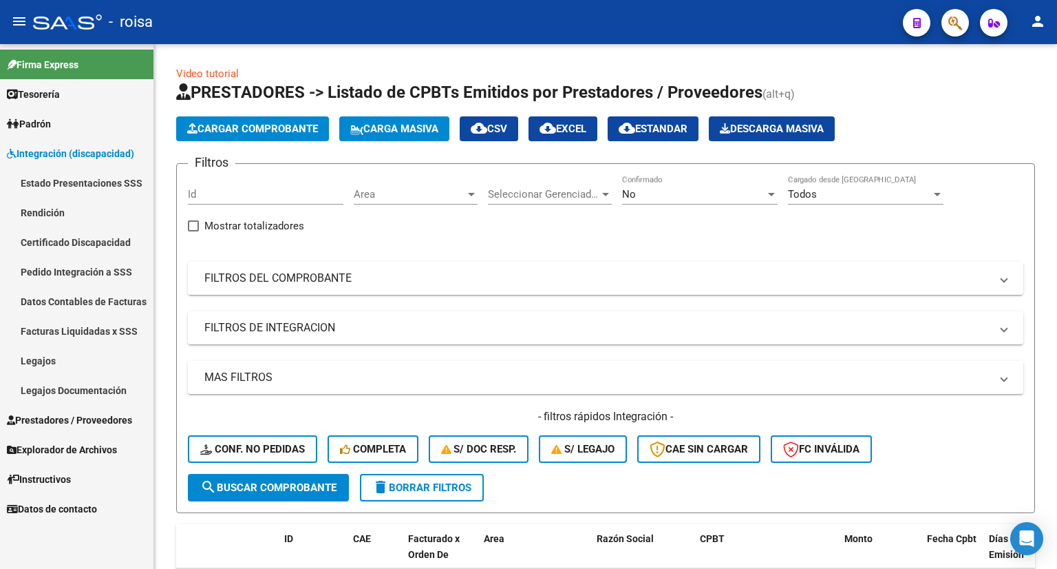
click at [44, 361] on link "Legajos" at bounding box center [76, 361] width 153 height 30
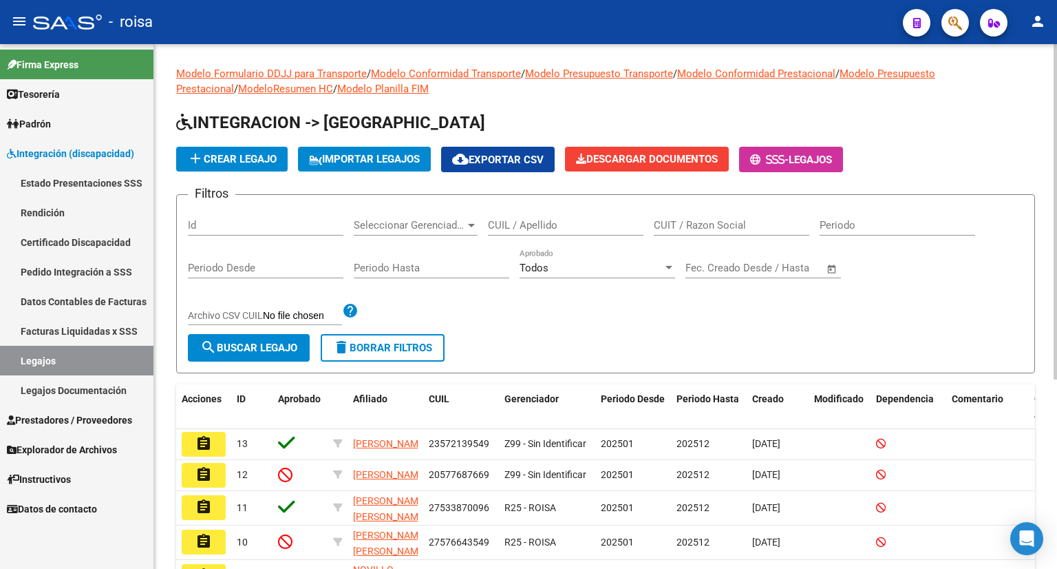
click at [549, 231] on div "CUIL / Apellido" at bounding box center [566, 221] width 156 height 30
click at [87, 424] on span "Prestadores / Proveedores" at bounding box center [69, 419] width 125 height 15
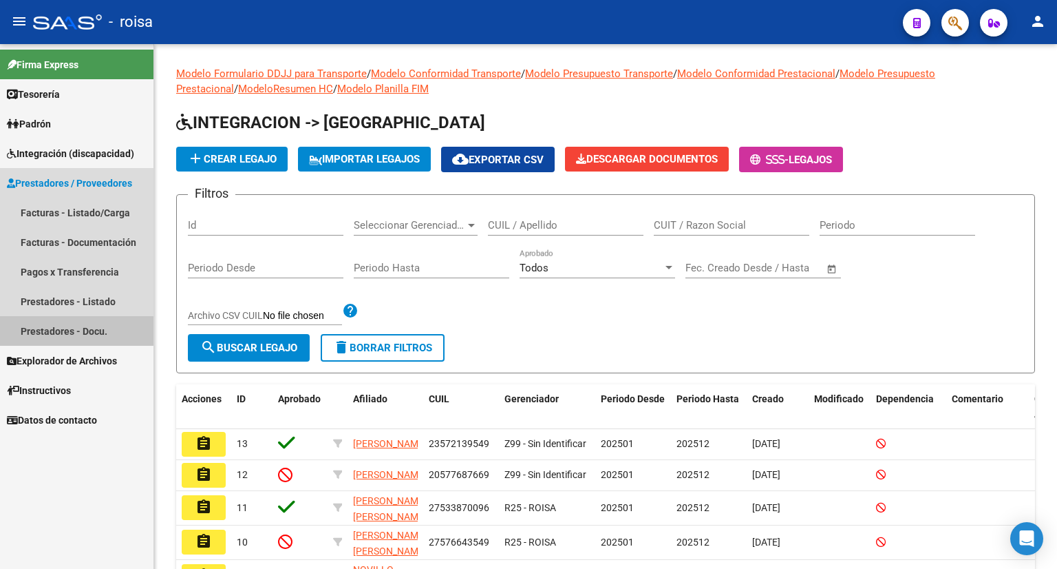
click at [75, 331] on link "Prestadores - Docu." at bounding box center [76, 331] width 153 height 30
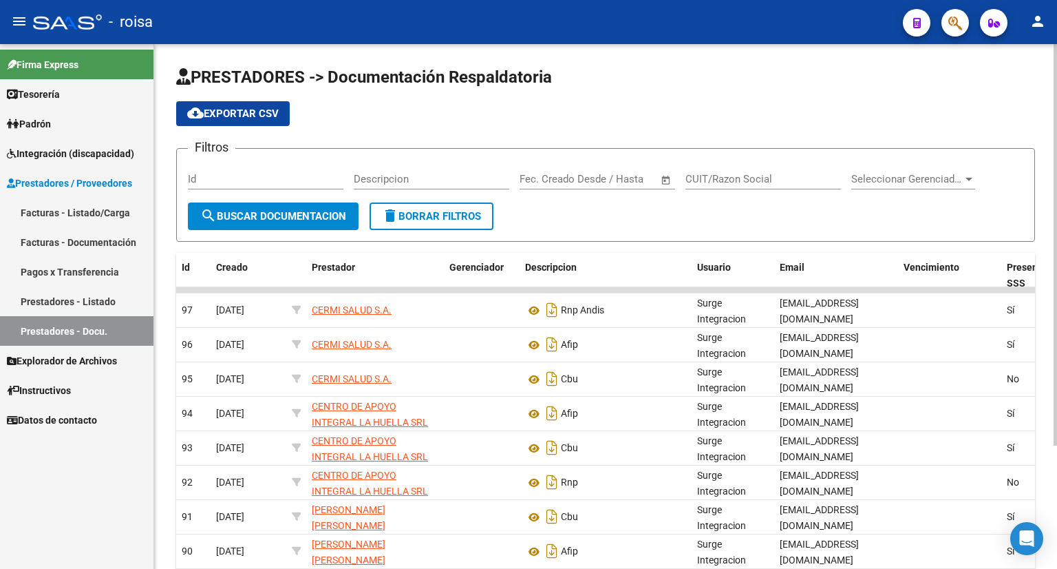
click at [719, 179] on input "CUIT/Razon Social" at bounding box center [764, 179] width 156 height 12
type input "[PERSON_NAME]"
click at [223, 211] on span "search Buscar Documentacion" at bounding box center [273, 216] width 146 height 12
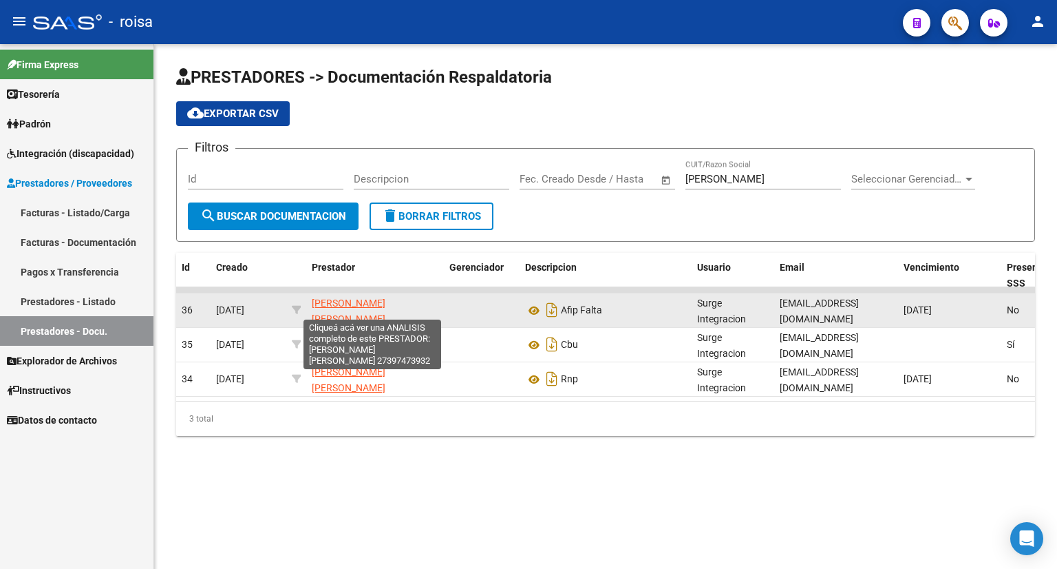
click at [385, 306] on span "[PERSON_NAME] [PERSON_NAME]" at bounding box center [349, 310] width 74 height 27
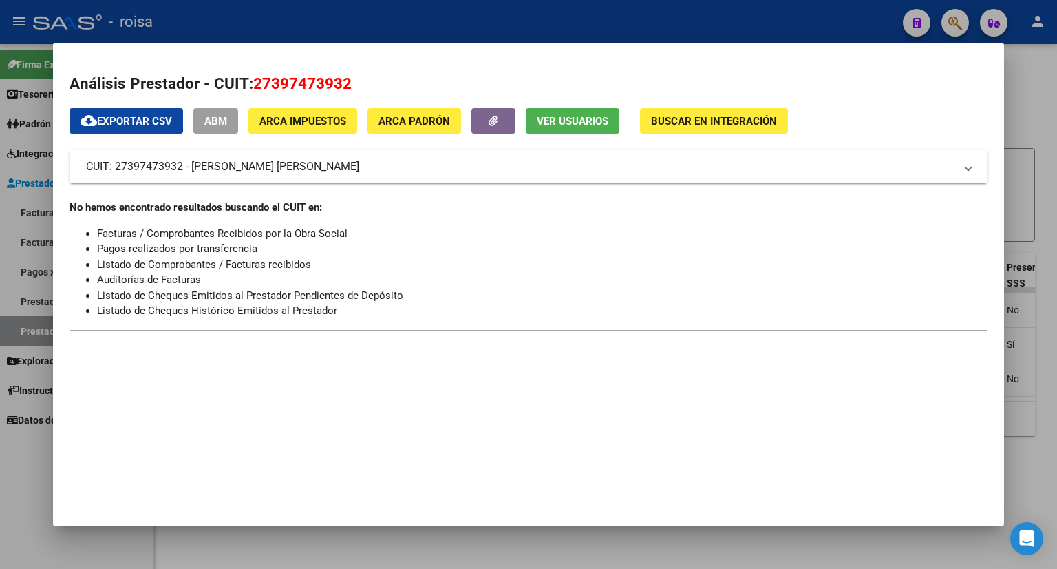
click at [231, 120] on button "ABM" at bounding box center [215, 120] width 45 height 25
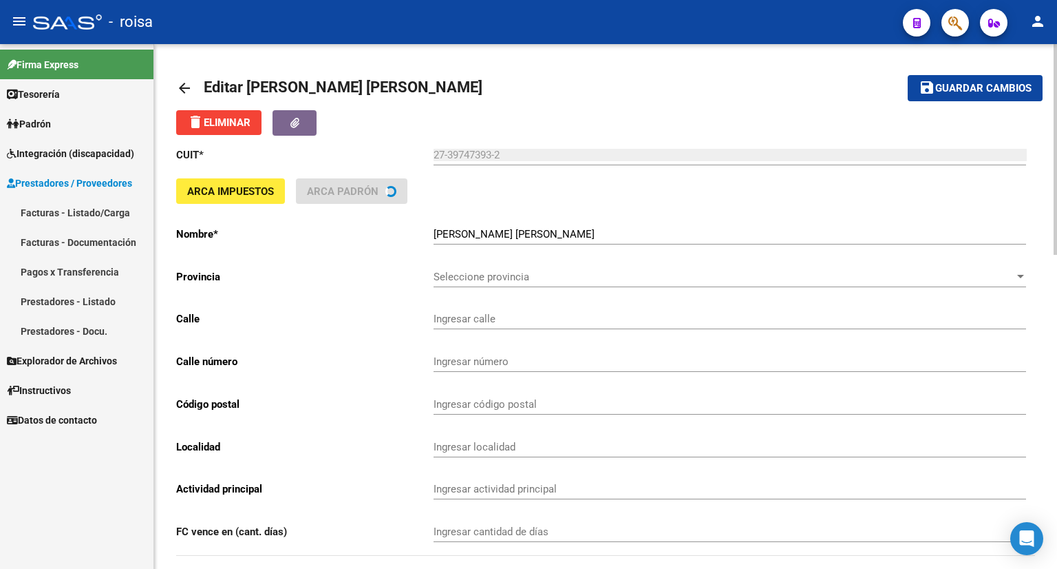
type input "146"
type input "2256"
type input "1884"
type input "BERAZATEGUI"
type input "869090"
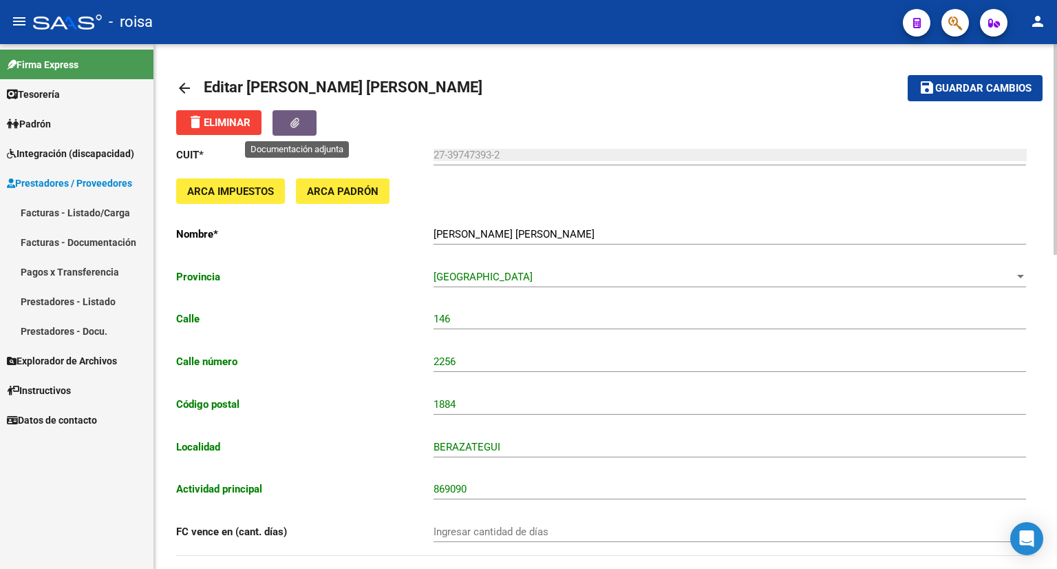
click at [298, 123] on icon "button" at bounding box center [294, 123] width 9 height 10
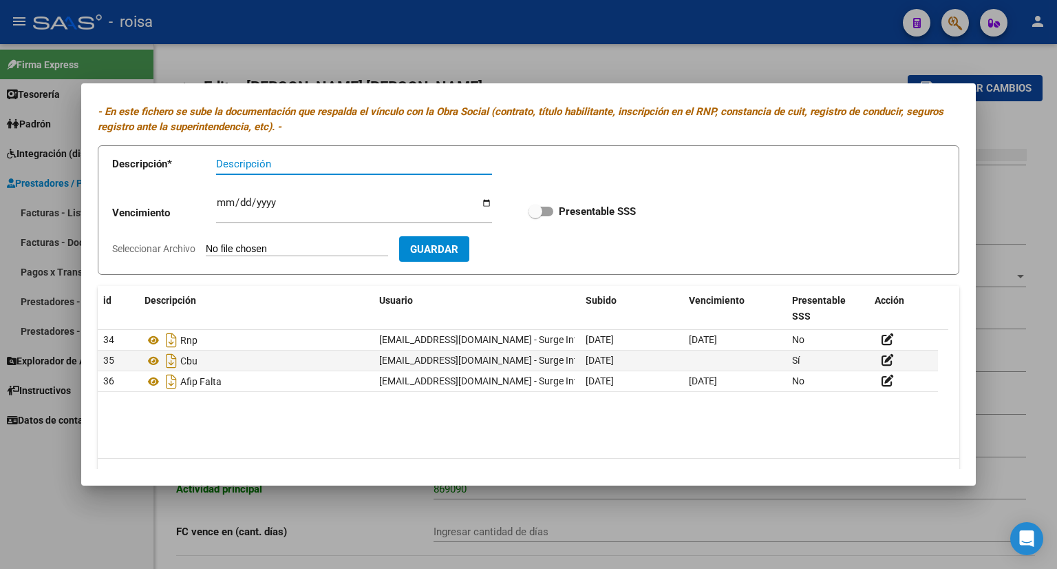
scroll to position [70, 0]
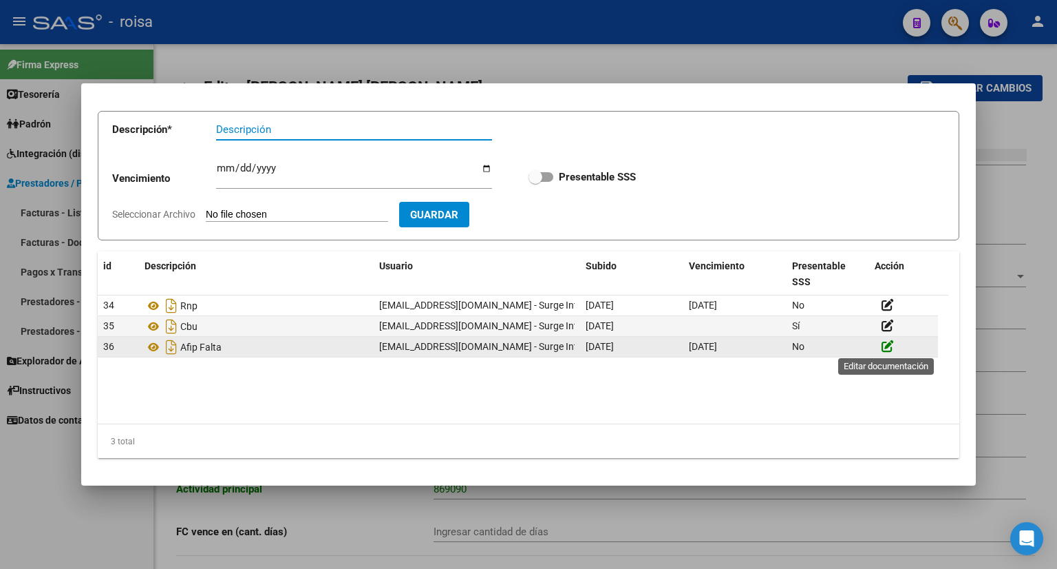
click at [889, 341] on icon at bounding box center [888, 345] width 12 height 13
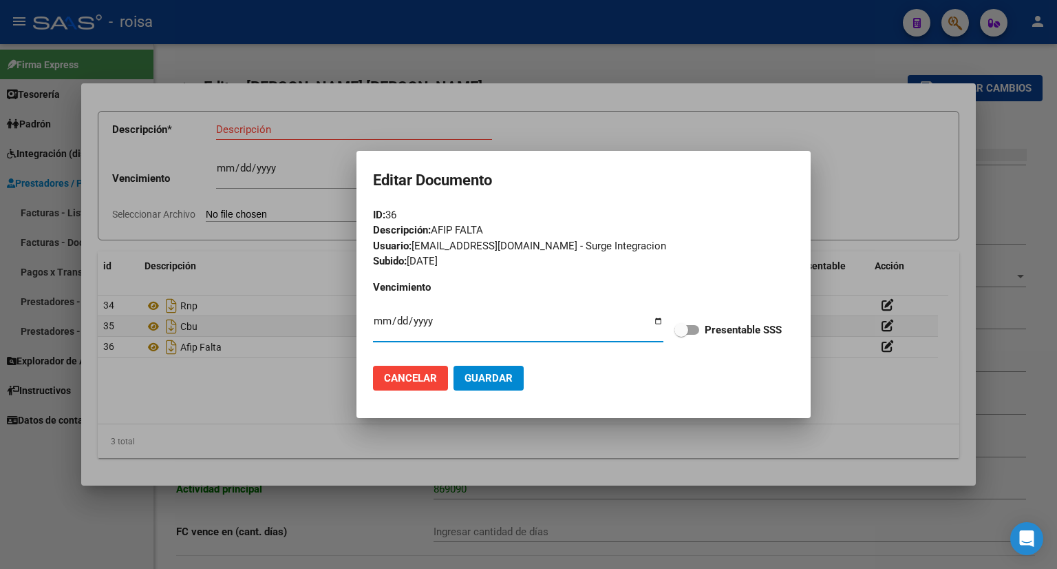
click at [838, 205] on div at bounding box center [528, 284] width 1057 height 569
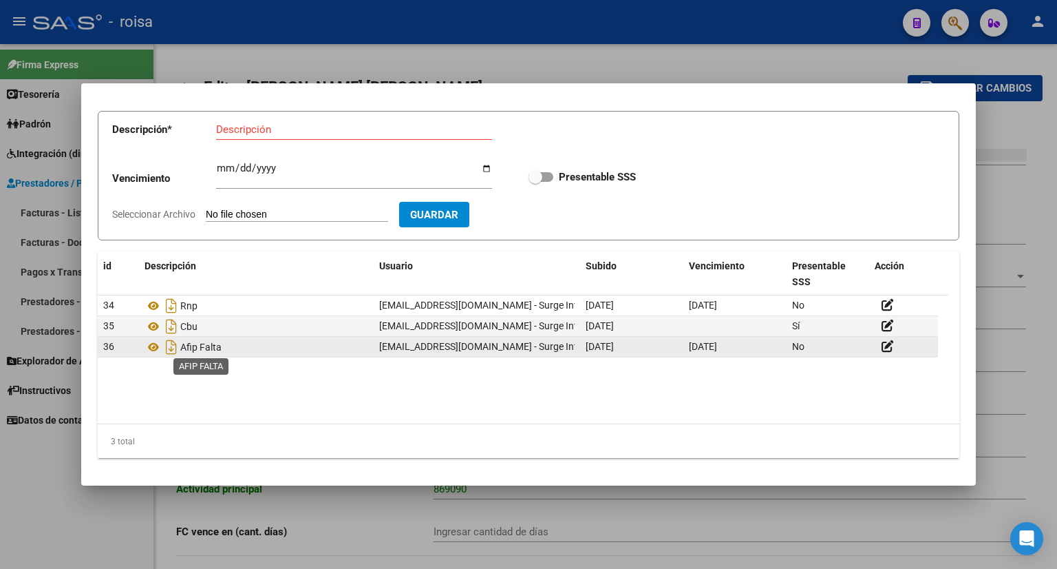
click at [205, 350] on span "Afip Falta" at bounding box center [200, 346] width 41 height 11
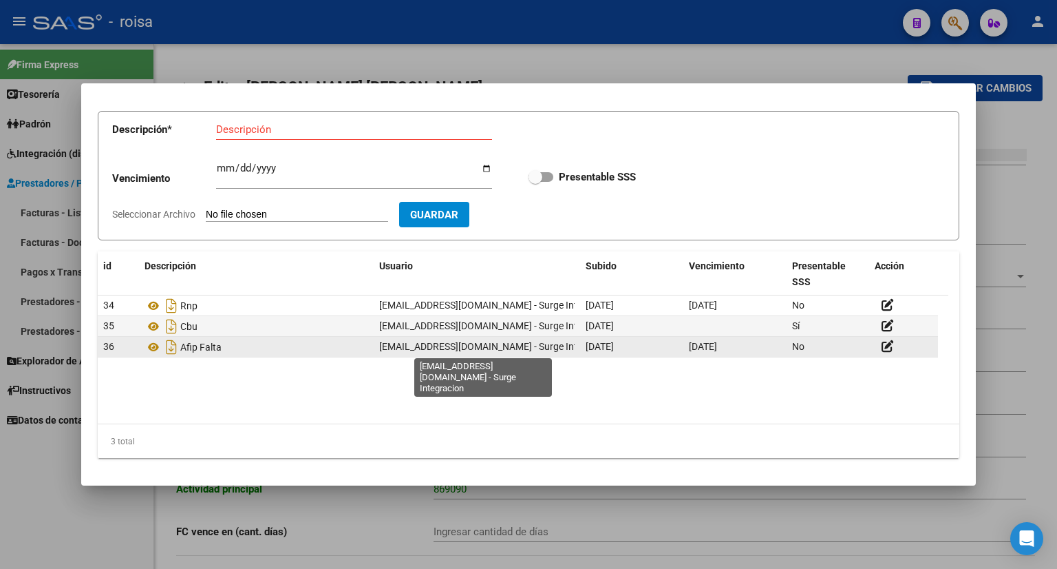
click at [544, 350] on span "[EMAIL_ADDRESS][DOMAIN_NAME] - Surge Integracion" at bounding box center [496, 346] width 235 height 11
click at [399, 353] on div "[EMAIL_ADDRESS][DOMAIN_NAME] - Surge Integracion" at bounding box center [476, 347] width 195 height 16
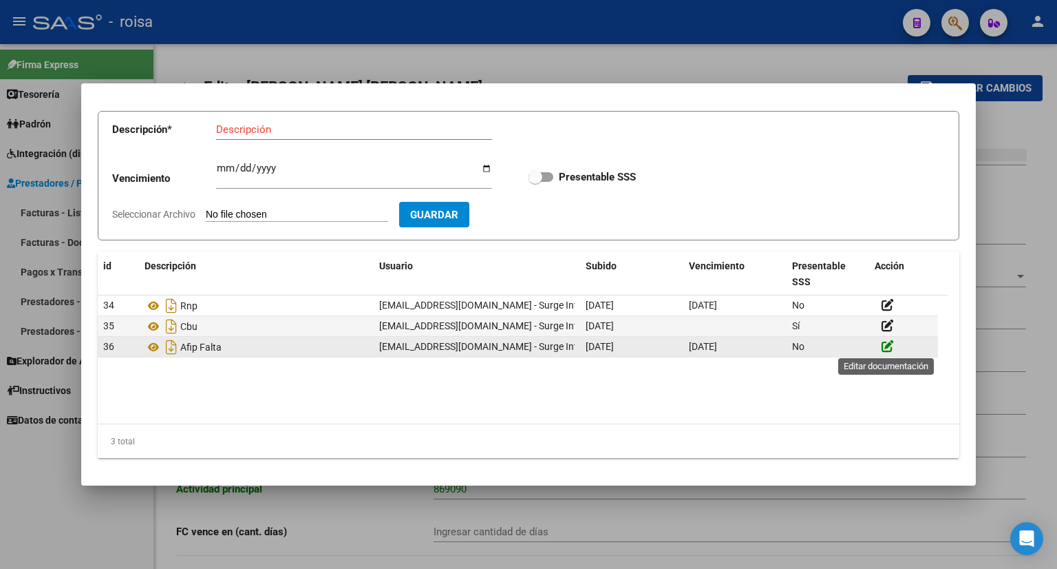
click at [888, 342] on icon at bounding box center [888, 345] width 12 height 13
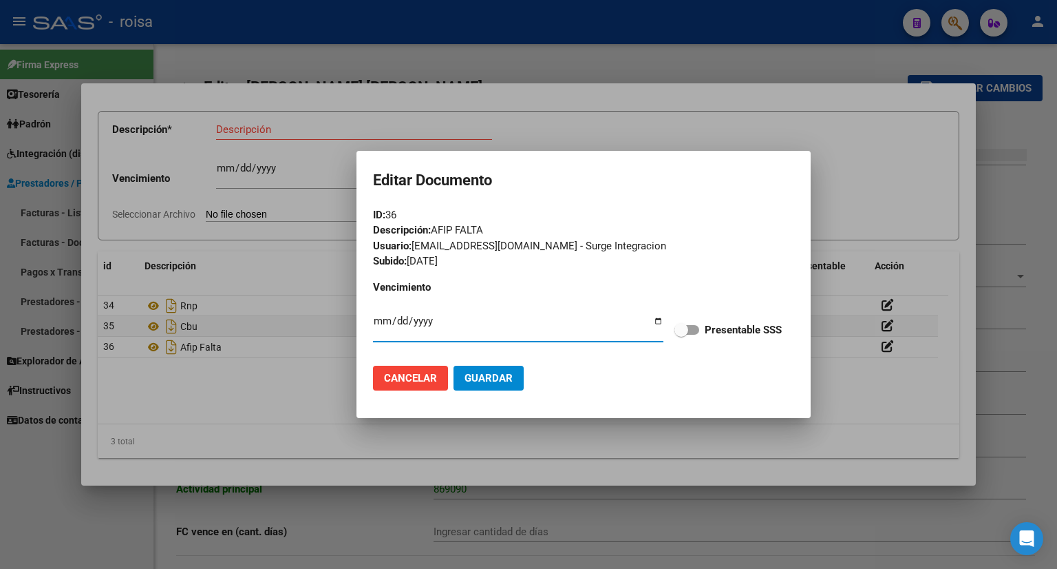
click at [853, 185] on div at bounding box center [528, 284] width 1057 height 569
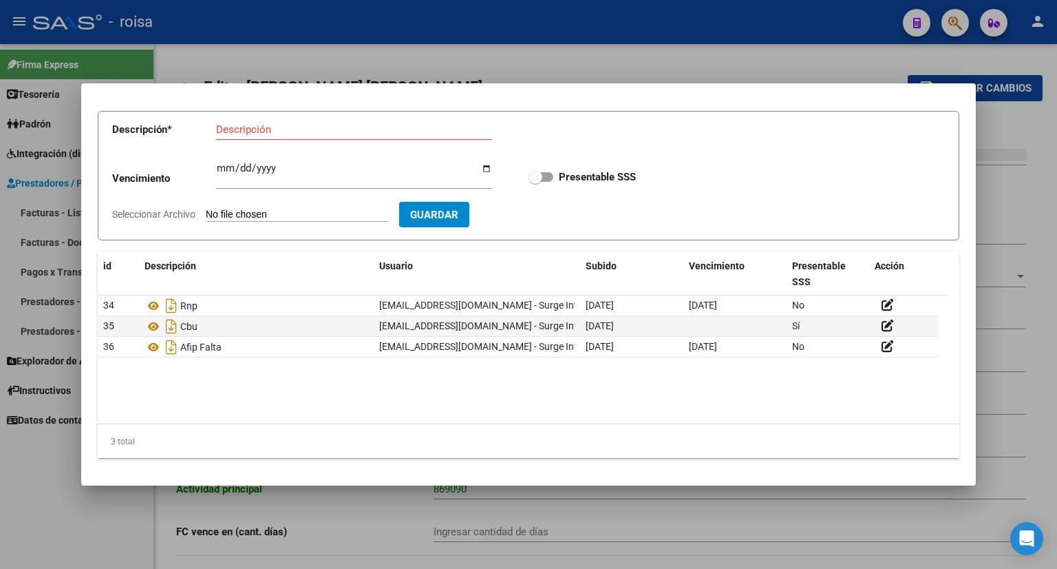
click at [1008, 112] on div at bounding box center [528, 284] width 1057 height 569
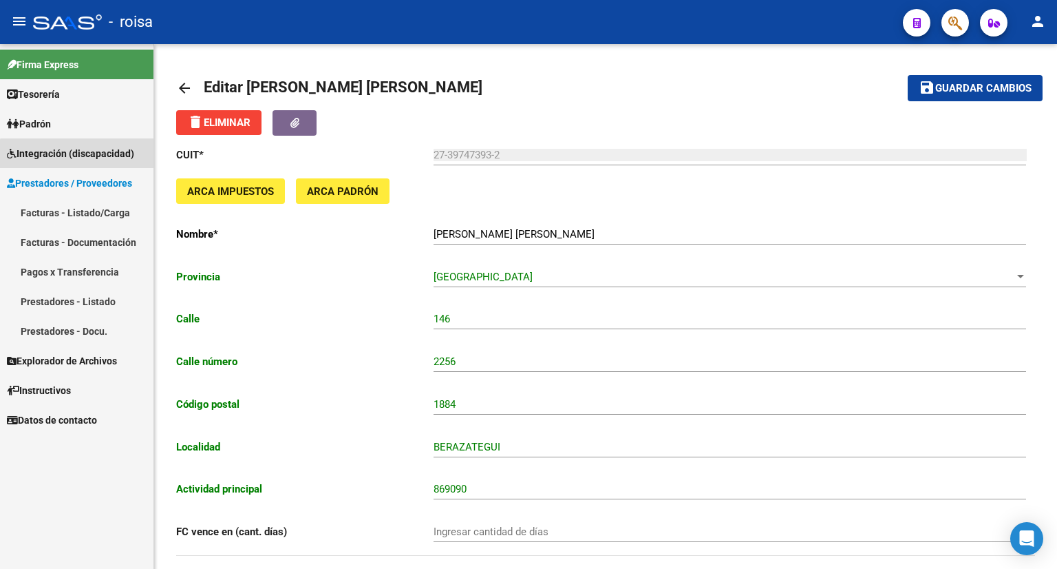
click at [98, 160] on span "Integración (discapacidad)" at bounding box center [70, 153] width 127 height 15
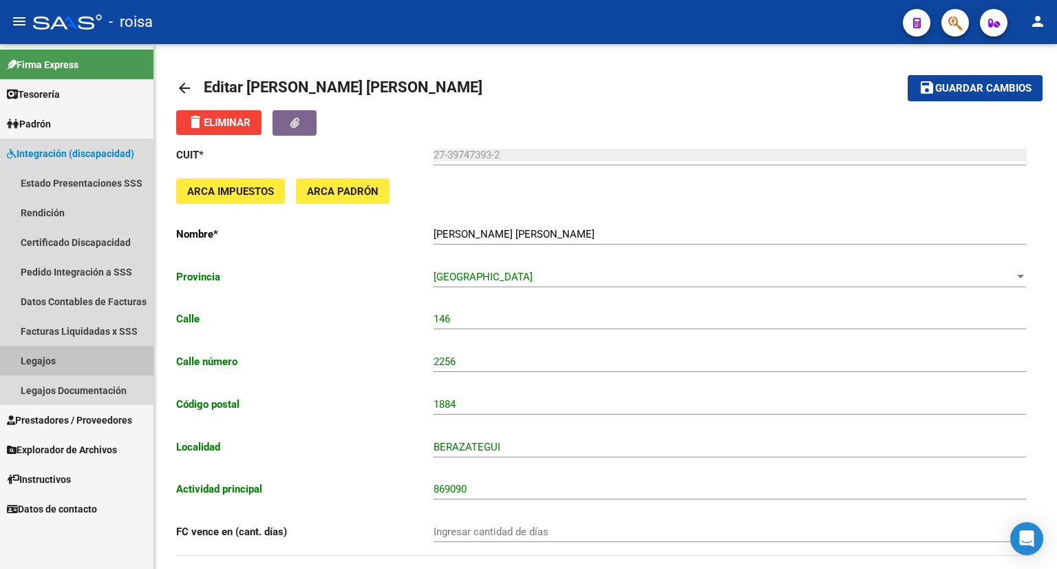
click at [35, 363] on link "Legajos" at bounding box center [76, 361] width 153 height 30
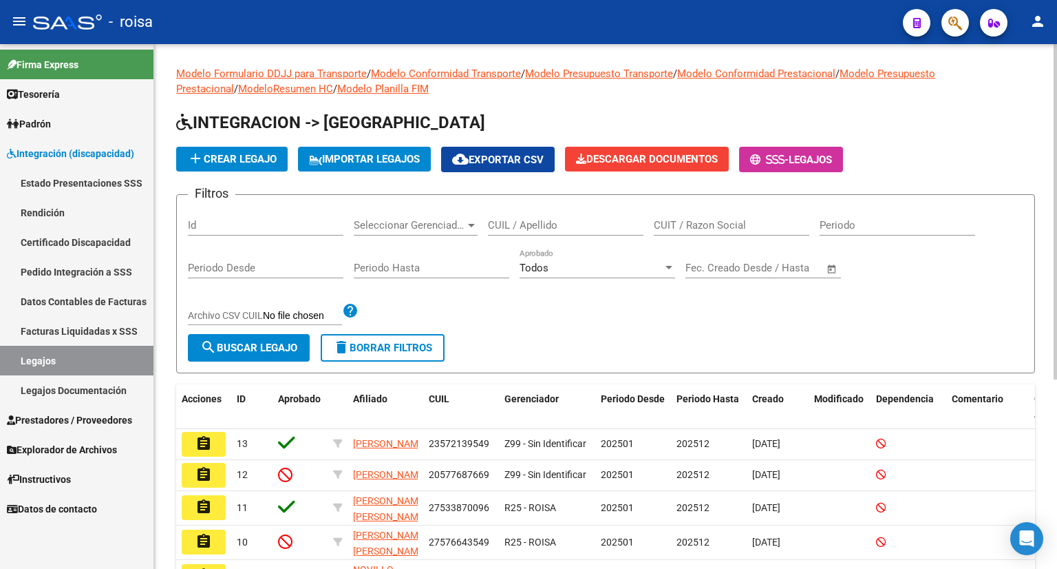
click at [571, 220] on input "CUIL / Apellido" at bounding box center [566, 225] width 156 height 12
paste input "27579260284"
type input "27579260284"
click at [245, 345] on span "search Buscar Legajo" at bounding box center [248, 347] width 97 height 12
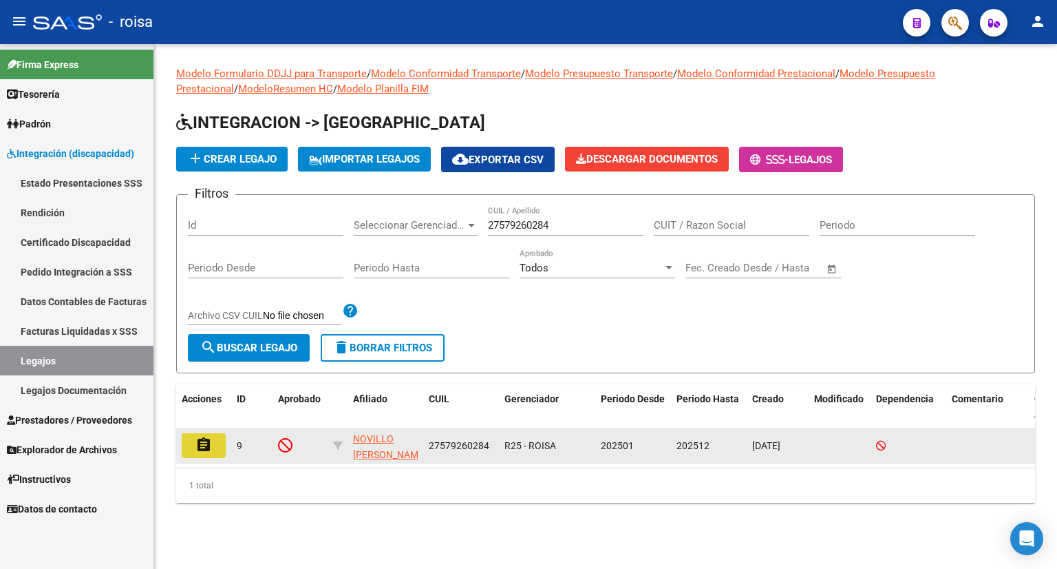
click at [208, 444] on mat-icon "assignment" at bounding box center [203, 444] width 17 height 17
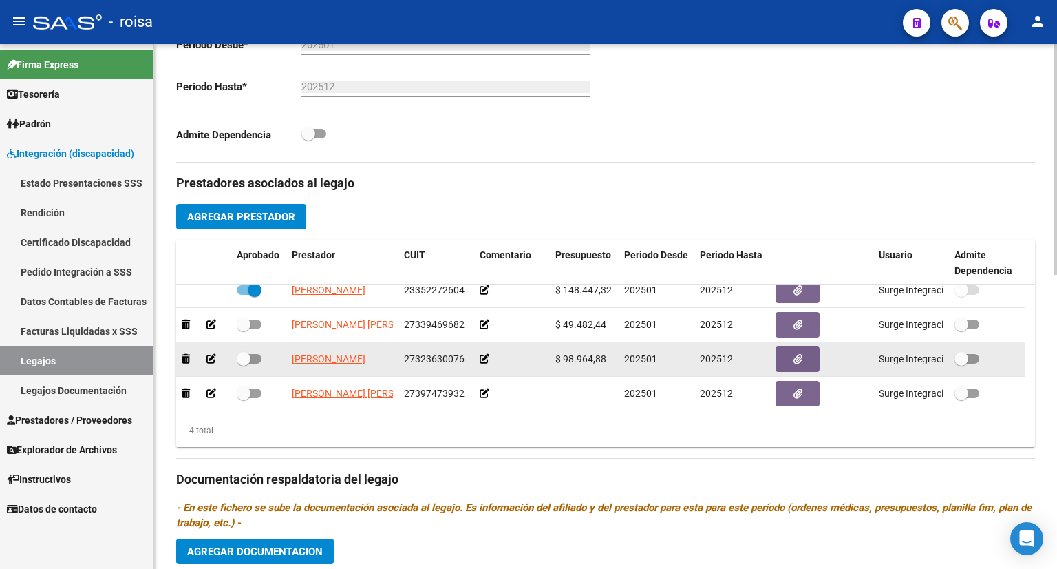
scroll to position [14, 0]
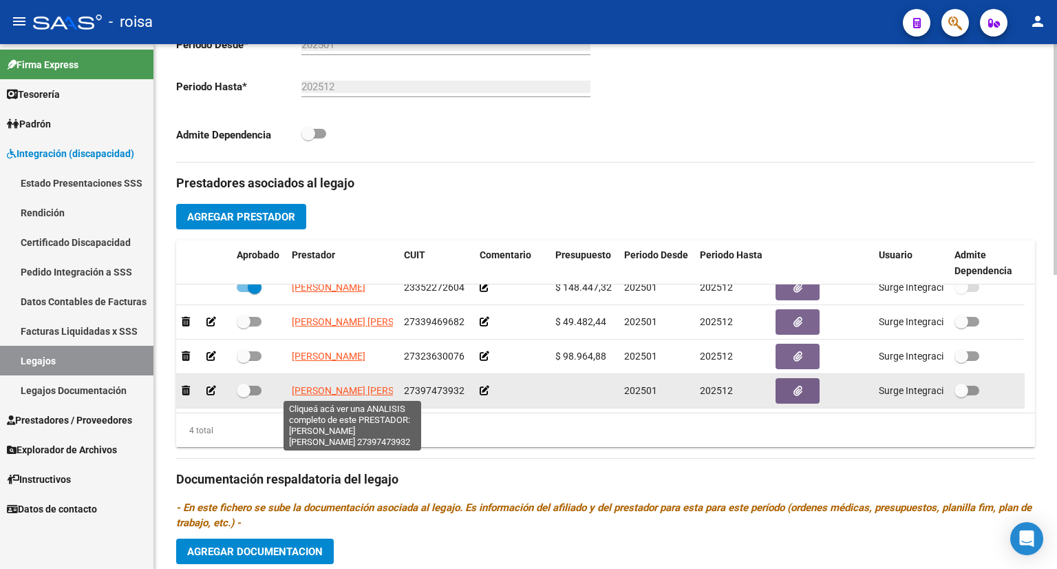
click at [328, 388] on span "[PERSON_NAME] [PERSON_NAME]" at bounding box center [366, 390] width 149 height 11
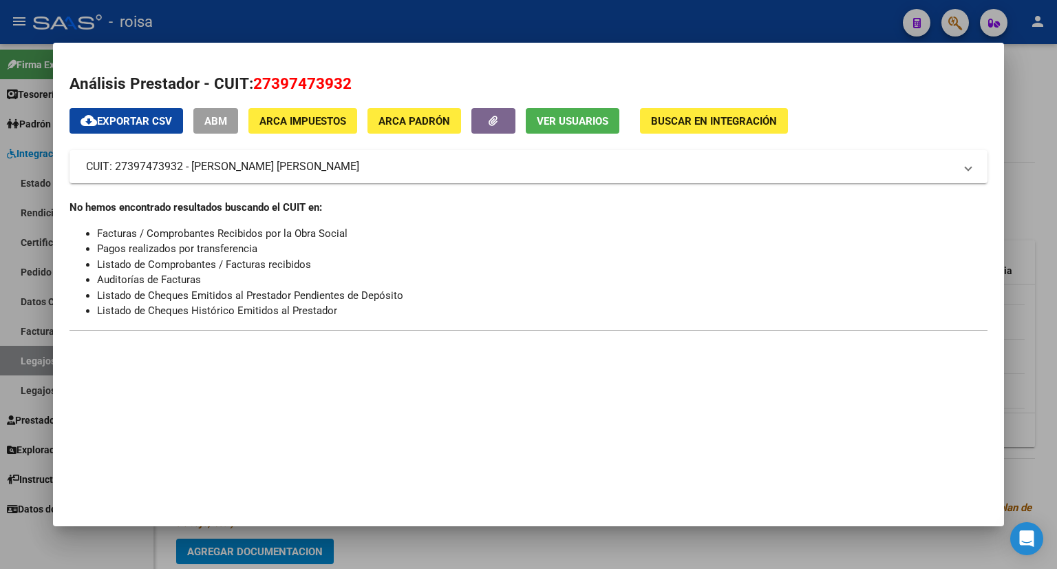
click at [1024, 72] on div at bounding box center [528, 284] width 1057 height 569
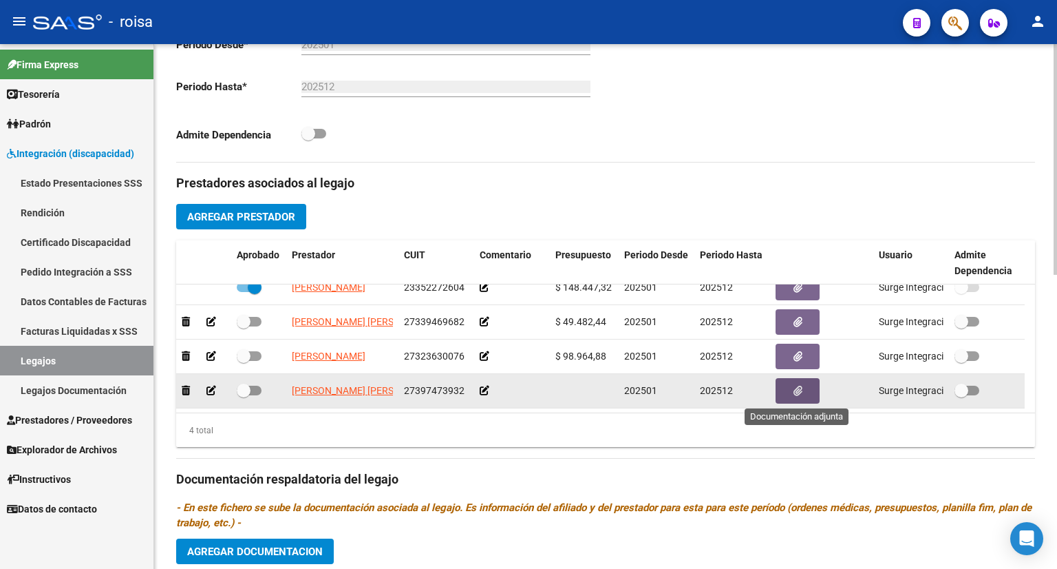
click at [798, 393] on icon "button" at bounding box center [798, 390] width 9 height 10
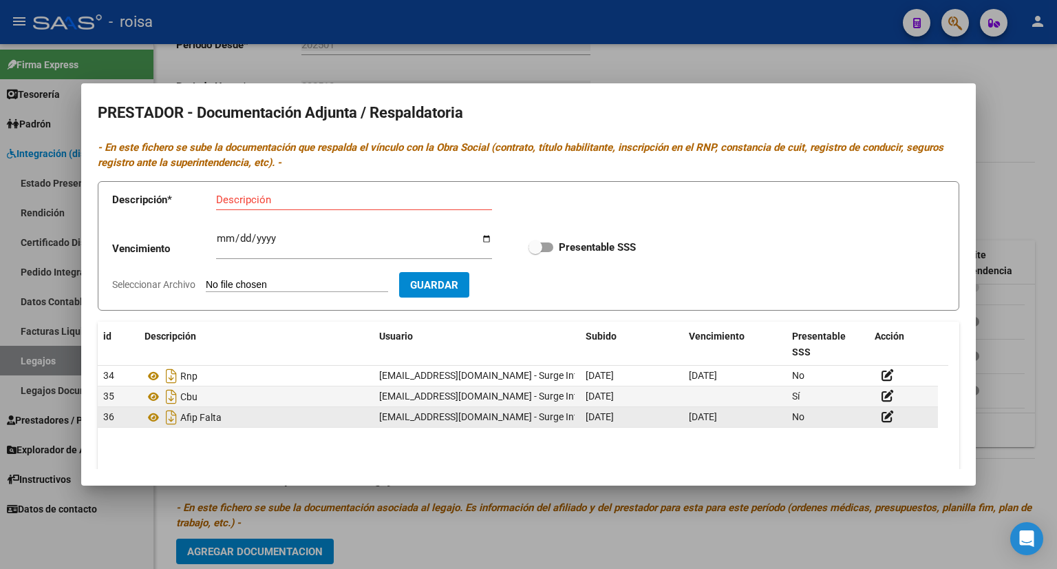
drag, startPoint x: 205, startPoint y: 414, endPoint x: 251, endPoint y: 417, distance: 45.6
click at [251, 417] on div "Afip Falta" at bounding box center [257, 417] width 224 height 22
click at [398, 416] on span "[EMAIL_ADDRESS][DOMAIN_NAME] - Surge Integracion" at bounding box center [496, 416] width 235 height 11
click at [888, 418] on icon at bounding box center [888, 416] width 12 height 13
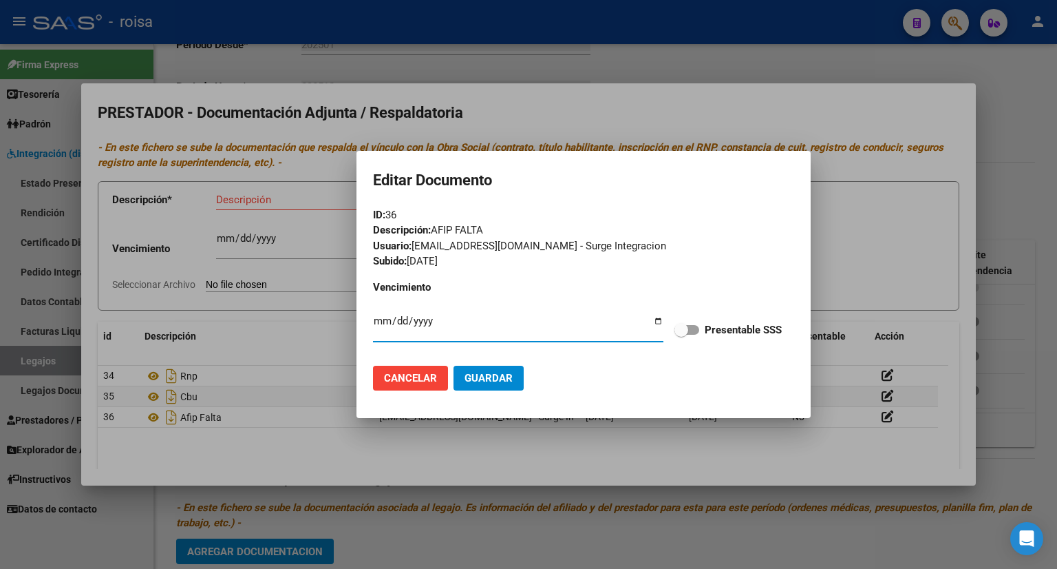
click at [839, 217] on div at bounding box center [528, 284] width 1057 height 569
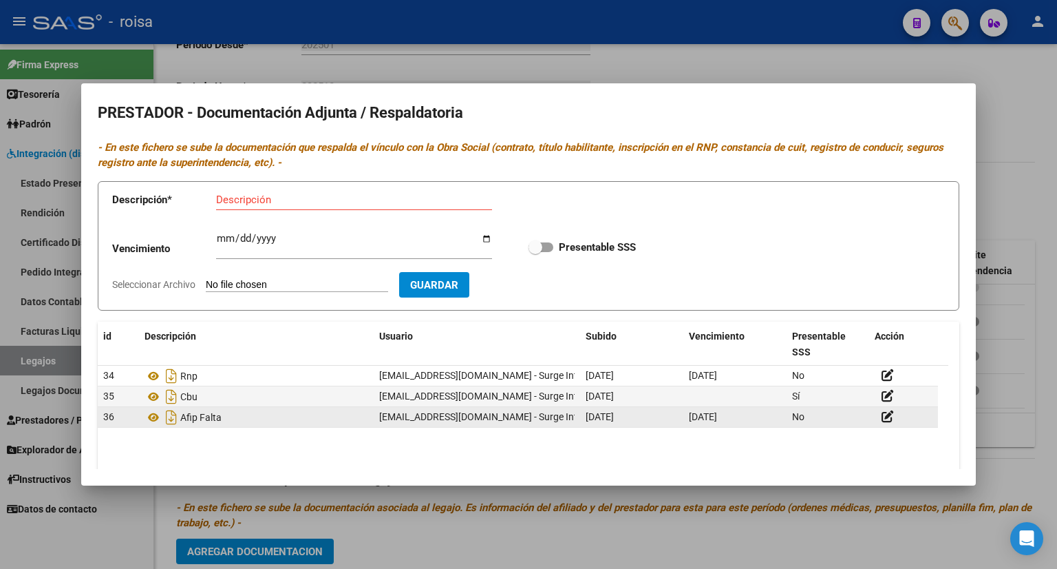
click at [880, 425] on datatable-body-cell at bounding box center [903, 417] width 69 height 20
click at [887, 415] on icon at bounding box center [888, 416] width 12 height 13
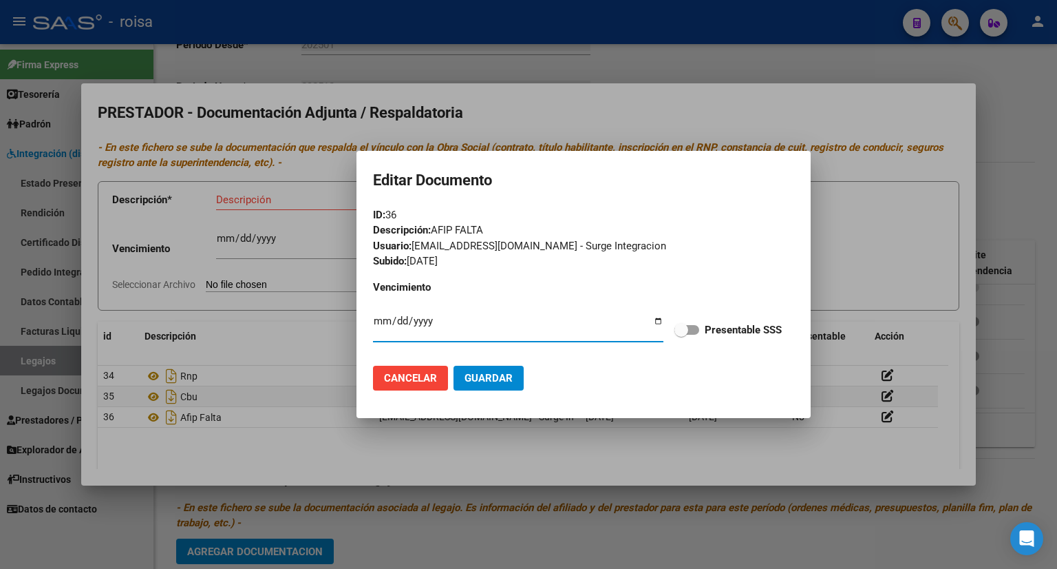
click at [655, 321] on input "[DATE]" at bounding box center [518, 326] width 290 height 22
click at [657, 276] on form "ID: 36 Descripción: AFIP FALTA Usuario: [EMAIL_ADDRESS][DOMAIN_NAME] - Surge In…" at bounding box center [583, 304] width 421 height 194
drag, startPoint x: 513, startPoint y: 381, endPoint x: 764, endPoint y: 350, distance: 252.5
click at [743, 381] on mat-dialog-actions "Cancelar Guardar" at bounding box center [583, 377] width 421 height 47
click at [432, 385] on button "Cancelar" at bounding box center [410, 378] width 75 height 25
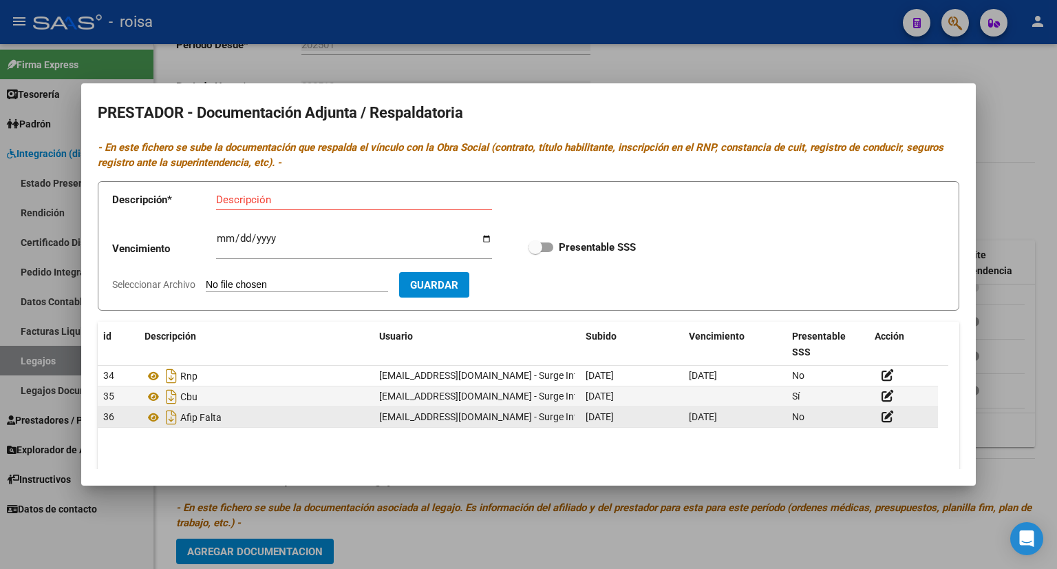
click at [294, 423] on div "Afip Falta" at bounding box center [257, 417] width 224 height 22
click at [151, 416] on icon at bounding box center [154, 417] width 18 height 17
click at [248, 427] on div "36 Afip Falta [EMAIL_ADDRESS][DOMAIN_NAME] - Surge Integracion [DATE] [DATE] No" at bounding box center [518, 417] width 840 height 21
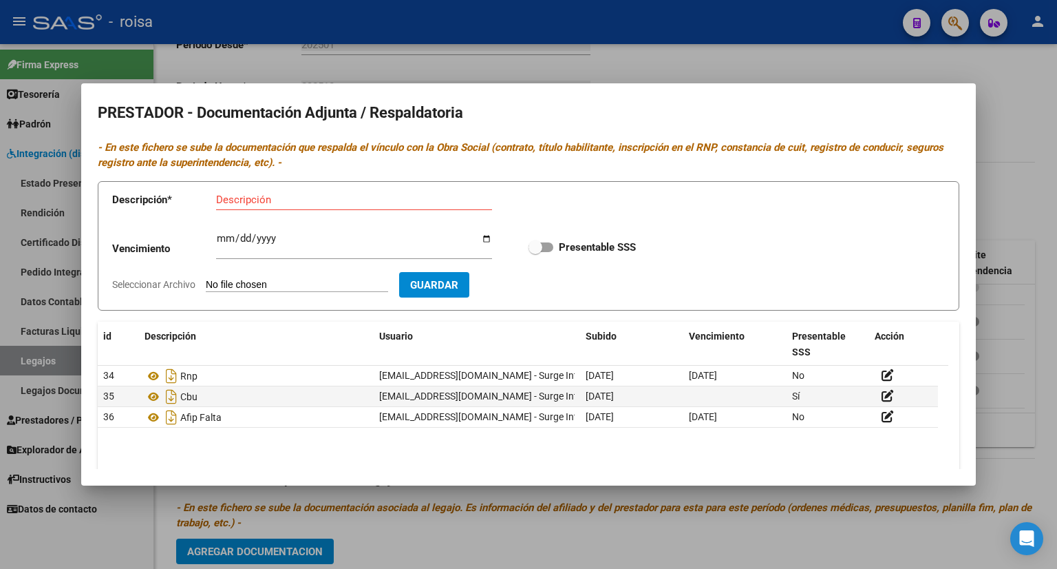
click at [240, 199] on input "Descripción" at bounding box center [354, 199] width 276 height 12
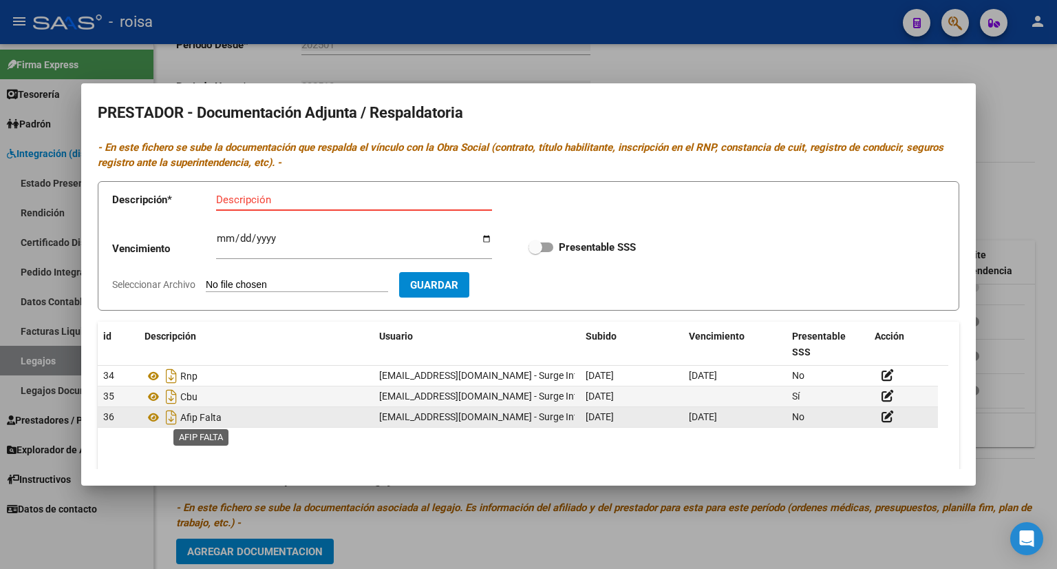
click at [203, 416] on span "Afip Falta" at bounding box center [200, 417] width 41 height 11
click at [887, 416] on icon at bounding box center [888, 416] width 12 height 13
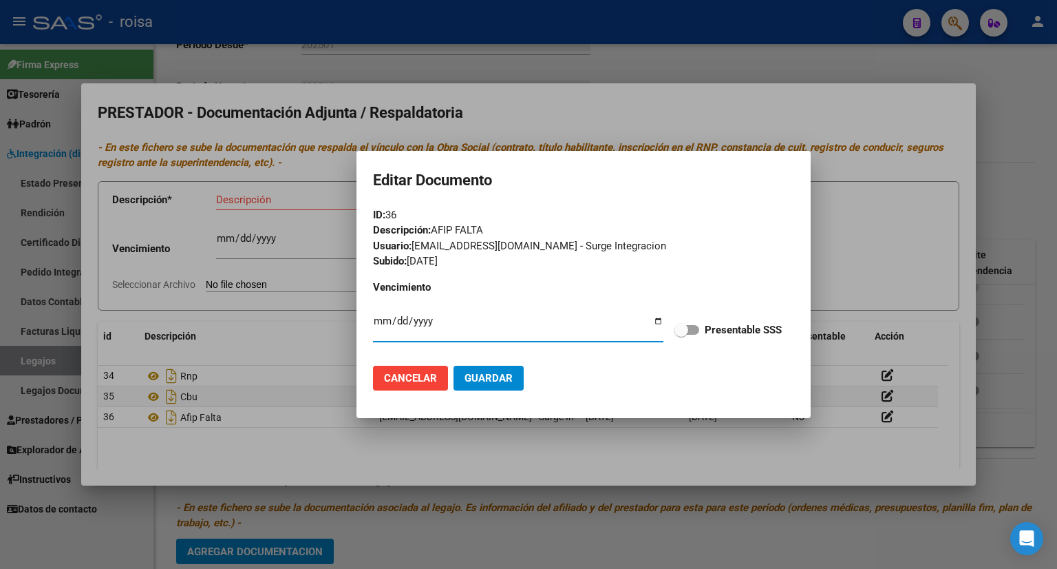
click at [857, 193] on div at bounding box center [528, 284] width 1057 height 569
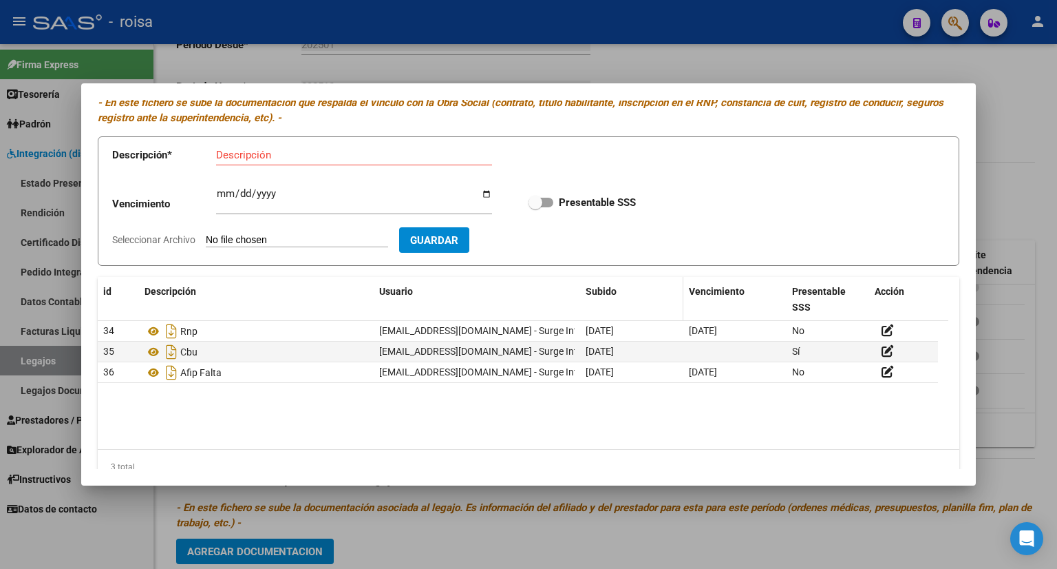
scroll to position [69, 0]
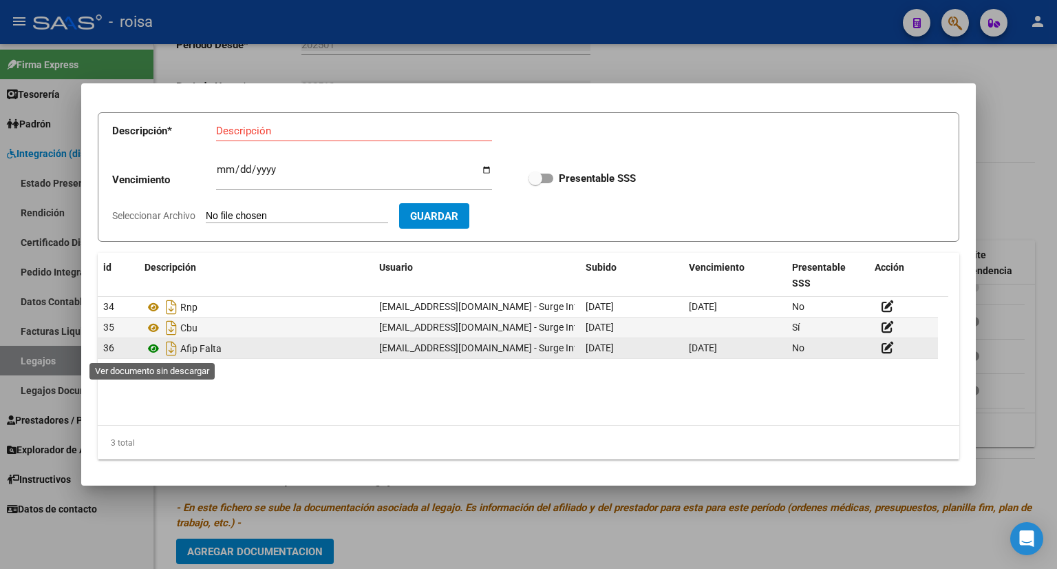
click at [153, 345] on icon at bounding box center [154, 348] width 18 height 17
click at [110, 354] on div "36" at bounding box center [118, 348] width 30 height 16
click at [883, 354] on div at bounding box center [904, 348] width 58 height 16
click at [882, 351] on icon at bounding box center [888, 347] width 12 height 13
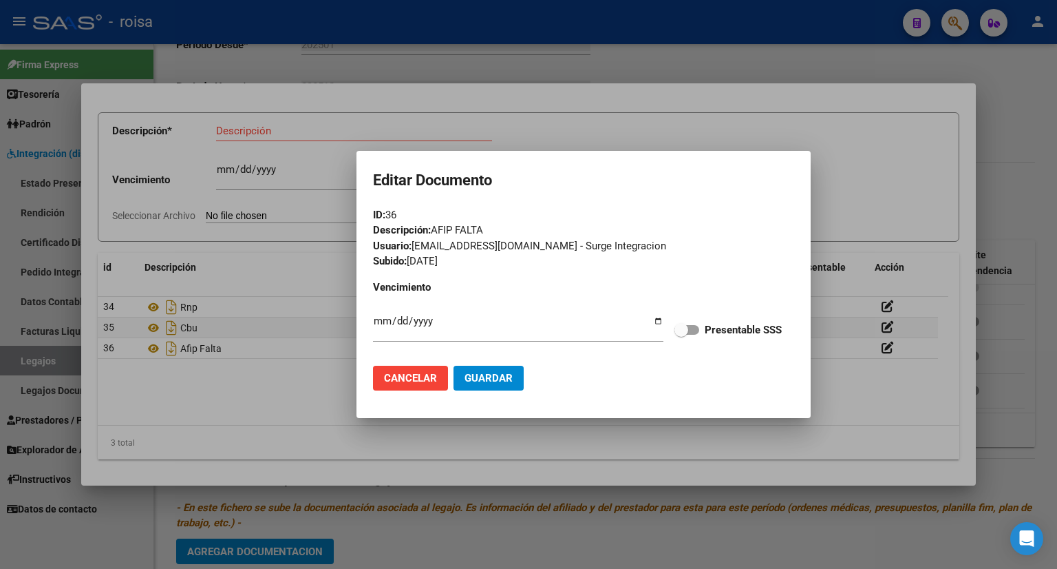
click at [463, 226] on div "Descripción: AFIP FALTA" at bounding box center [583, 230] width 421 height 16
drag, startPoint x: 443, startPoint y: 226, endPoint x: 518, endPoint y: 226, distance: 74.3
click at [518, 226] on div "Descripción: AFIP FALTA" at bounding box center [583, 230] width 421 height 16
click at [400, 213] on div "ID: 36" at bounding box center [583, 215] width 421 height 16
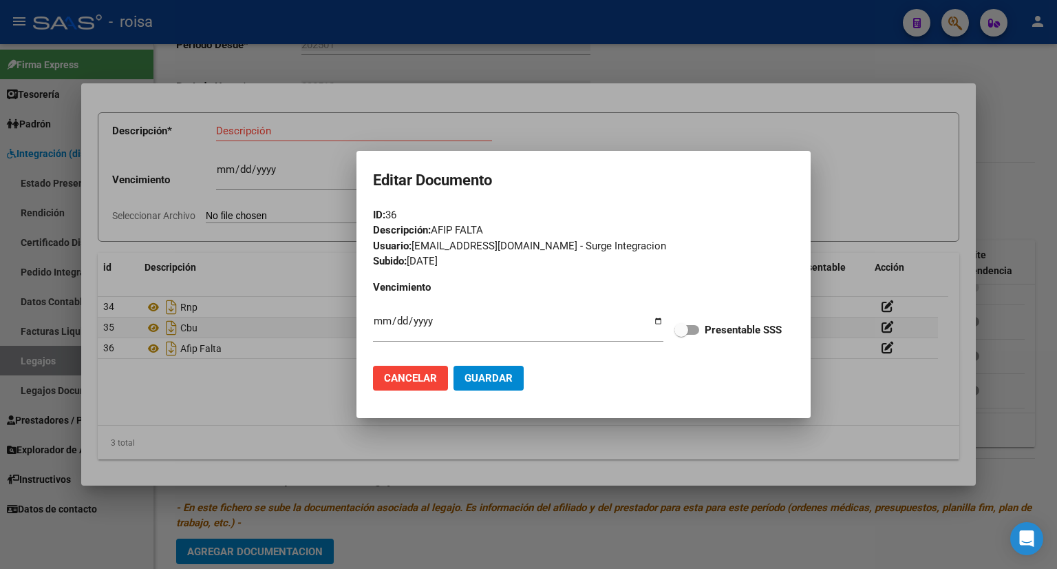
click at [478, 280] on p "Vencimiento" at bounding box center [436, 287] width 127 height 16
drag, startPoint x: 478, startPoint y: 279, endPoint x: 447, endPoint y: 275, distance: 31.3
click at [476, 279] on p "Vencimiento" at bounding box center [436, 287] width 127 height 16
click at [443, 275] on form "ID: 36 Descripción: AFIP FALTA Usuario: [EMAIL_ADDRESS][DOMAIN_NAME] - Surge In…" at bounding box center [583, 304] width 421 height 194
click at [684, 339] on form "ID: 36 Descripción: AFIP FALTA Usuario: [EMAIL_ADDRESS][DOMAIN_NAME] - Surge In…" at bounding box center [583, 304] width 421 height 194
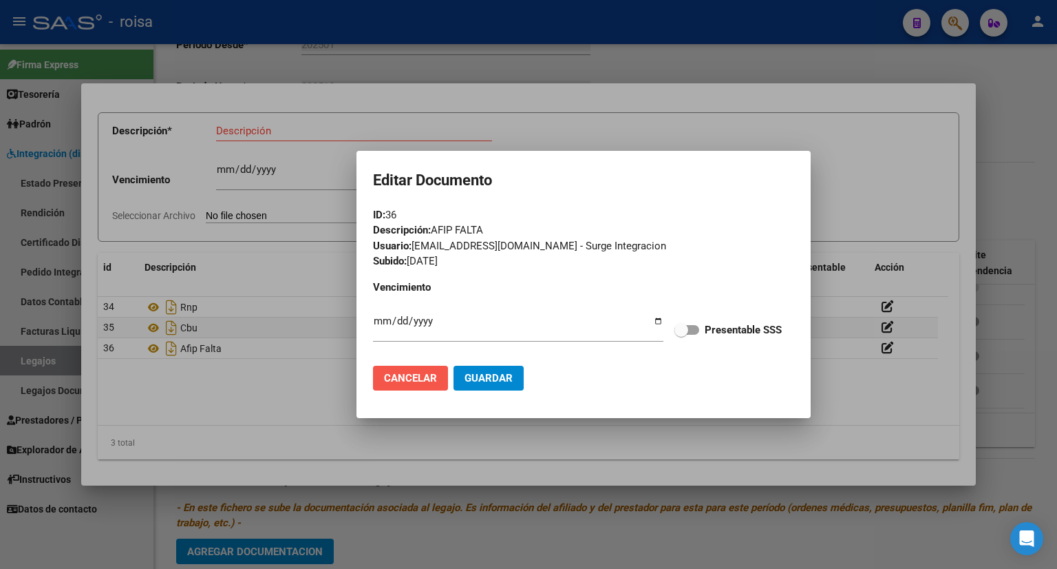
click at [405, 366] on button "Cancelar" at bounding box center [410, 378] width 75 height 25
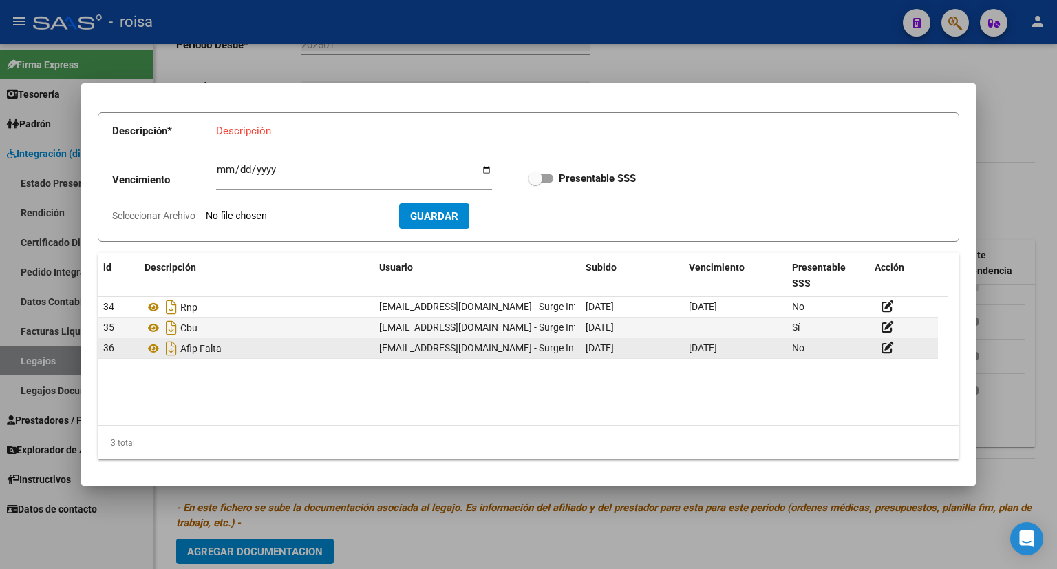
drag, startPoint x: 737, startPoint y: 343, endPoint x: 659, endPoint y: 347, distance: 78.6
click at [659, 347] on div "[DATE]" at bounding box center [632, 348] width 92 height 16
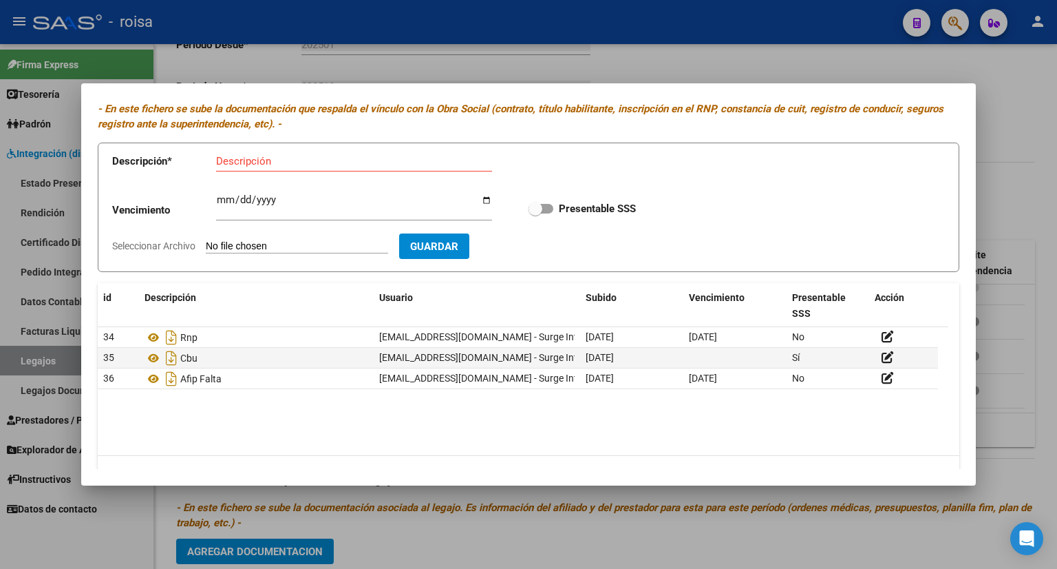
scroll to position [62, 0]
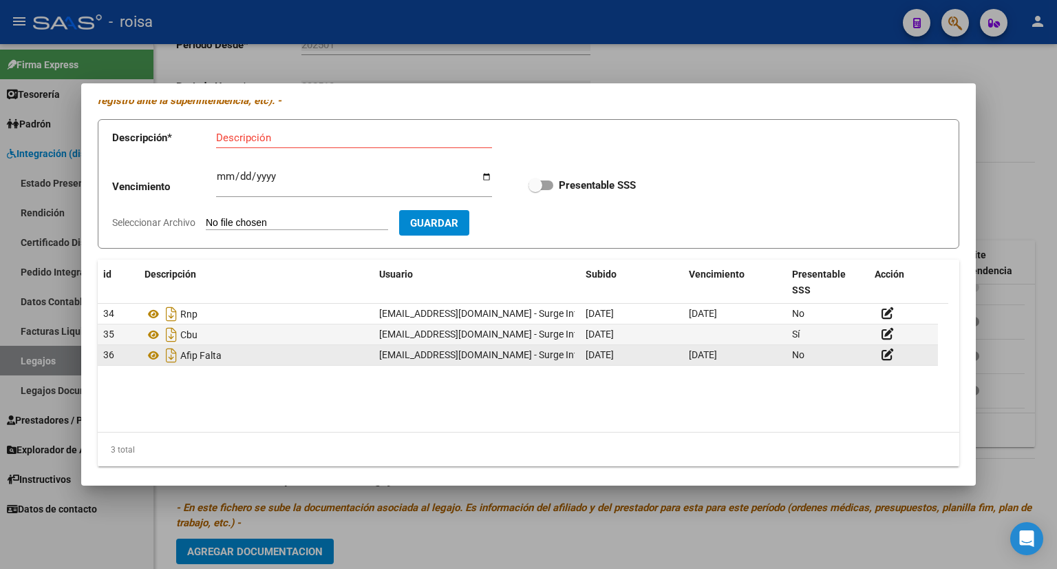
click at [892, 365] on div "36 Afip Falta [EMAIL_ADDRESS][DOMAIN_NAME] - Surge Integracion [DATE] [DATE] No" at bounding box center [518, 355] width 840 height 21
click at [890, 360] on icon at bounding box center [888, 354] width 12 height 13
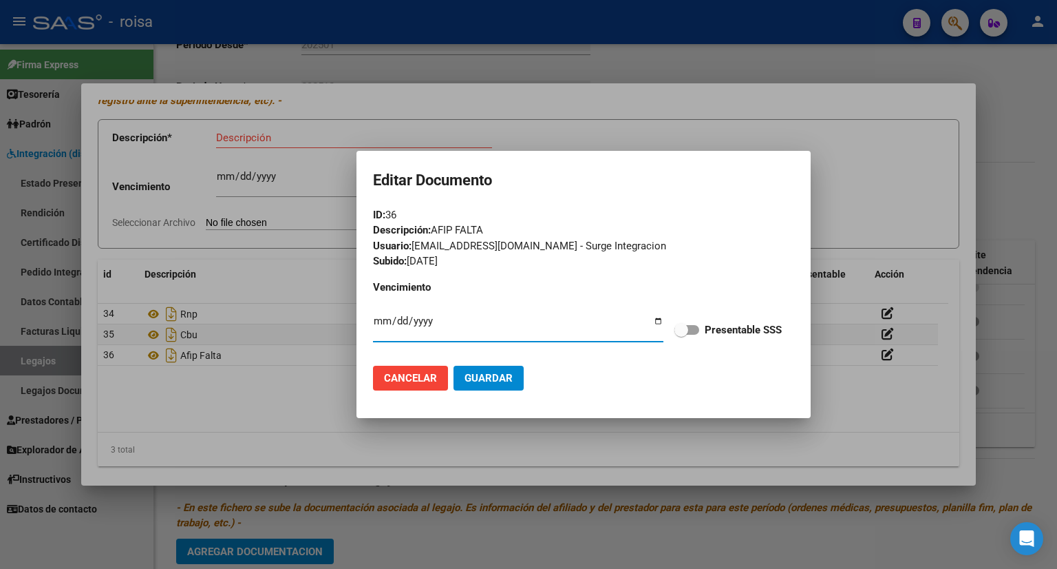
click at [624, 372] on mat-dialog-actions "Cancelar Guardar" at bounding box center [583, 377] width 421 height 47
click at [407, 374] on span "Cancelar" at bounding box center [410, 378] width 53 height 12
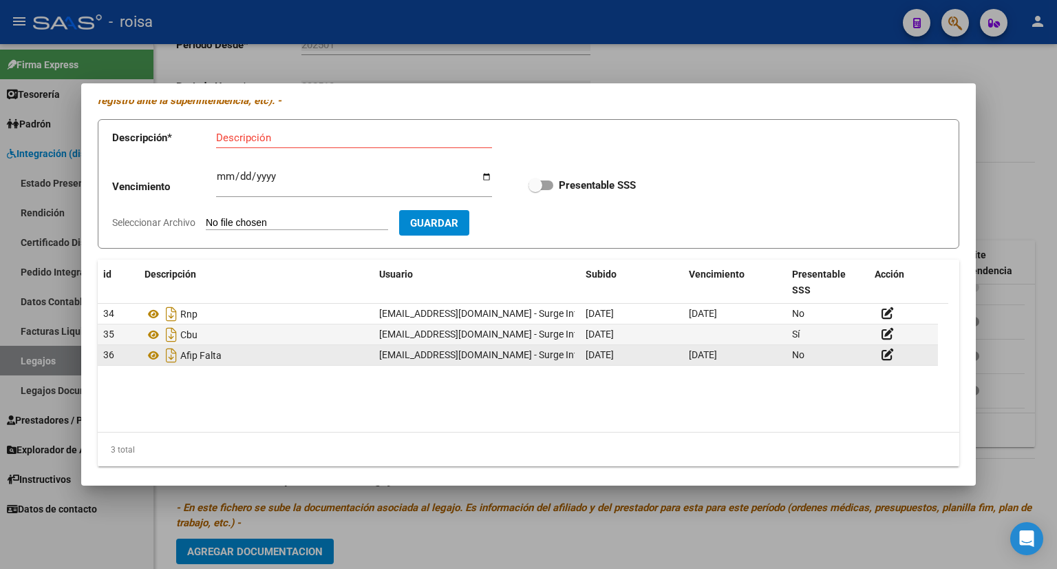
click at [883, 362] on div at bounding box center [904, 355] width 58 height 16
click at [884, 357] on icon at bounding box center [888, 354] width 12 height 13
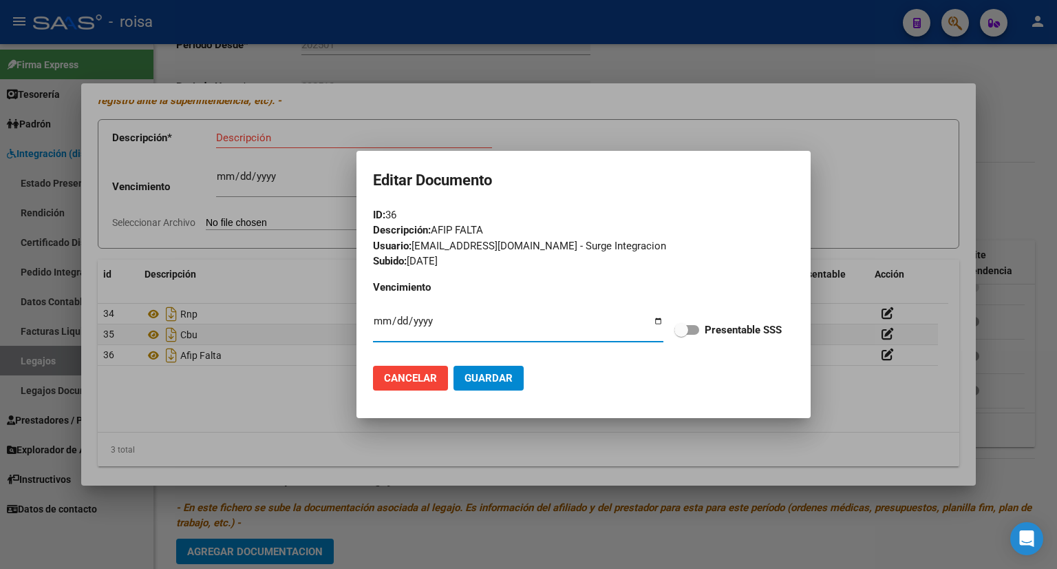
click at [510, 369] on button "Guardar" at bounding box center [489, 378] width 70 height 25
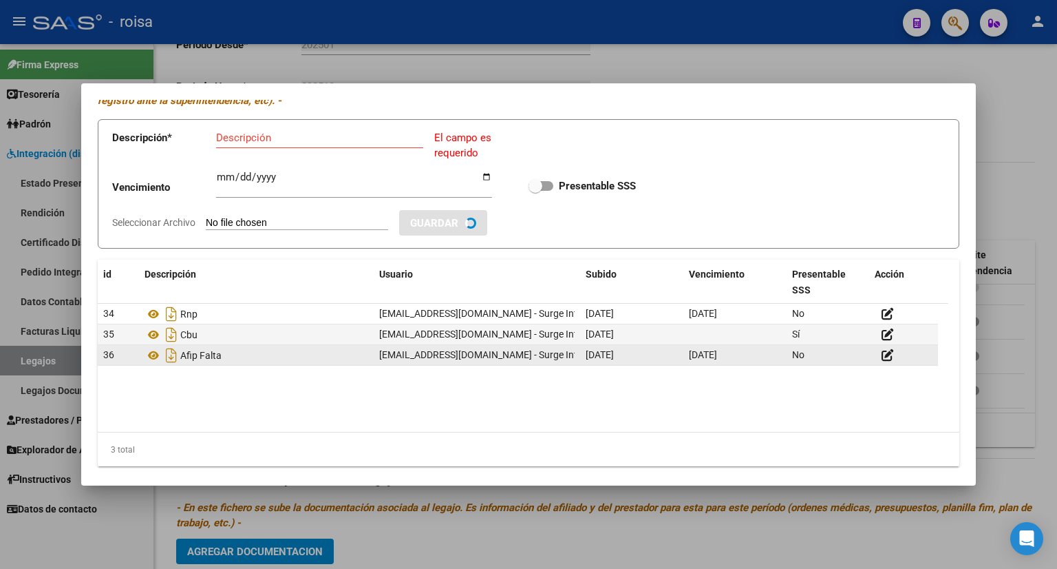
checkbox input "true"
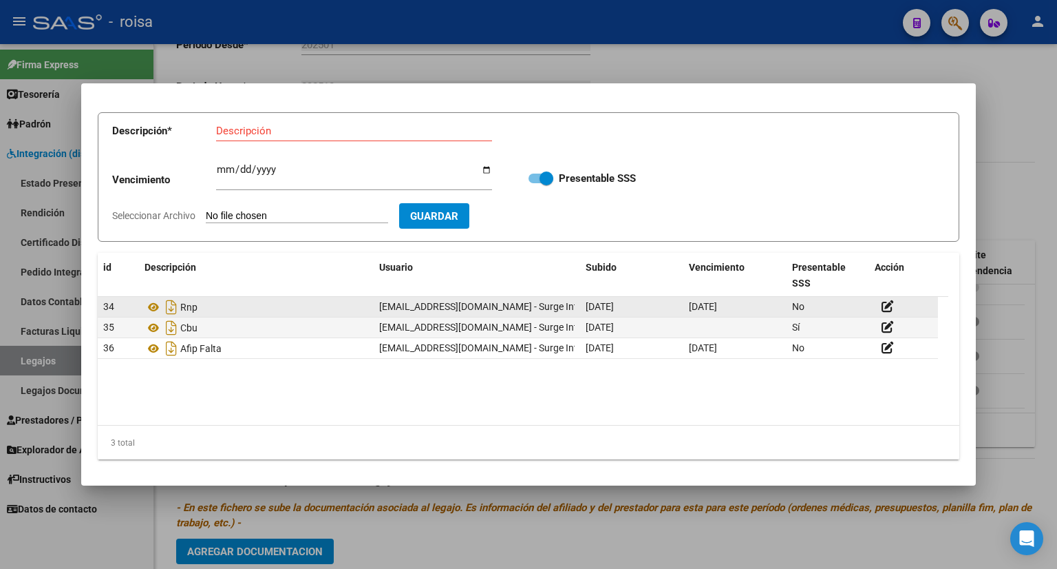
scroll to position [70, 0]
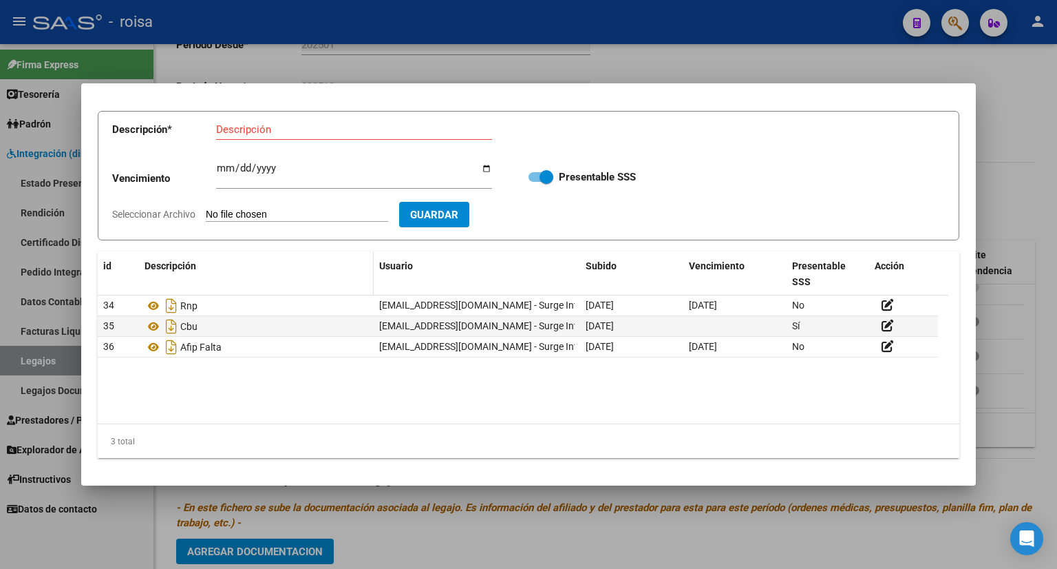
click at [189, 262] on span "Descripción" at bounding box center [171, 265] width 52 height 11
click at [202, 258] on div "Descripción" at bounding box center [257, 266] width 224 height 16
click at [200, 264] on span at bounding box center [197, 267] width 3 height 8
drag, startPoint x: 201, startPoint y: 264, endPoint x: 204, endPoint y: 271, distance: 8.1
click at [199, 264] on span at bounding box center [197, 267] width 3 height 8
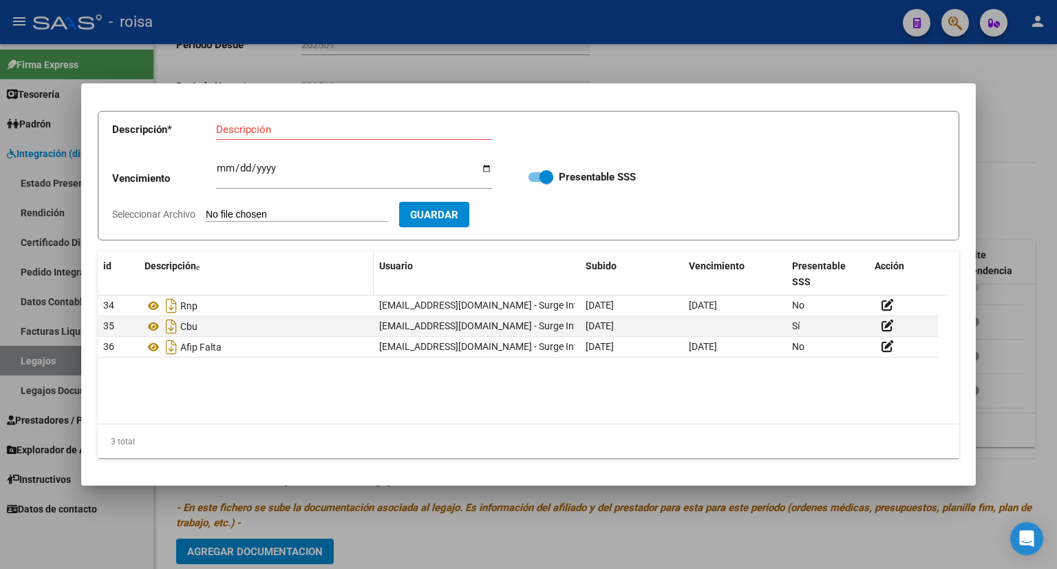
click at [193, 263] on span "Descripción" at bounding box center [171, 265] width 52 height 11
drag, startPoint x: 136, startPoint y: 288, endPoint x: 129, endPoint y: 284, distance: 7.4
click at [129, 284] on span at bounding box center [130, 273] width 6 height 45
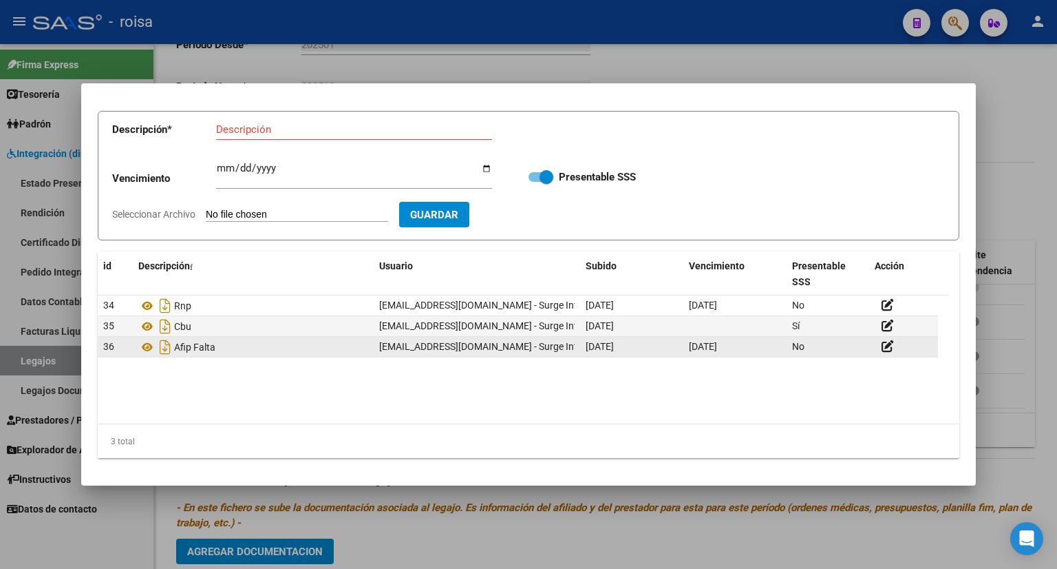
click at [219, 357] on div "36 Afip Falta [EMAIL_ADDRESS][DOMAIN_NAME] - Surge Integracion [DATE] [DATE] No" at bounding box center [518, 347] width 840 height 21
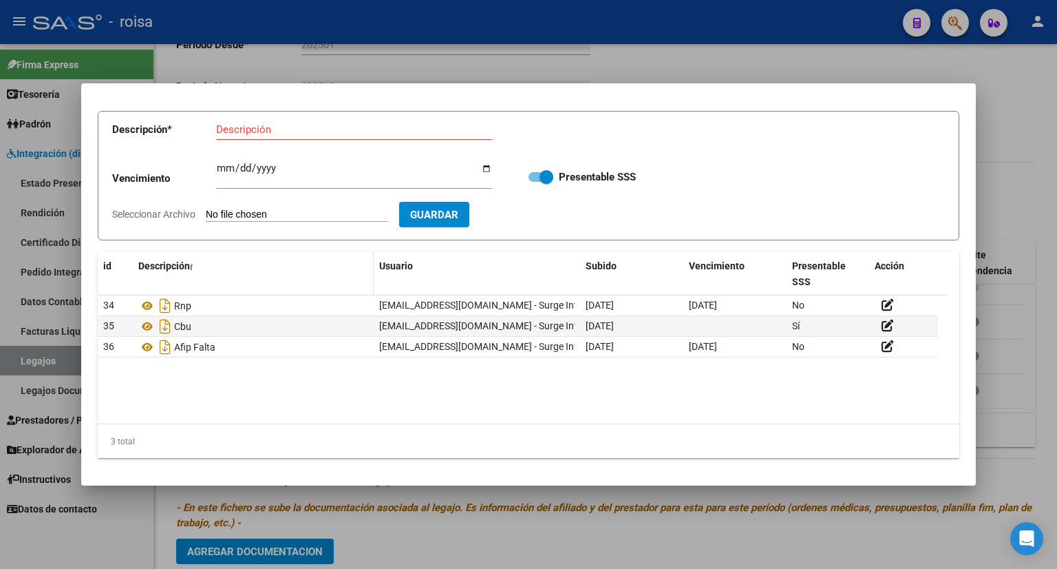
click at [143, 282] on datatable-header-cell "Descripción" at bounding box center [253, 273] width 241 height 45
click at [208, 285] on datatable-header-cell "Descripción" at bounding box center [253, 273] width 241 height 45
drag, startPoint x: 578, startPoint y: 282, endPoint x: 606, endPoint y: 284, distance: 27.6
click at [606, 284] on div "id Descripción Usuario Subido Vencimiento Presentable SSS Acción" at bounding box center [518, 273] width 840 height 45
click at [524, 275] on datatable-header-cell "Usuario" at bounding box center [467, 273] width 226 height 45
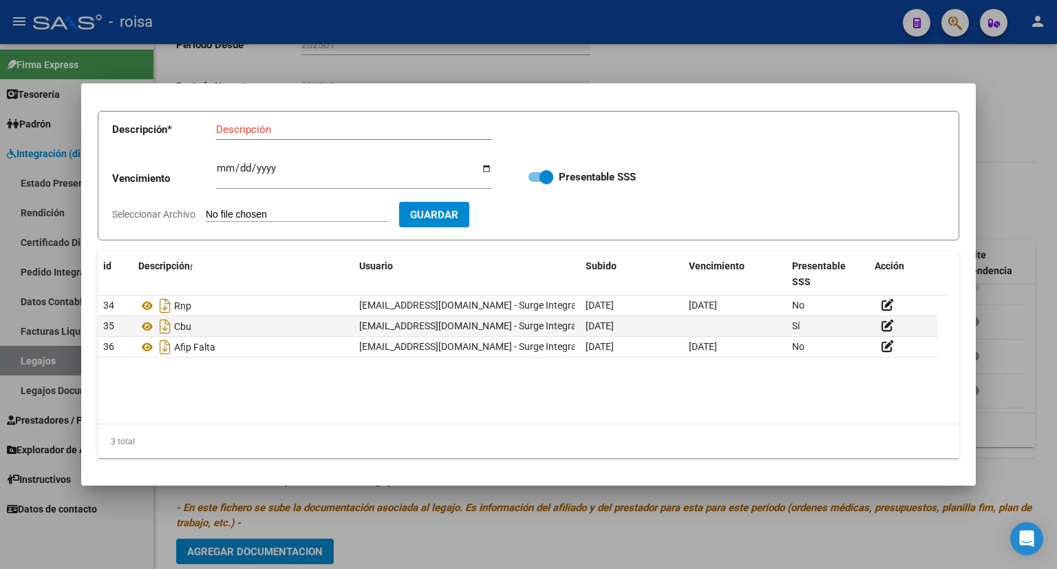
click at [1047, 102] on div at bounding box center [528, 284] width 1057 height 569
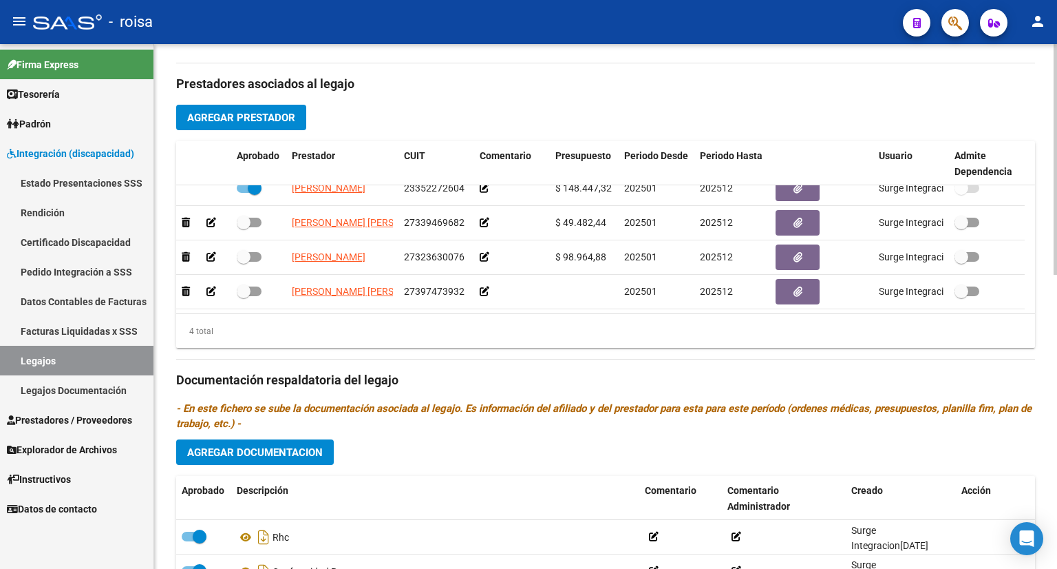
scroll to position [482, 0]
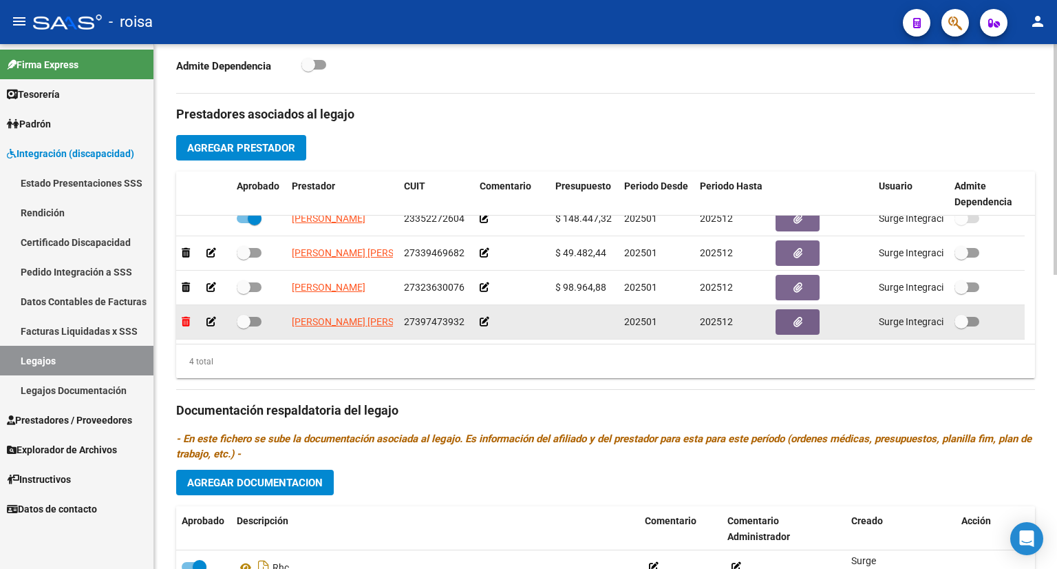
click at [187, 324] on icon at bounding box center [186, 322] width 8 height 10
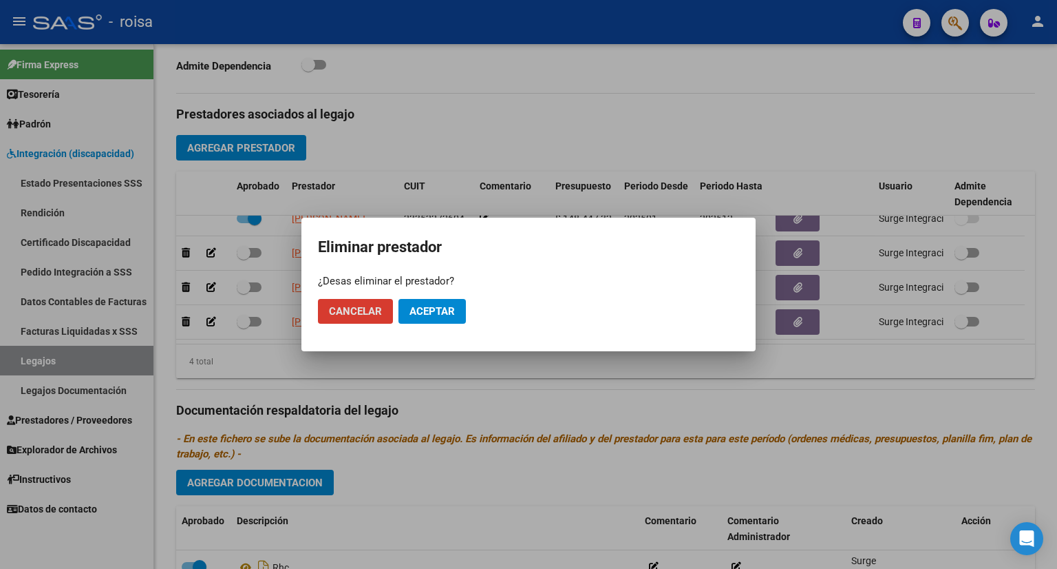
click at [454, 316] on span "Aceptar" at bounding box center [432, 311] width 45 height 12
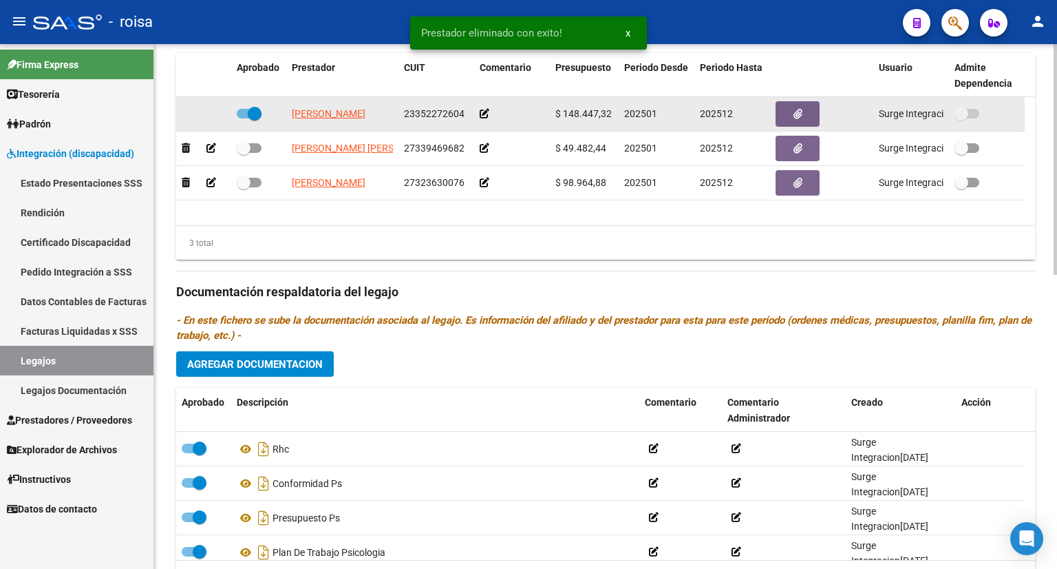
scroll to position [463, 0]
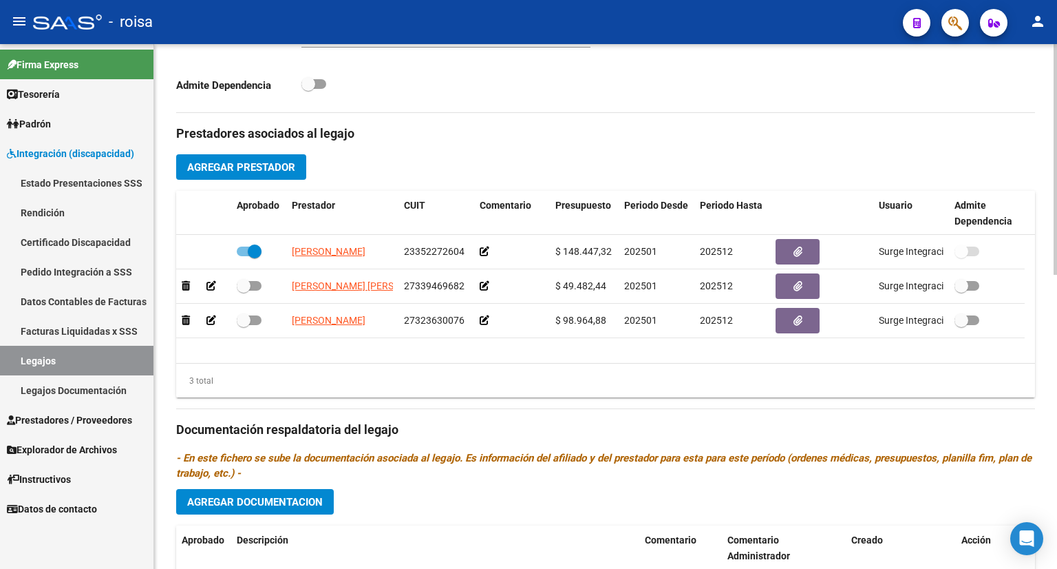
click at [251, 169] on span "Agregar Prestador" at bounding box center [241, 167] width 108 height 12
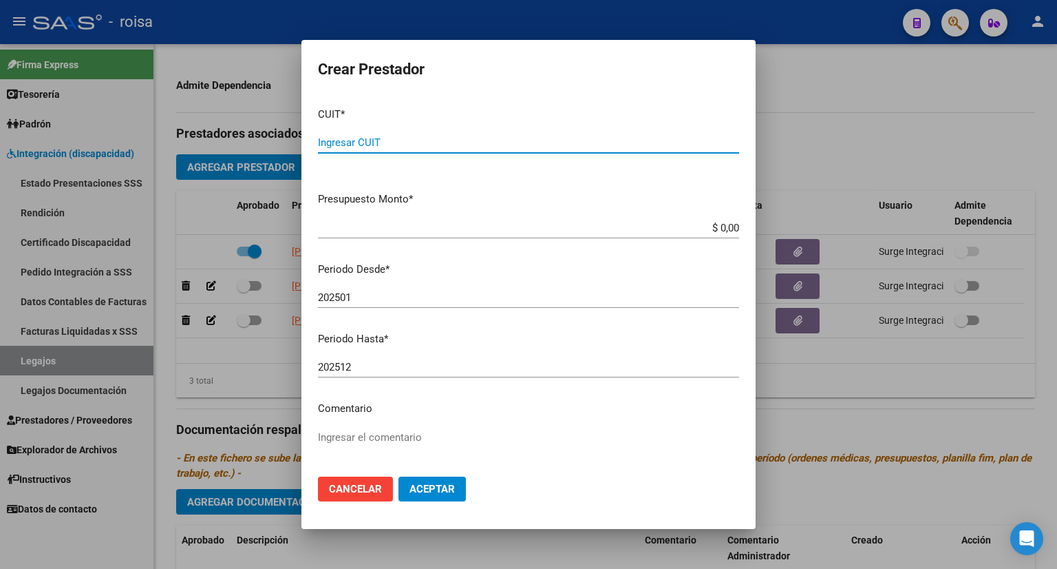
click at [378, 146] on input "Ingresar CUIT" at bounding box center [528, 142] width 421 height 12
type input "27-39747393-2"
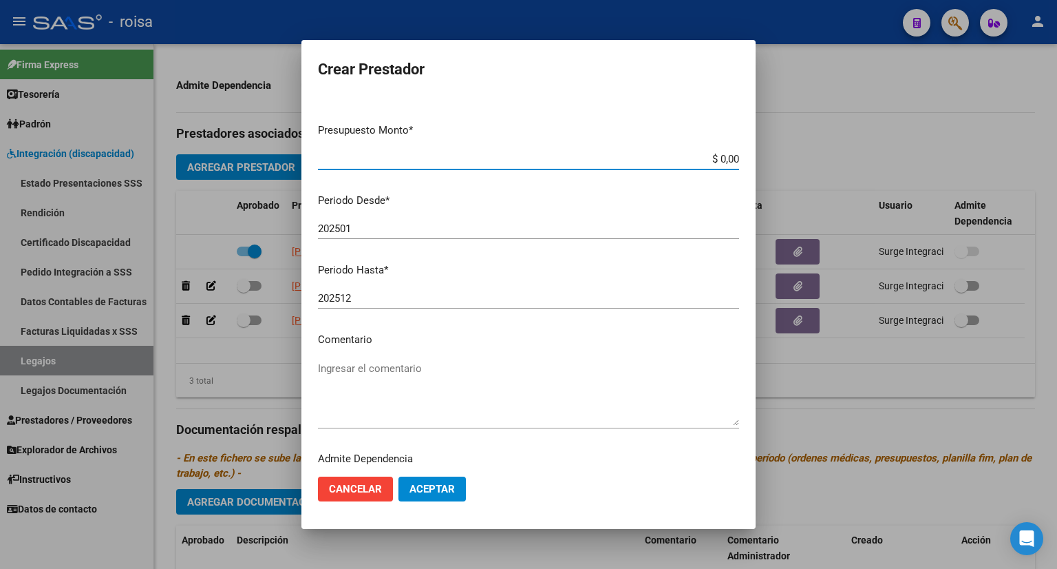
scroll to position [102, 0]
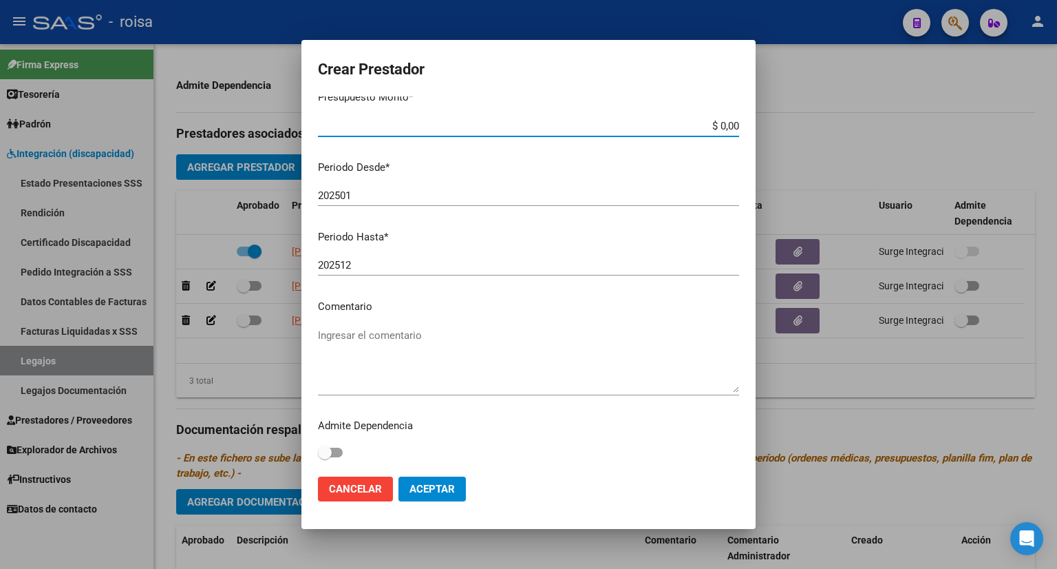
click at [380, 337] on textarea "Ingresar el comentario" at bounding box center [528, 360] width 421 height 65
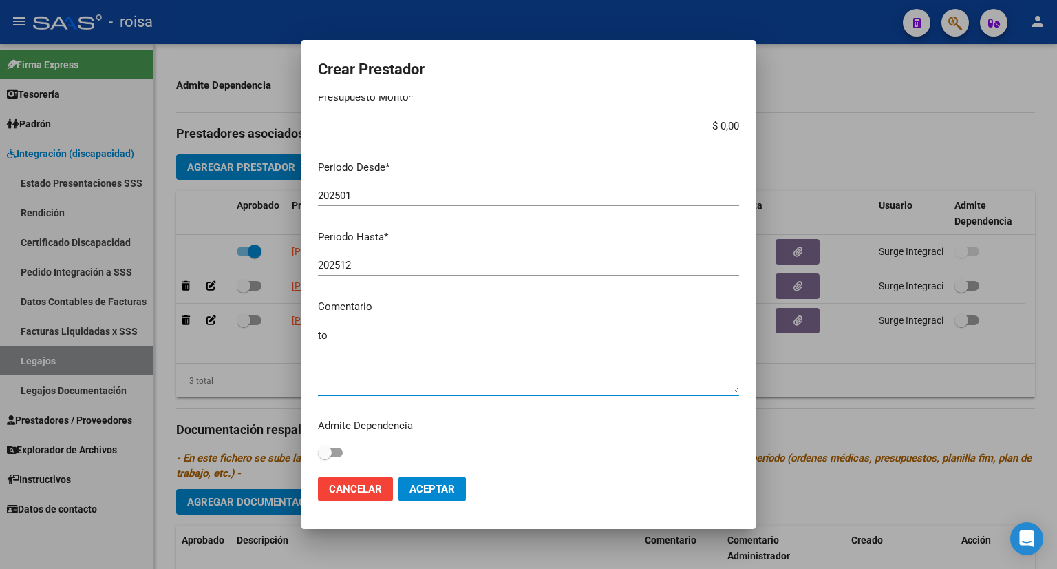
type textarea "t"
type textarea "TO"
click at [436, 486] on span "Aceptar" at bounding box center [432, 489] width 45 height 12
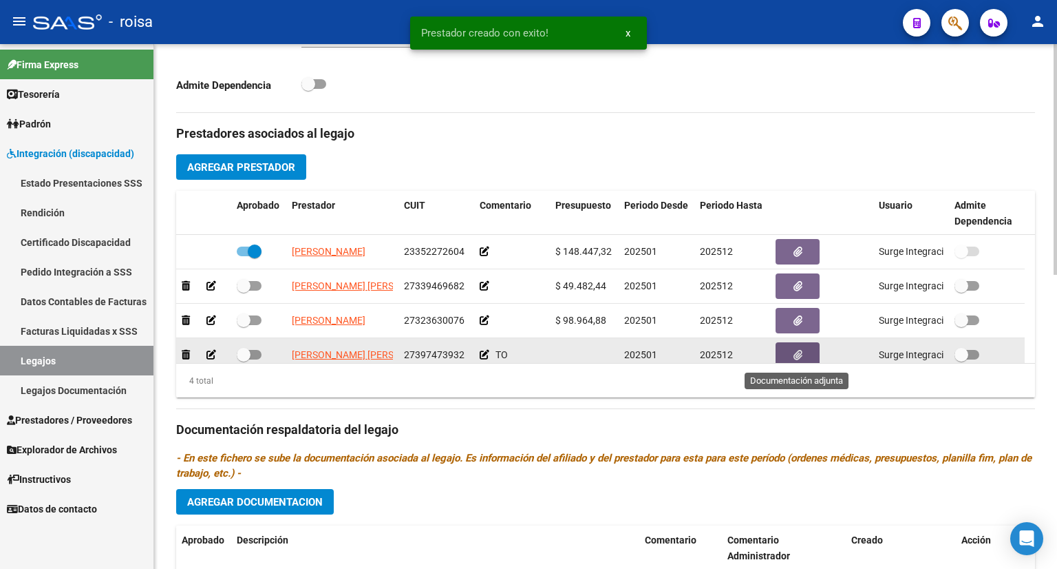
click at [802, 353] on button "button" at bounding box center [798, 354] width 44 height 25
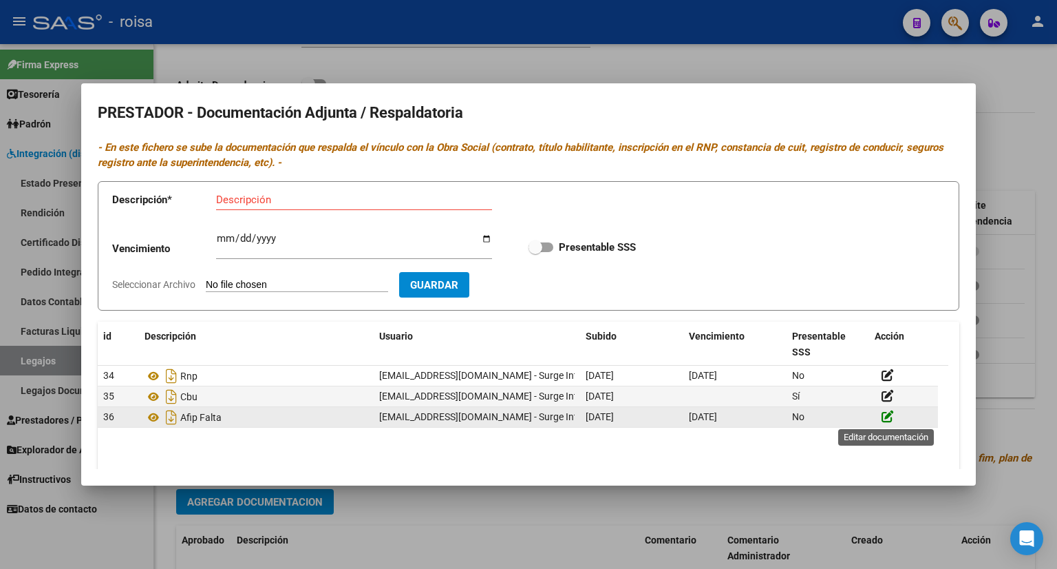
click at [891, 419] on icon at bounding box center [888, 416] width 12 height 13
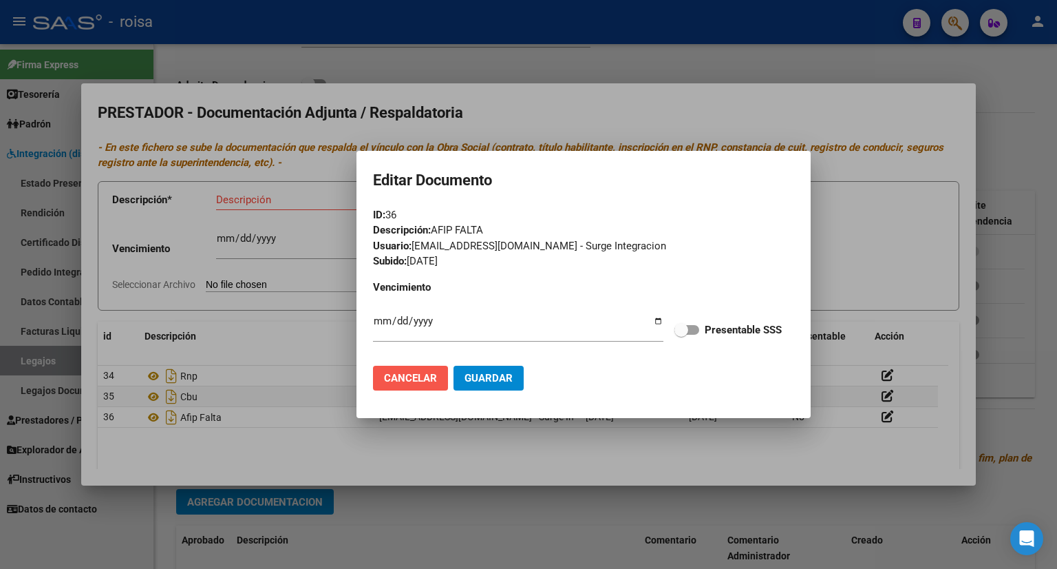
click at [405, 379] on span "Cancelar" at bounding box center [410, 378] width 53 height 12
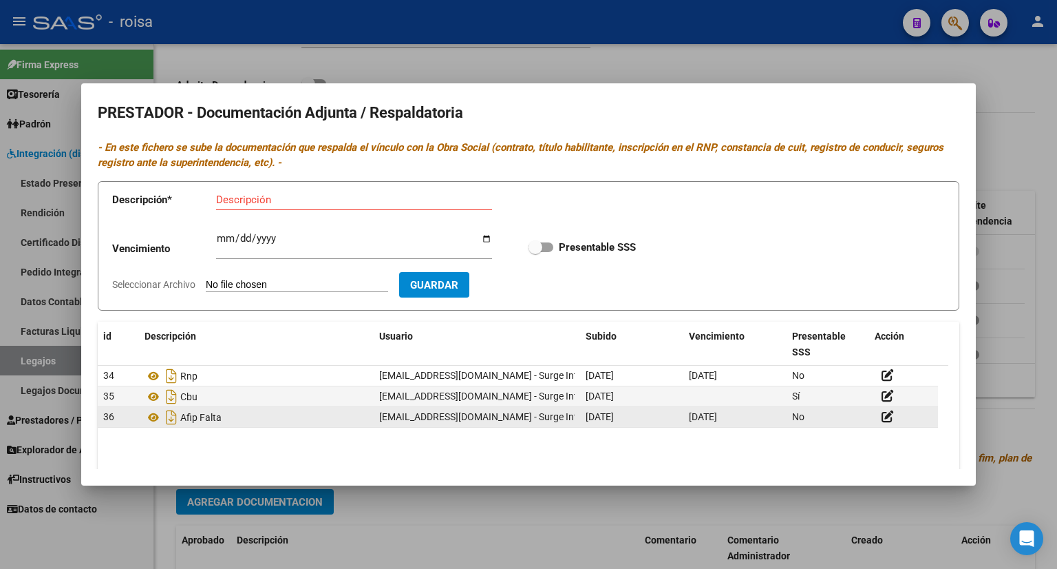
click at [237, 414] on div "Afip Falta" at bounding box center [257, 417] width 224 height 22
click at [923, 422] on div at bounding box center [904, 417] width 58 height 16
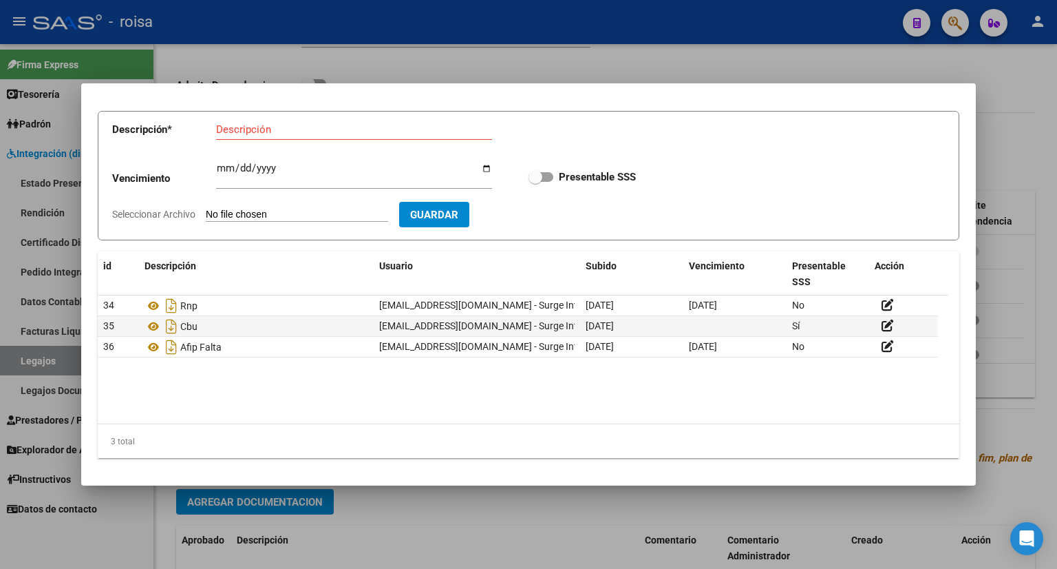
scroll to position [1, 0]
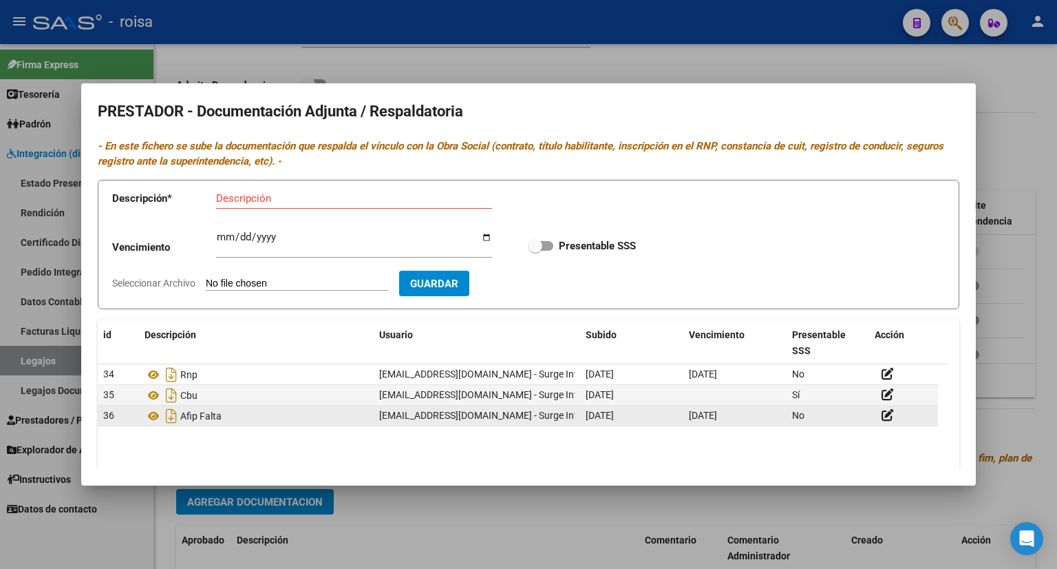
click at [341, 419] on div "Afip Falta" at bounding box center [257, 416] width 224 height 22
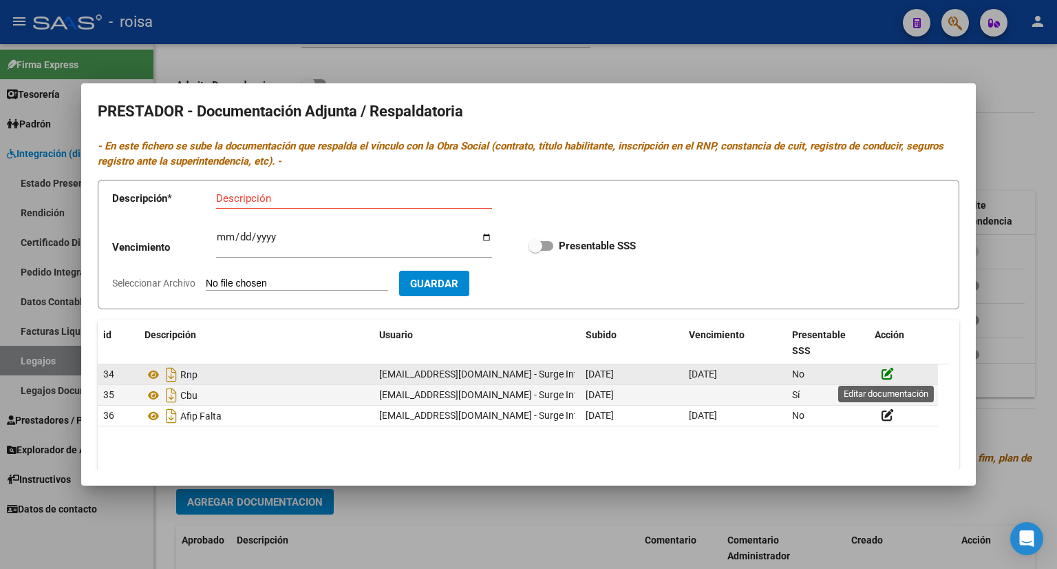
click at [884, 370] on icon at bounding box center [888, 373] width 12 height 13
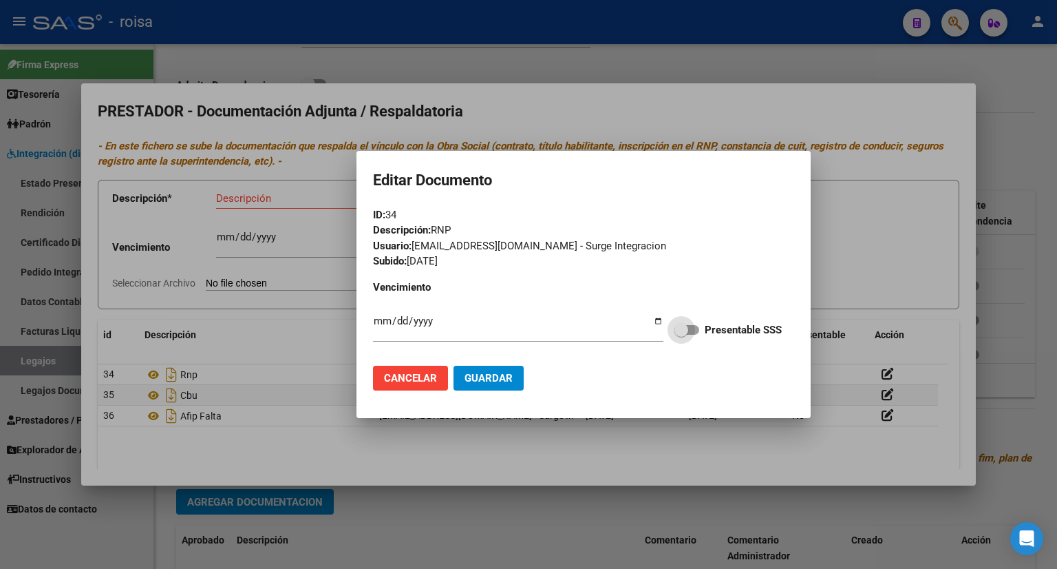
click at [693, 328] on span at bounding box center [687, 330] width 25 height 10
click at [681, 335] on input "Presentable SSS" at bounding box center [681, 335] width 1 height 1
checkbox input "true"
click at [478, 377] on span "Guardar" at bounding box center [489, 378] width 48 height 12
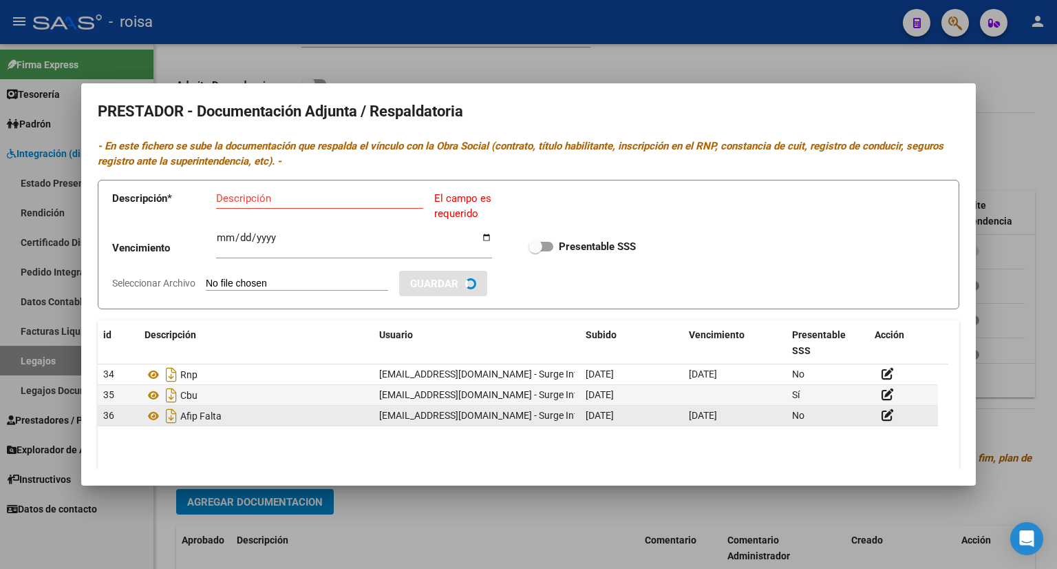
checkbox input "true"
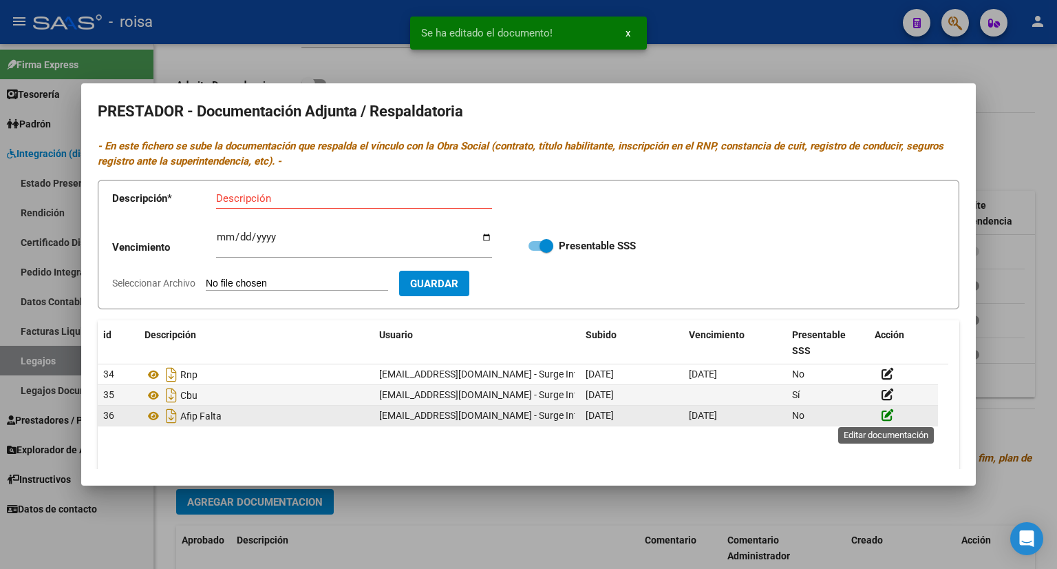
click at [885, 414] on icon at bounding box center [888, 414] width 12 height 13
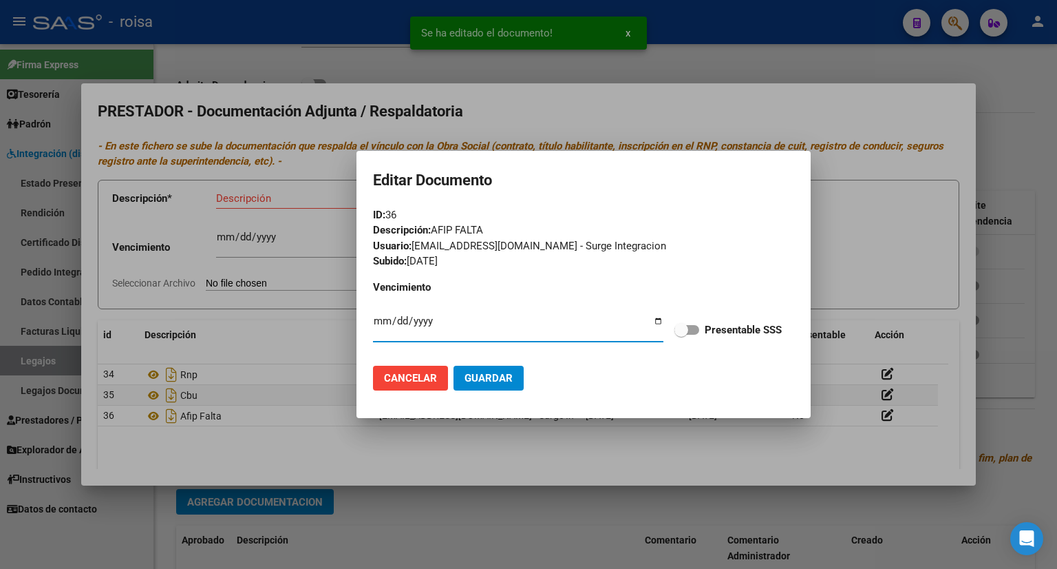
click at [480, 373] on span "Guardar" at bounding box center [489, 378] width 48 height 12
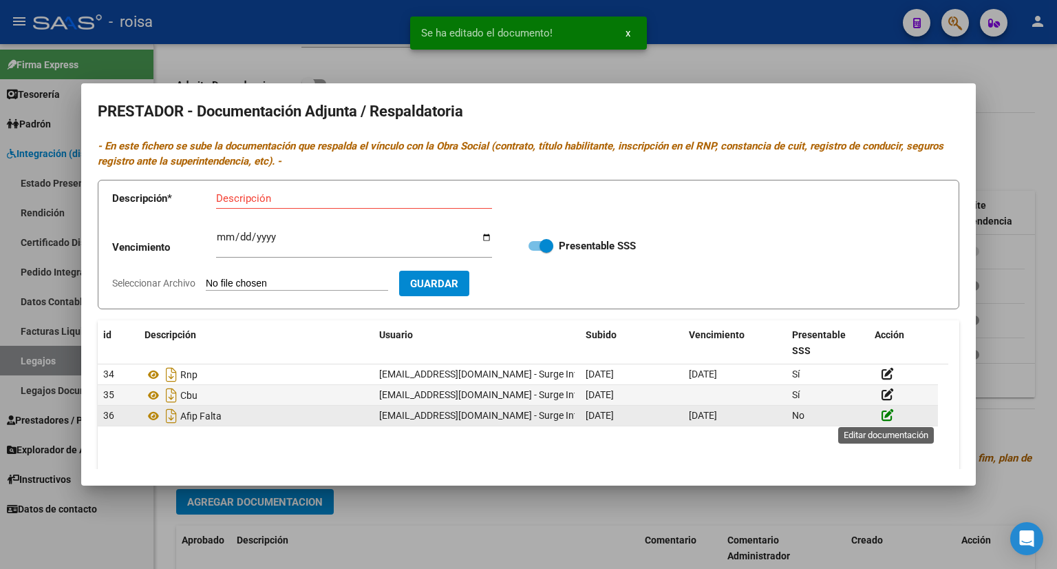
click at [891, 414] on icon at bounding box center [888, 414] width 12 height 13
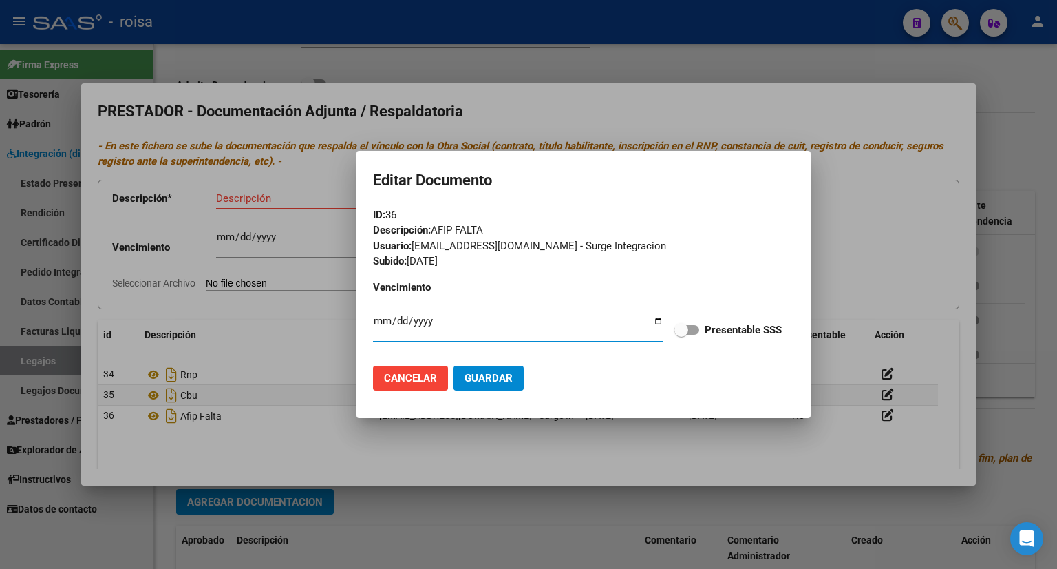
click at [870, 216] on div at bounding box center [528, 284] width 1057 height 569
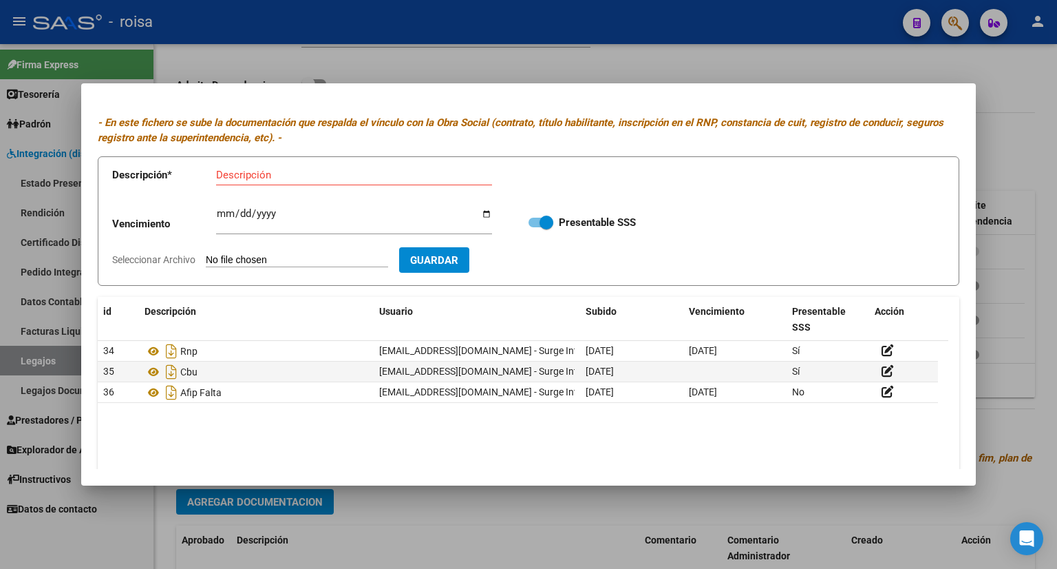
scroll to position [0, 0]
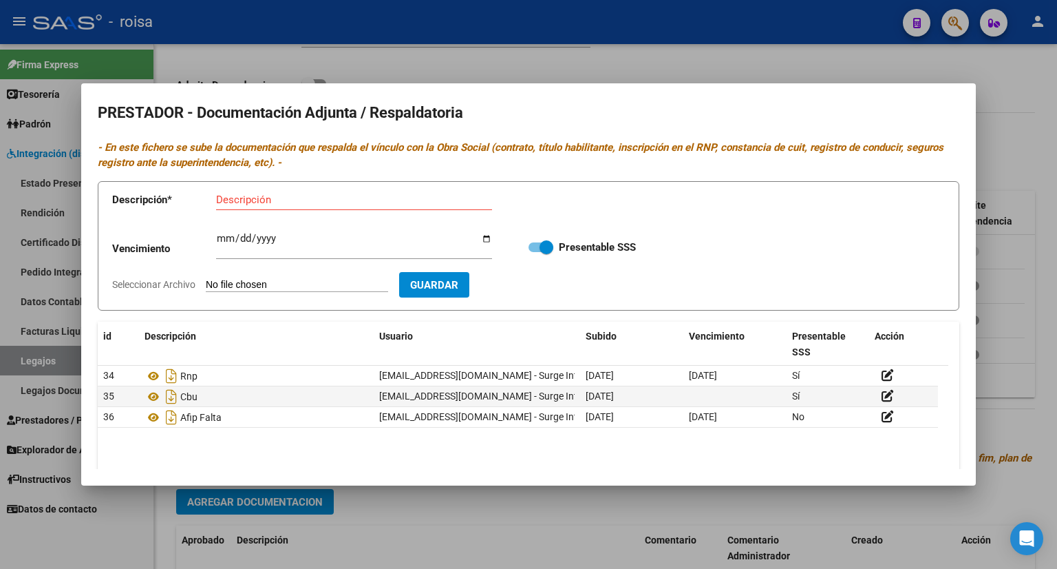
click at [1005, 94] on div at bounding box center [528, 284] width 1057 height 569
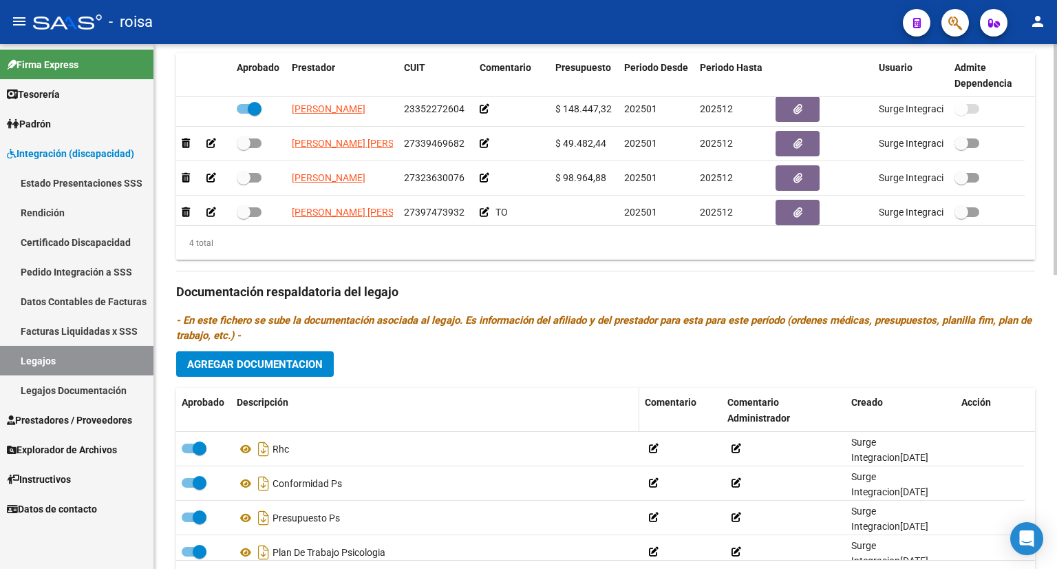
scroll to position [531, 0]
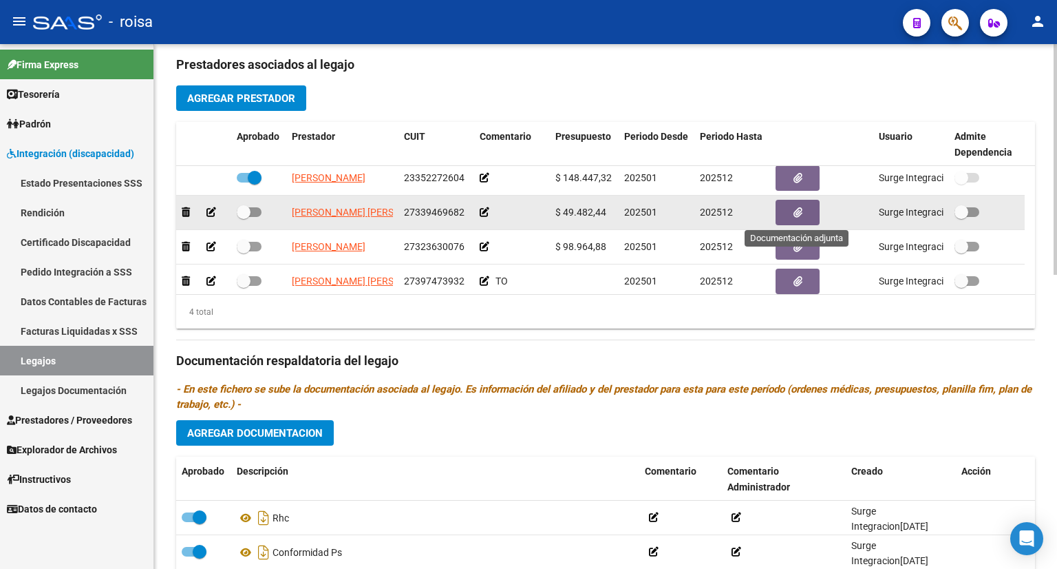
click at [796, 206] on span "button" at bounding box center [798, 212] width 9 height 12
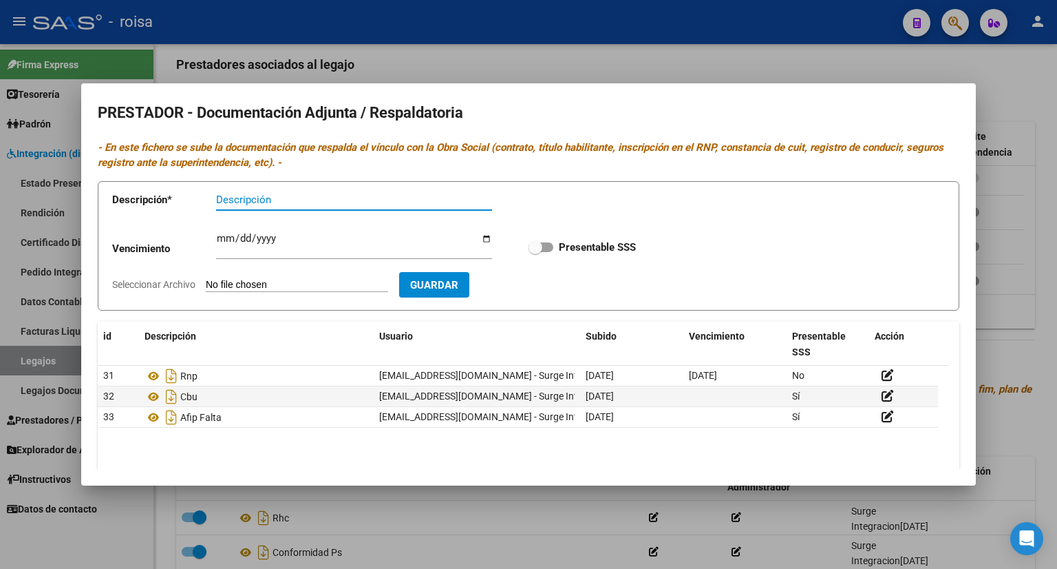
click at [1021, 92] on div at bounding box center [528, 284] width 1057 height 569
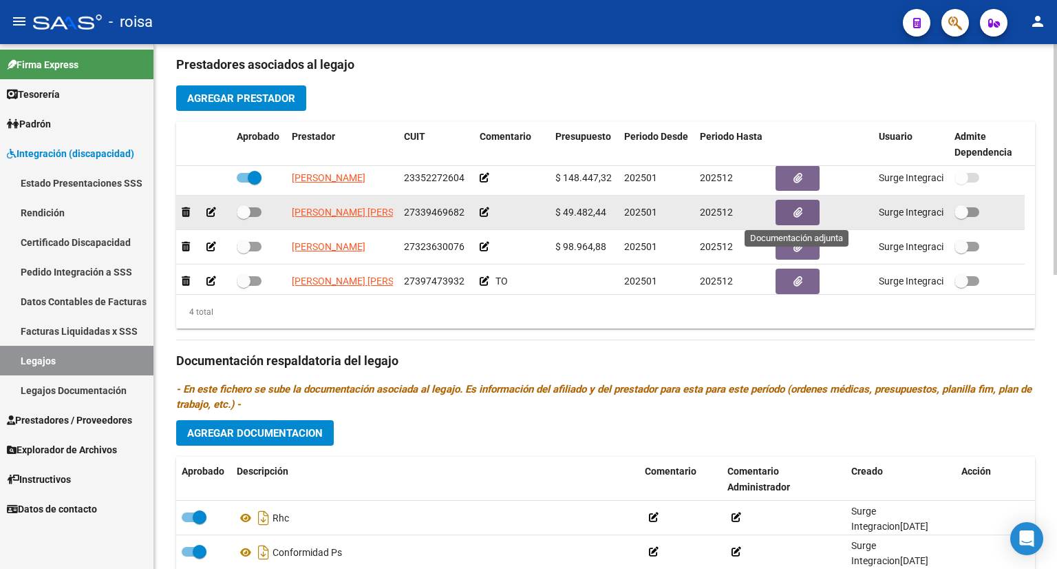
click at [794, 209] on icon "button" at bounding box center [798, 212] width 9 height 10
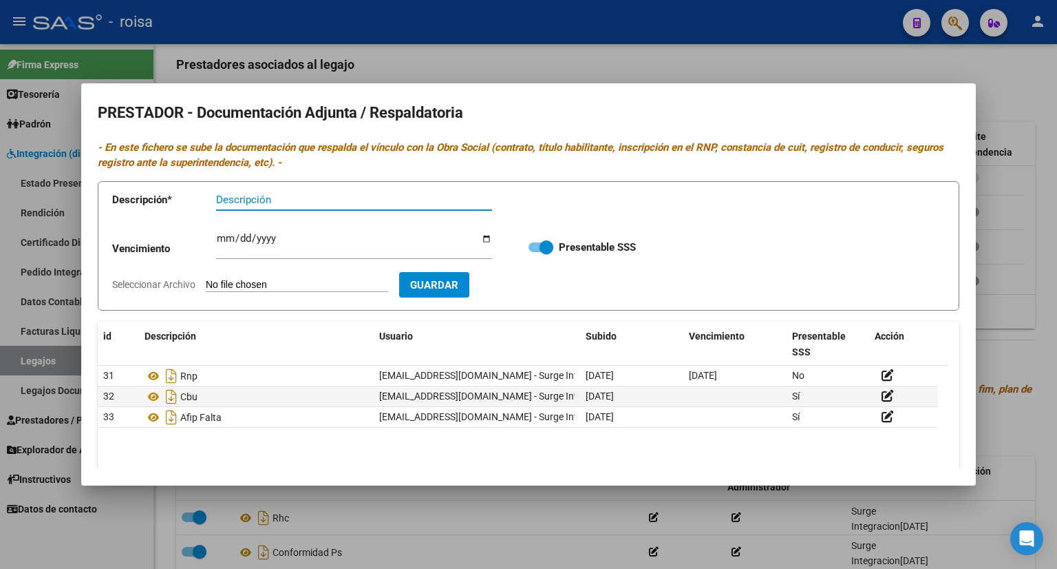
click at [1024, 65] on div at bounding box center [528, 284] width 1057 height 569
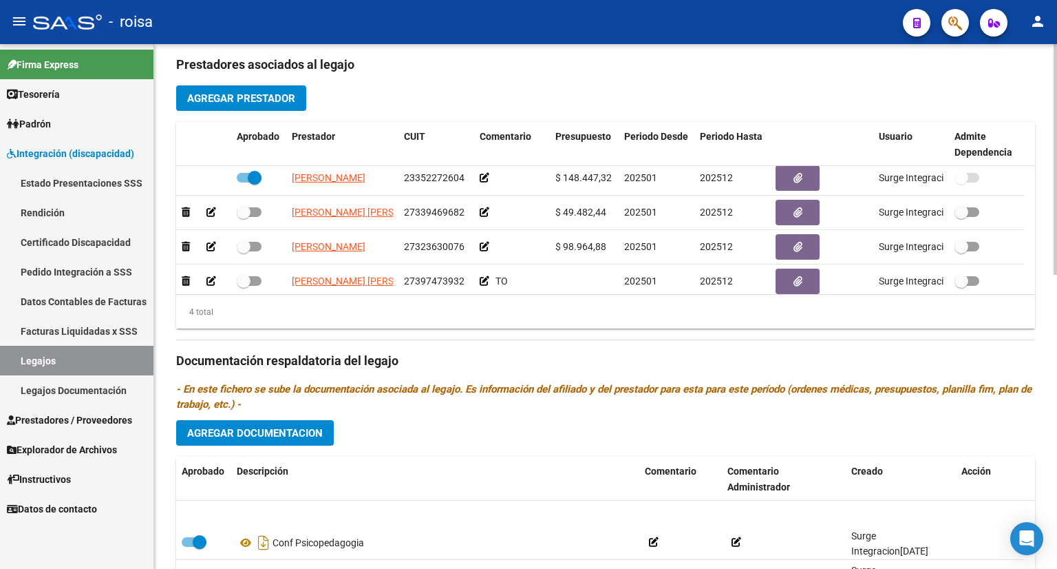
scroll to position [206, 0]
